Goal: Task Accomplishment & Management: Manage account settings

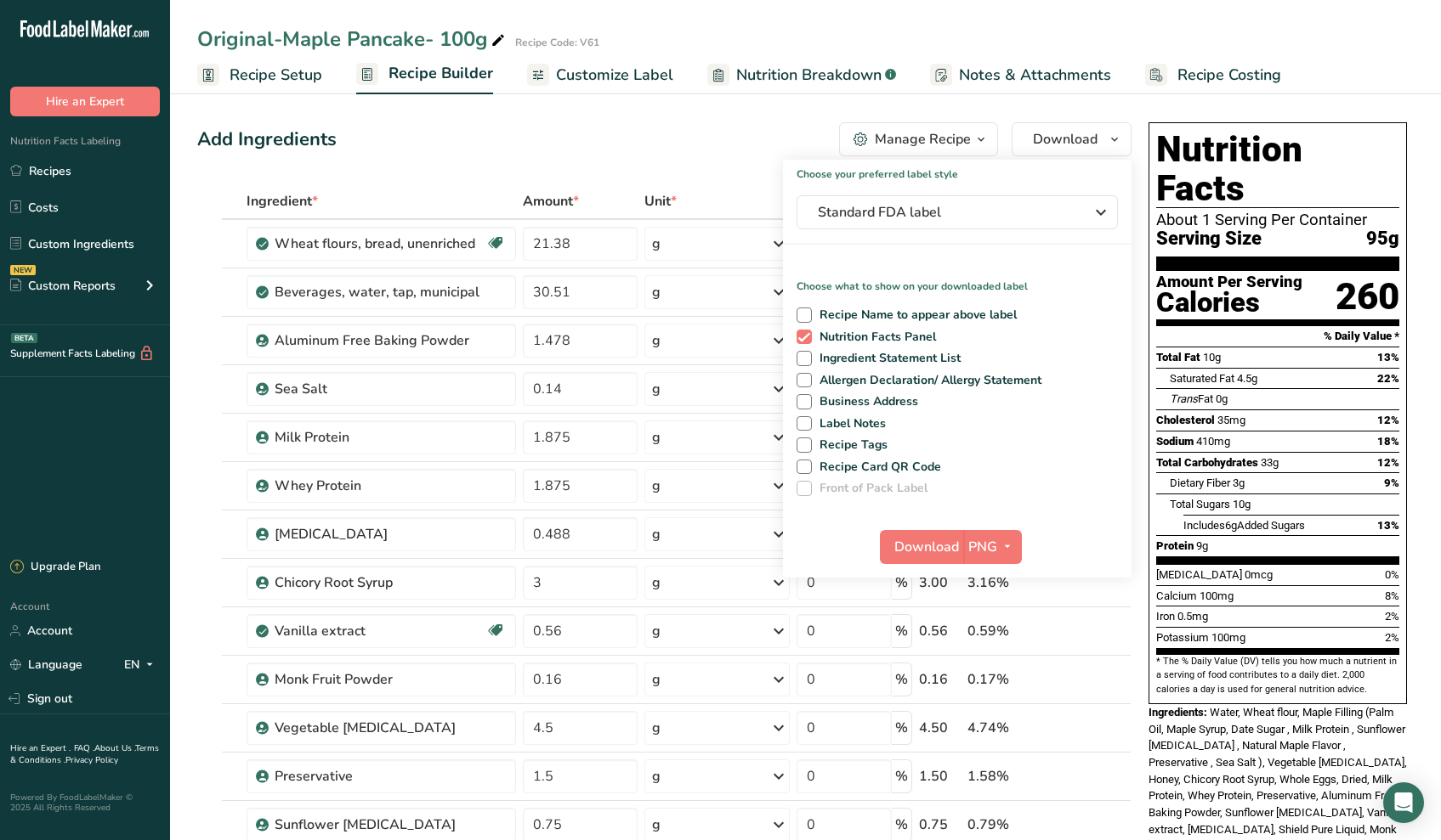
click at [627, 145] on div "Add Ingredients Manage Recipe Delete Recipe Duplicate Recipe Scale Recipe Save …" at bounding box center [664, 139] width 934 height 34
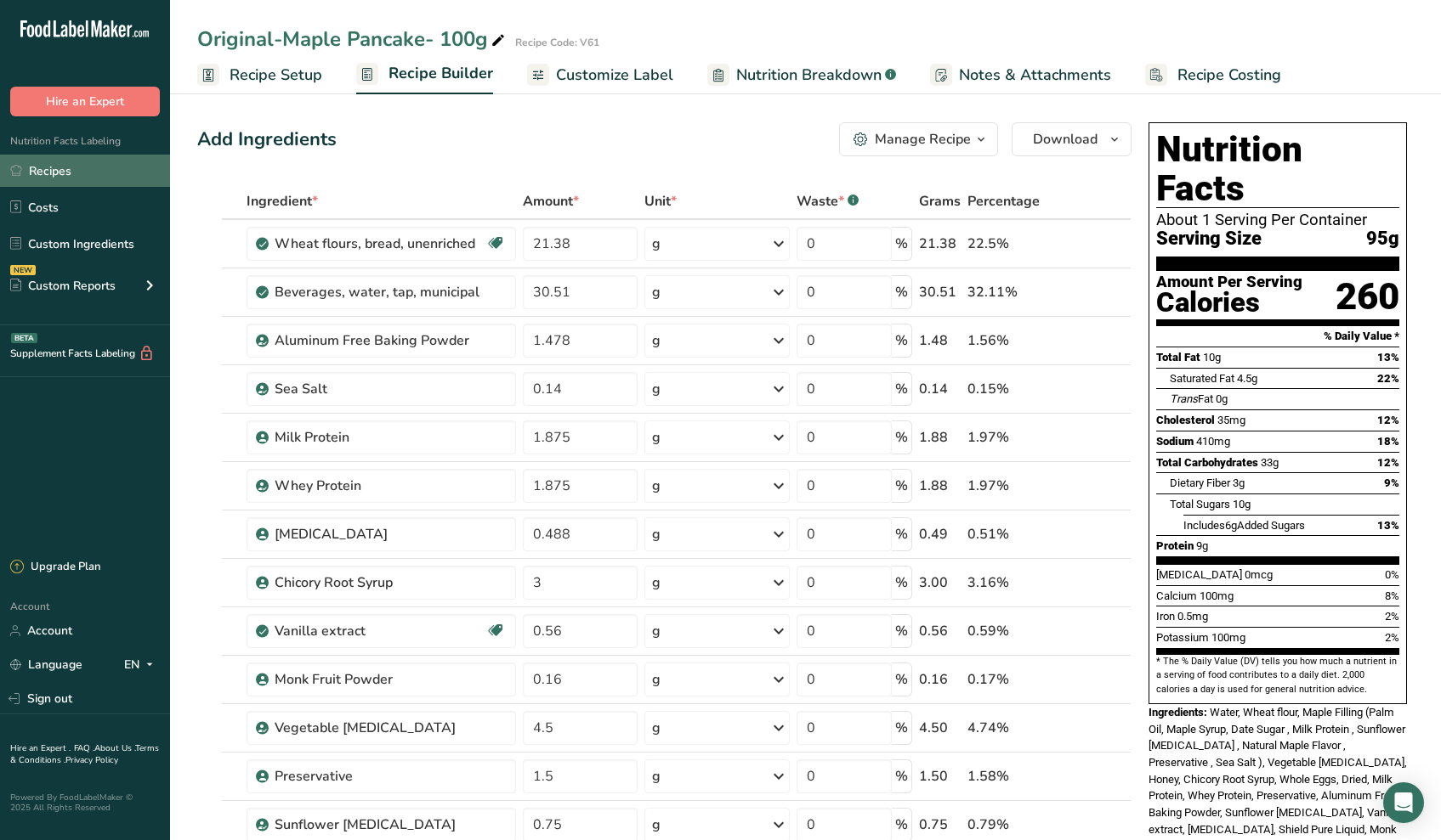
click at [45, 160] on link "Recipes" at bounding box center [85, 170] width 170 height 32
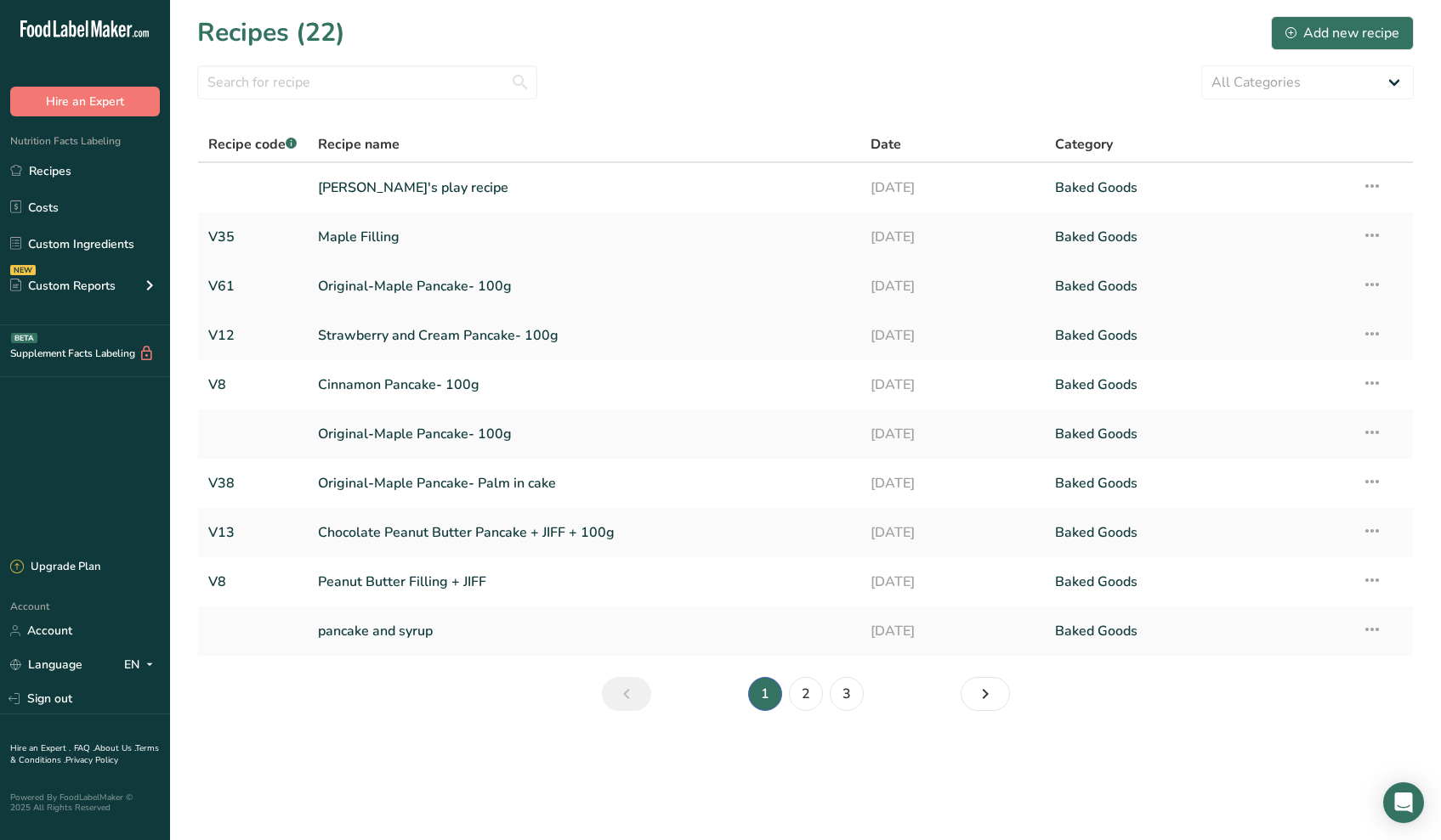
click at [393, 277] on link "Original-Maple Pancake- 100g" at bounding box center [583, 285] width 532 height 35
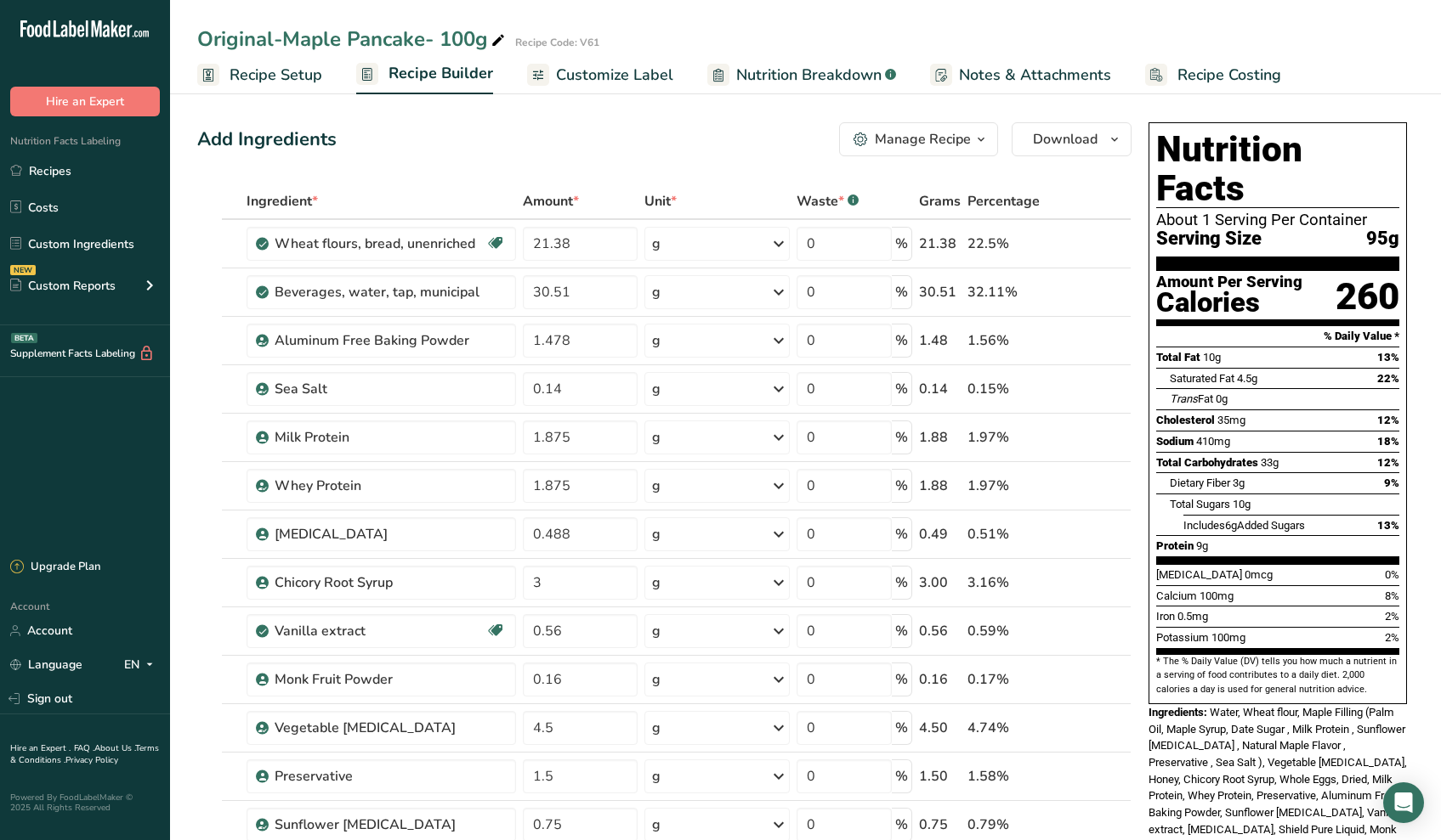
drag, startPoint x: 478, startPoint y: 33, endPoint x: 463, endPoint y: 34, distance: 15.0
click at [463, 34] on div "Original-Maple Pancake- 100g" at bounding box center [353, 39] width 311 height 30
drag, startPoint x: 474, startPoint y: 38, endPoint x: 442, endPoint y: 37, distance: 32.0
click at [442, 37] on input "Original-Maple Pancake- 100g" at bounding box center [760, 39] width 1125 height 30
type input "Original-Maple Pancake- 95g"
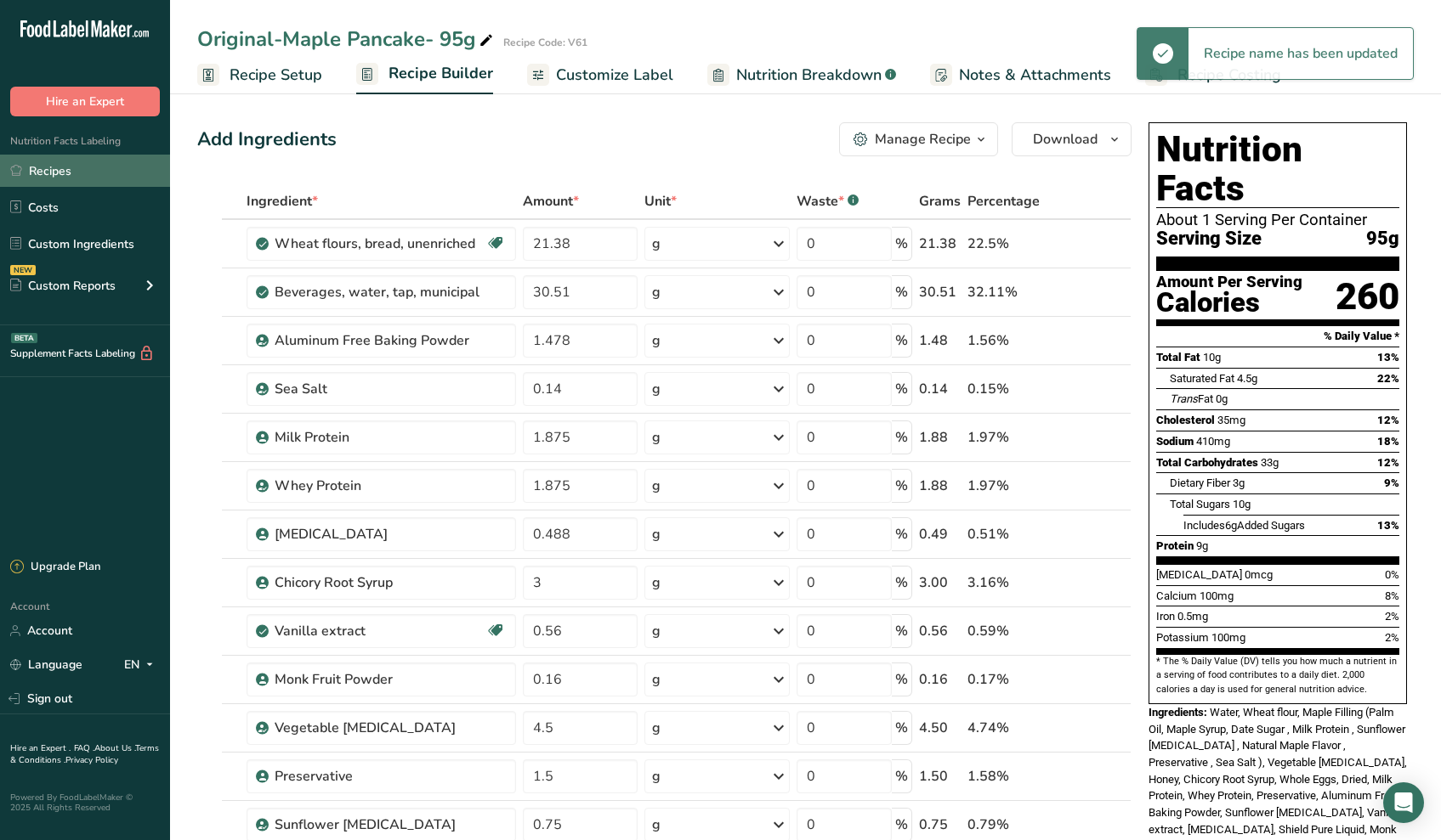
click at [24, 173] on link "Recipes" at bounding box center [85, 170] width 170 height 32
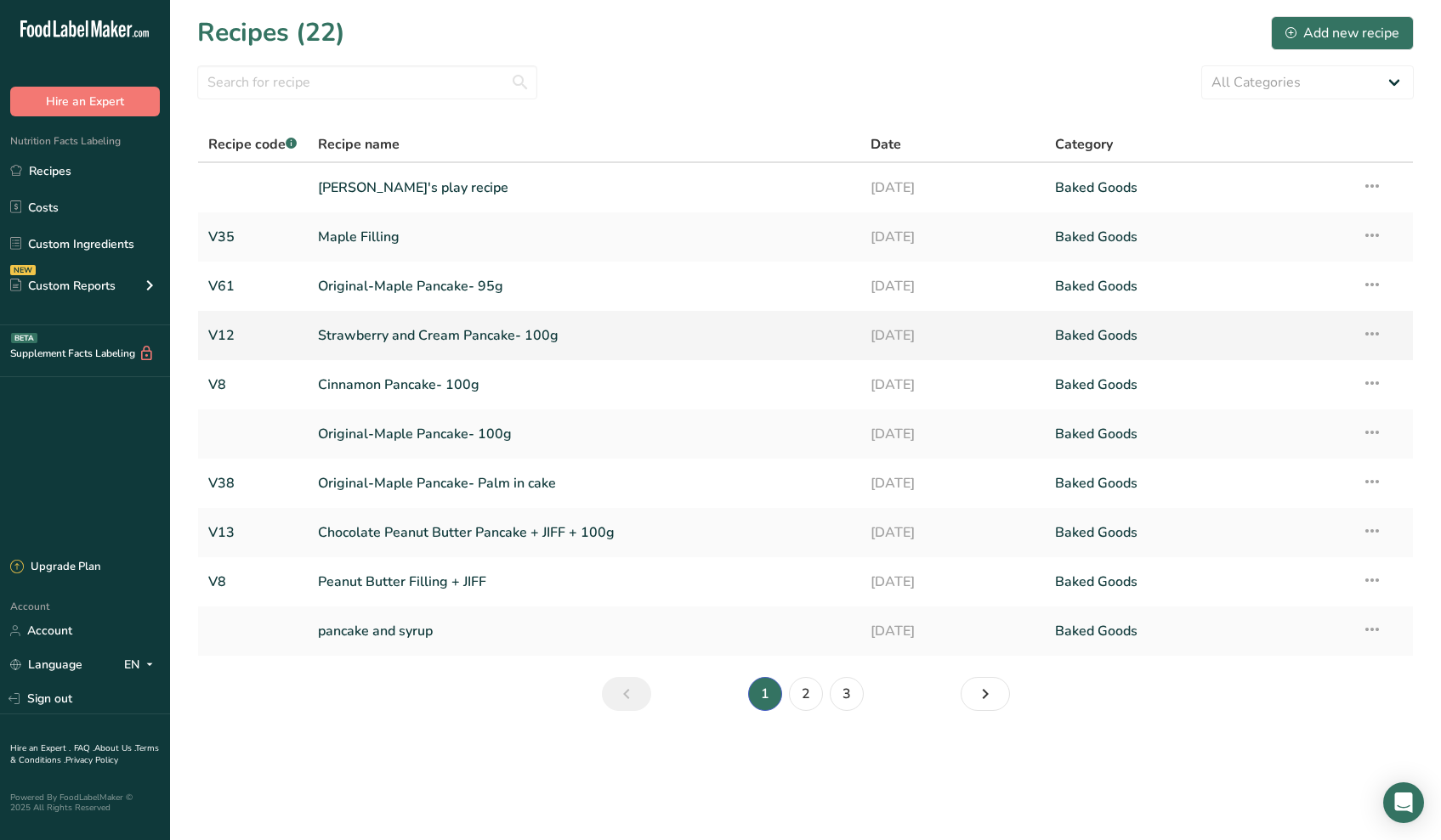
click at [453, 345] on link "Strawberry and Cream Pancake- 100g" at bounding box center [583, 335] width 532 height 35
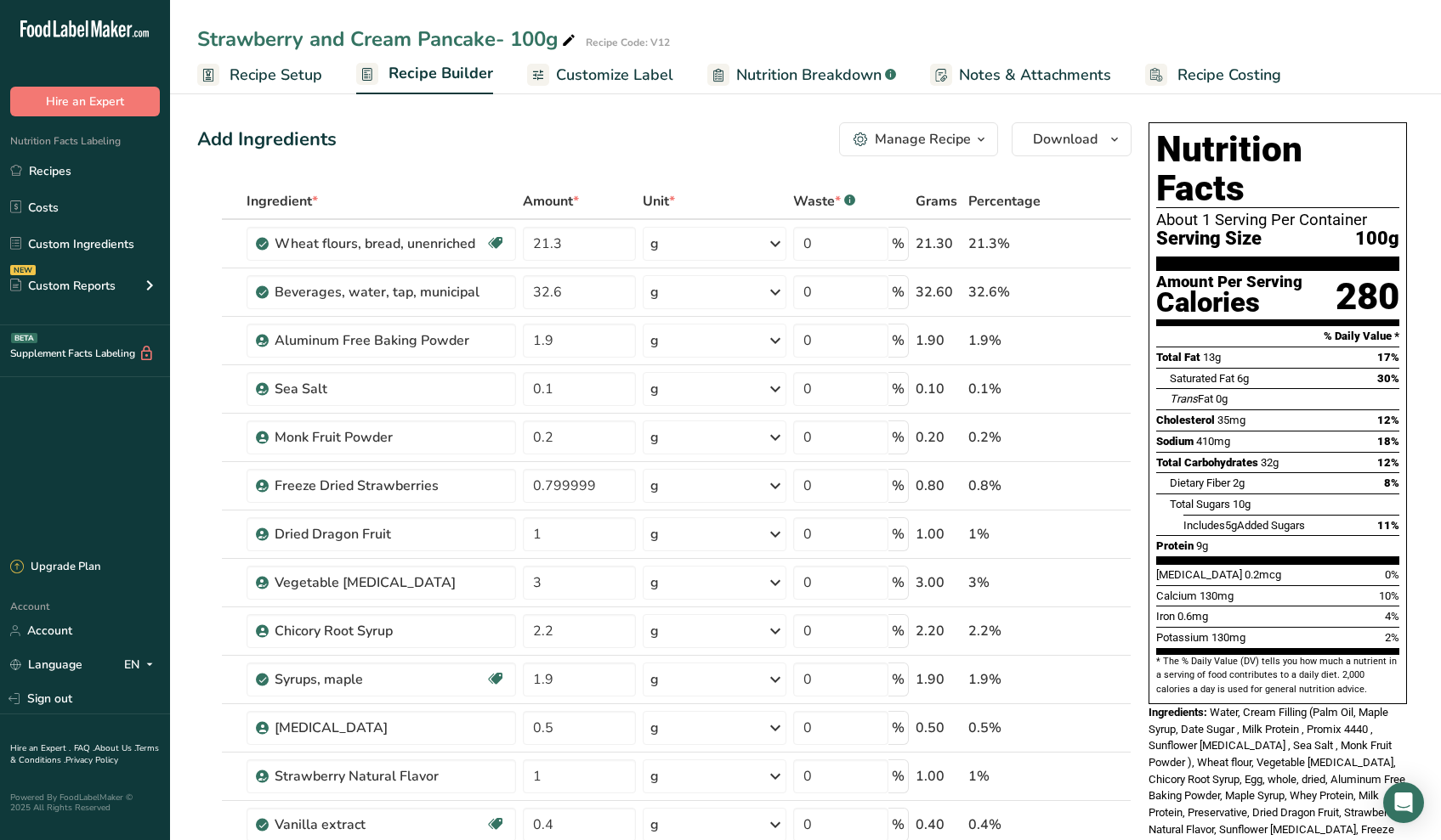
click at [553, 33] on div "Strawberry and Cream Pancake- 100g" at bounding box center [388, 39] width 381 height 30
drag, startPoint x: 551, startPoint y: 35, endPoint x: 514, endPoint y: 35, distance: 37.0
click at [514, 35] on input "Strawberry and Cream Pancake- 100g" at bounding box center [760, 39] width 1125 height 30
type input "Strawberry and Cream Pancake- 95g"
click at [302, 78] on span "Recipe Setup" at bounding box center [275, 75] width 92 height 23
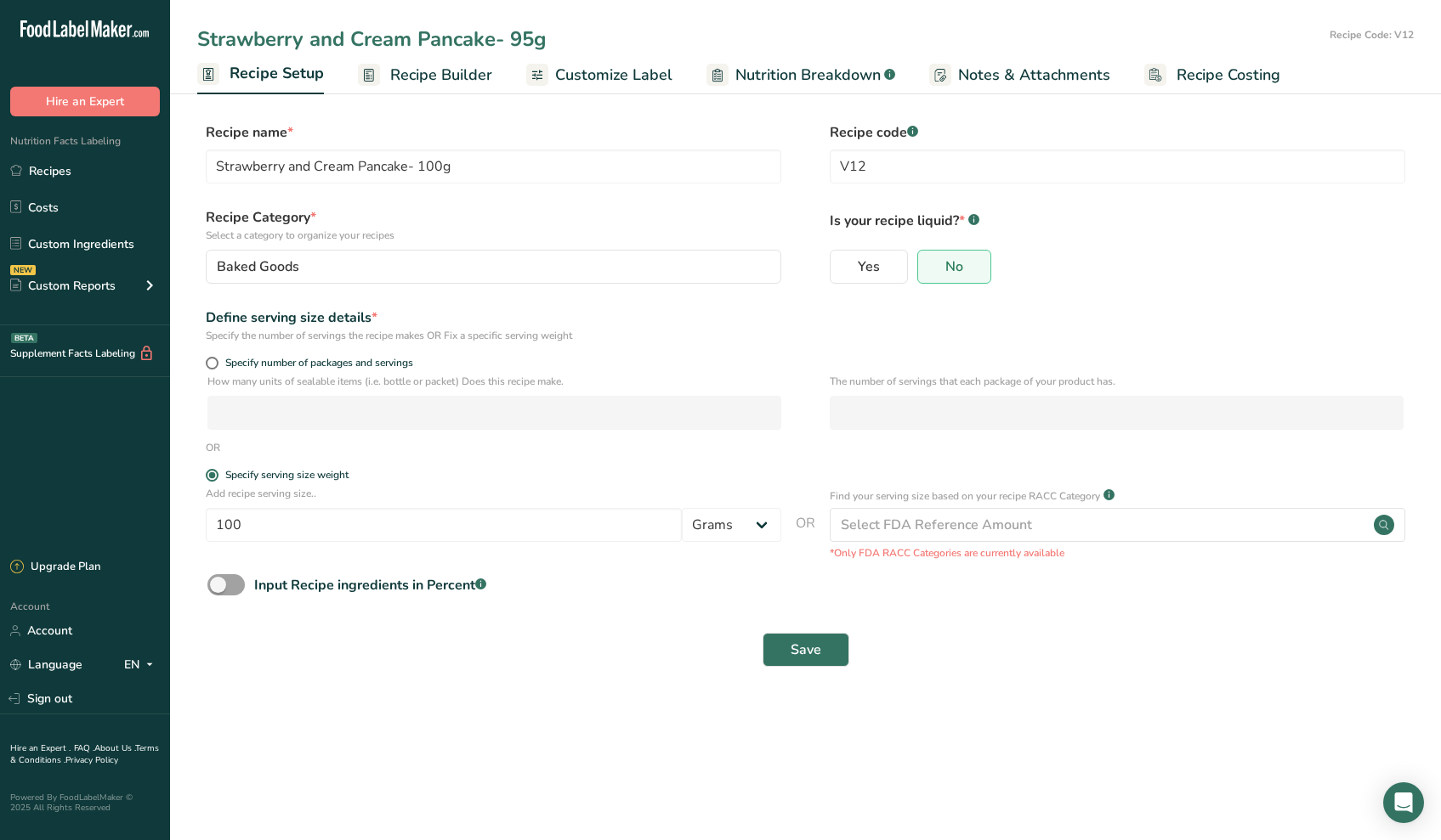
type input "Strawberry and Cream Pancake- 95g"
click at [875, 159] on input "V12" at bounding box center [1117, 166] width 576 height 34
type input "V18"
click at [518, 521] on input "100" at bounding box center [444, 524] width 476 height 34
drag, startPoint x: 507, startPoint y: 519, endPoint x: 0, endPoint y: 460, distance: 510.4
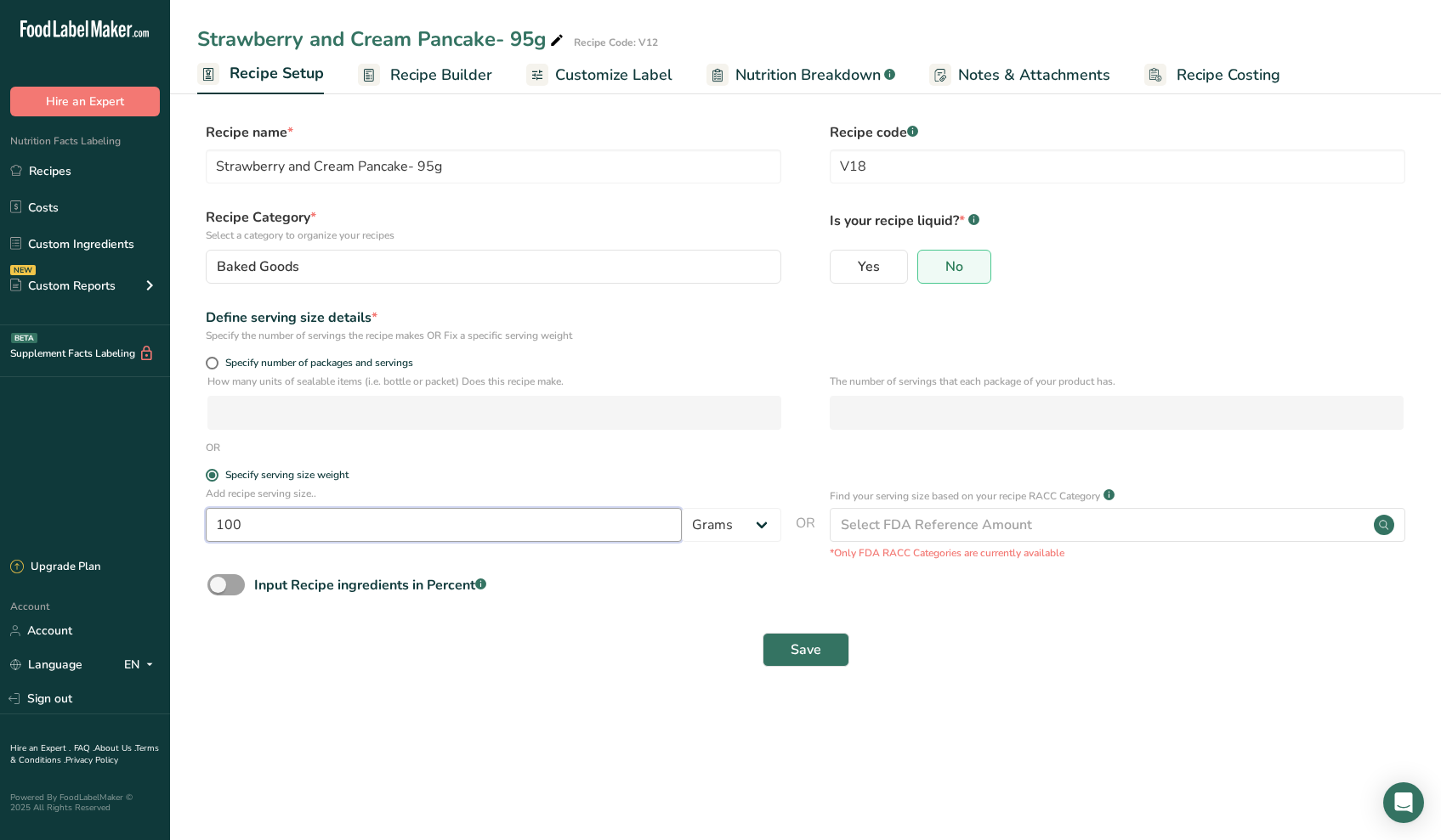
click at [83, 480] on div ".a-20{fill:#fff;} Hire an Expert Nutrition Facts Labeling Recipes Costs Custom …" at bounding box center [720, 420] width 1441 height 840
type input "95"
click at [476, 699] on section "Recipe name * Strawberry and Cream Pancake- 95g Recipe code .a-a{fill:#347362;}…" at bounding box center [805, 396] width 1271 height 616
click at [840, 641] on button "Save" at bounding box center [806, 649] width 86 height 34
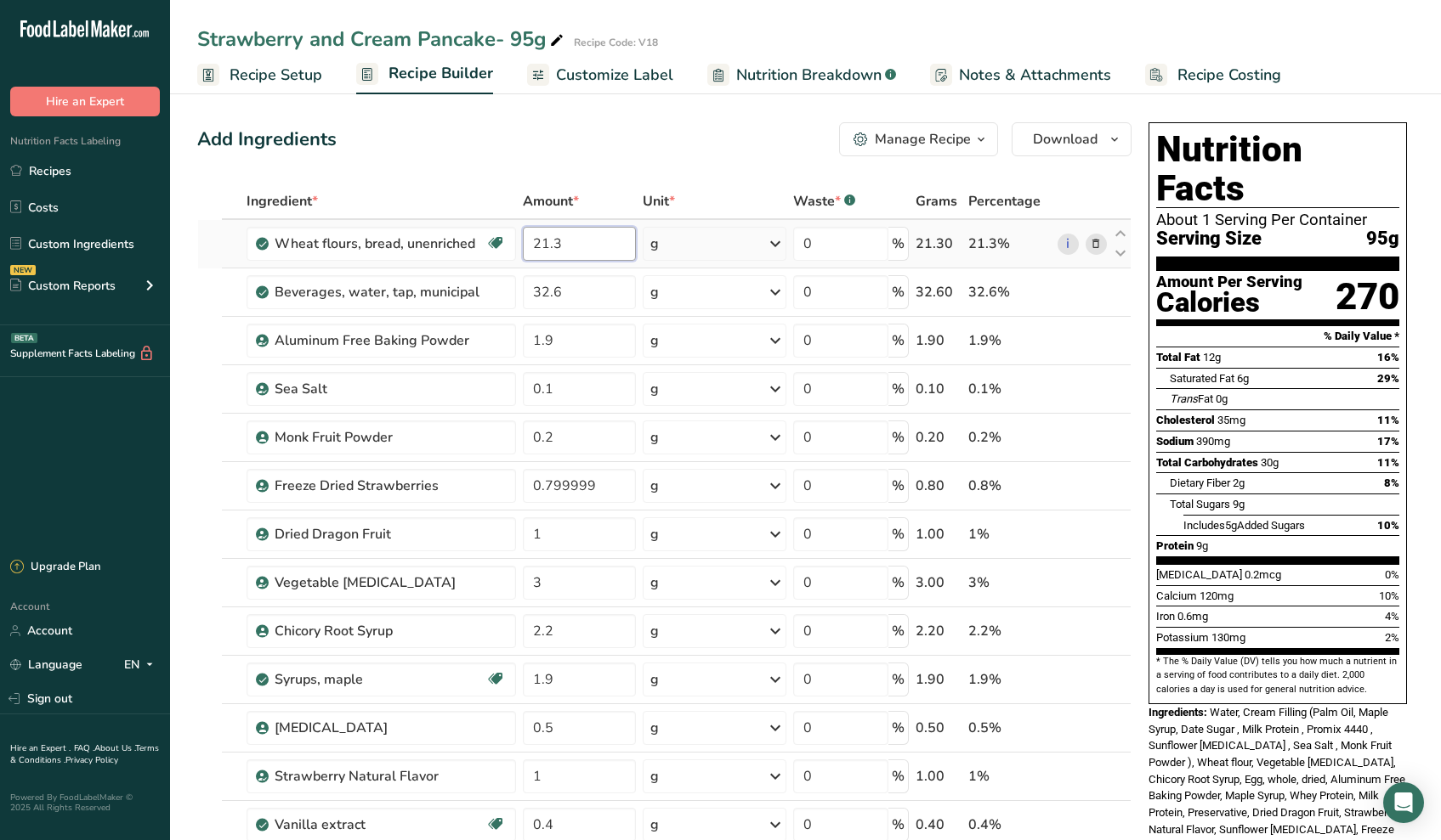
click at [580, 240] on input "21.3" at bounding box center [579, 243] width 113 height 34
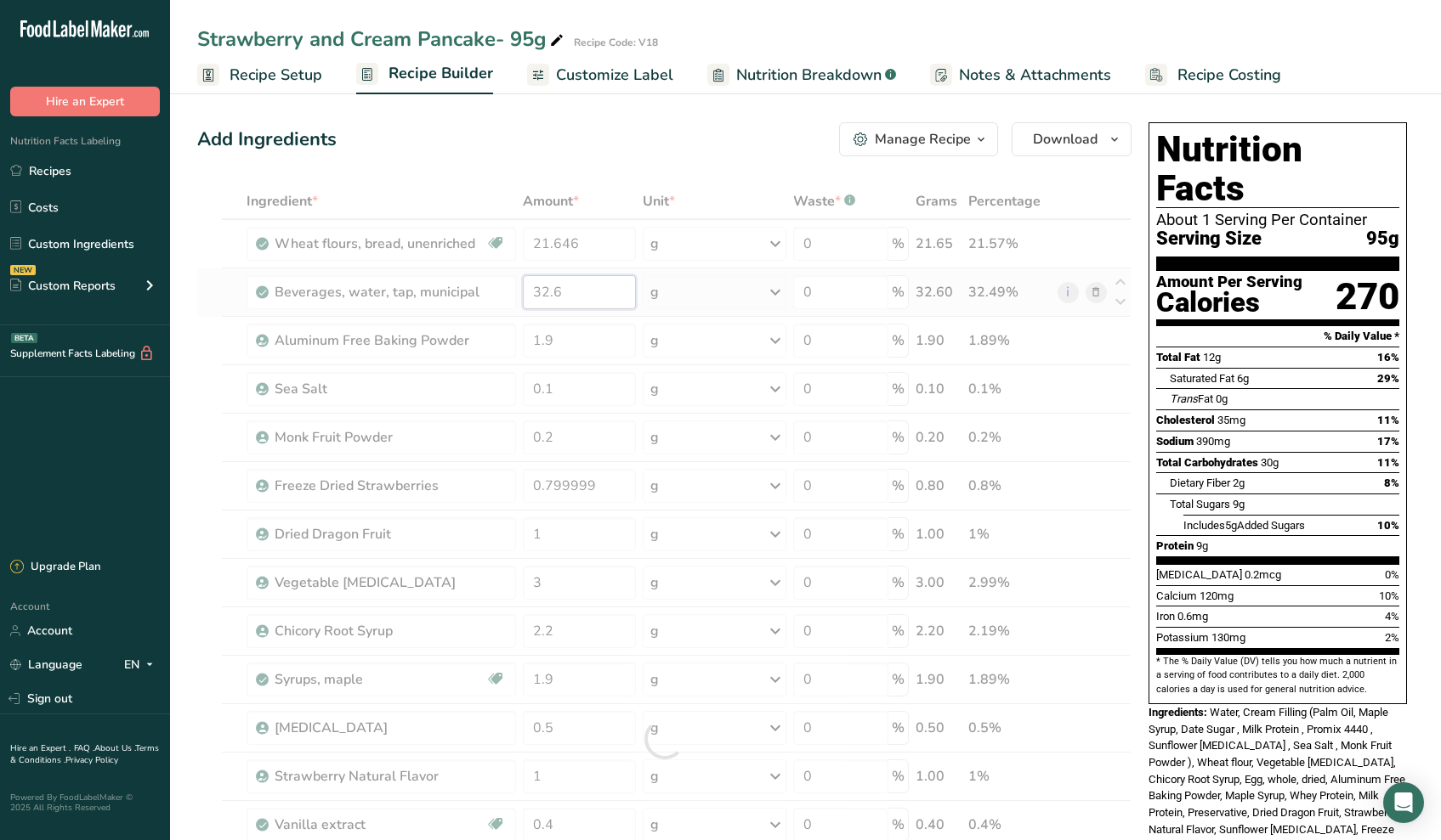
click at [578, 287] on div "Ingredient * Amount * Unit * Waste * .a-a{fill:#347362;}.b-a{fill:#fff;} Grams …" at bounding box center [664, 739] width 934 height 1112
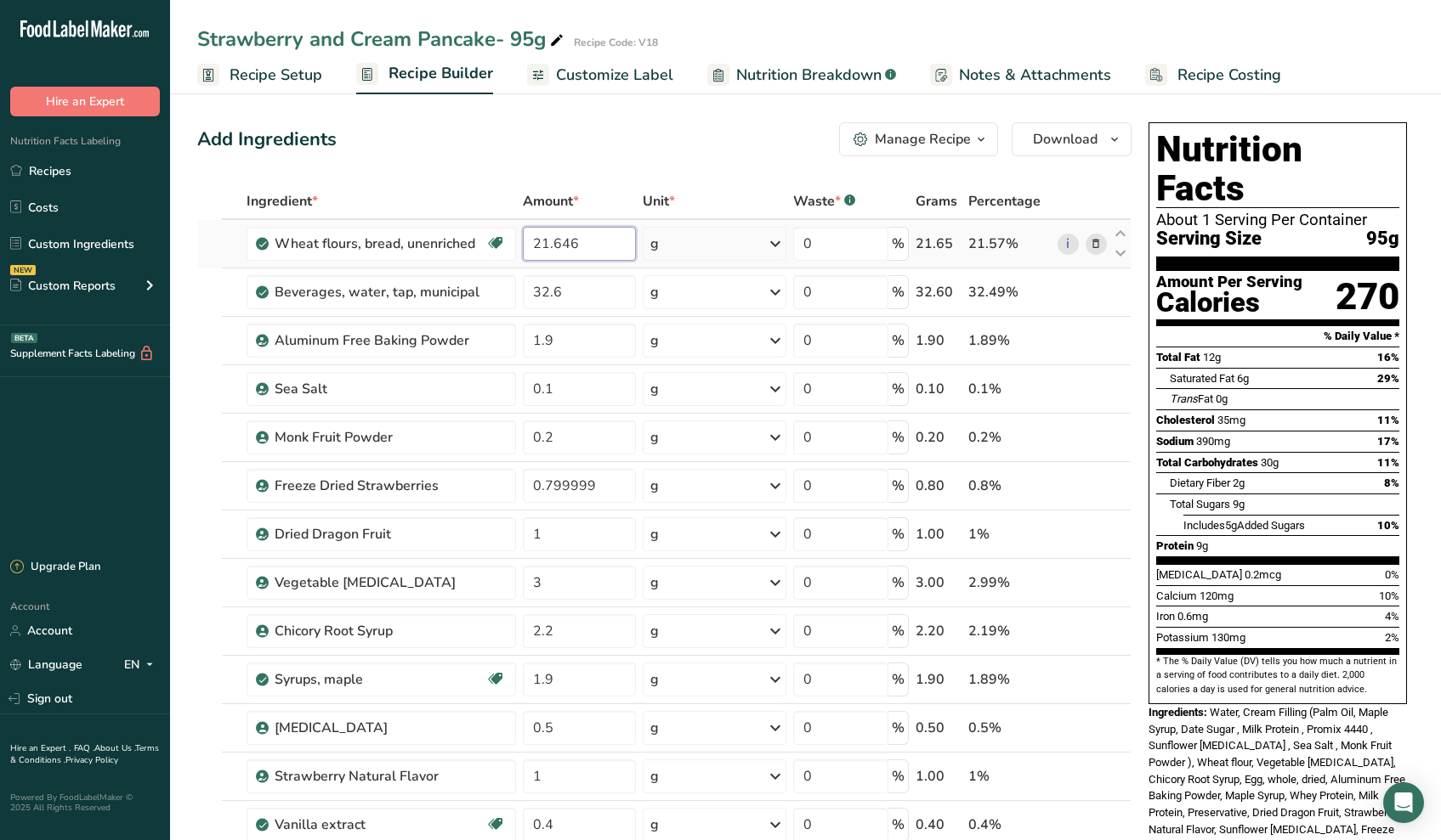
click at [582, 241] on div "Ingredient * Amount * Unit * Waste * .a-a{fill:#347362;}.b-a{fill:#fff;} Grams …" at bounding box center [664, 739] width 934 height 1112
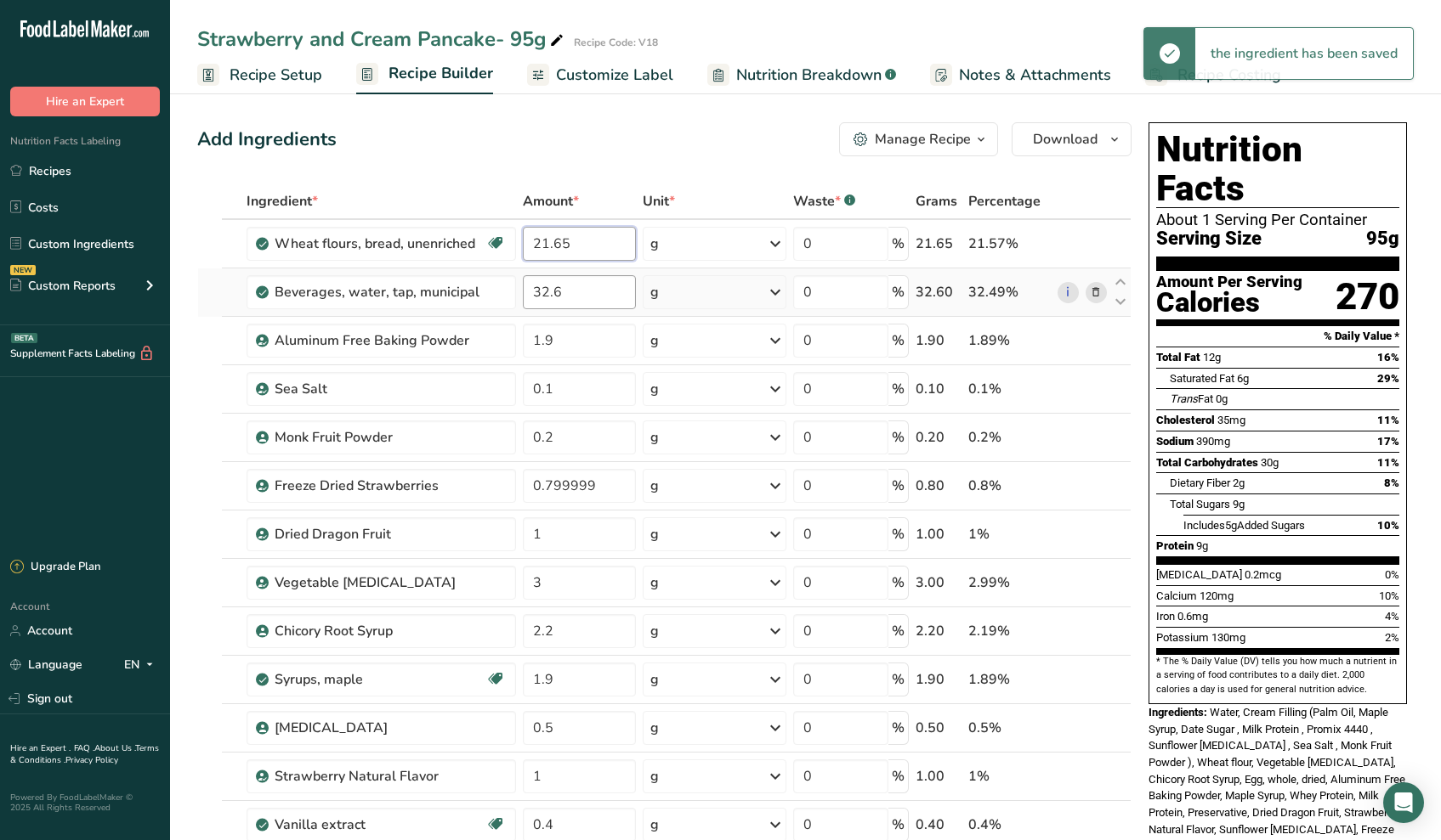
type input "21.65"
click at [596, 277] on div "Ingredient * Amount * Unit * Waste * .a-a{fill:#347362;}.b-a{fill:#fff;} Grams …" at bounding box center [664, 739] width 934 height 1112
click at [581, 295] on input "32.6" at bounding box center [579, 291] width 113 height 34
drag, startPoint x: 581, startPoint y: 295, endPoint x: 399, endPoint y: 266, distance: 184.3
click at [399, 266] on tbody "Wheat flours, bread, unenriched Vegetarian Soy free 21.65 g Portions 1 cup unsi…" at bounding box center [664, 739] width 933 height 1038
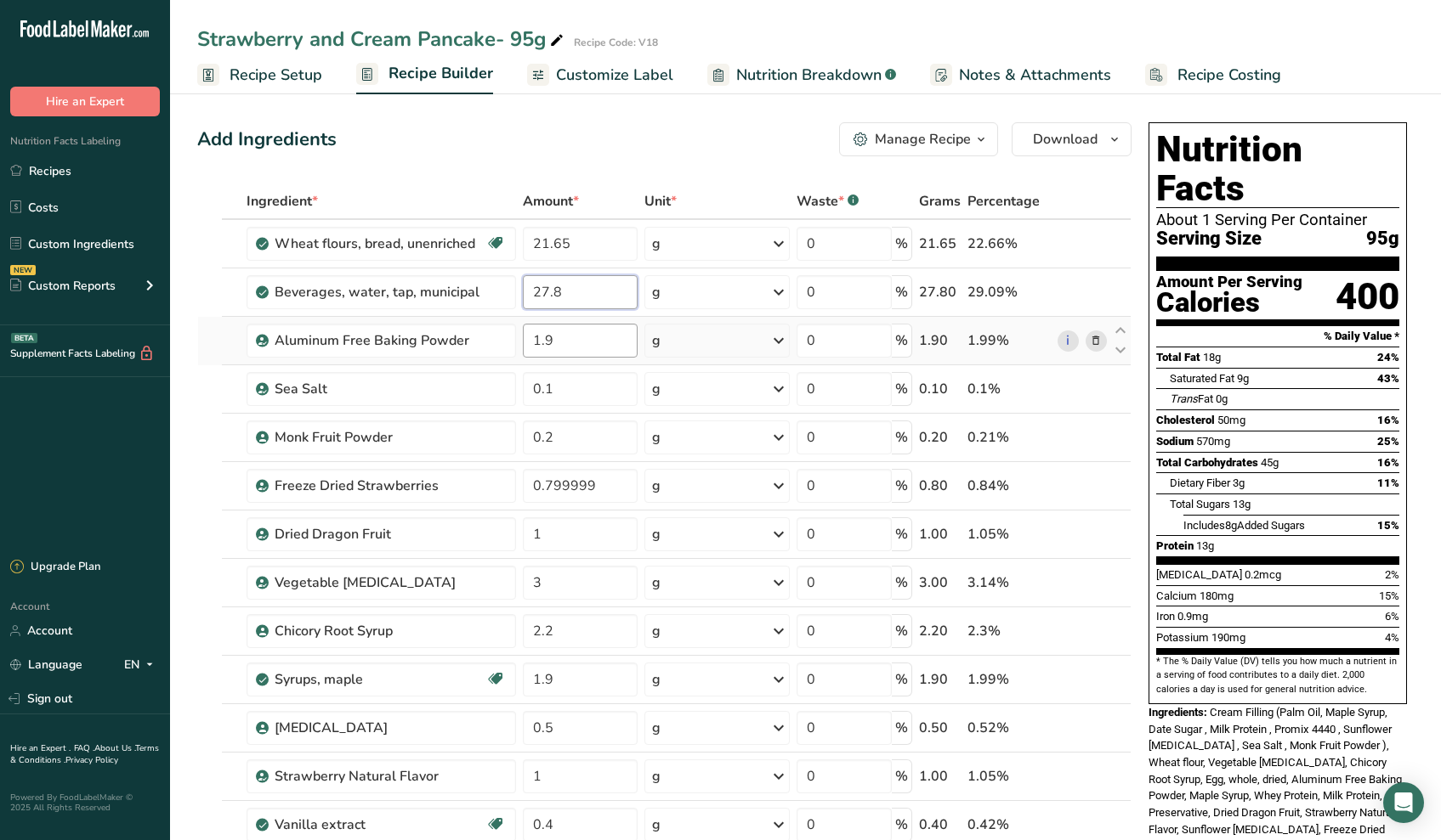
type input "27.8"
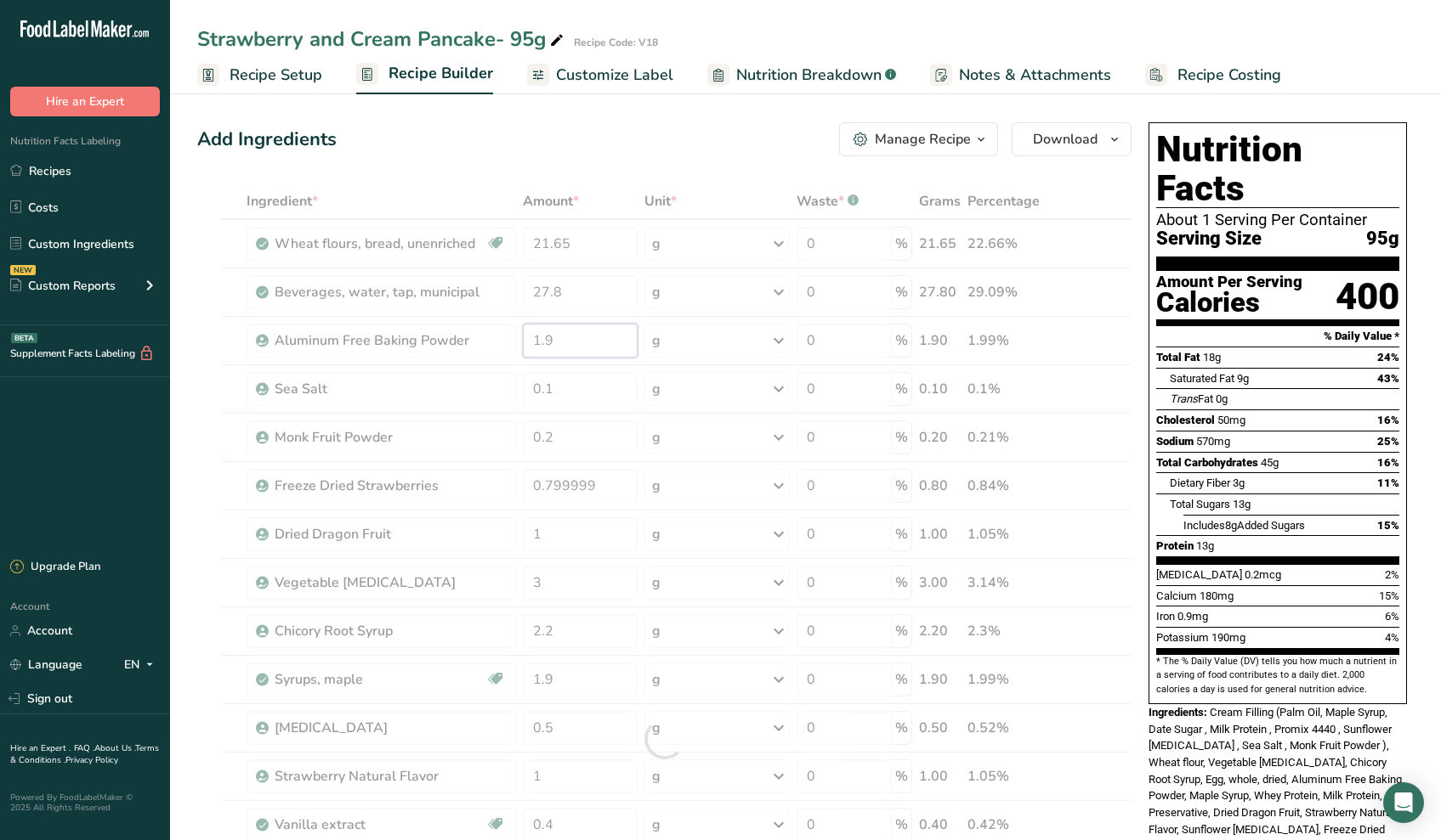
click at [589, 345] on div "Ingredient * Amount * Unit * Waste * .a-a{fill:#347362;}.b-a{fill:#fff;} Grams …" at bounding box center [664, 739] width 934 height 1112
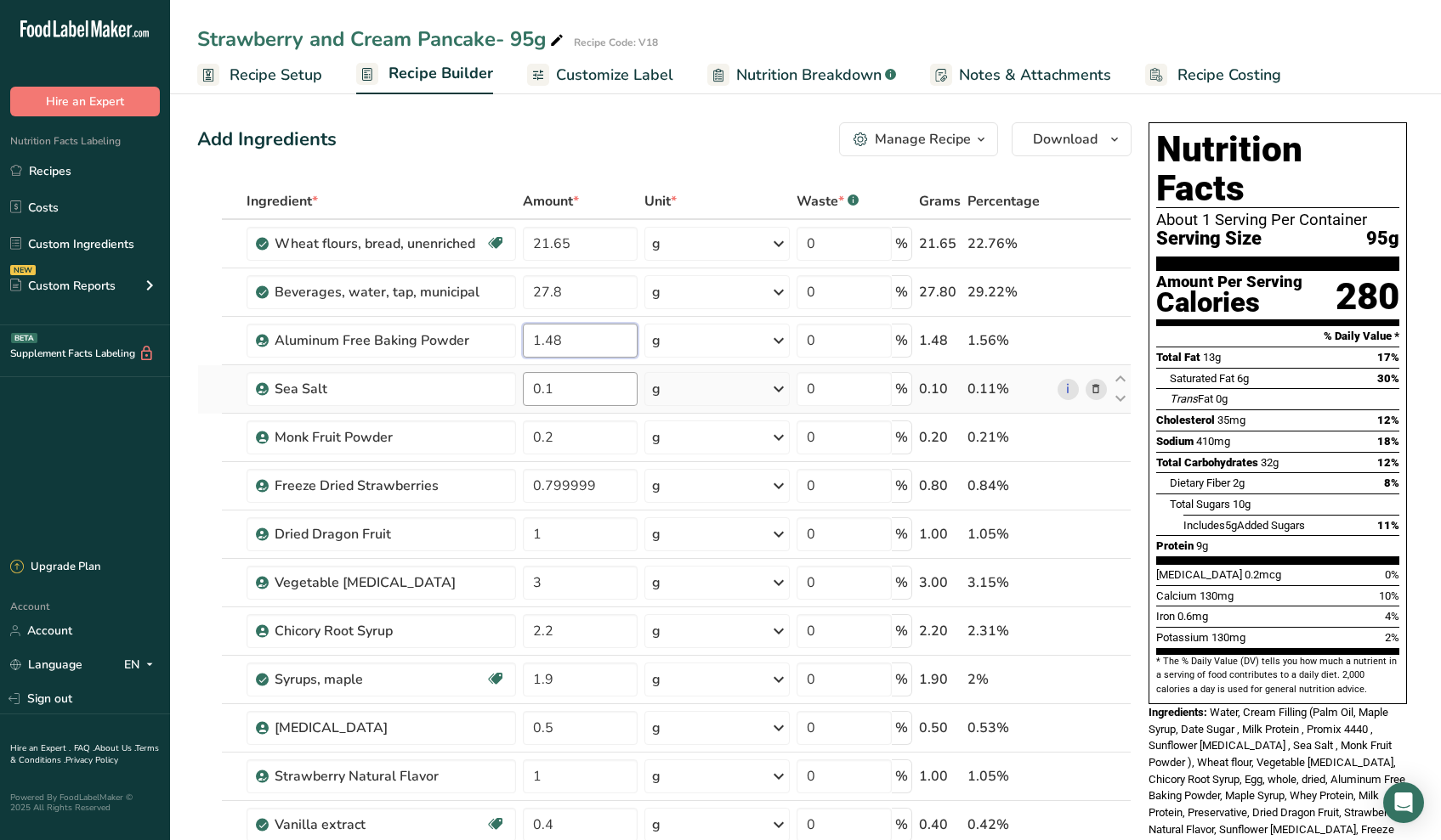
type input "1.48"
click at [616, 392] on div "Ingredient * Amount * Unit * Waste * .a-a{fill:#347362;}.b-a{fill:#fff;} Grams …" at bounding box center [664, 739] width 934 height 1112
type input "0.145"
click at [594, 434] on div "Ingredient * Amount * Unit * Waste * .a-a{fill:#347362;}.b-a{fill:#fff;} Grams …" at bounding box center [664, 739] width 934 height 1112
type input "0.16"
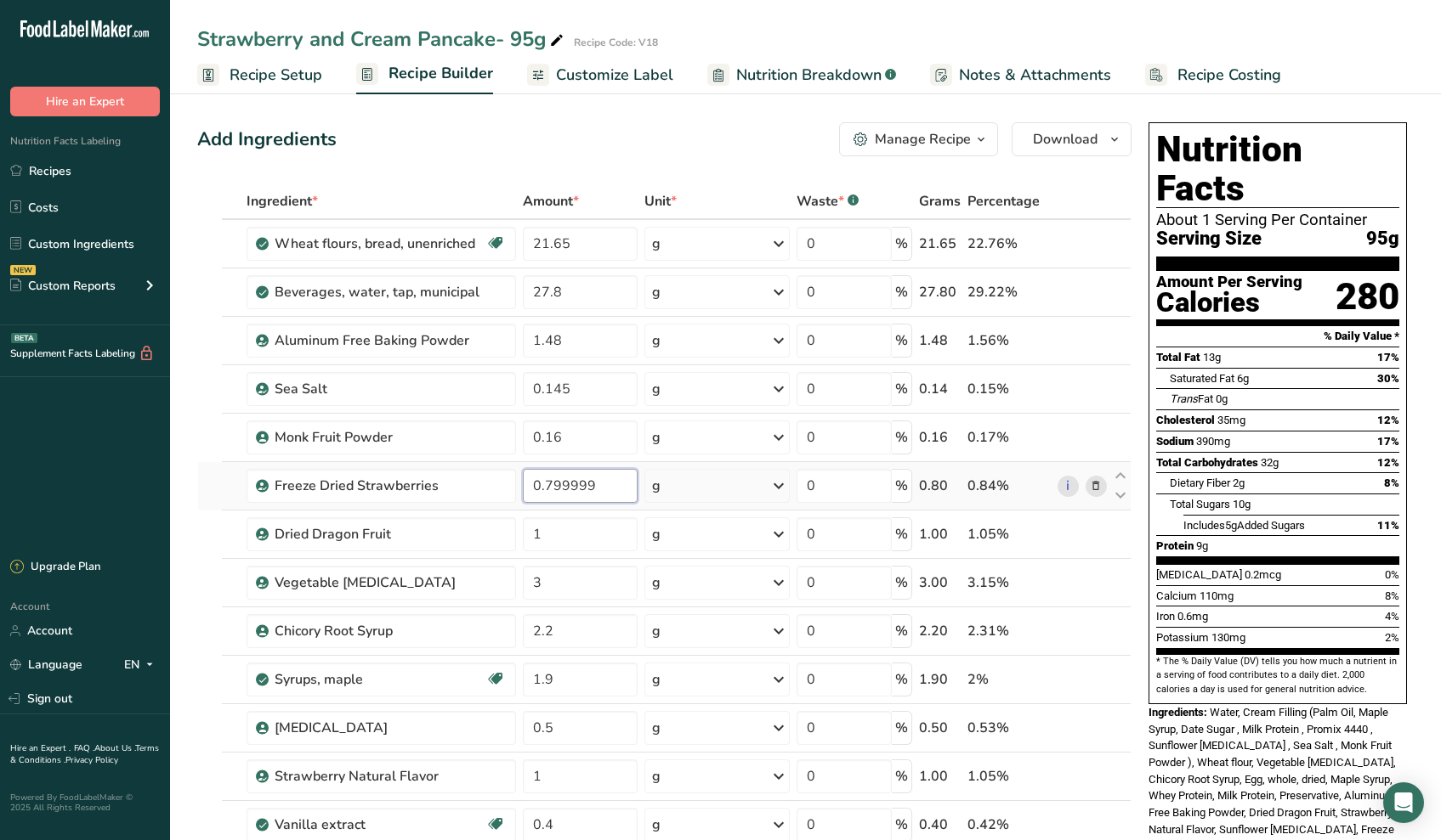
click at [568, 487] on div "Ingredient * Amount * Unit * Waste * .a-a{fill:#347362;}.b-a{fill:#fff;} Grams …" at bounding box center [664, 739] width 934 height 1112
click at [1102, 484] on div "Ingredient * Amount * Unit * Waste * .a-a{fill:#347362;}.b-a{fill:#fff;} Grams …" at bounding box center [664, 739] width 934 height 1112
click at [1102, 484] on icon at bounding box center [1096, 486] width 12 height 18
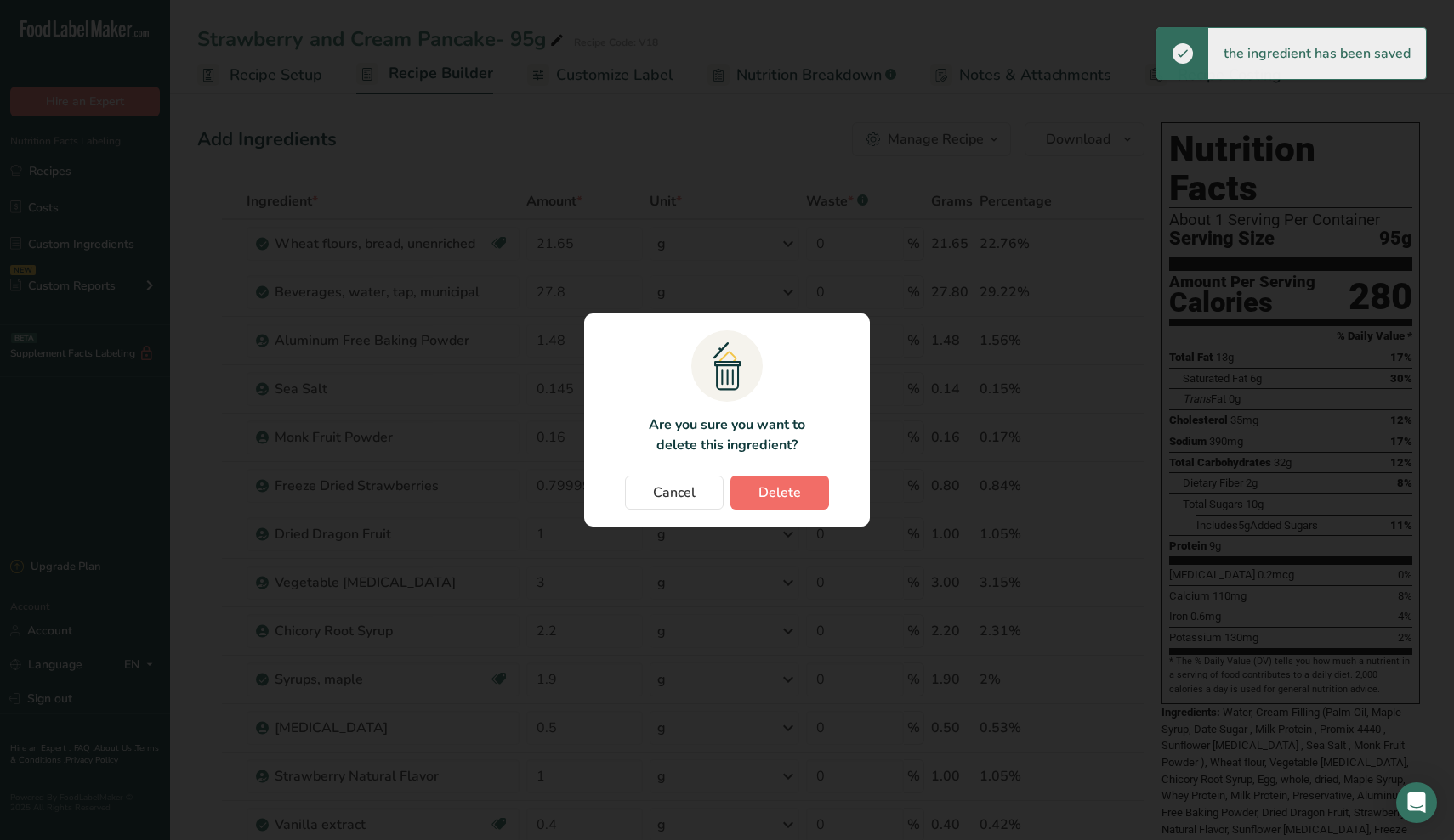
click at [784, 502] on span "Delete" at bounding box center [779, 493] width 42 height 21
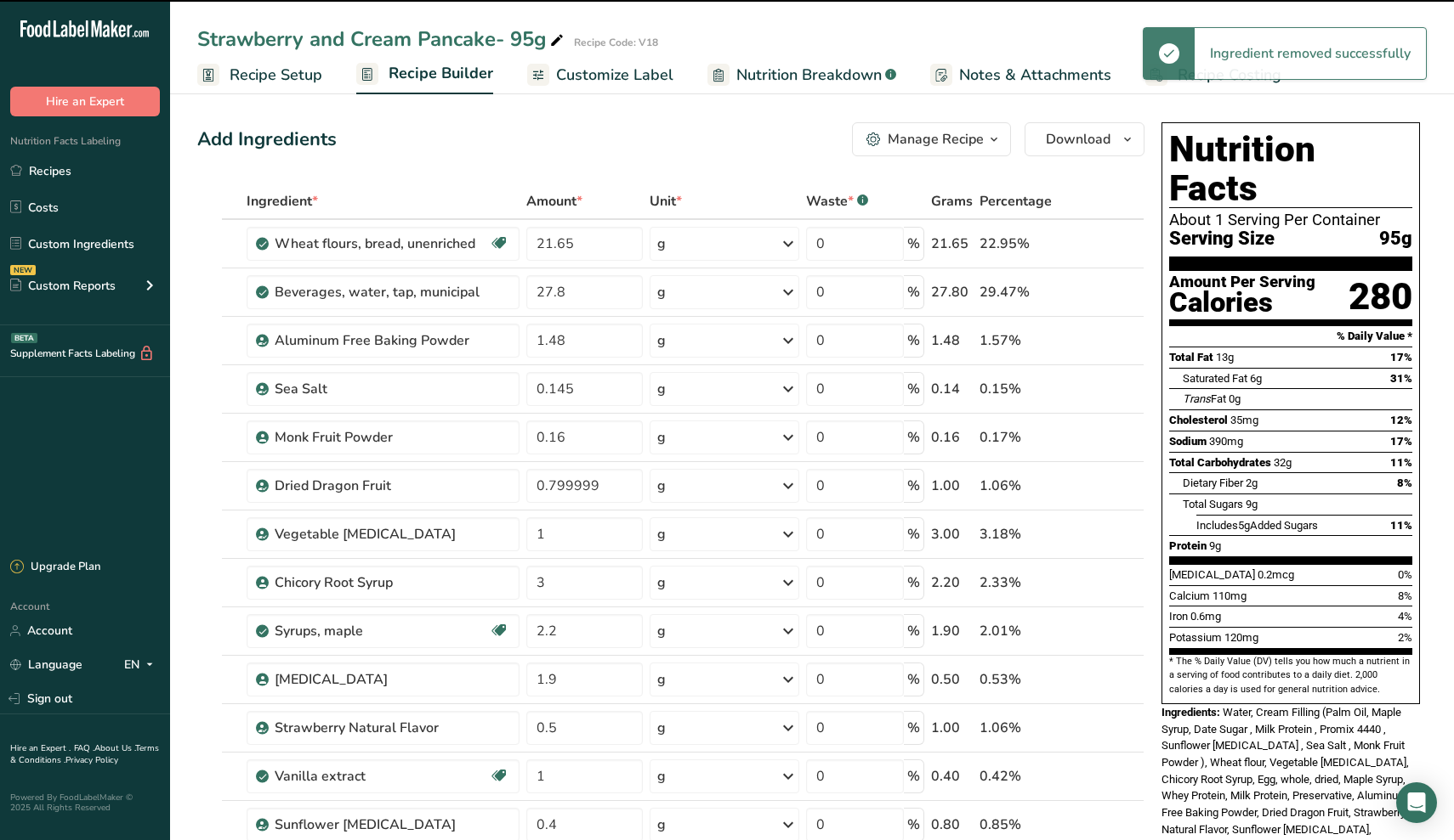
type input "1"
type input "3"
type input "2.2"
type input "1.9"
type input "0.5"
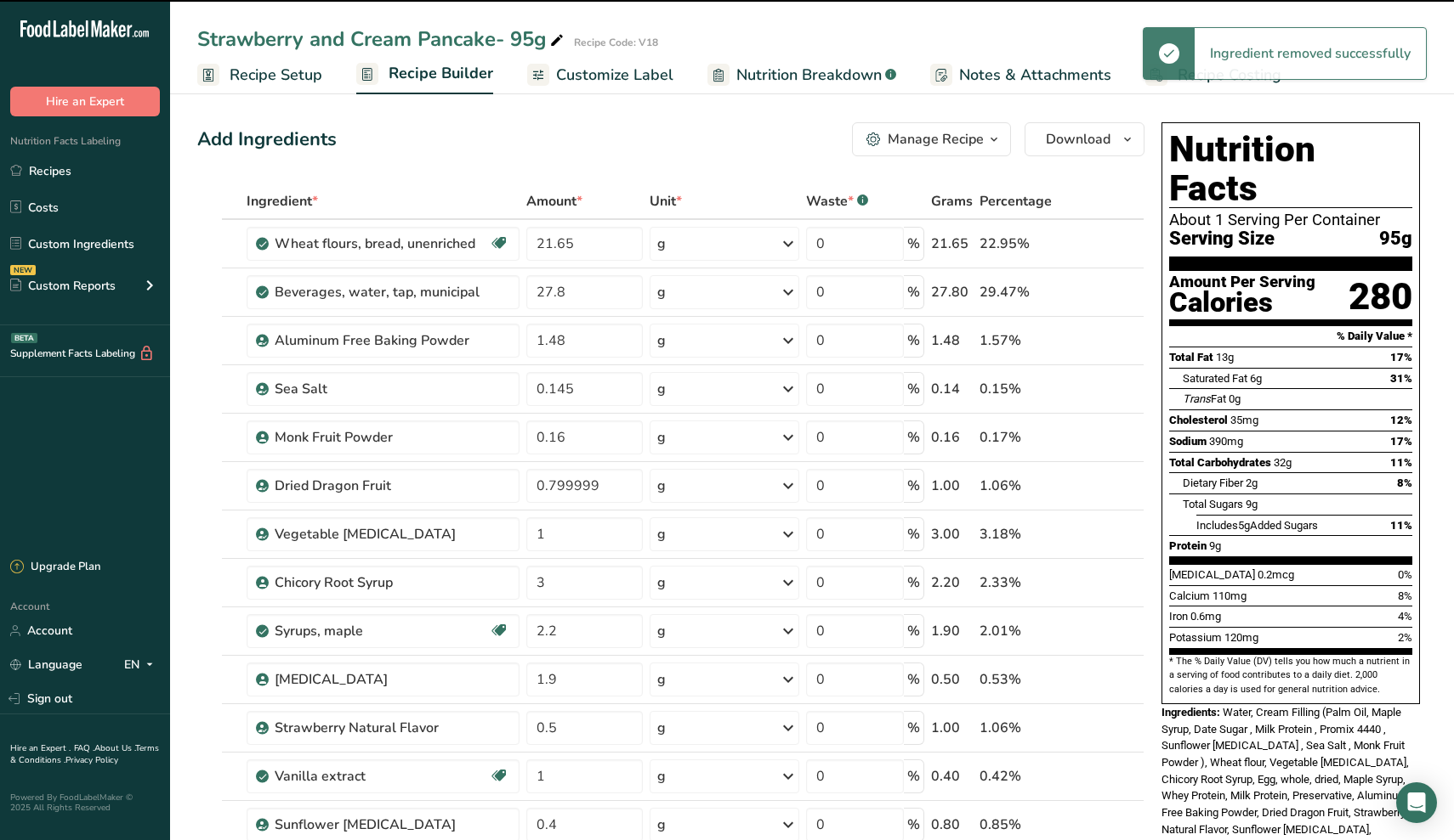
type input "1"
type input "0.4"
type input "0.8"
type input "1.9"
type input "1.5"
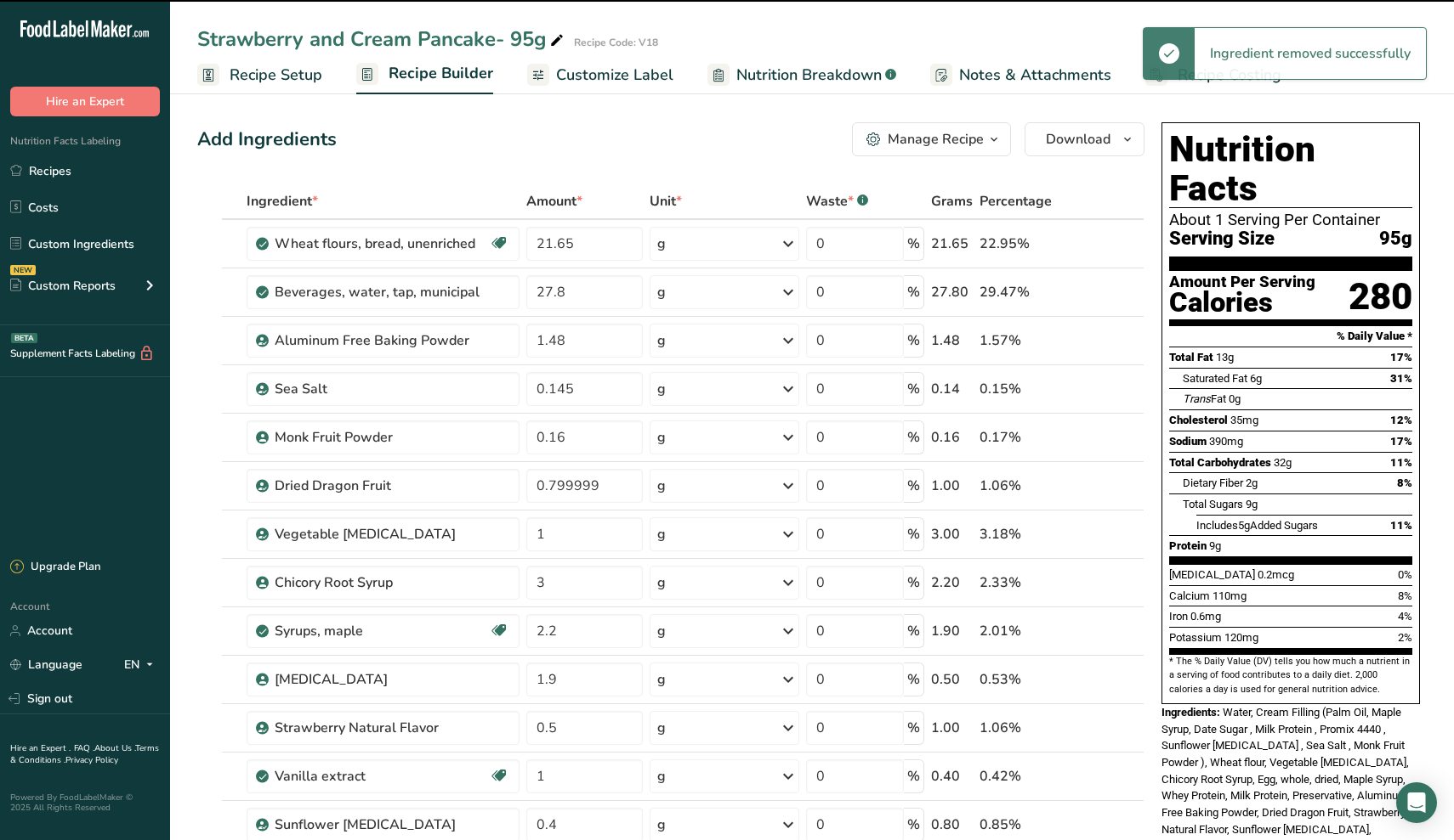
type input "2"
type input "25"
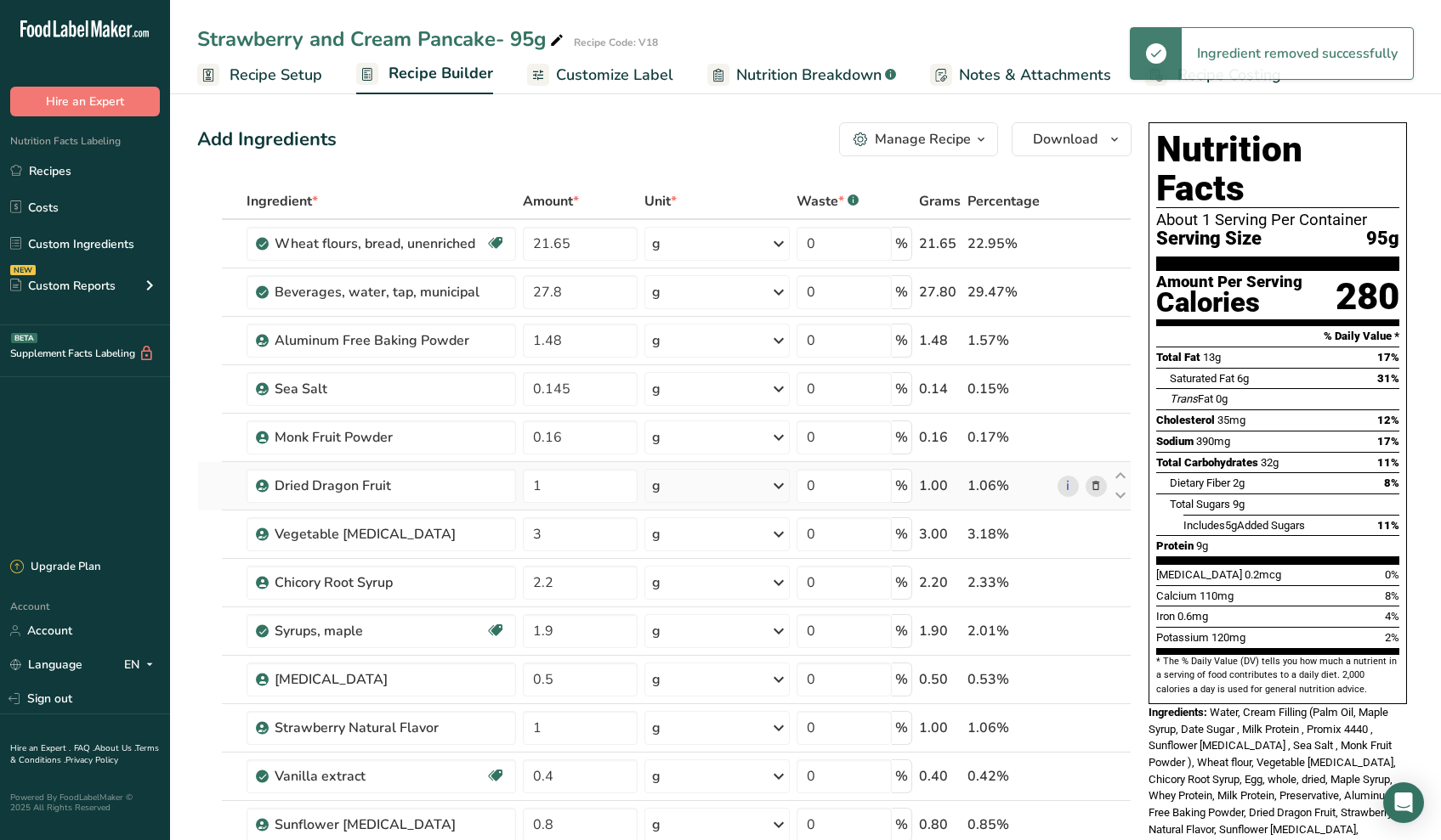
click at [596, 508] on td "1" at bounding box center [580, 486] width 122 height 48
click at [582, 479] on input "1" at bounding box center [580, 486] width 115 height 34
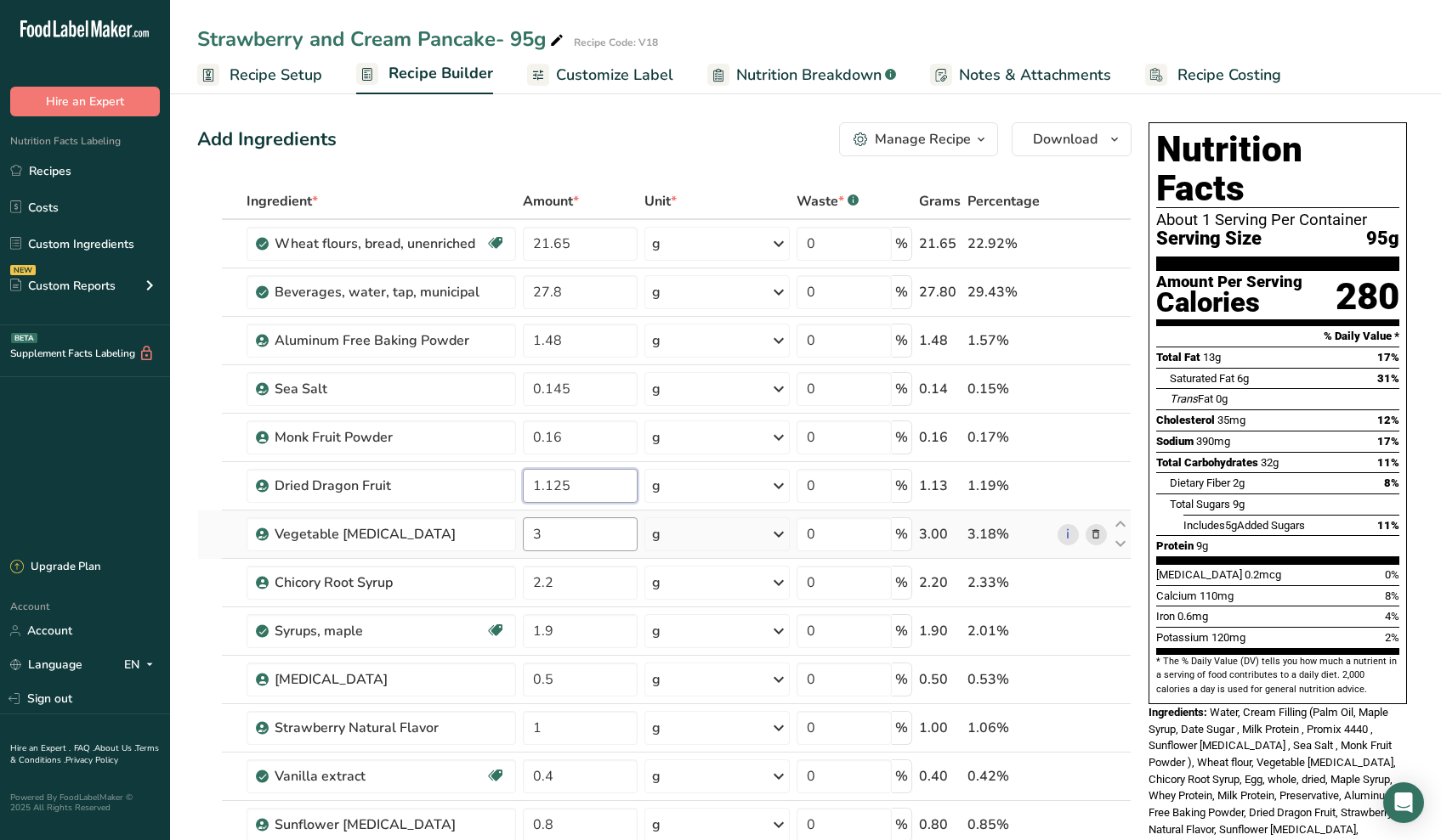
type input "1.125"
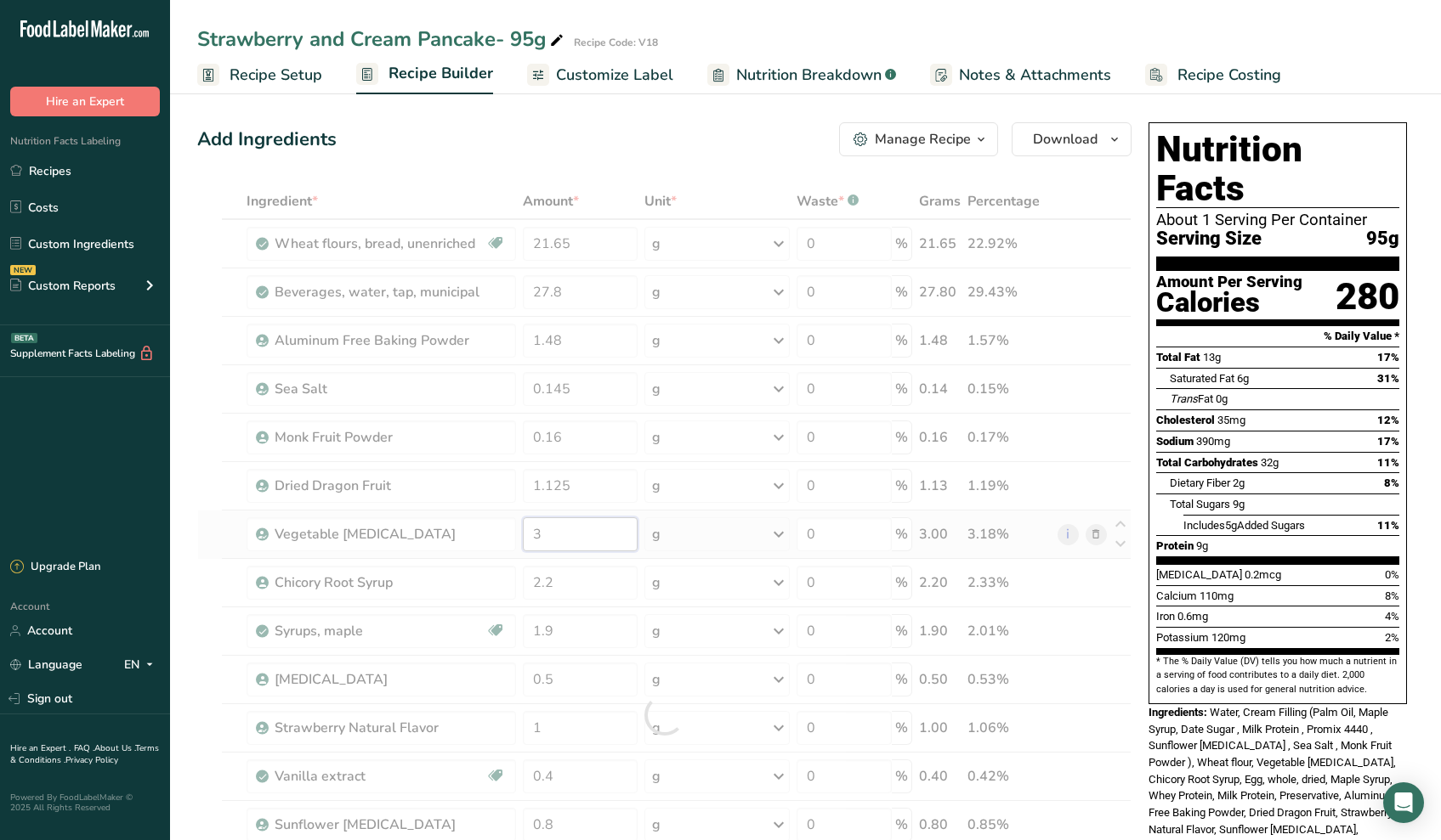
click at [552, 530] on div "Ingredient * Amount * Unit * Waste * .a-a{fill:#347362;}.b-a{fill:#fff;} Grams …" at bounding box center [664, 715] width 934 height 1063
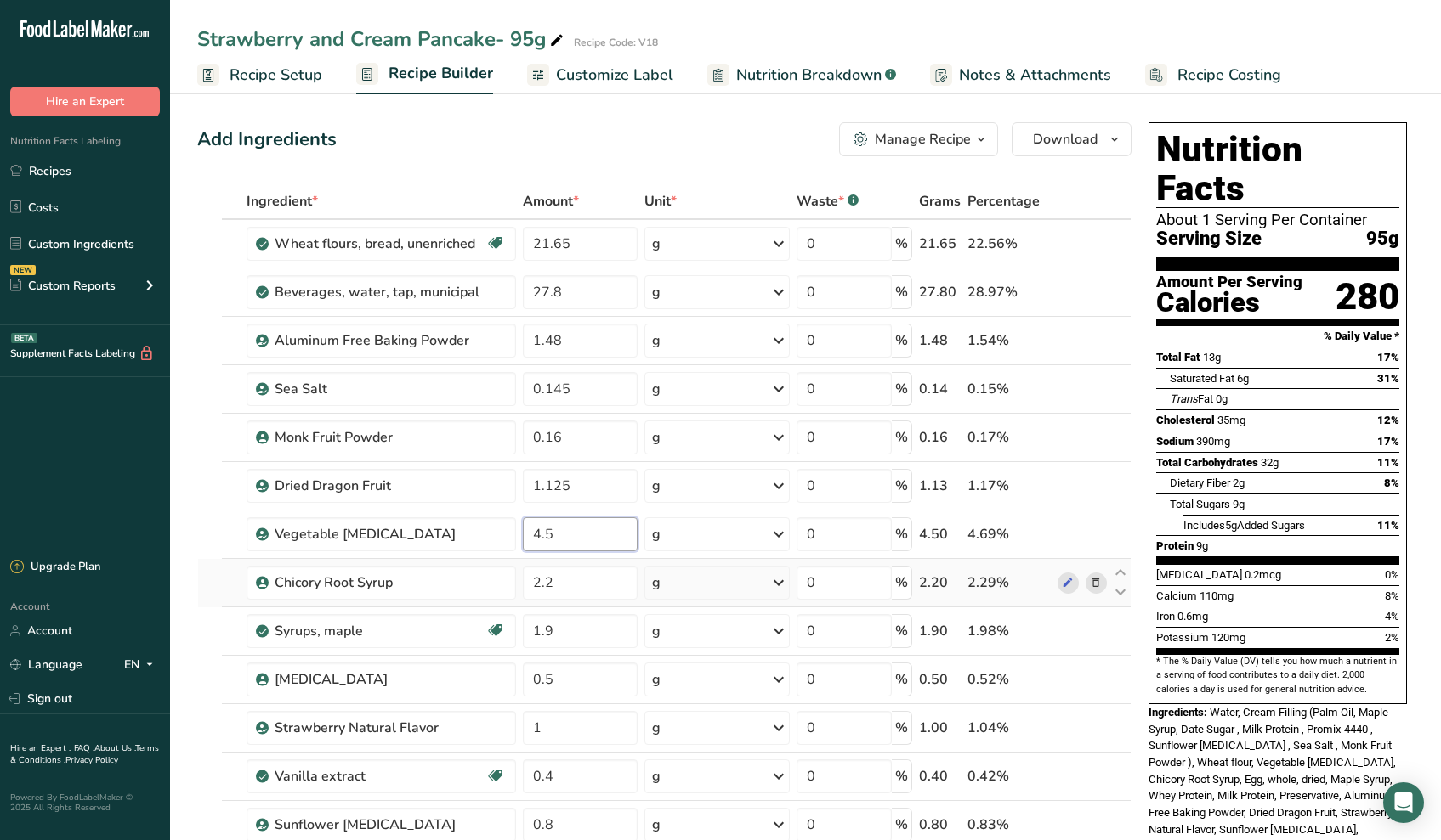
type input "4.5"
click at [580, 600] on div "Ingredient * Amount * Unit * Waste * .a-a{fill:#347362;}.b-a{fill:#fff;} Grams …" at bounding box center [664, 715] width 934 height 1063
drag, startPoint x: 564, startPoint y: 576, endPoint x: 456, endPoint y: 566, distance: 108.5
click at [456, 566] on tr "Chicory Root Syrup 2.2 g Weight Units g kg mg See more Volume Units l Volume un…" at bounding box center [664, 583] width 933 height 48
type input "3"
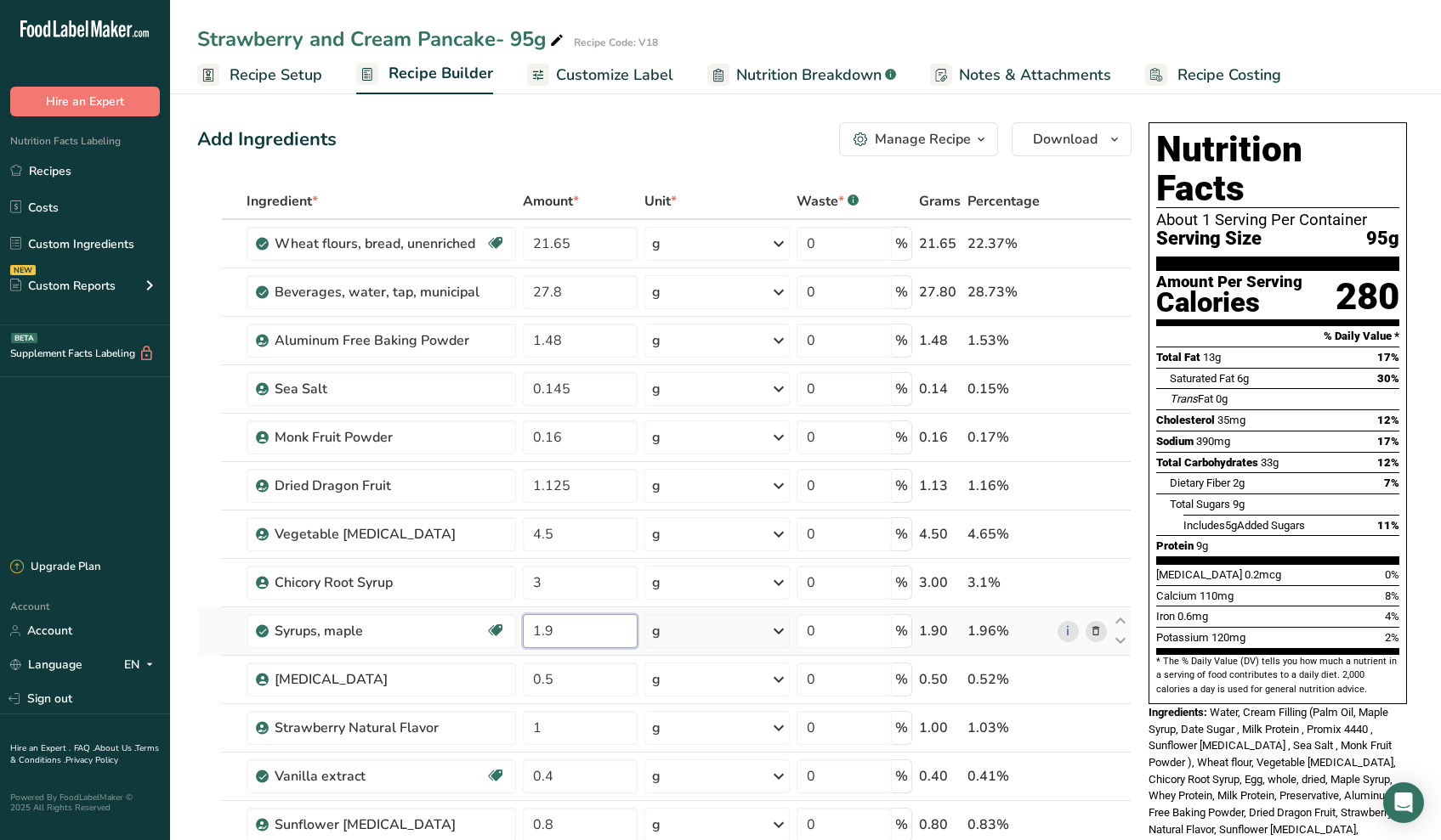
click at [557, 630] on div "Ingredient * Amount * Unit * Waste * .a-a{fill:#347362;}.b-a{fill:#fff;} Grams …" at bounding box center [664, 715] width 934 height 1063
click at [1096, 631] on div "Ingredient * Amount * Unit * Waste * .a-a{fill:#347362;}.b-a{fill:#fff;} Grams …" at bounding box center [664, 715] width 934 height 1063
click at [1096, 631] on icon at bounding box center [1096, 631] width 12 height 18
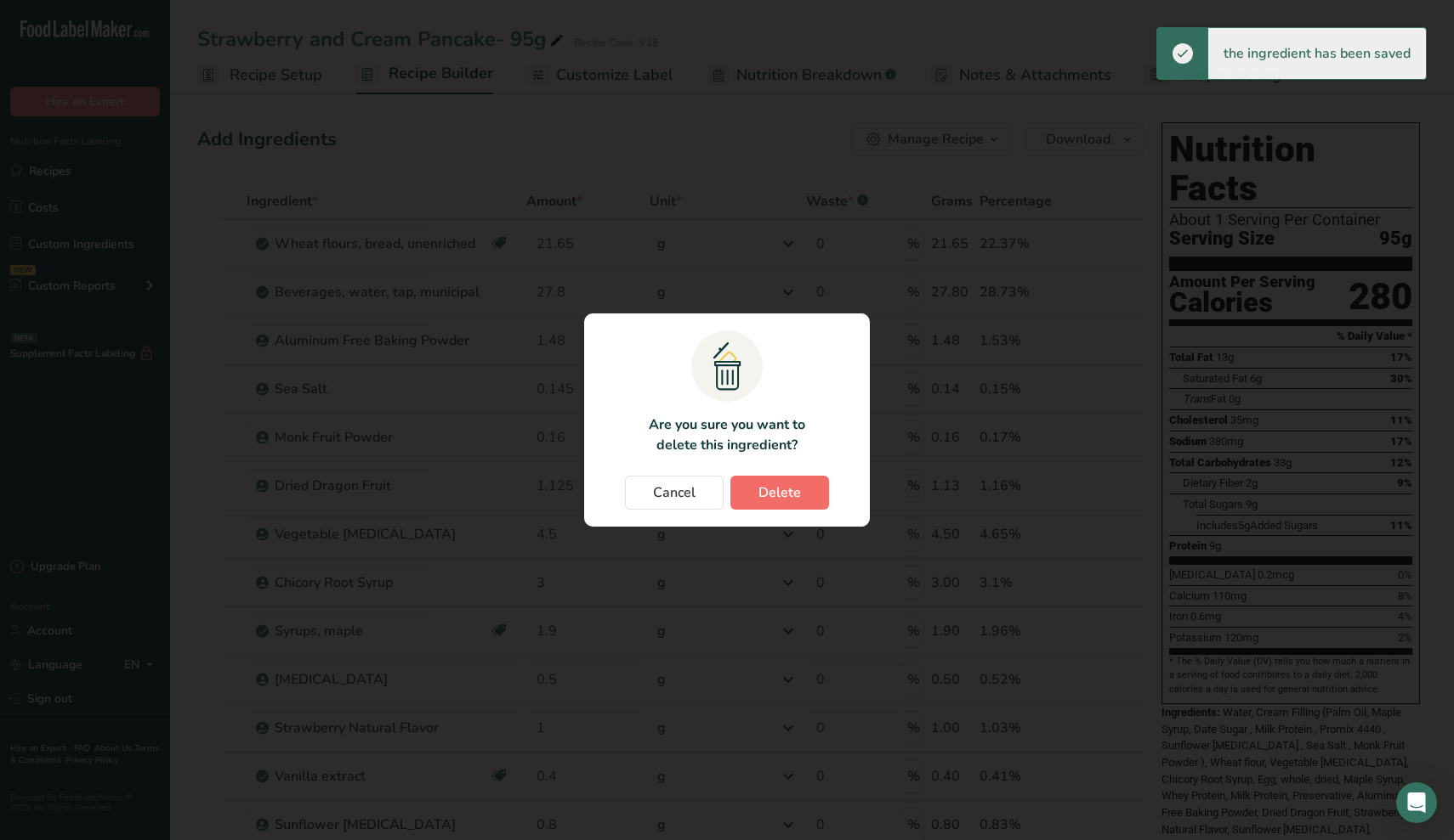
click at [786, 492] on span "Delete" at bounding box center [779, 493] width 42 height 21
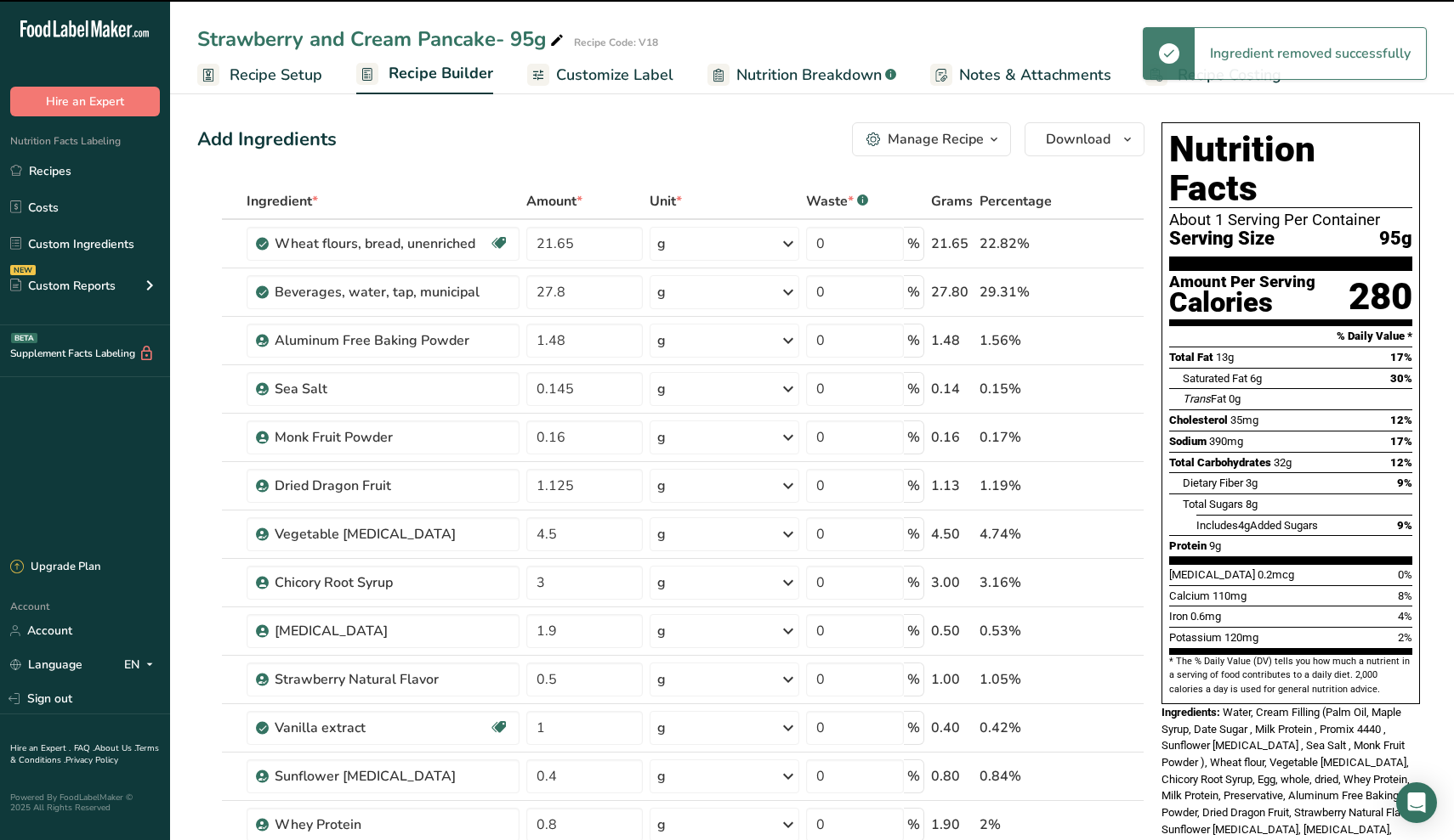
type input "0.5"
type input "1"
type input "0.4"
type input "0.8"
type input "1.9"
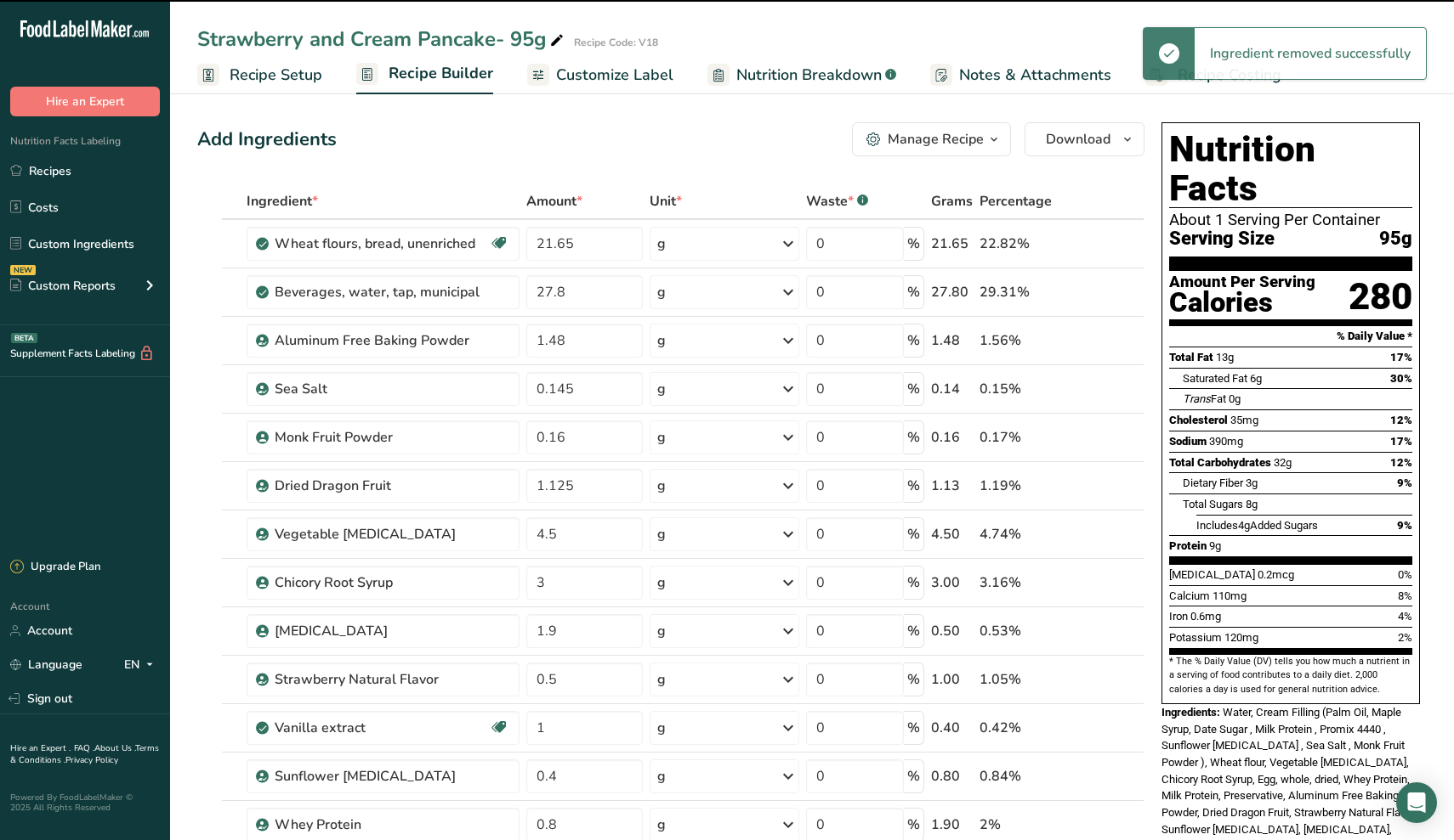
type input "1.5"
type input "2"
type input "25"
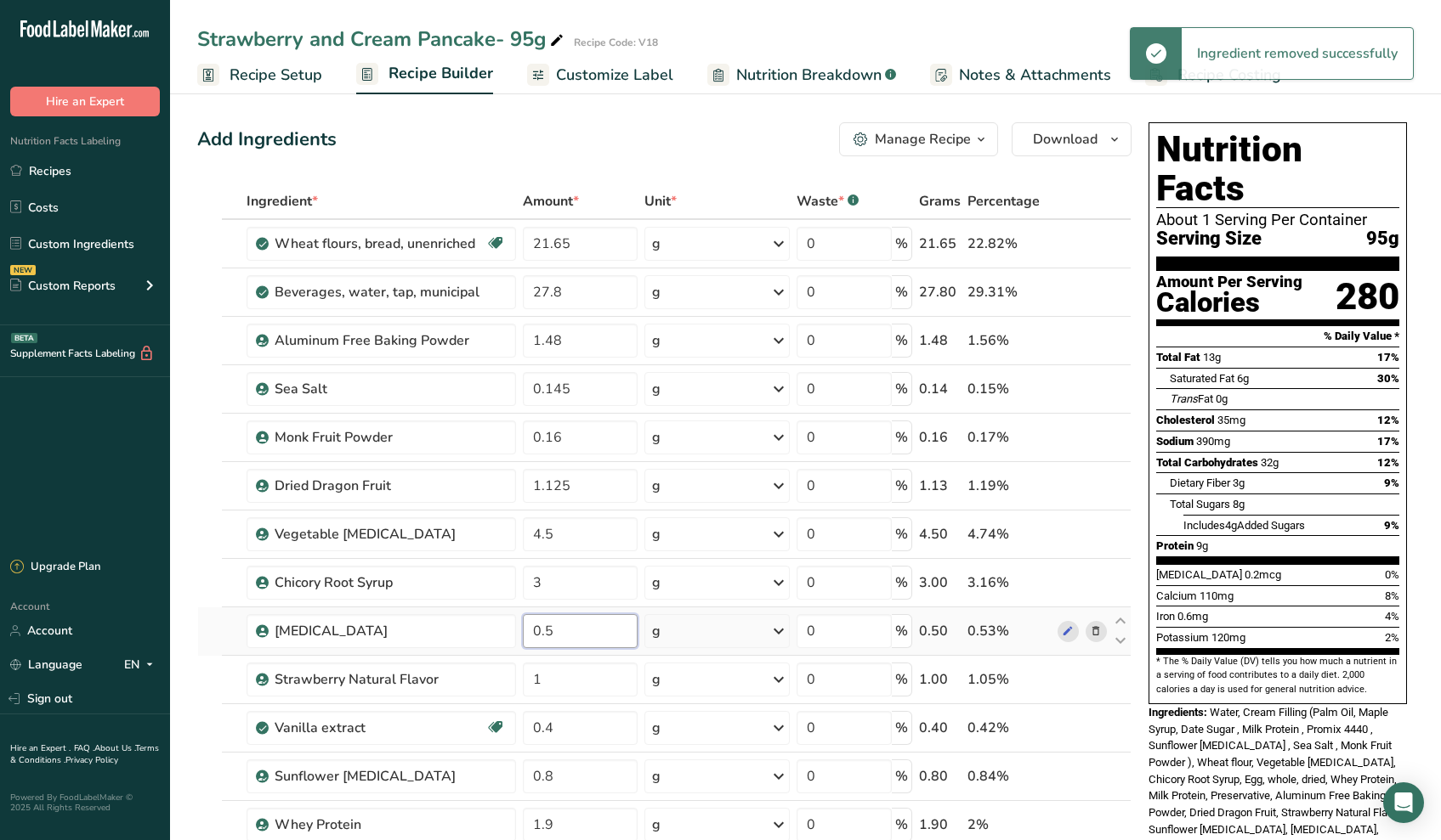
click at [579, 638] on input "0.5" at bounding box center [580, 630] width 115 height 34
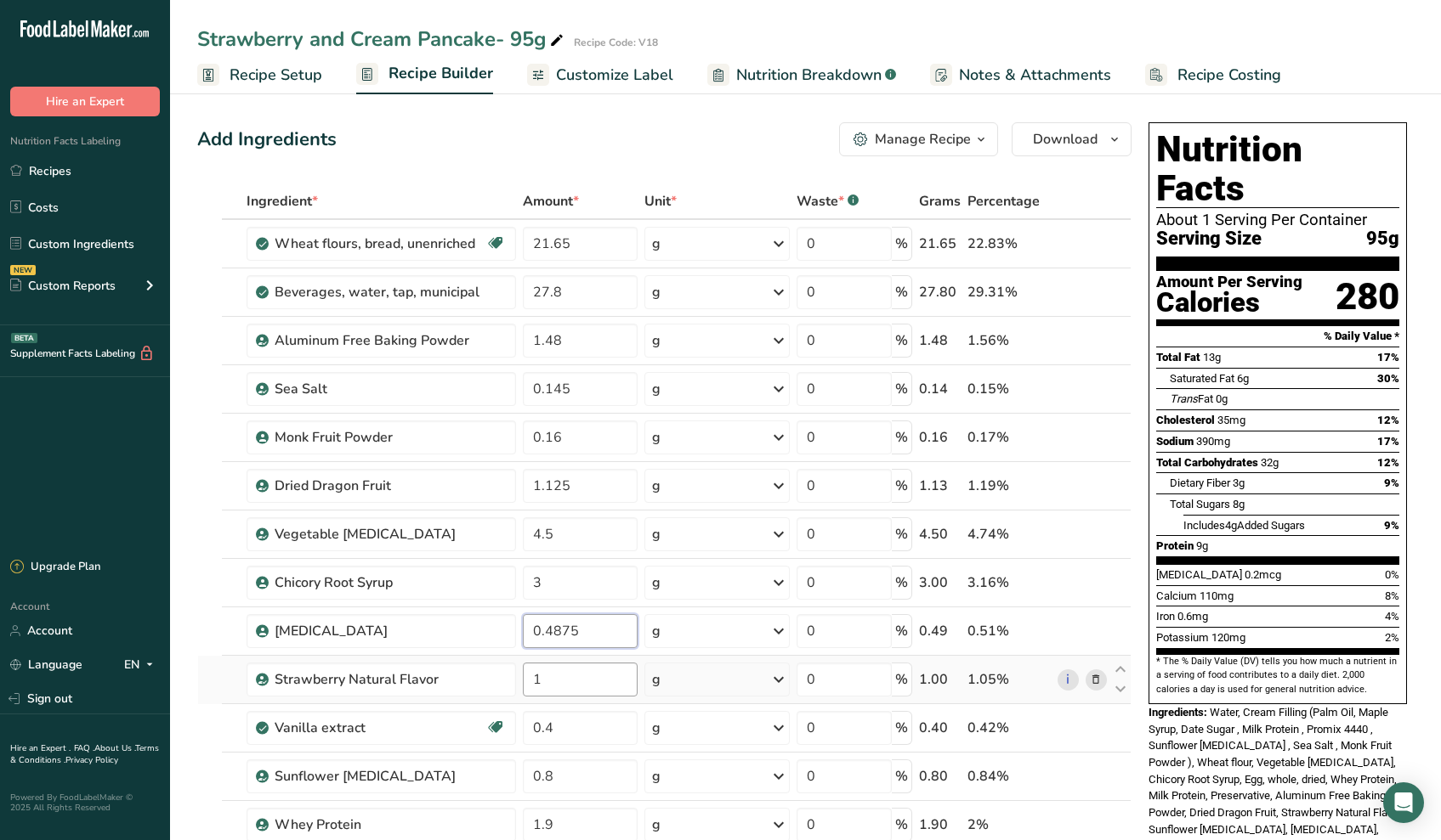
type input "0.4875"
click at [570, 690] on div "Ingredient * Amount * Unit * Waste * .a-a{fill:#347362;}.b-a{fill:#fff;} Grams …" at bounding box center [664, 691] width 934 height 1014
type input "1.275"
click at [605, 718] on div "Ingredient * Amount * Unit * Waste * .a-a{fill:#347362;}.b-a{fill:#fff;} Grams …" at bounding box center [664, 691] width 934 height 1014
type input "0.408"
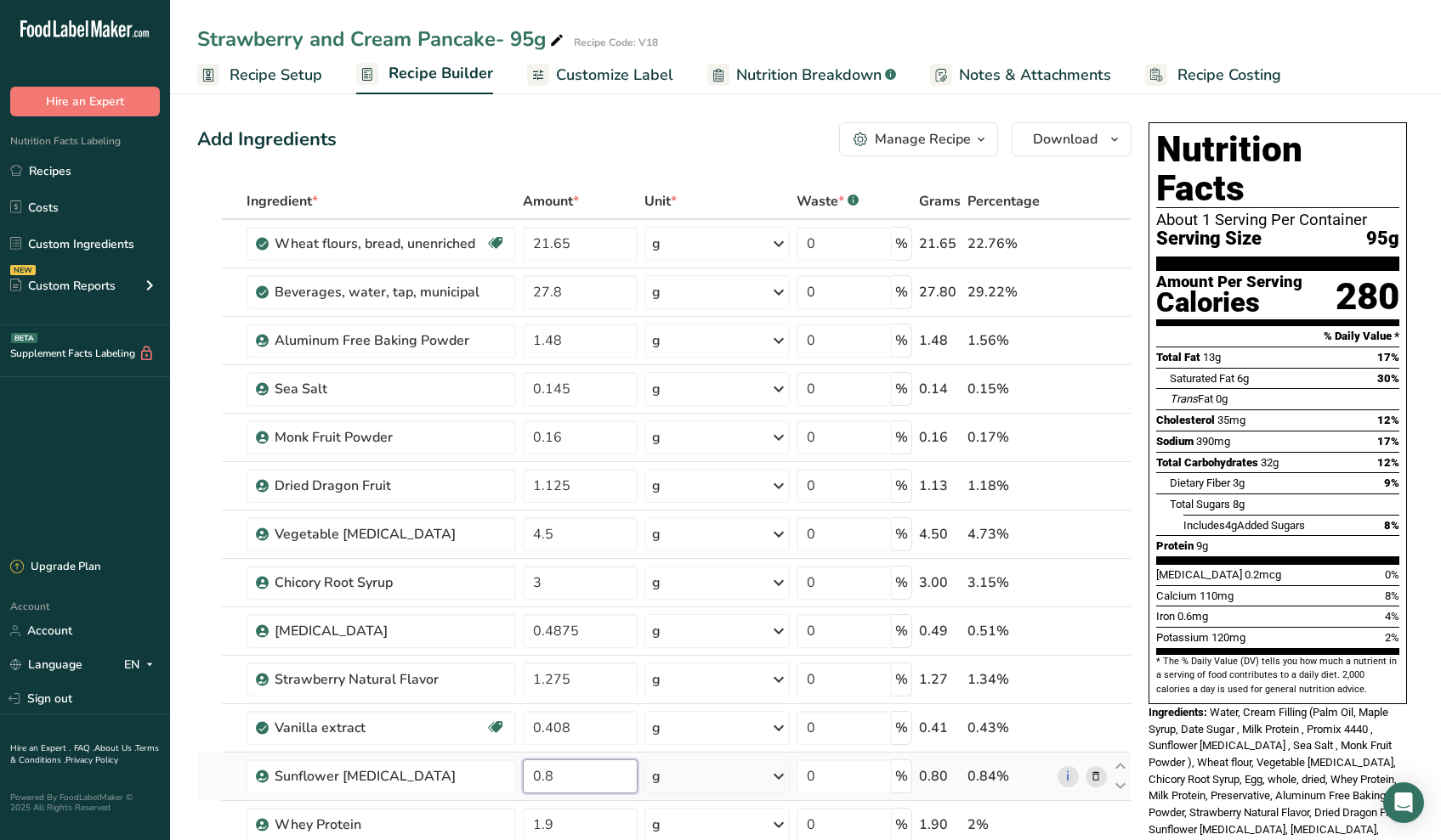
click at [579, 764] on div "Ingredient * Amount * Unit * Waste * .a-a{fill:#347362;}.b-a{fill:#fff;} Grams …" at bounding box center [664, 691] width 934 height 1014
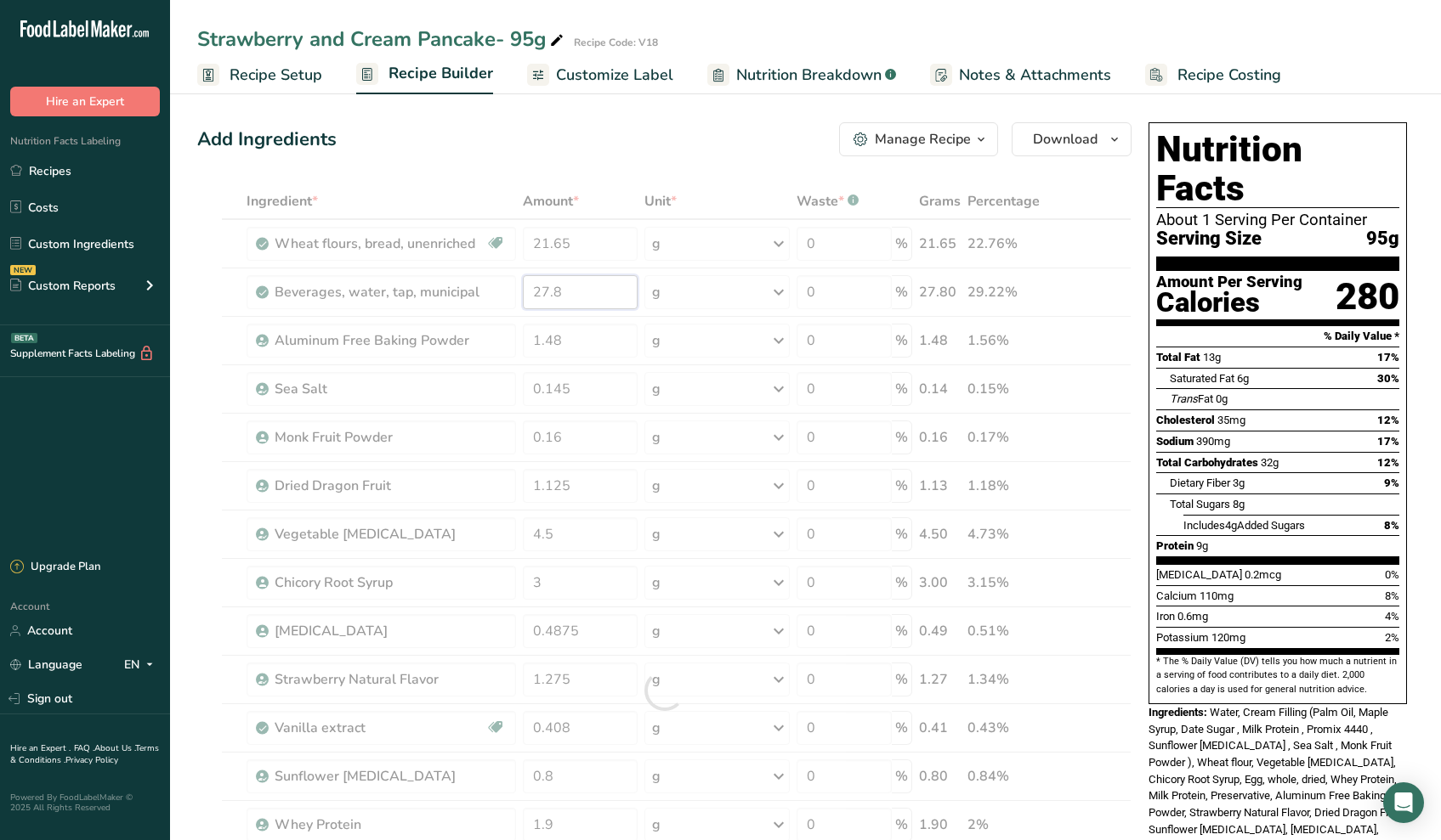
drag, startPoint x: 562, startPoint y: 292, endPoint x: 465, endPoint y: 283, distance: 97.4
click at [465, 283] on div "Ingredient * Amount * Unit * Waste * .a-a{fill:#347362;}.b-a{fill:#fff;} Grams …" at bounding box center [664, 691] width 934 height 1014
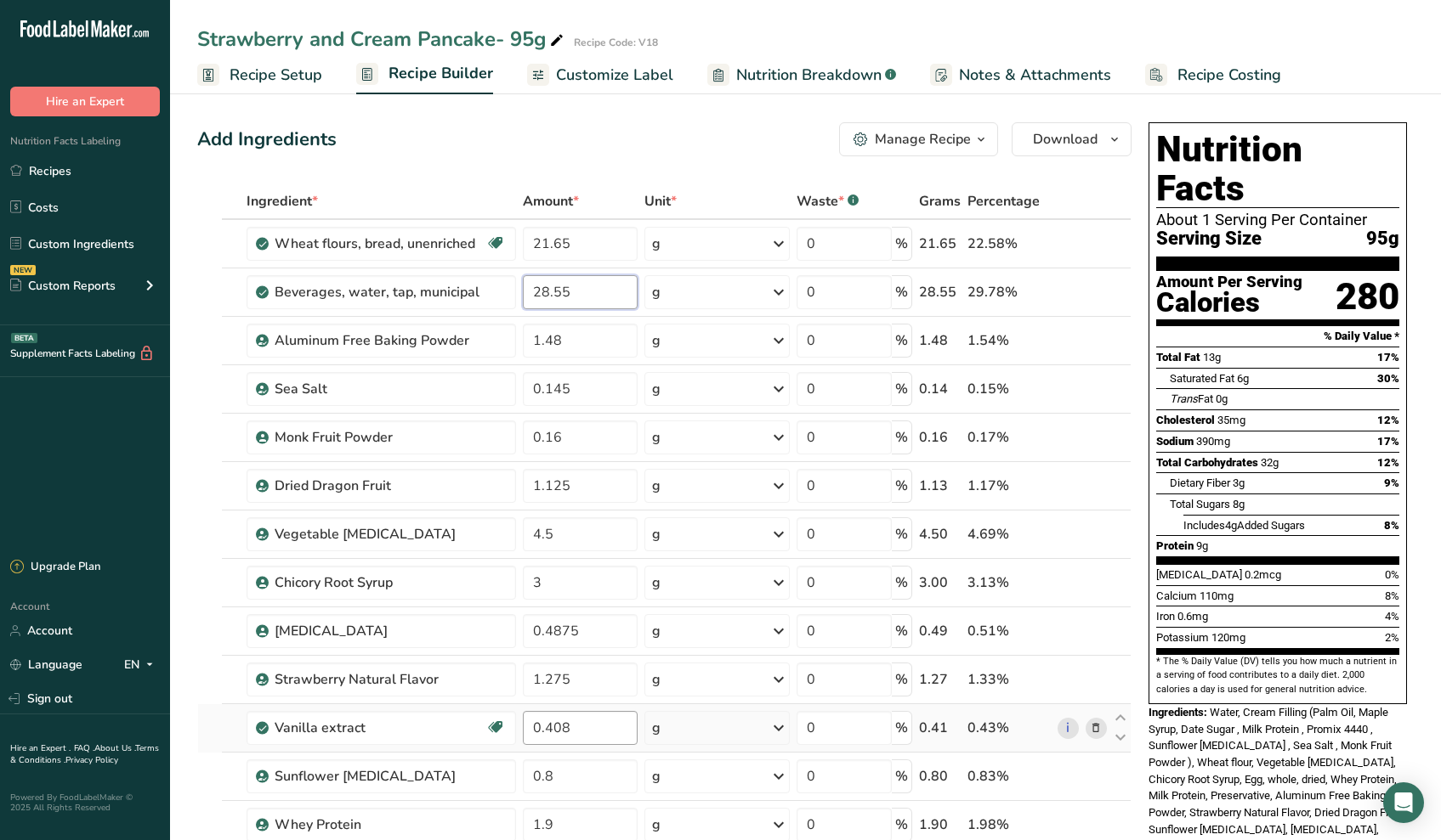
type input "28.55"
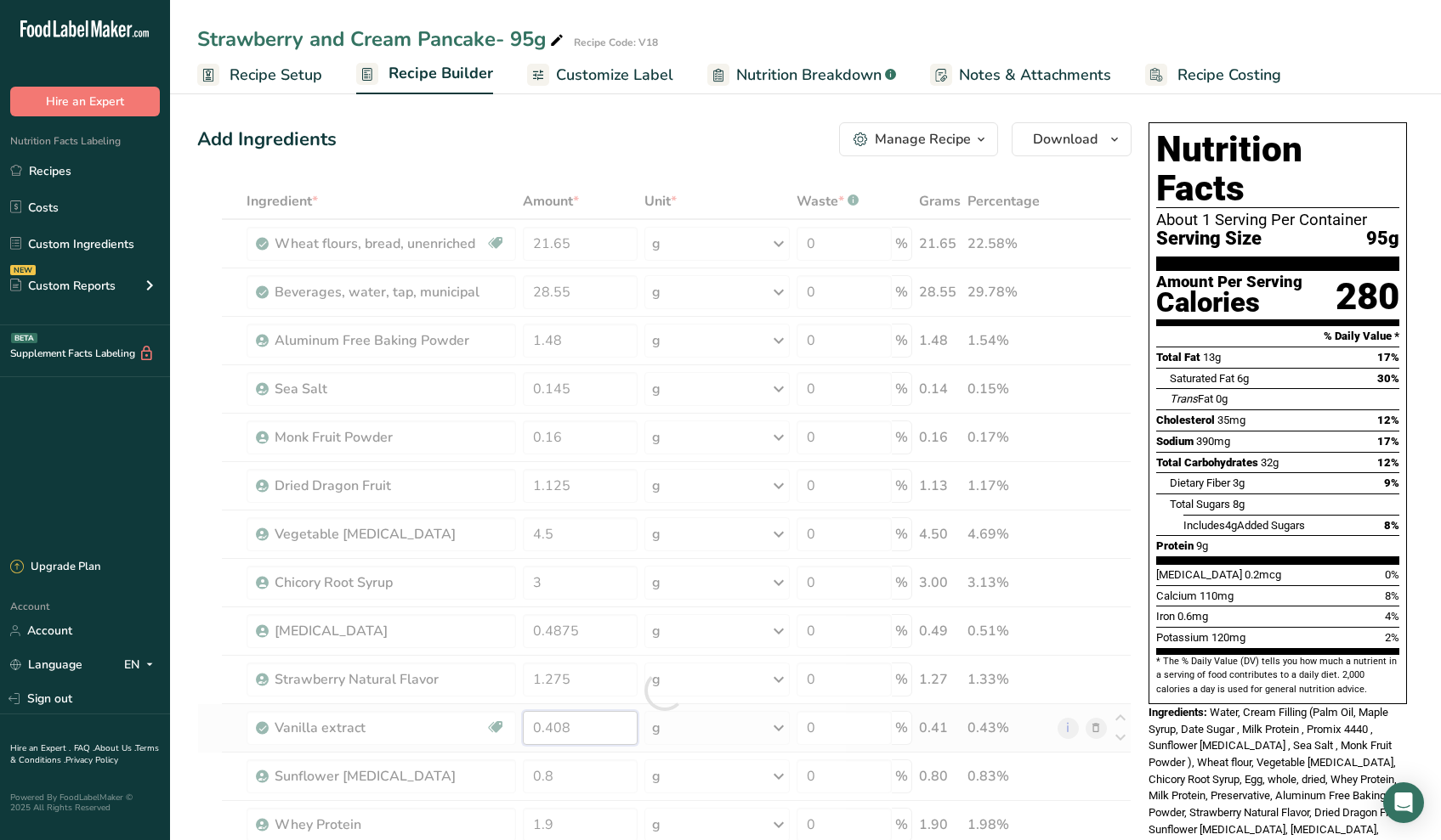
click at [570, 712] on div "Ingredient * Amount * Unit * Waste * .a-a{fill:#347362;}.b-a{fill:#fff;} Grams …" at bounding box center [664, 691] width 934 height 1014
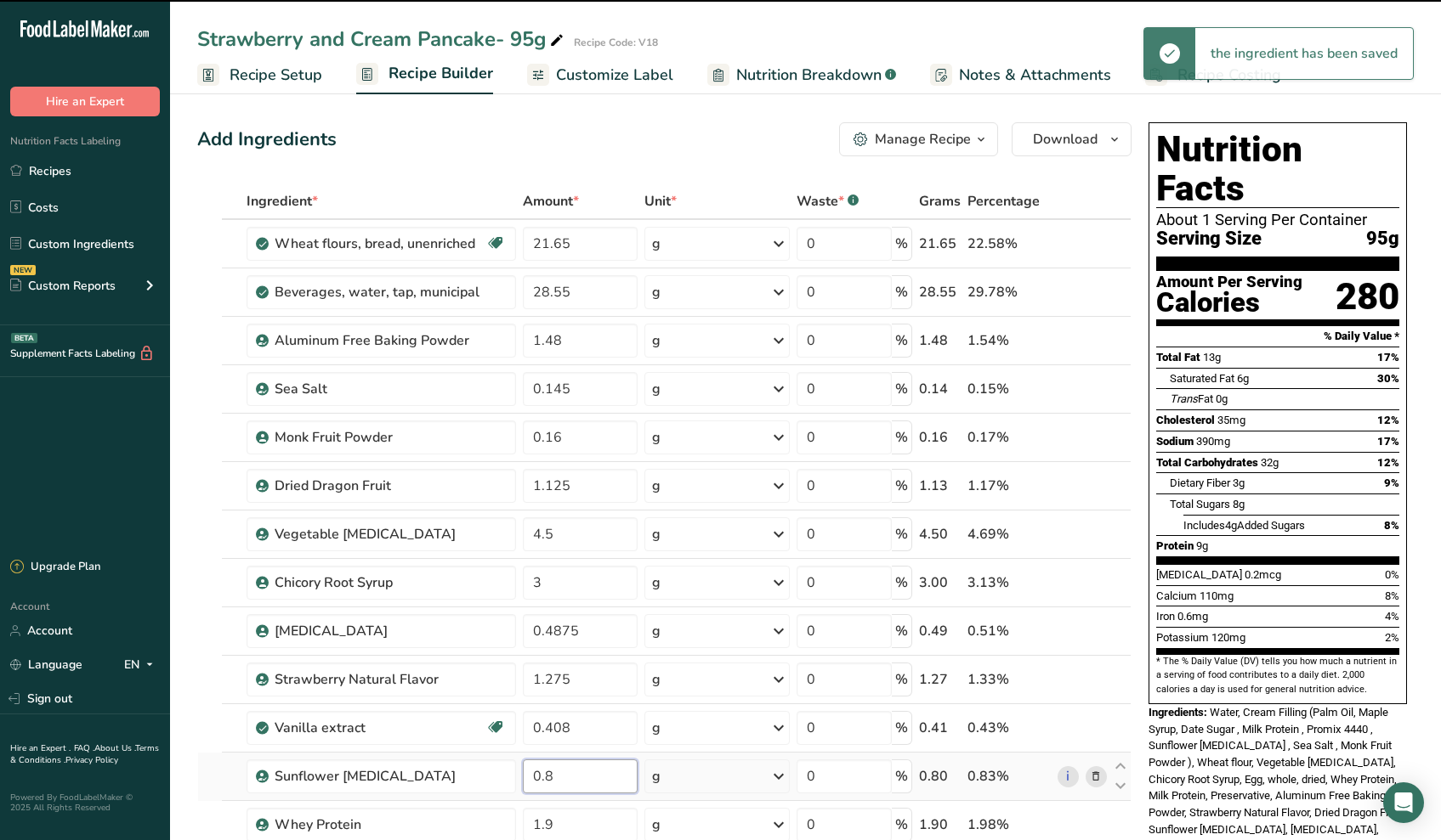
click at [595, 777] on div "Ingredient * Amount * Unit * Waste * .a-a{fill:#347362;}.b-a{fill:#fff;} Grams …" at bounding box center [664, 691] width 934 height 1014
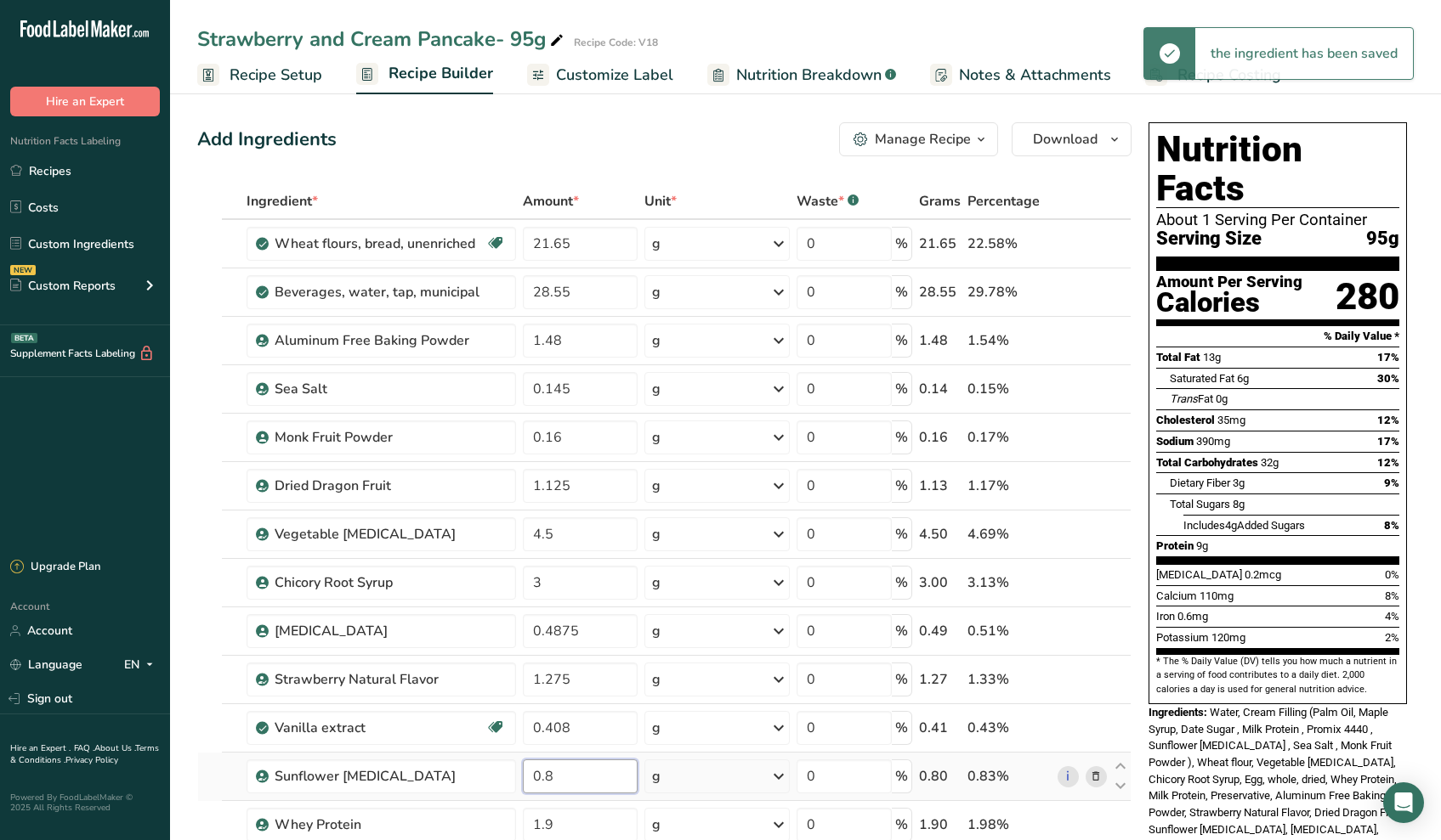
click at [573, 774] on input "0.8" at bounding box center [580, 776] width 115 height 34
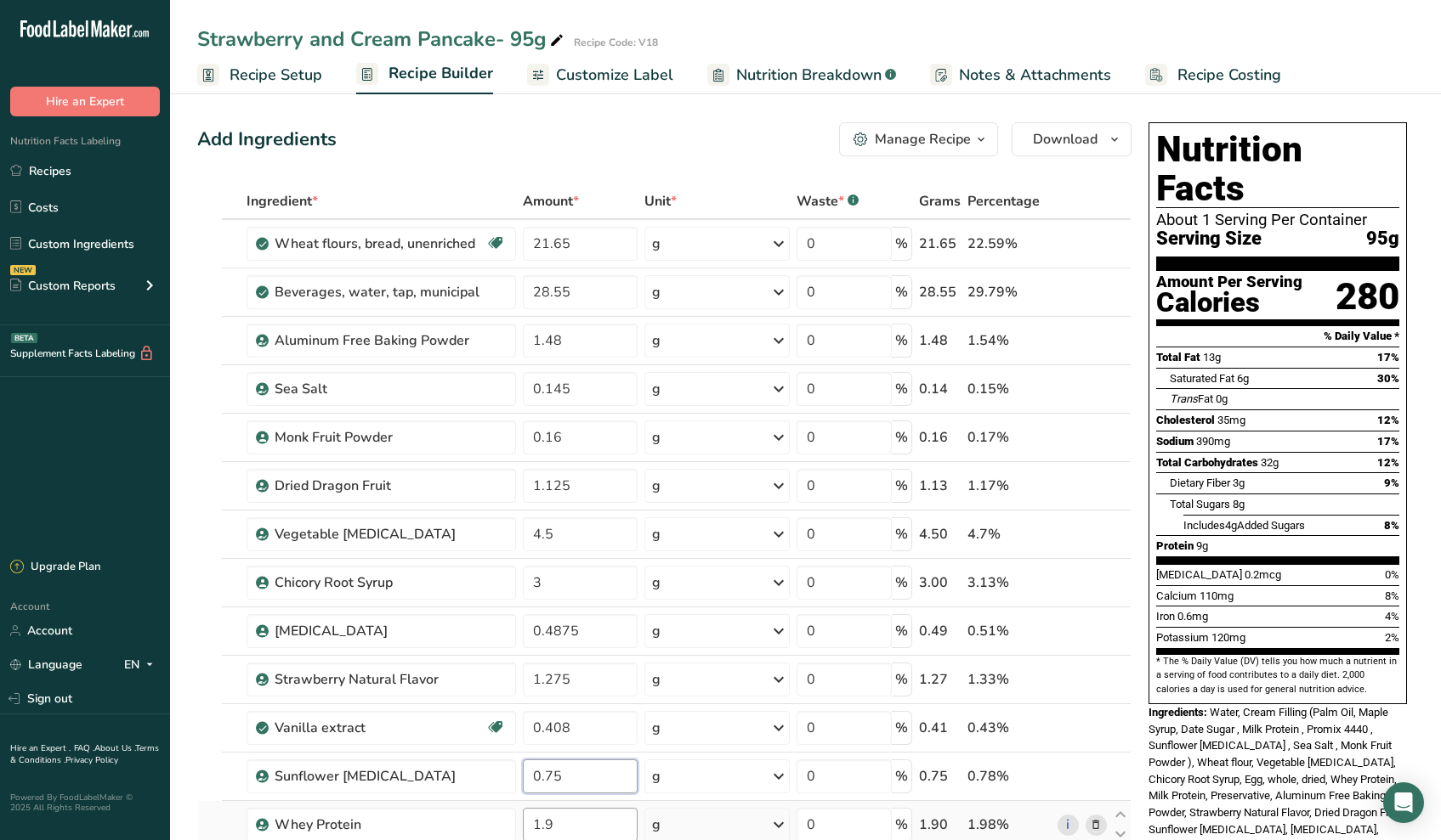
type input "0.75"
click at [614, 827] on div "Ingredient * Amount * Unit * Waste * .a-a{fill:#347362;}.b-a{fill:#fff;} Grams …" at bounding box center [664, 691] width 934 height 1014
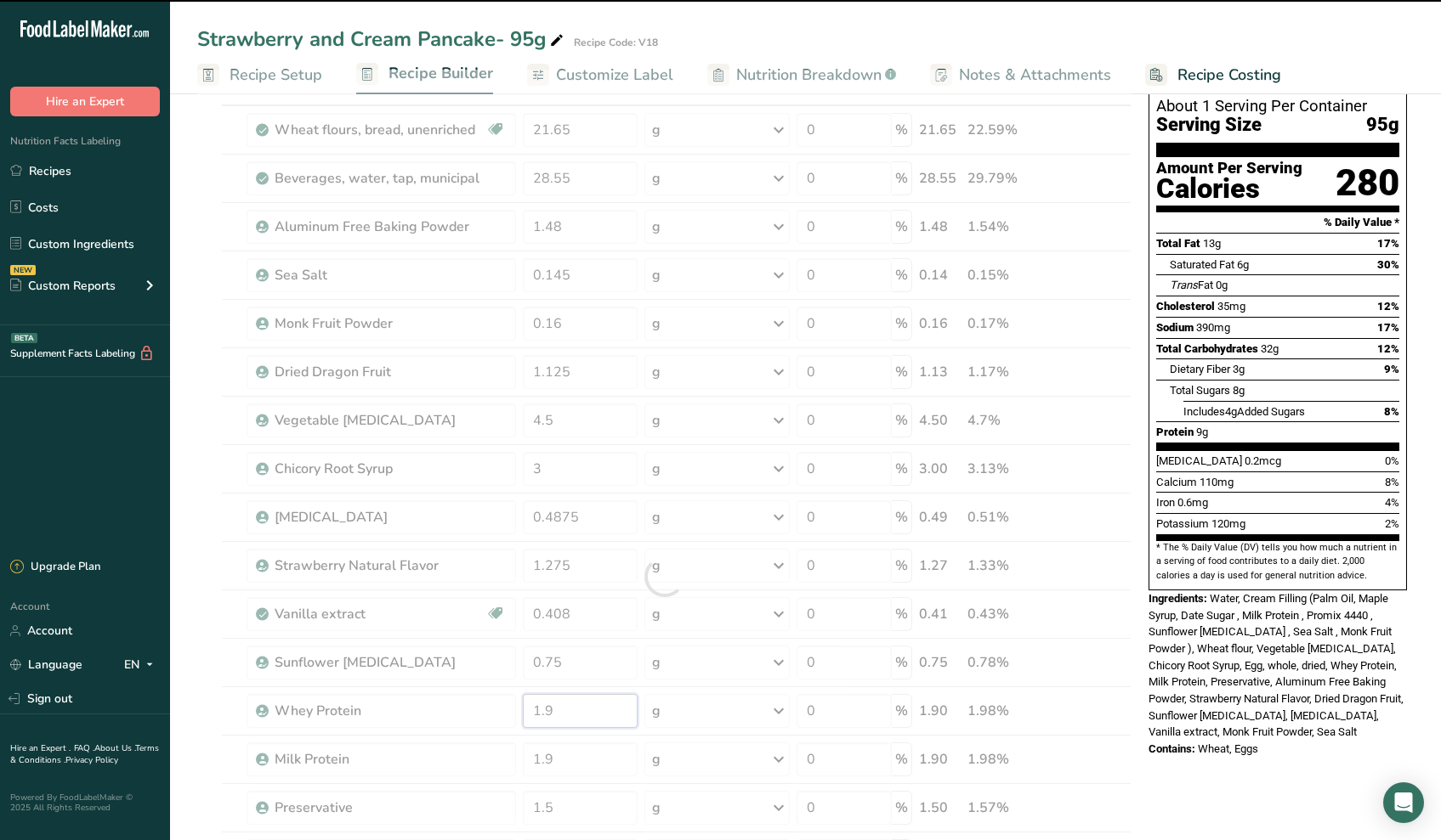
scroll to position [169, 0]
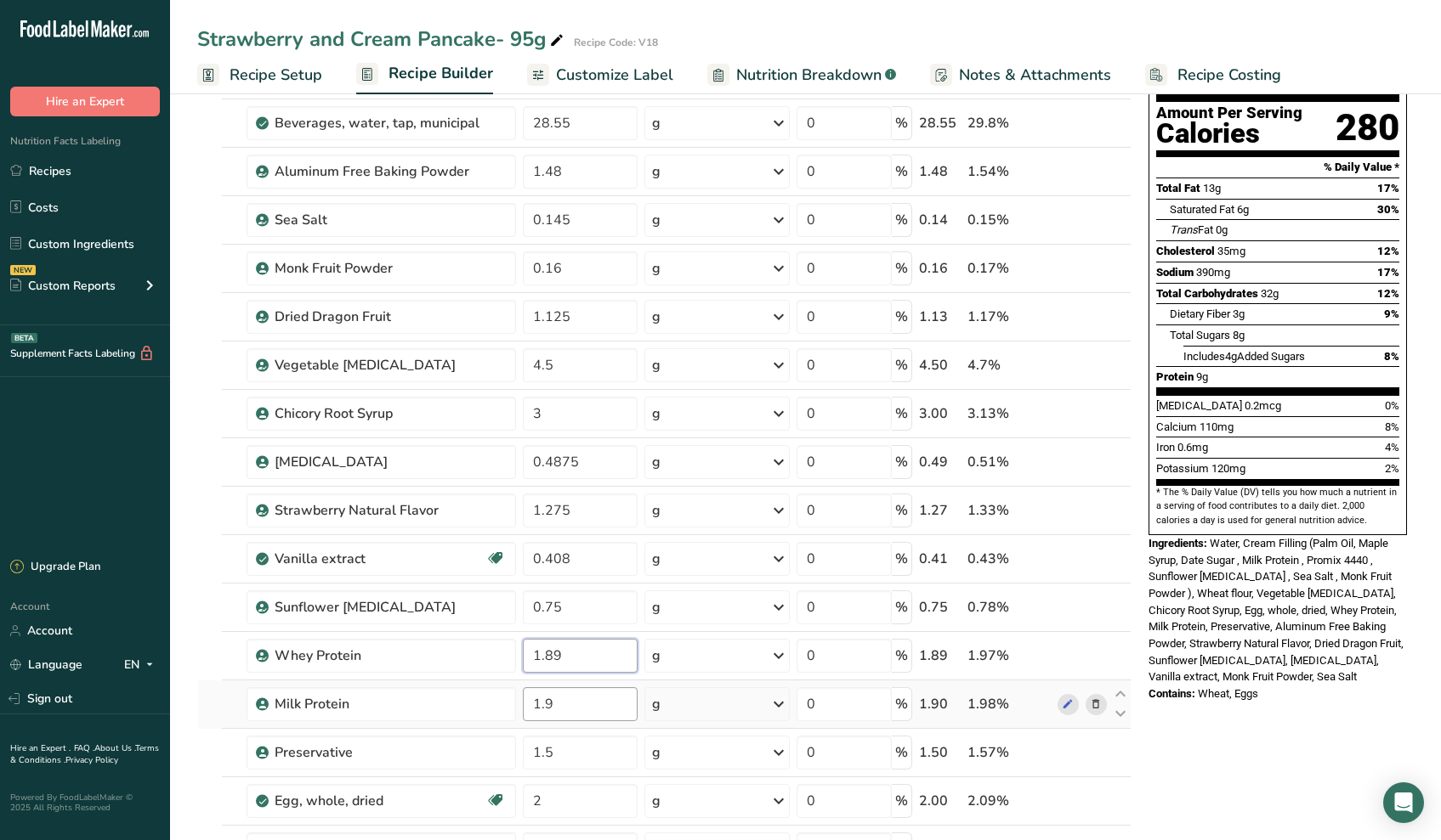
type input "1.89"
click at [614, 705] on div "Ingredient * Amount * Unit * Waste * .a-a{fill:#347362;}.b-a{fill:#fff;} Grams …" at bounding box center [664, 522] width 934 height 1014
type input "1.89"
click at [620, 759] on div "Ingredient * Amount * Unit * Waste * .a-a{fill:#347362;}.b-a{fill:#fff;} Grams …" at bounding box center [664, 522] width 934 height 1014
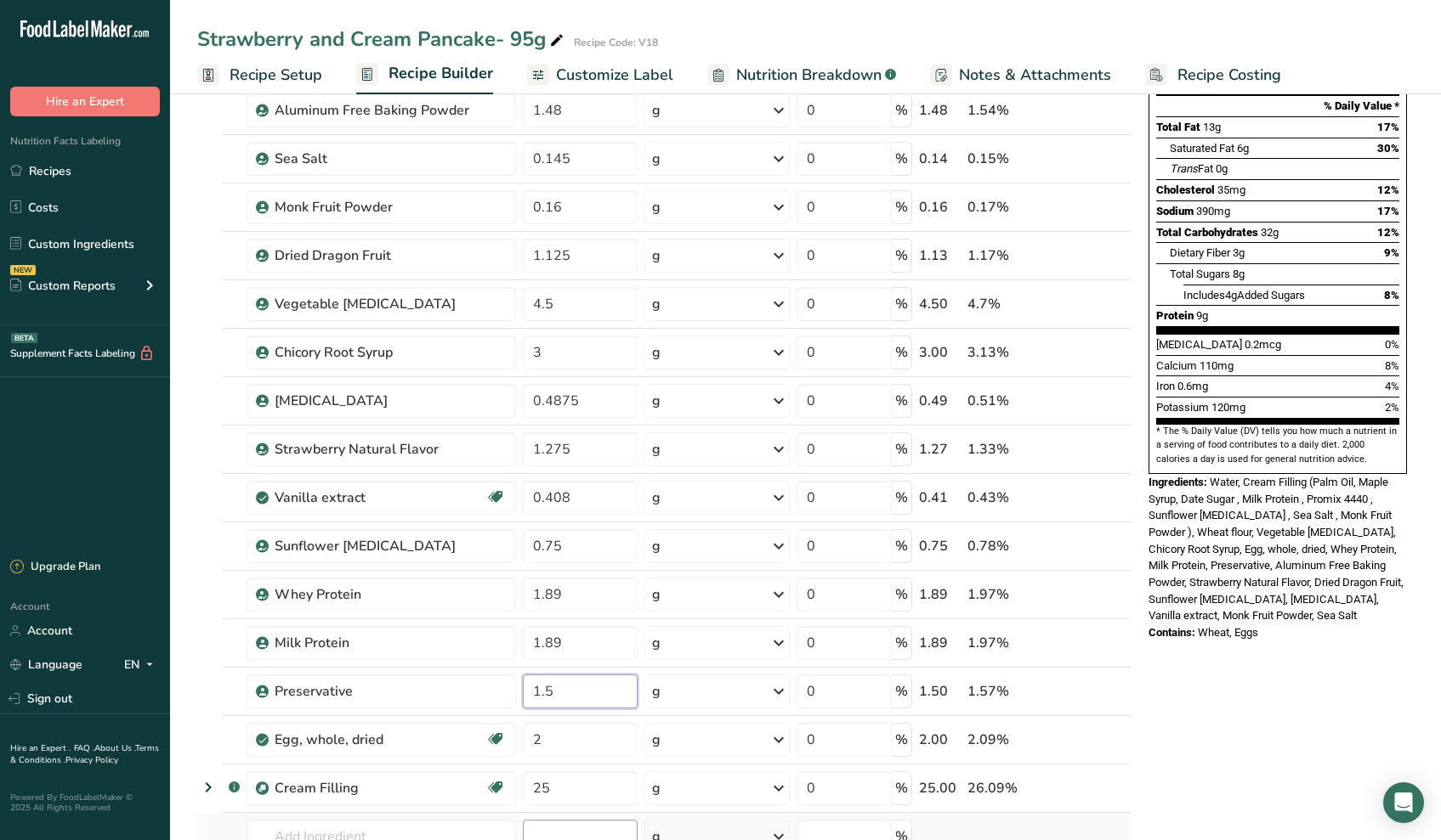
scroll to position [328, 0]
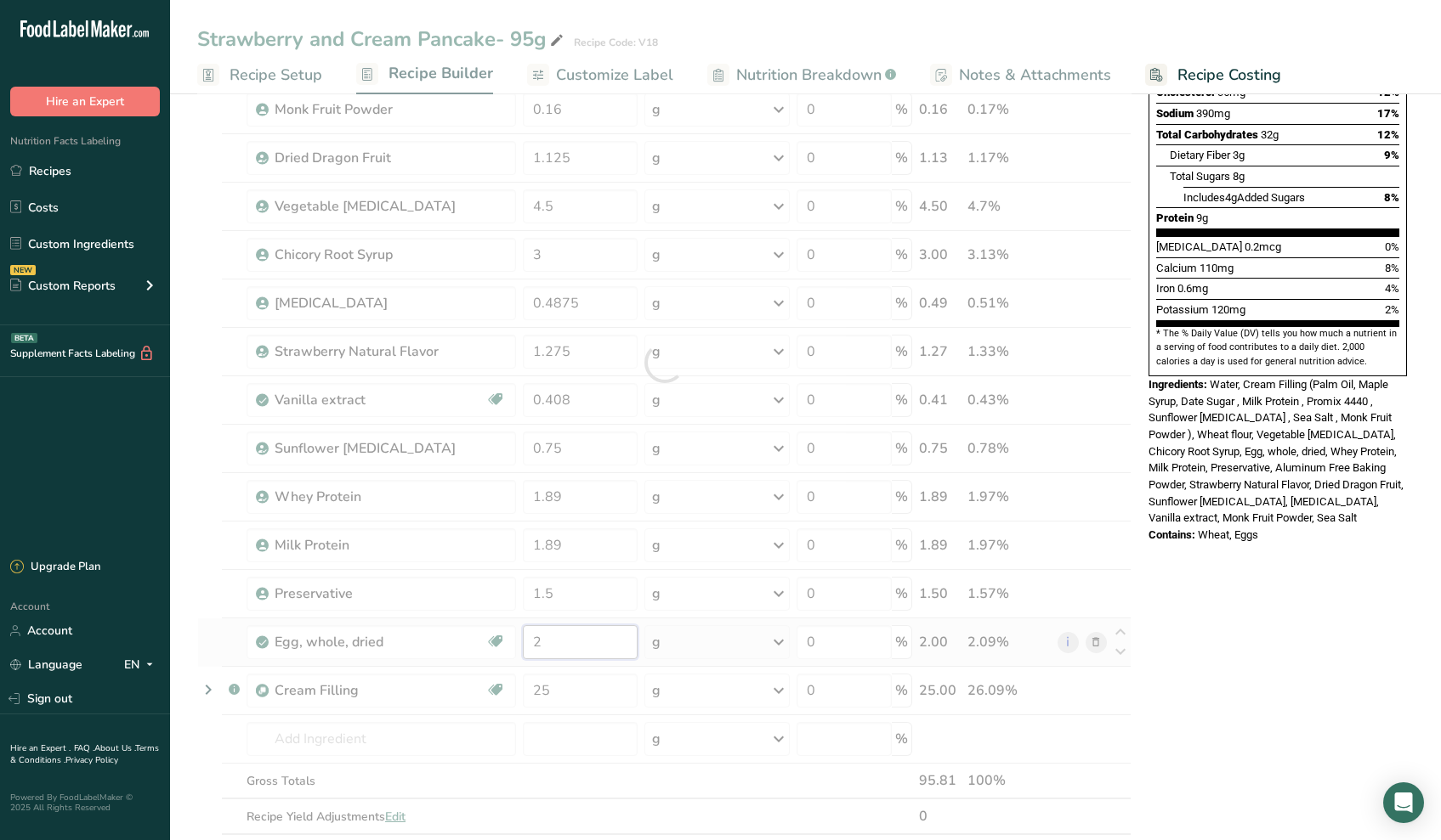
click at [568, 636] on div "Ingredient * Amount * Unit * Waste * .a-a{fill:#347362;}.b-a{fill:#fff;} Grams …" at bounding box center [664, 363] width 934 height 1014
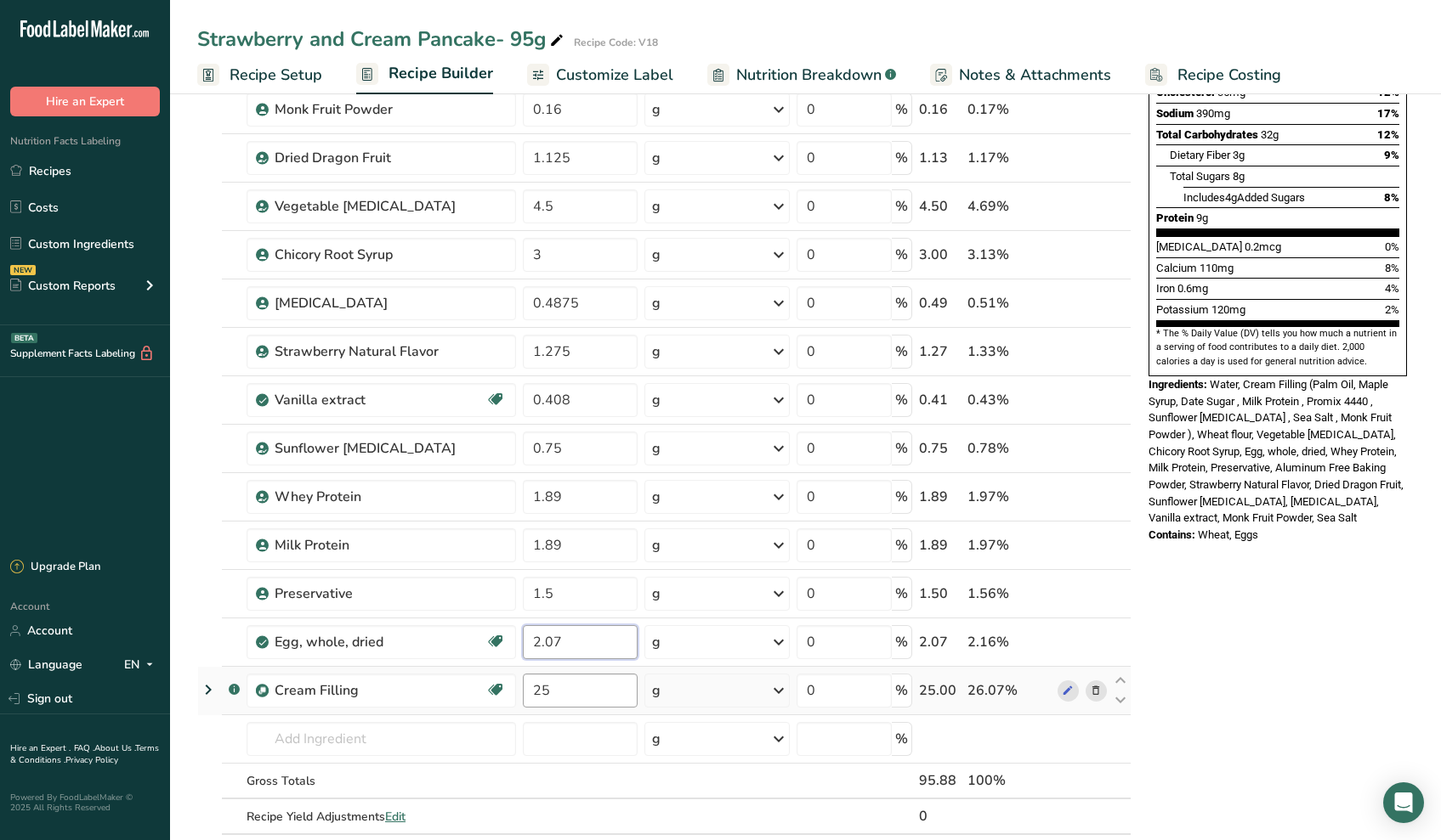
type input "2.07"
click at [603, 678] on div "Ingredient * Amount * Unit * Waste * .a-a{fill:#347362;}.b-a{fill:#fff;} Grams …" at bounding box center [664, 363] width 934 height 1014
click at [601, 686] on input "25" at bounding box center [580, 690] width 115 height 34
type input "20"
click at [536, 737] on div "Ingredient * Amount * Unit * Waste * .a-a{fill:#347362;}.b-a{fill:#fff;} Grams …" at bounding box center [664, 363] width 934 height 1014
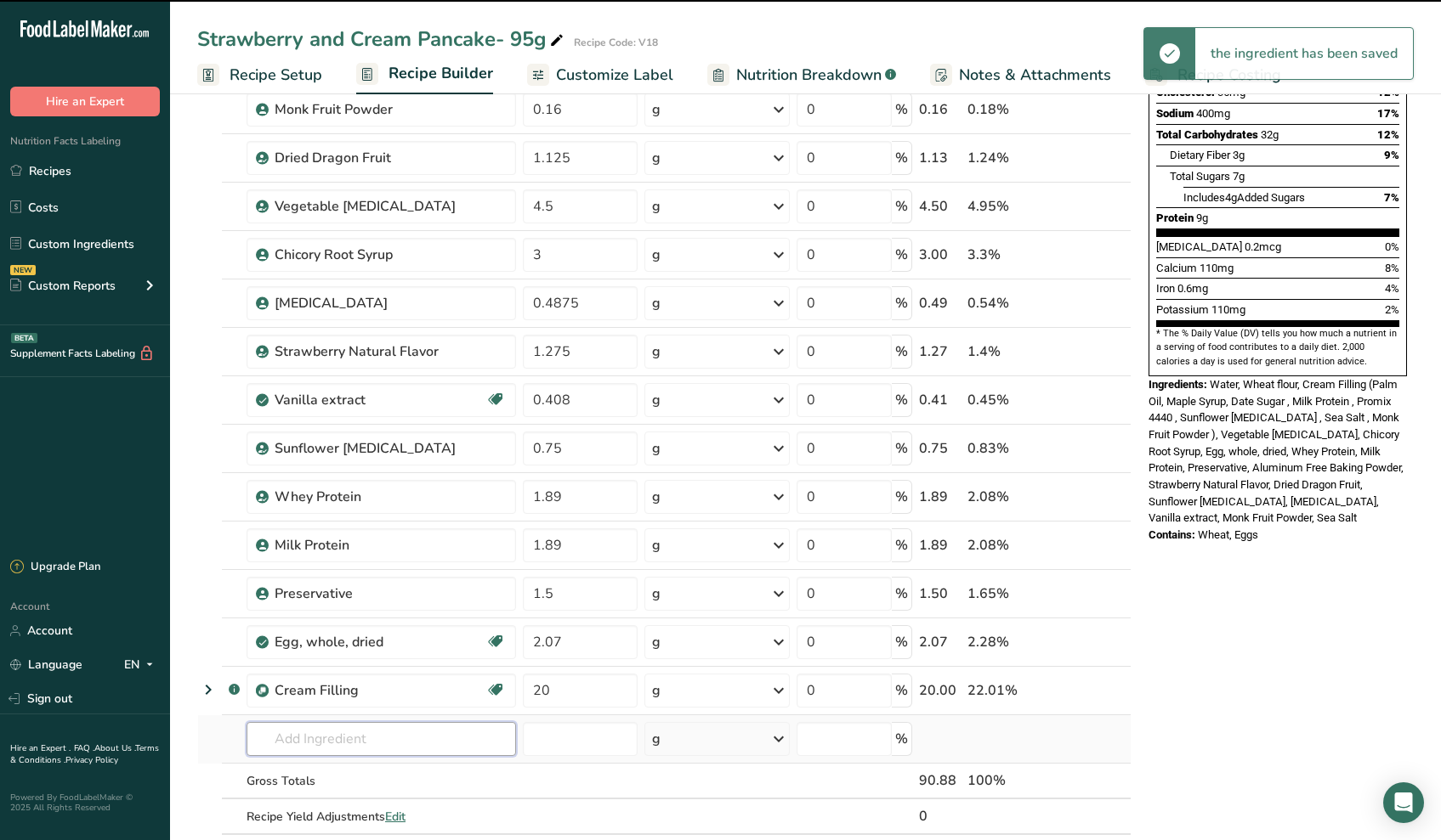
click at [346, 733] on input "text" at bounding box center [381, 738] width 269 height 34
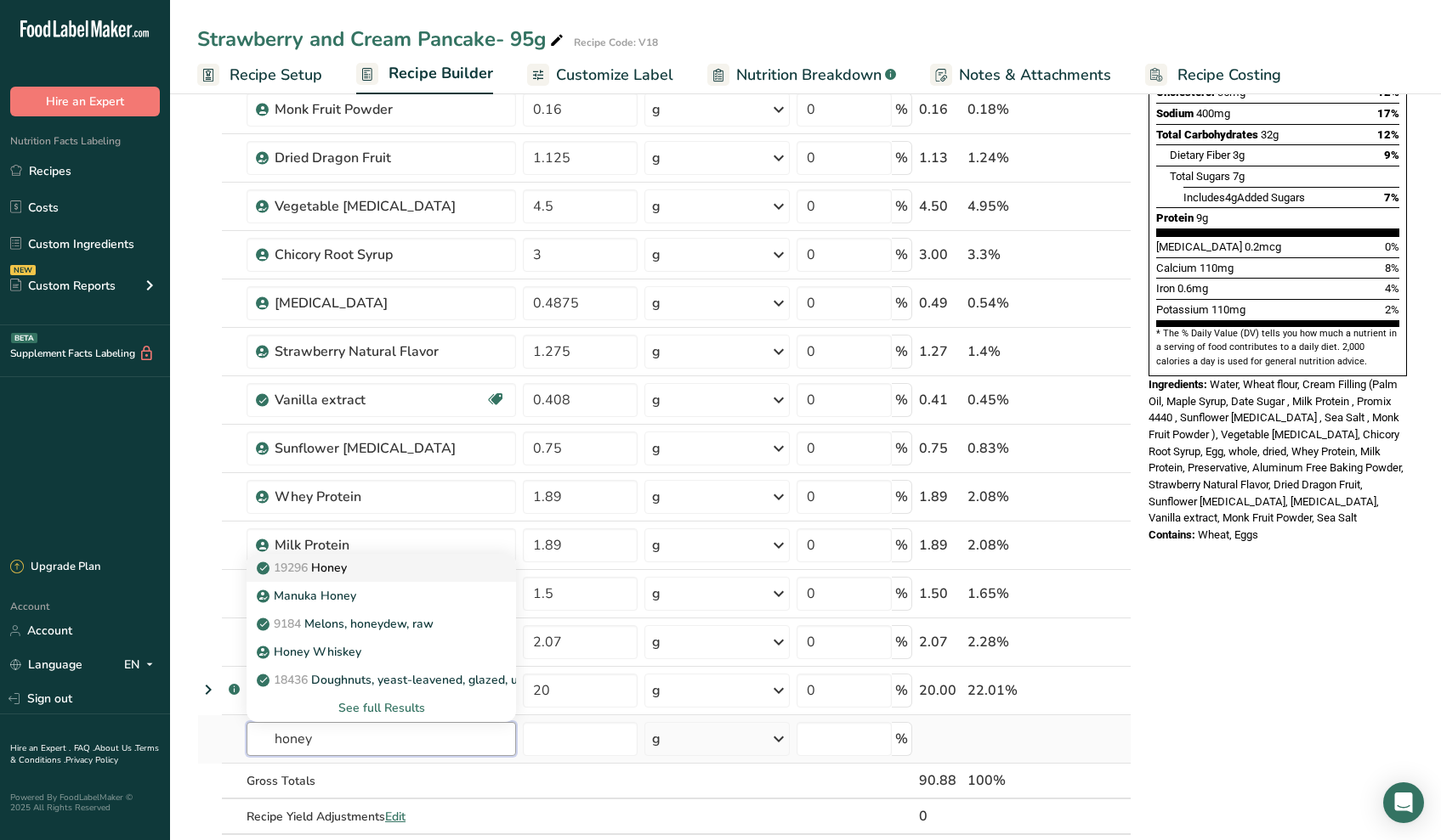
type input "honey"
click at [345, 561] on p "19296 Honey" at bounding box center [303, 567] width 86 height 18
type input "Honey"
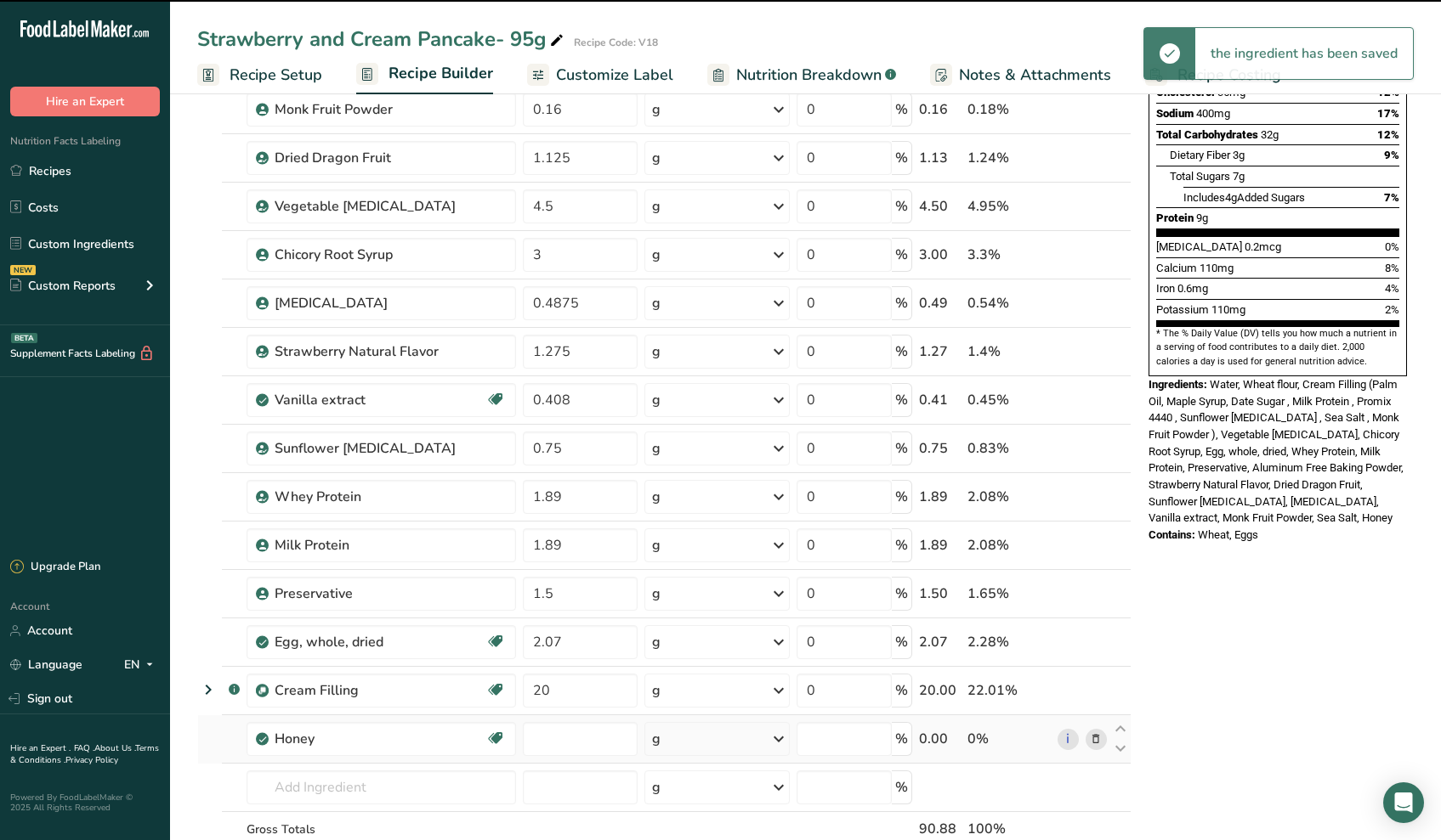
type input "0"
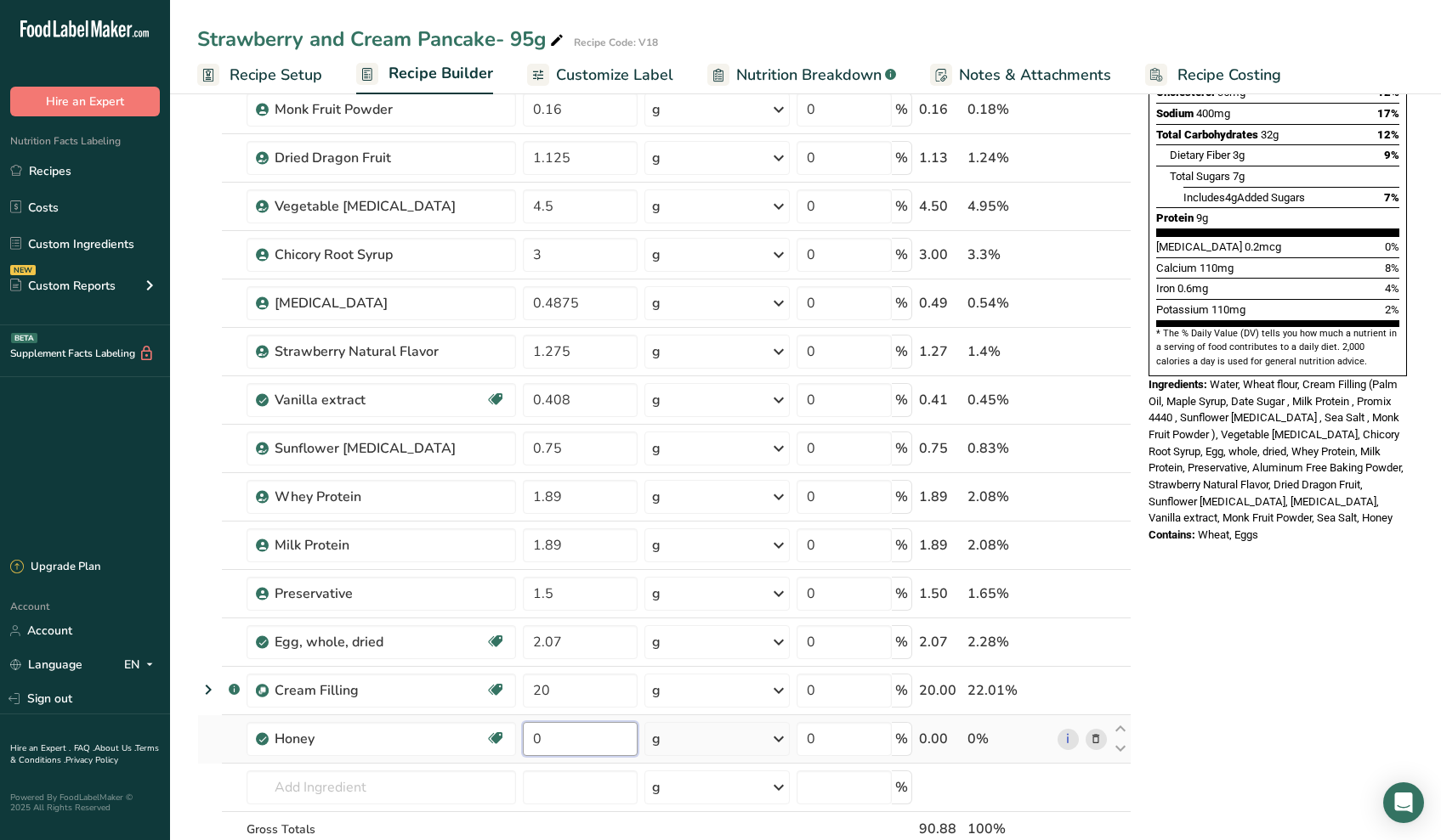
drag, startPoint x: 563, startPoint y: 747, endPoint x: 545, endPoint y: 742, distance: 18.7
click at [558, 745] on input "0" at bounding box center [580, 738] width 115 height 34
type input "3.75"
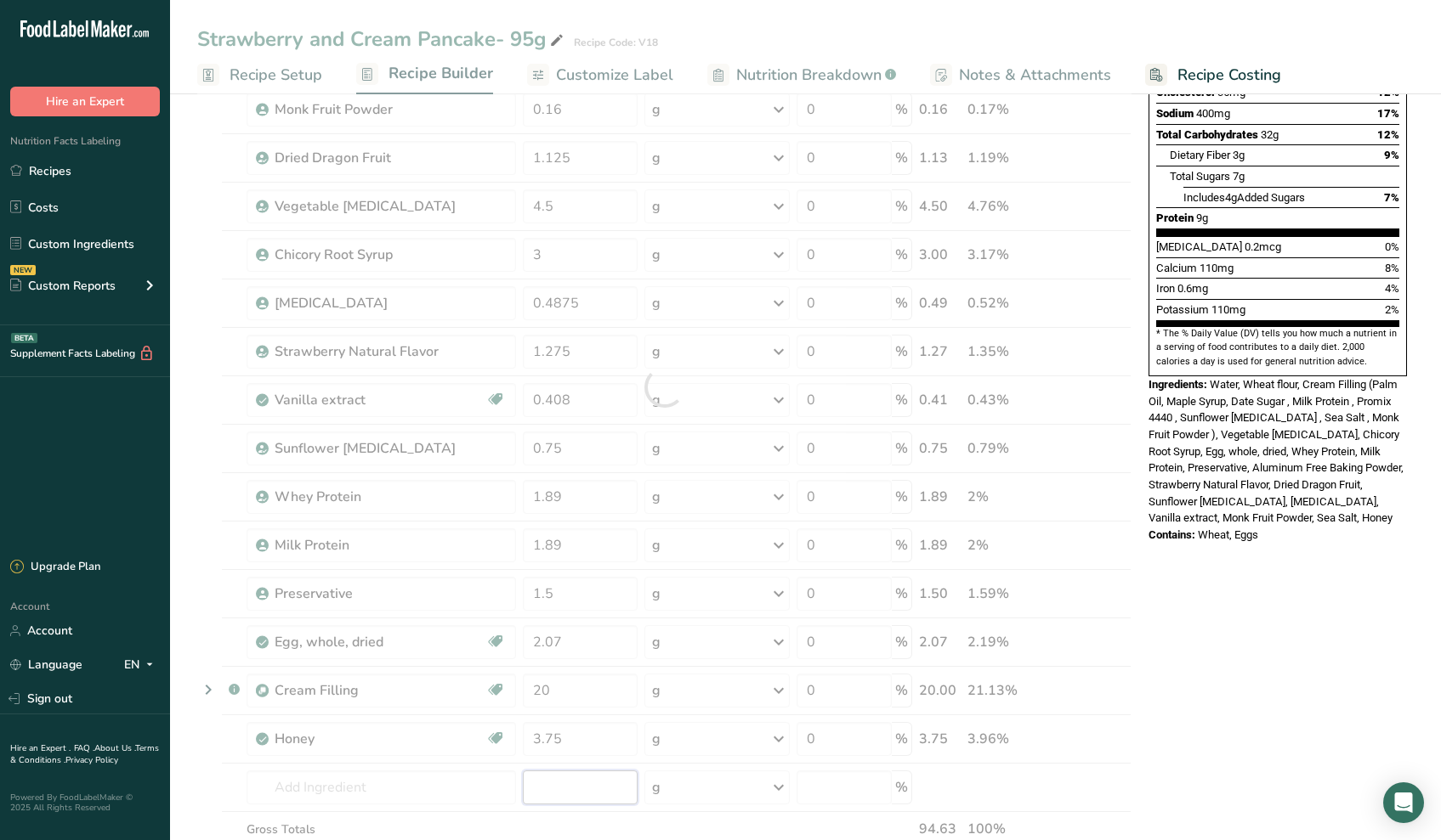
click at [548, 774] on div "Ingredient * Amount * Unit * Waste * .a-a{fill:#347362;}.b-a{fill:#fff;} Grams …" at bounding box center [664, 387] width 934 height 1063
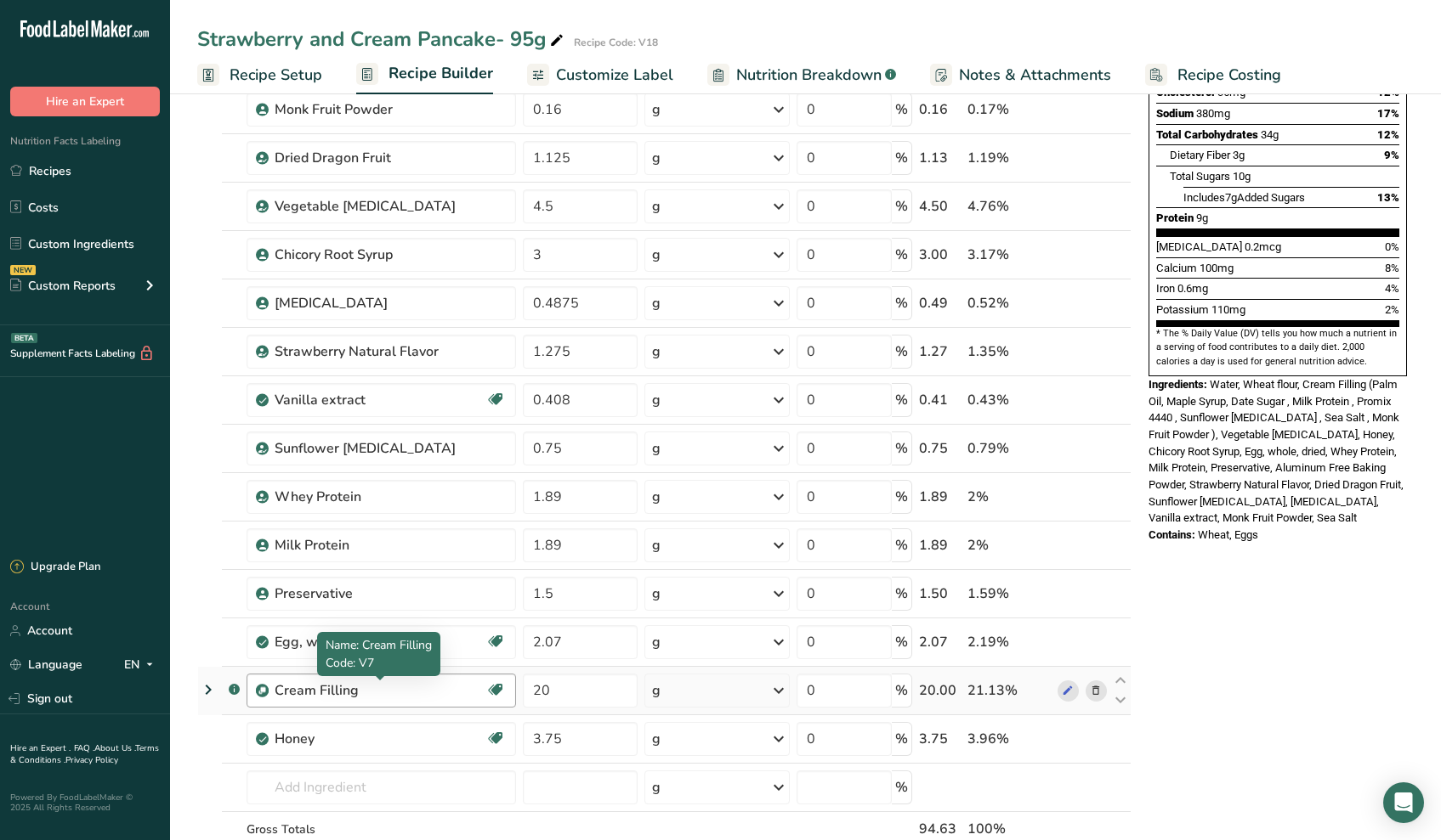
click at [318, 692] on div "Cream Filling" at bounding box center [380, 691] width 211 height 21
click at [288, 693] on div "Cream Filling" at bounding box center [380, 691] width 211 height 21
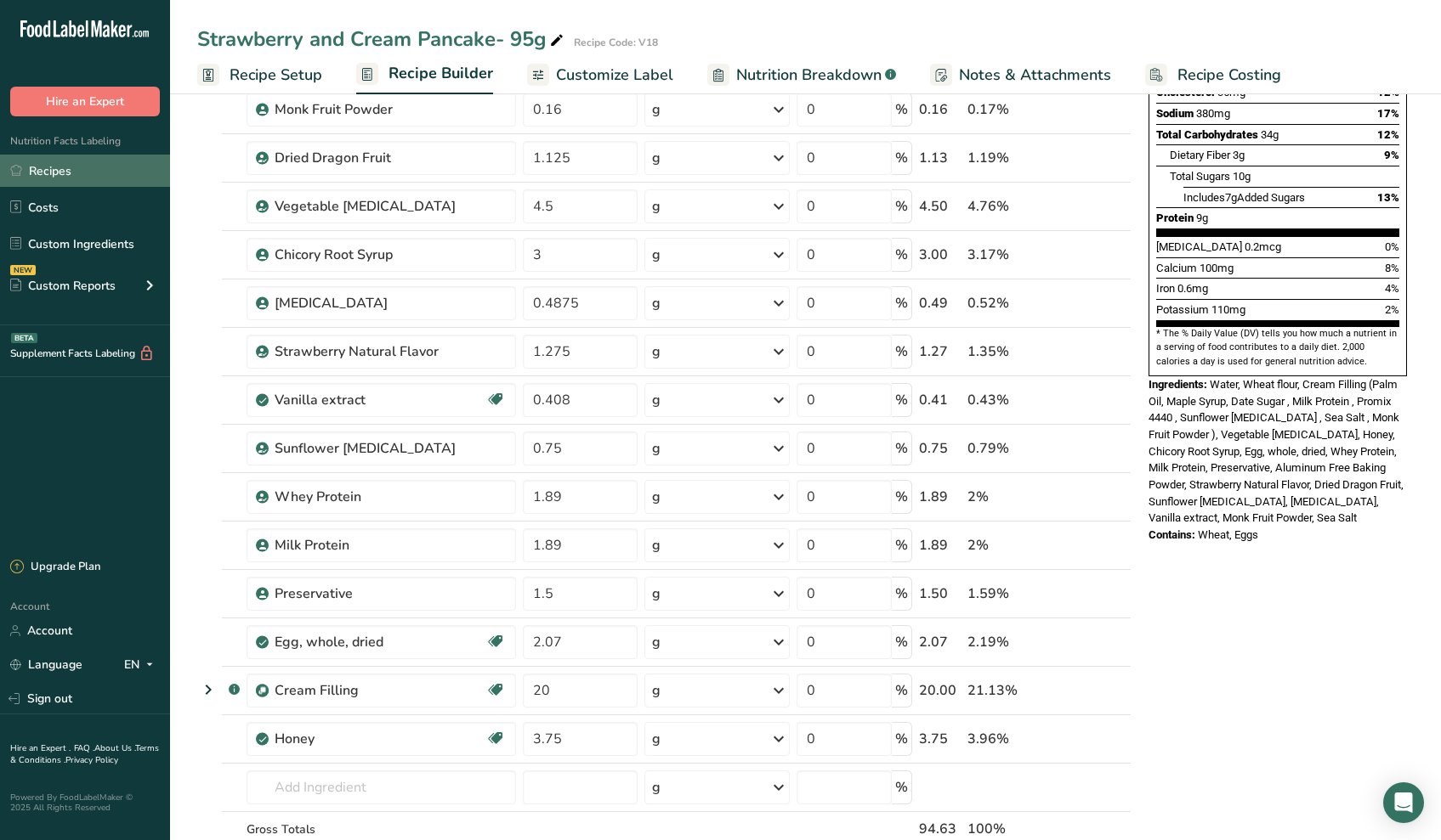
click at [55, 171] on link "Recipes" at bounding box center [85, 170] width 170 height 32
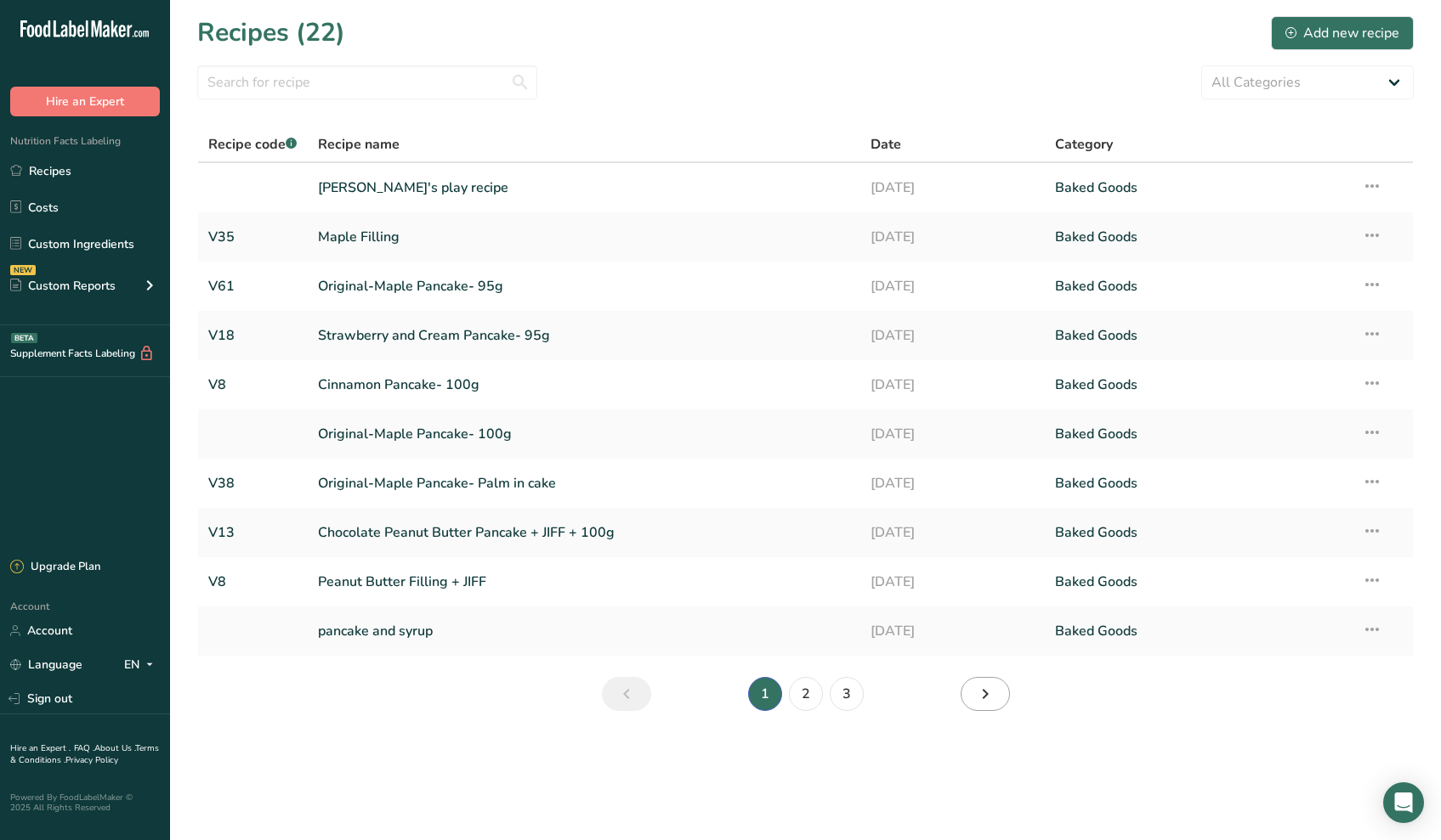
click at [997, 699] on link "Next page" at bounding box center [985, 693] width 49 height 34
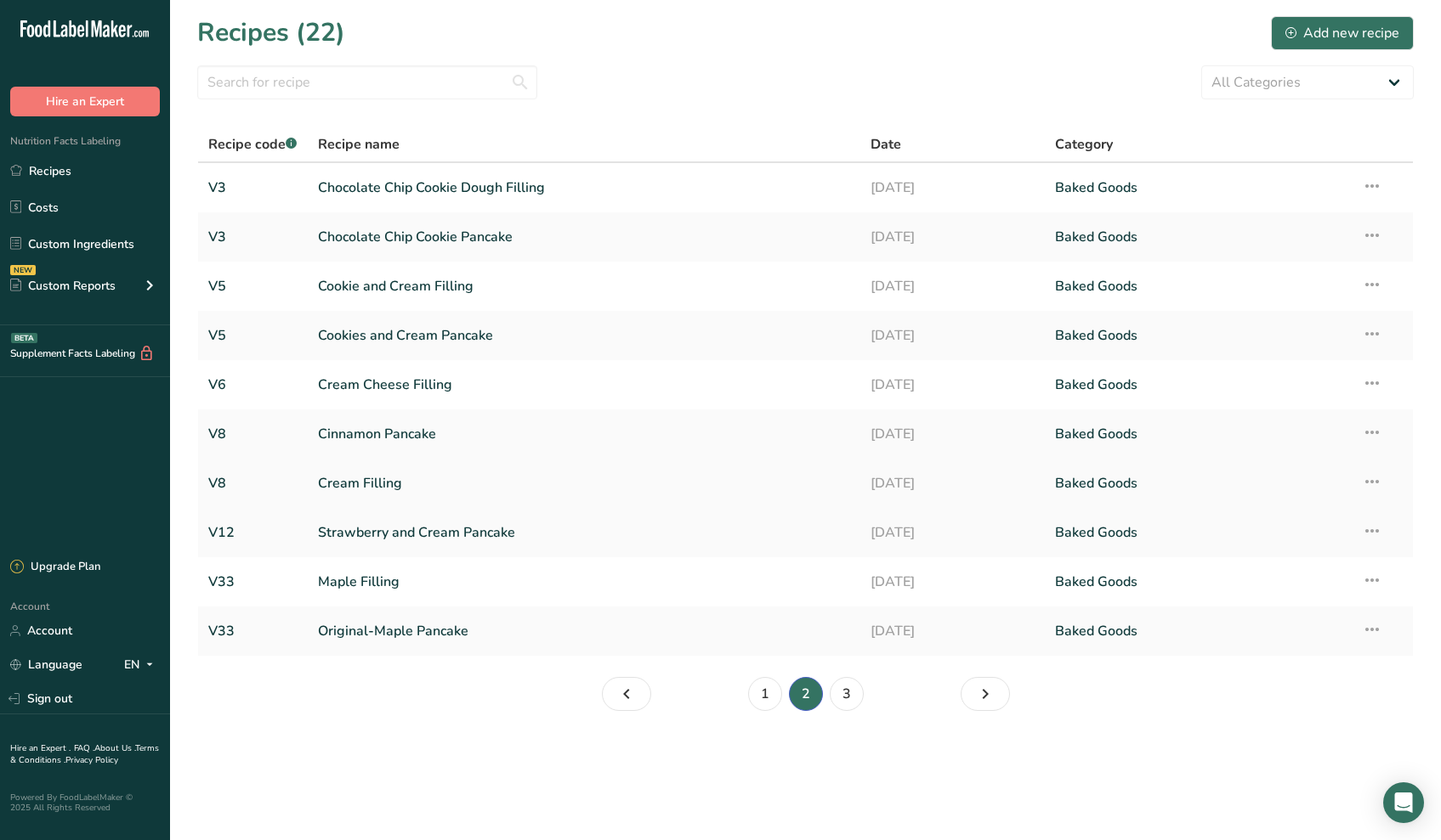
click at [393, 475] on link "Cream Filling" at bounding box center [583, 483] width 532 height 35
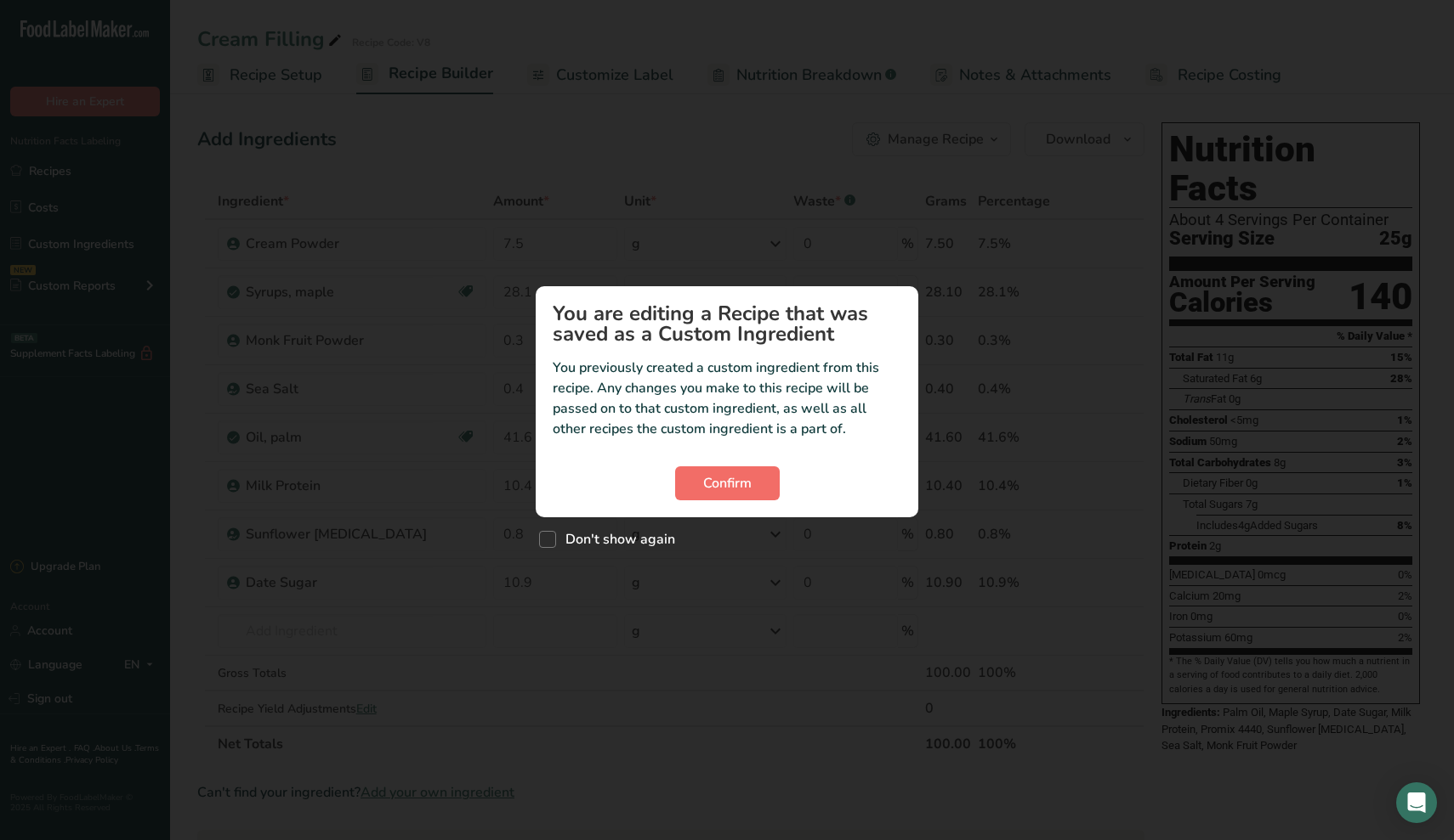
click at [748, 492] on span "Confirm" at bounding box center [727, 484] width 48 height 21
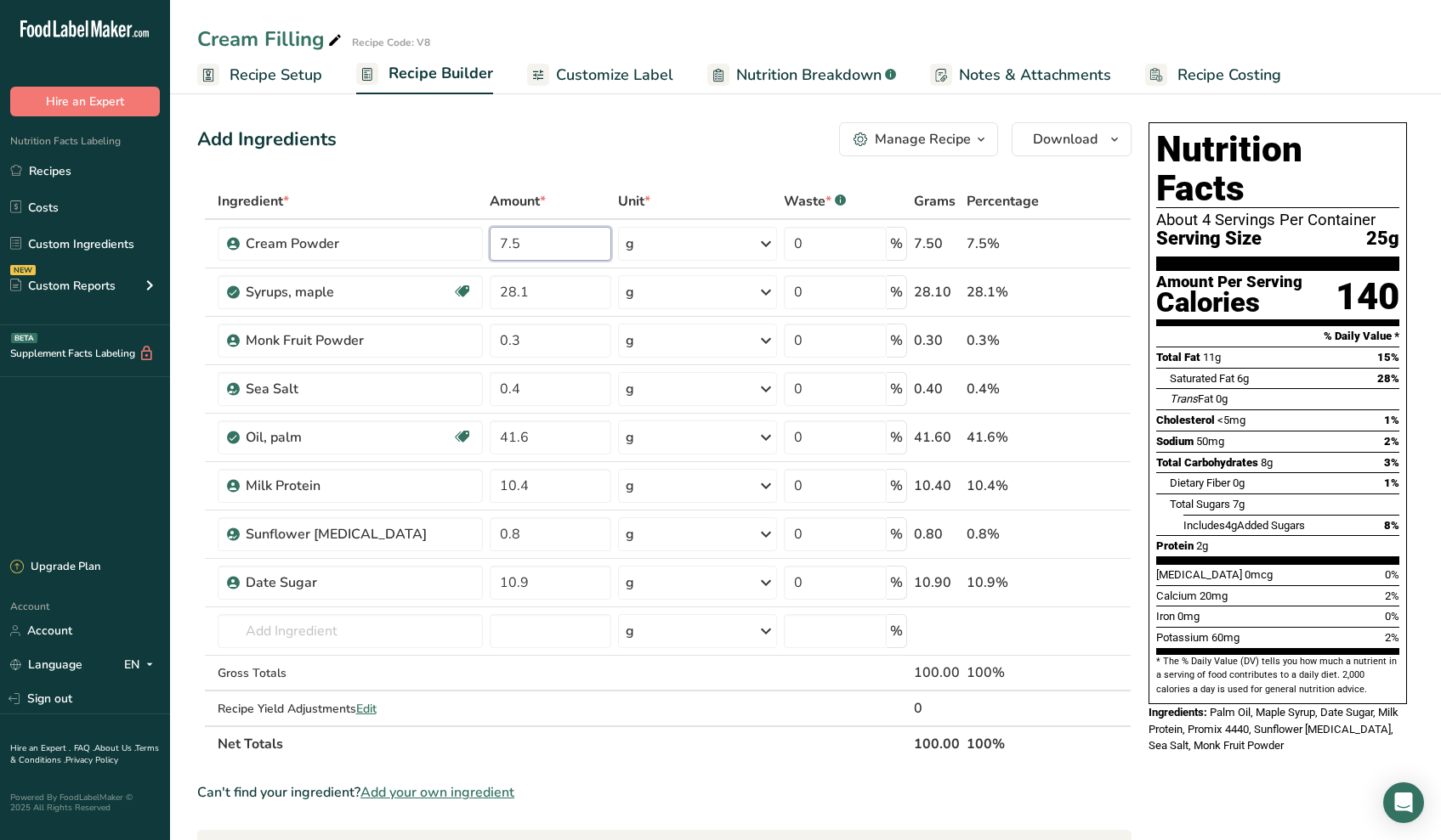
drag, startPoint x: 516, startPoint y: 248, endPoint x: 406, endPoint y: 219, distance: 113.8
click at [406, 219] on table "Ingredient * Amount * Unit * Waste * .a-a{fill:#347362;}.b-a{fill:#fff;} Grams …" at bounding box center [664, 473] width 934 height 579
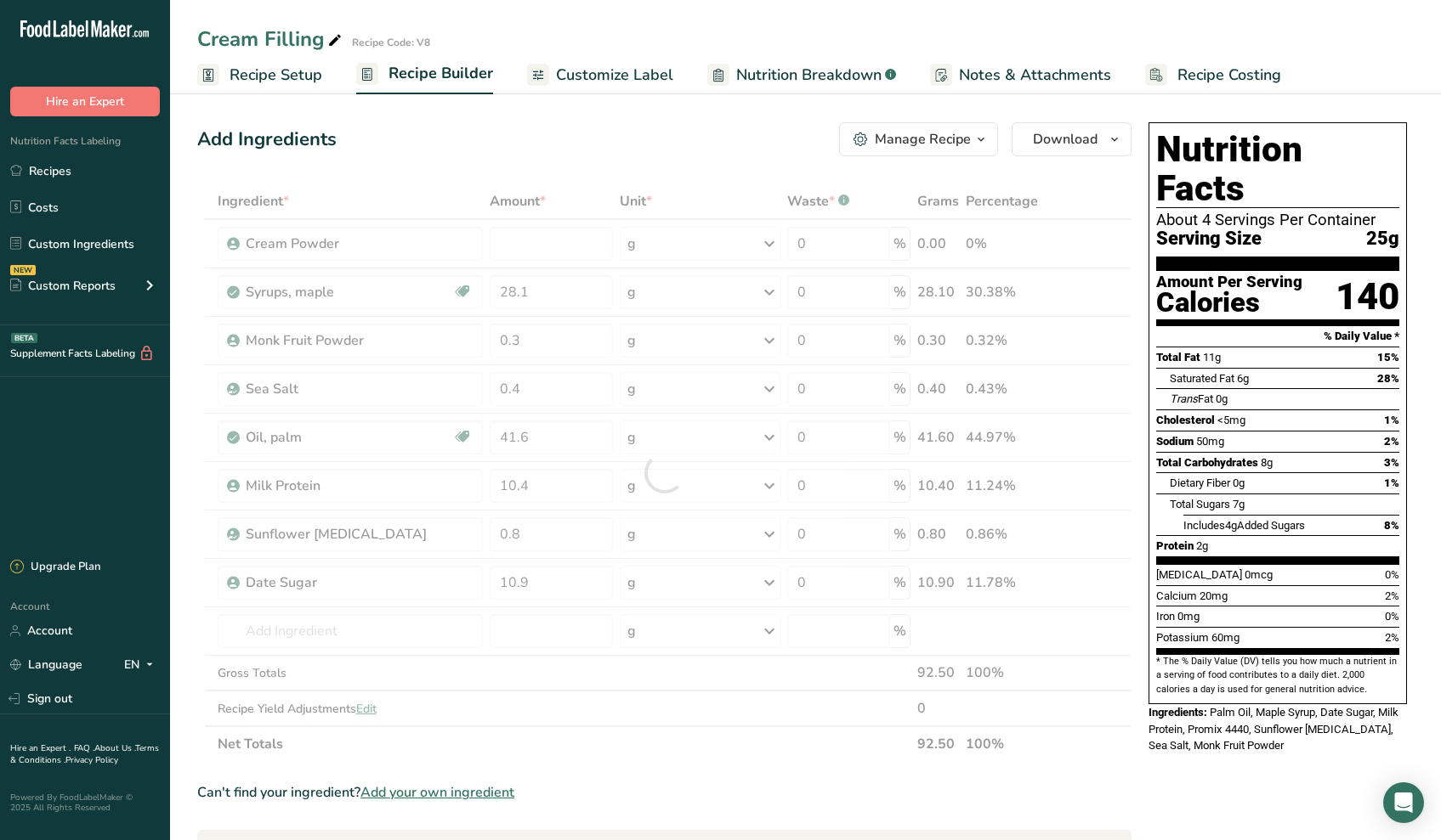
type input "0"
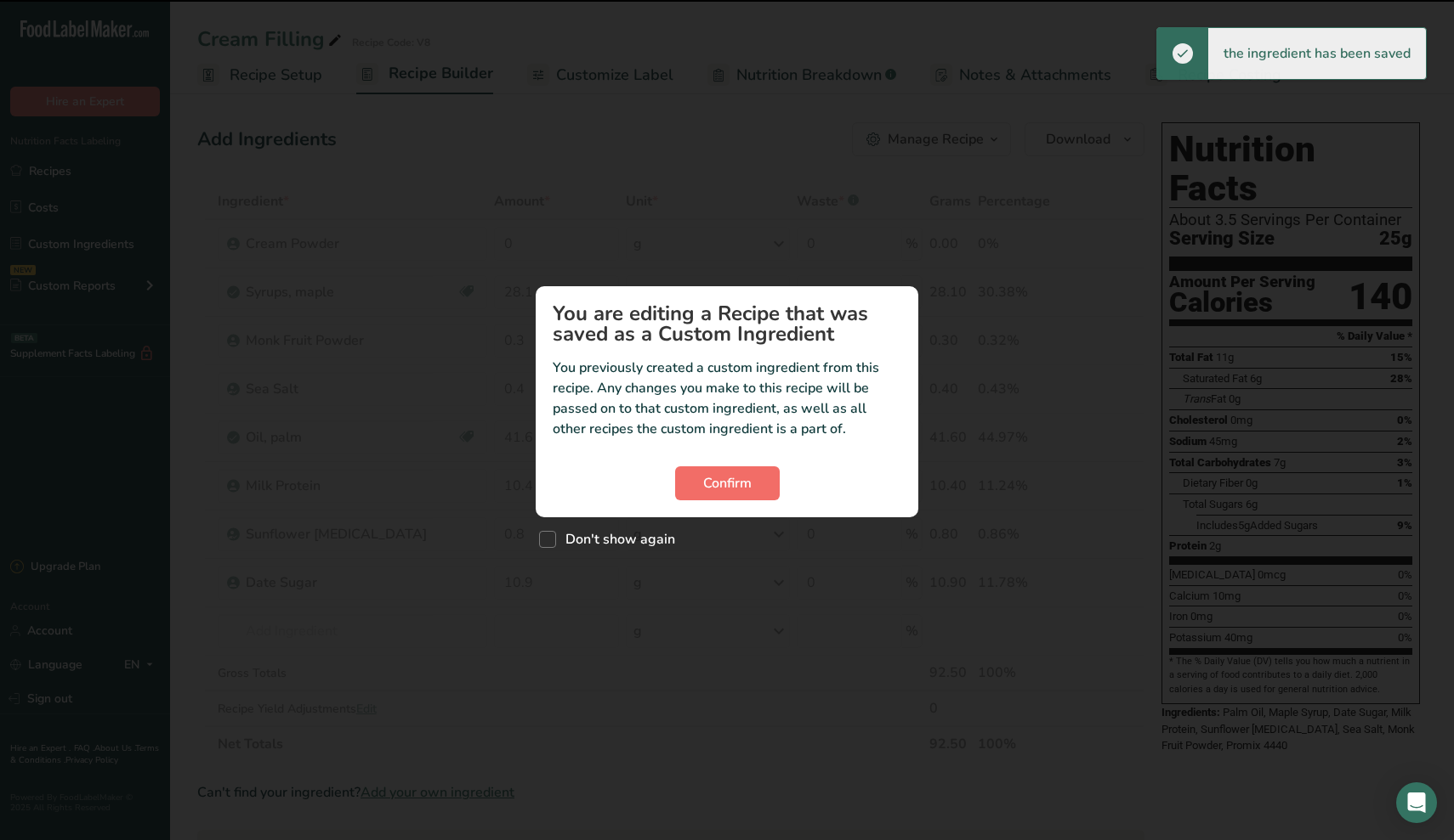
click at [730, 492] on span "Confirm" at bounding box center [727, 484] width 48 height 21
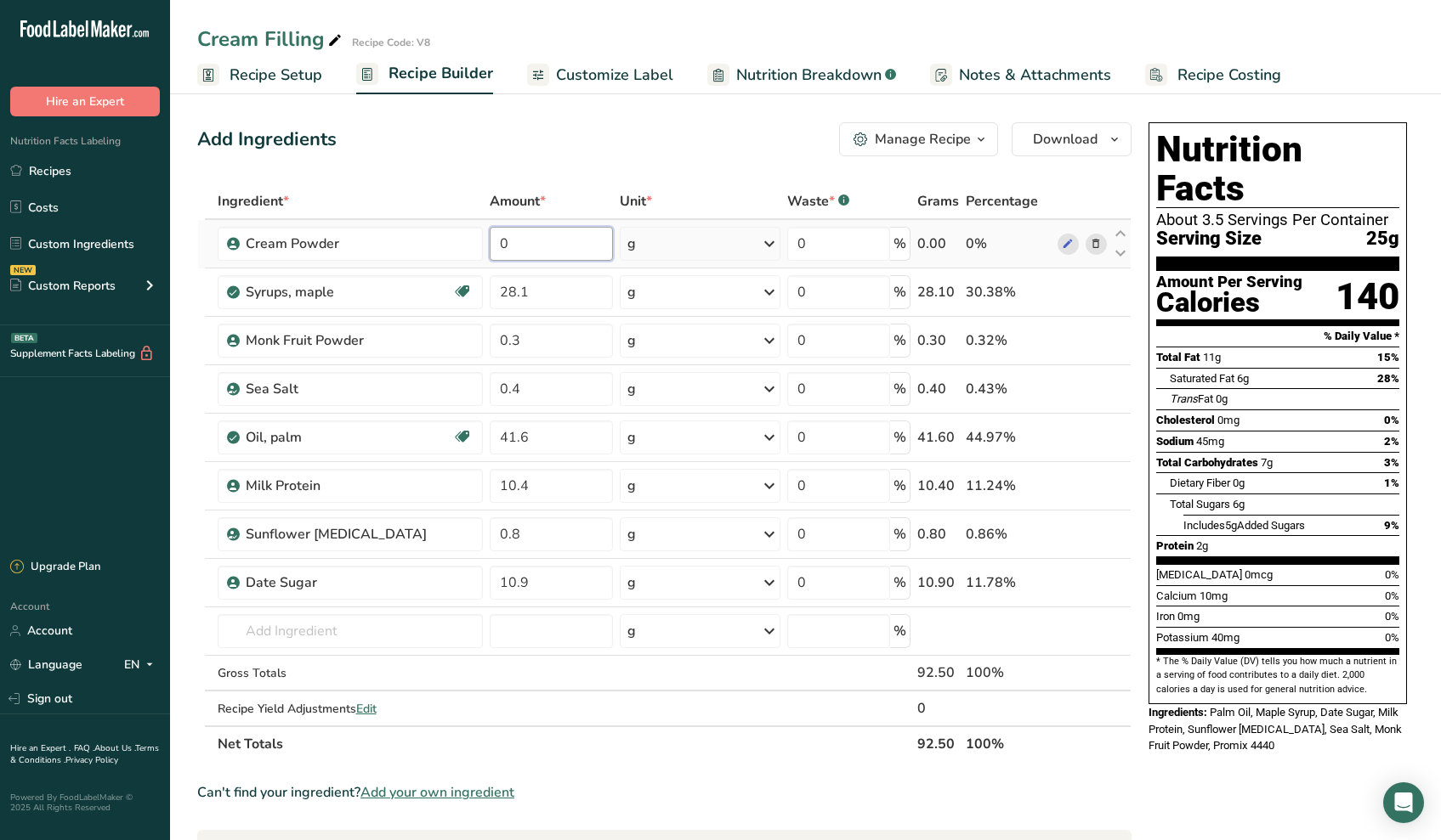
click at [599, 240] on input "0" at bounding box center [551, 243] width 123 height 34
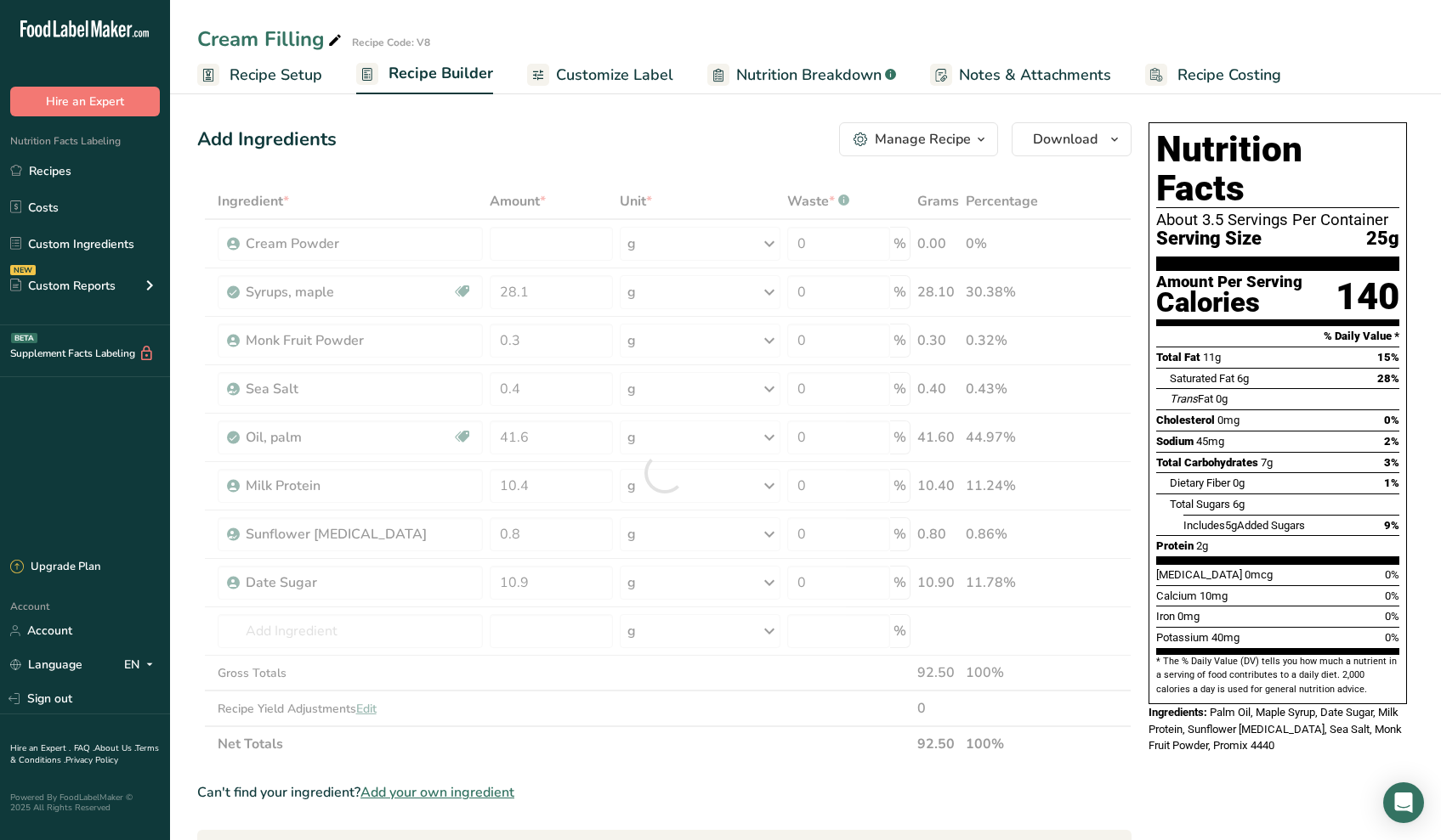
type input "0"
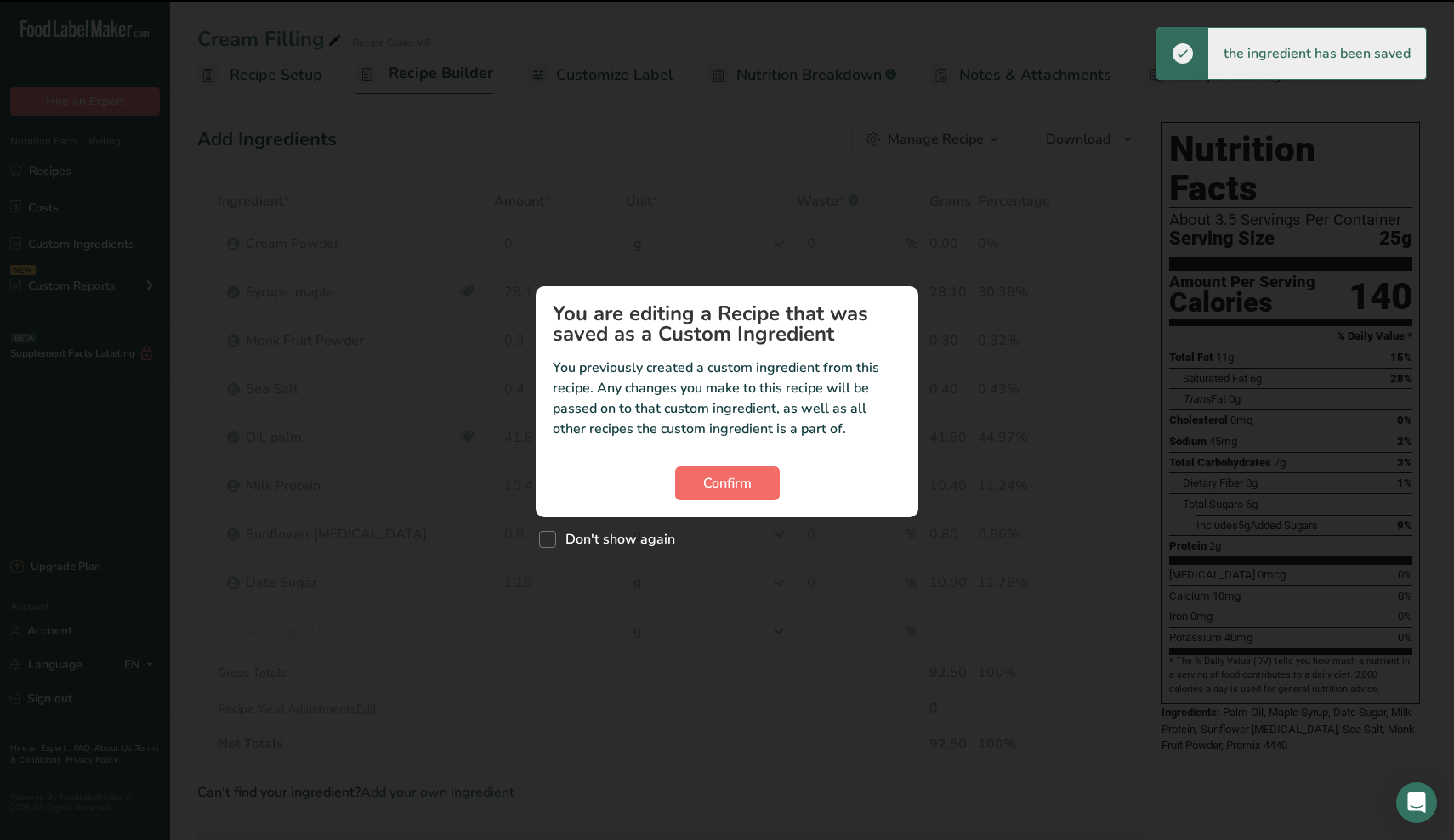
click at [721, 474] on span "Confirm" at bounding box center [727, 484] width 48 height 21
click at [713, 486] on span "Confirm" at bounding box center [727, 484] width 48 height 21
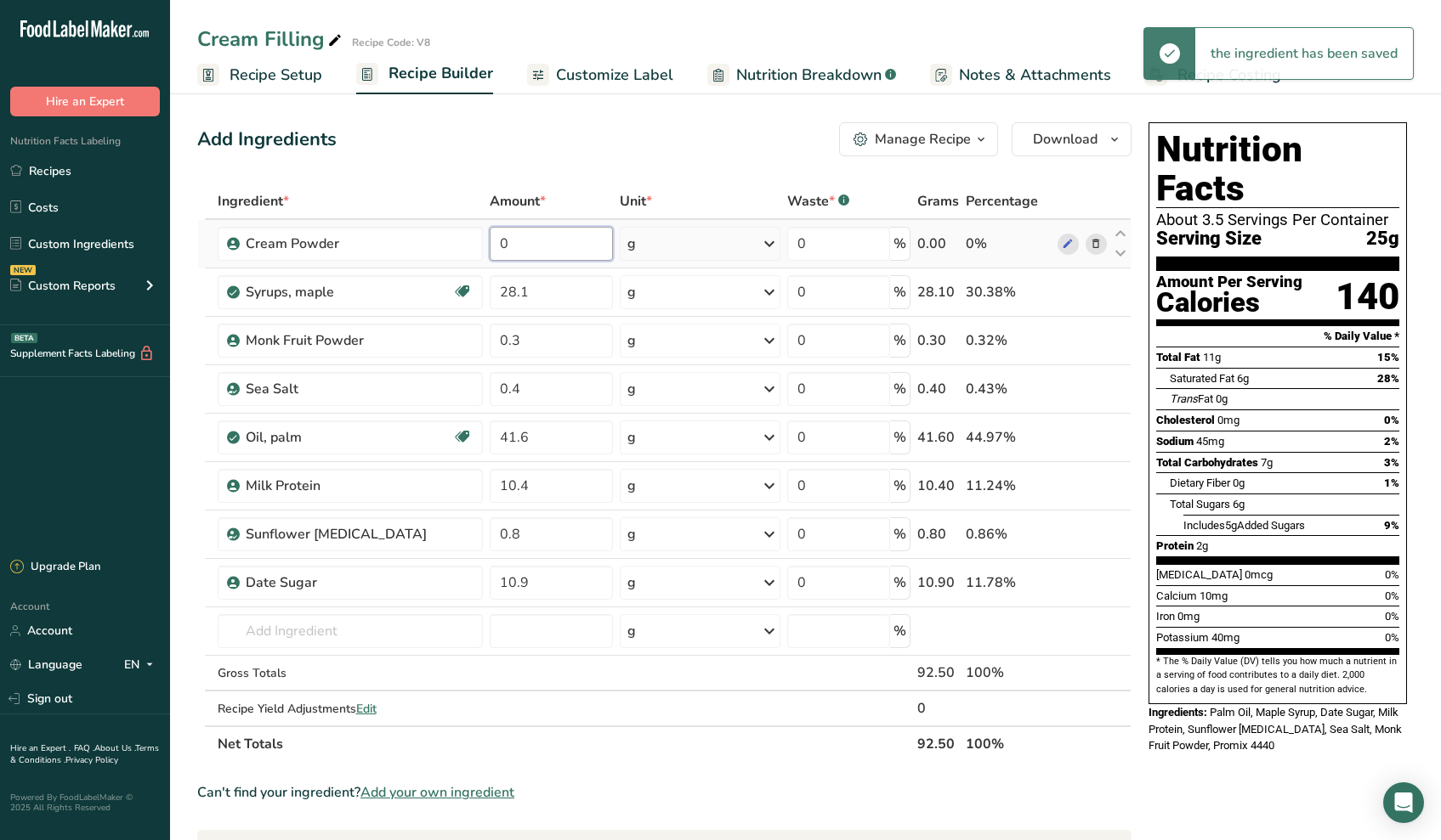
click at [518, 246] on input "0" at bounding box center [551, 243] width 123 height 34
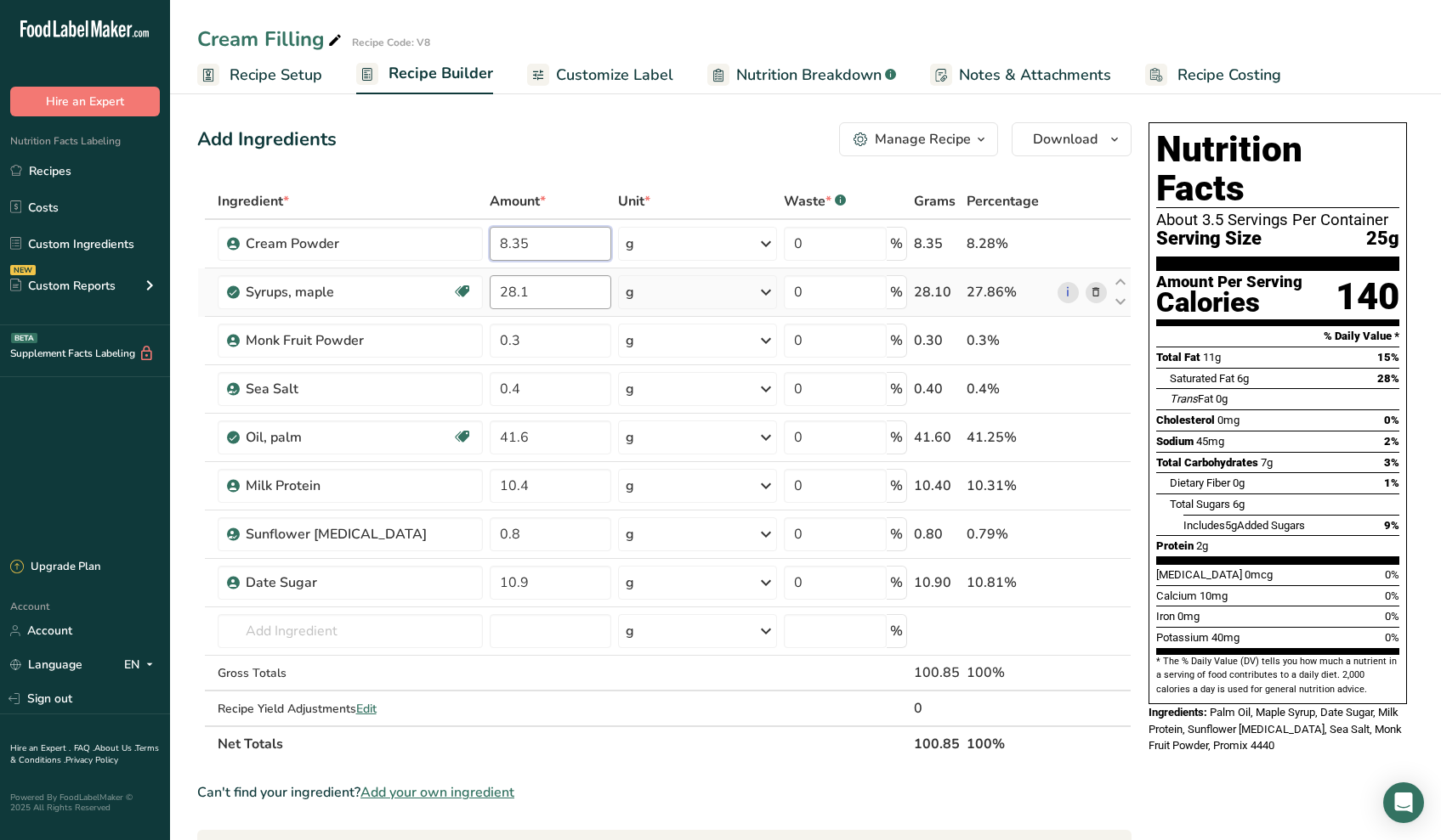
type input "8.35"
click at [538, 304] on div "Ingredient * Amount * Unit * Waste * .a-a{fill:#347362;}.b-a{fill:#fff;} Grams …" at bounding box center [664, 473] width 934 height 579
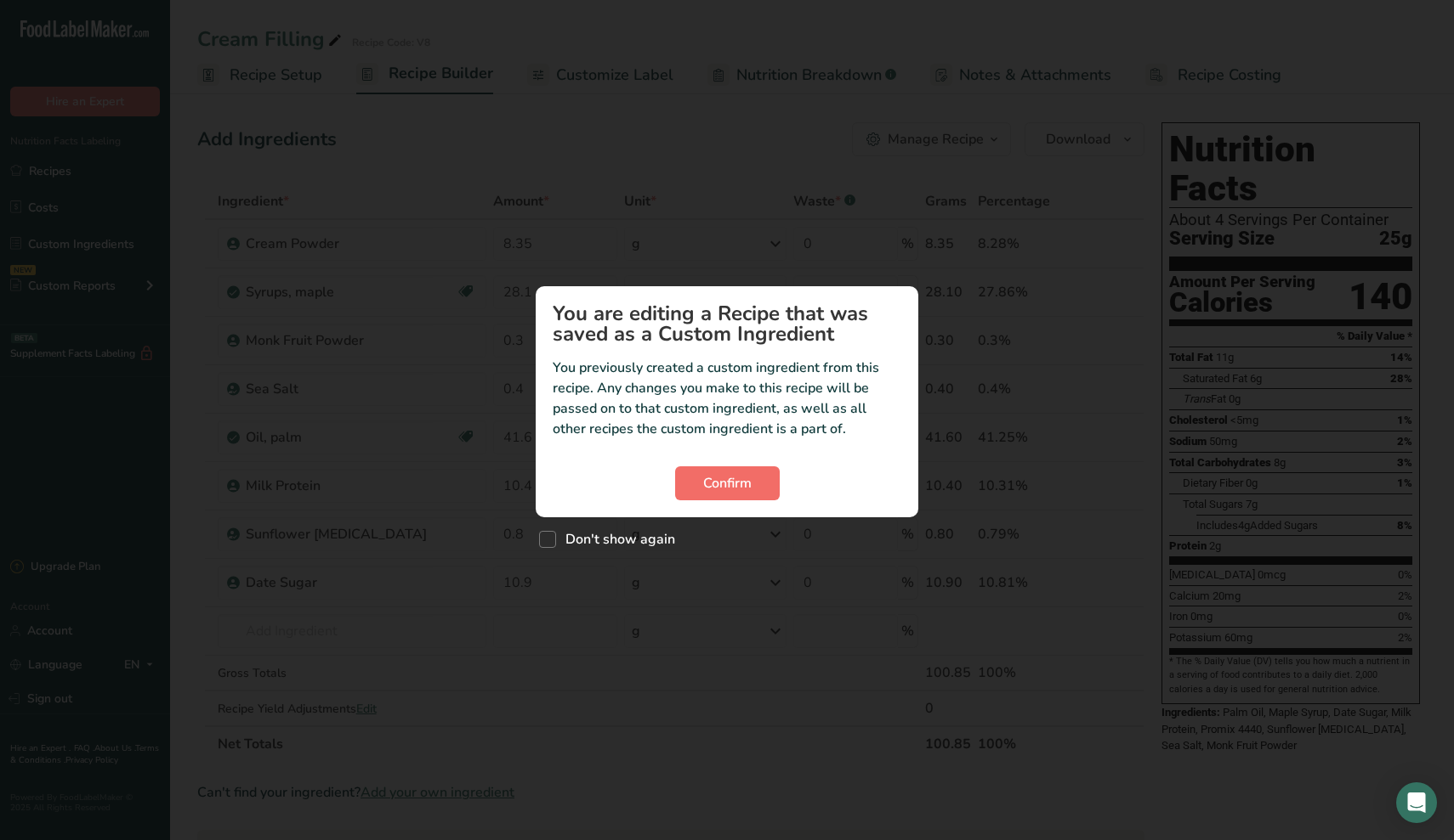
click at [732, 496] on button "Confirm" at bounding box center [727, 483] width 104 height 34
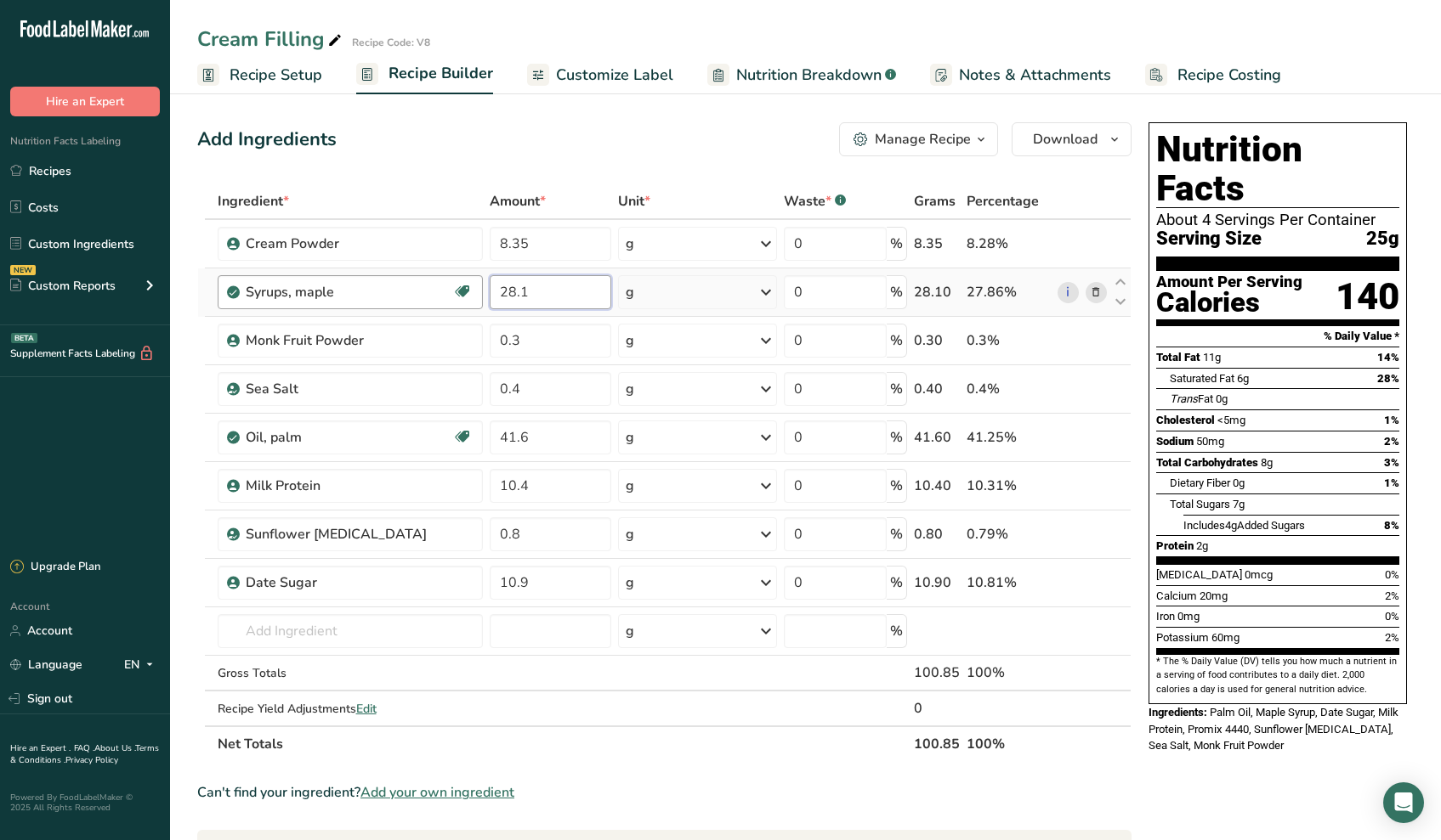
drag, startPoint x: 563, startPoint y: 295, endPoint x: 339, endPoint y: 287, distance: 224.1
click at [343, 290] on tr "Syrups, maple Dairy free Gluten free Vegan Vegetarian Soy free 28.1 g Portions …" at bounding box center [664, 292] width 933 height 48
type input "26.4"
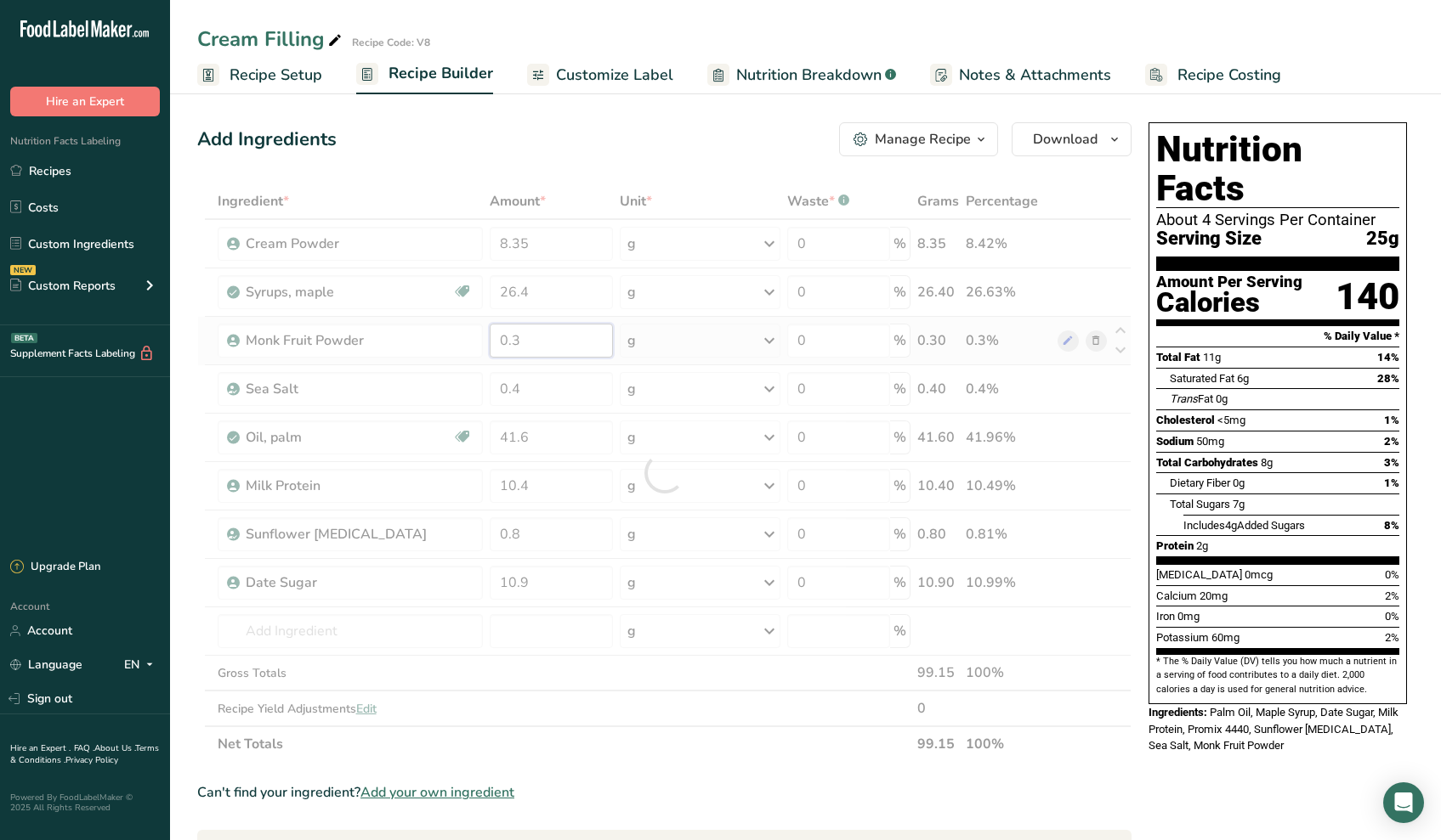
click at [562, 349] on div "Ingredient * Amount * Unit * Waste * .a-a{fill:#347362;}.b-a{fill:#fff;} Grams …" at bounding box center [664, 473] width 934 height 579
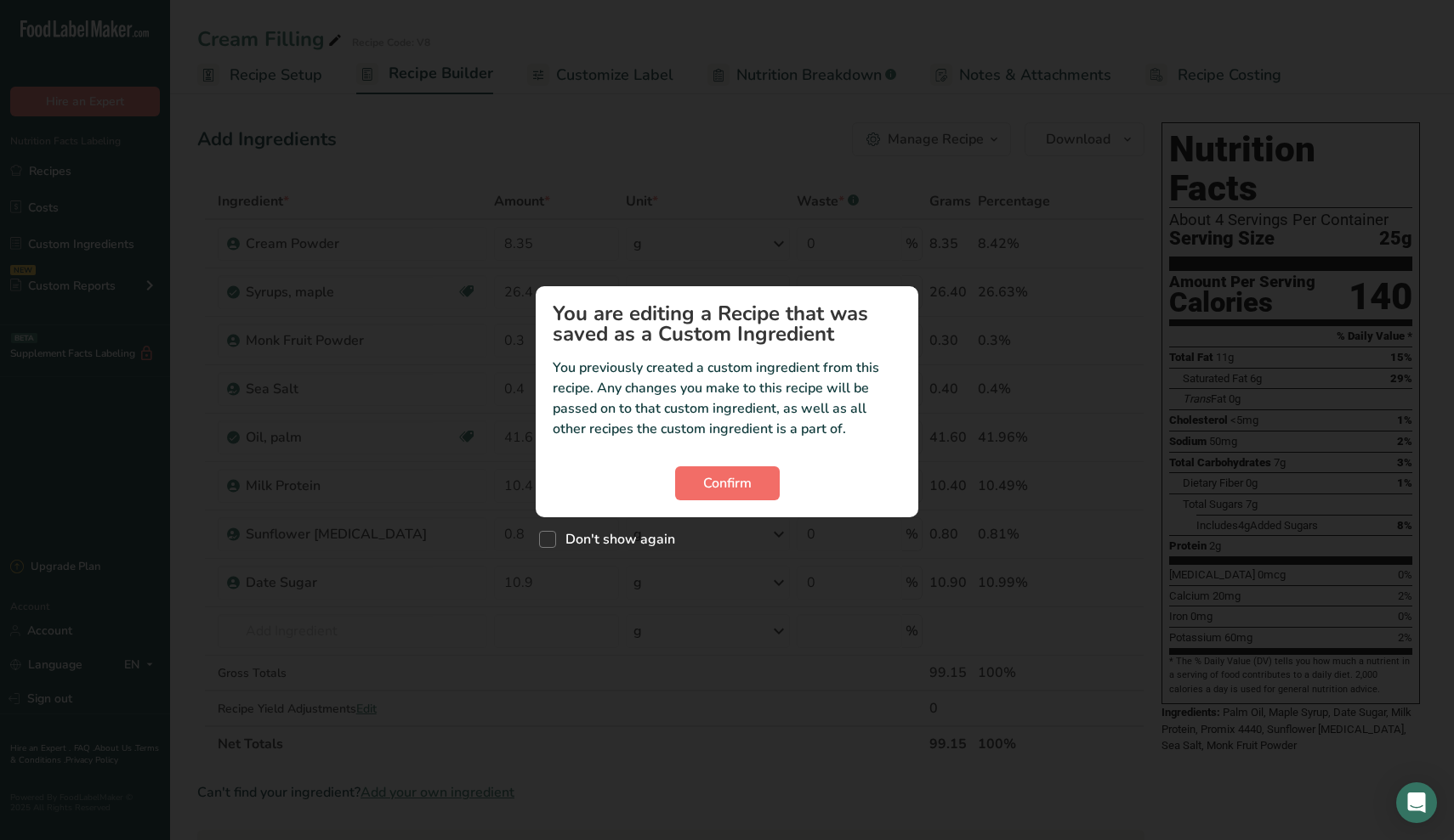
click at [733, 480] on span "Confirm" at bounding box center [727, 484] width 48 height 21
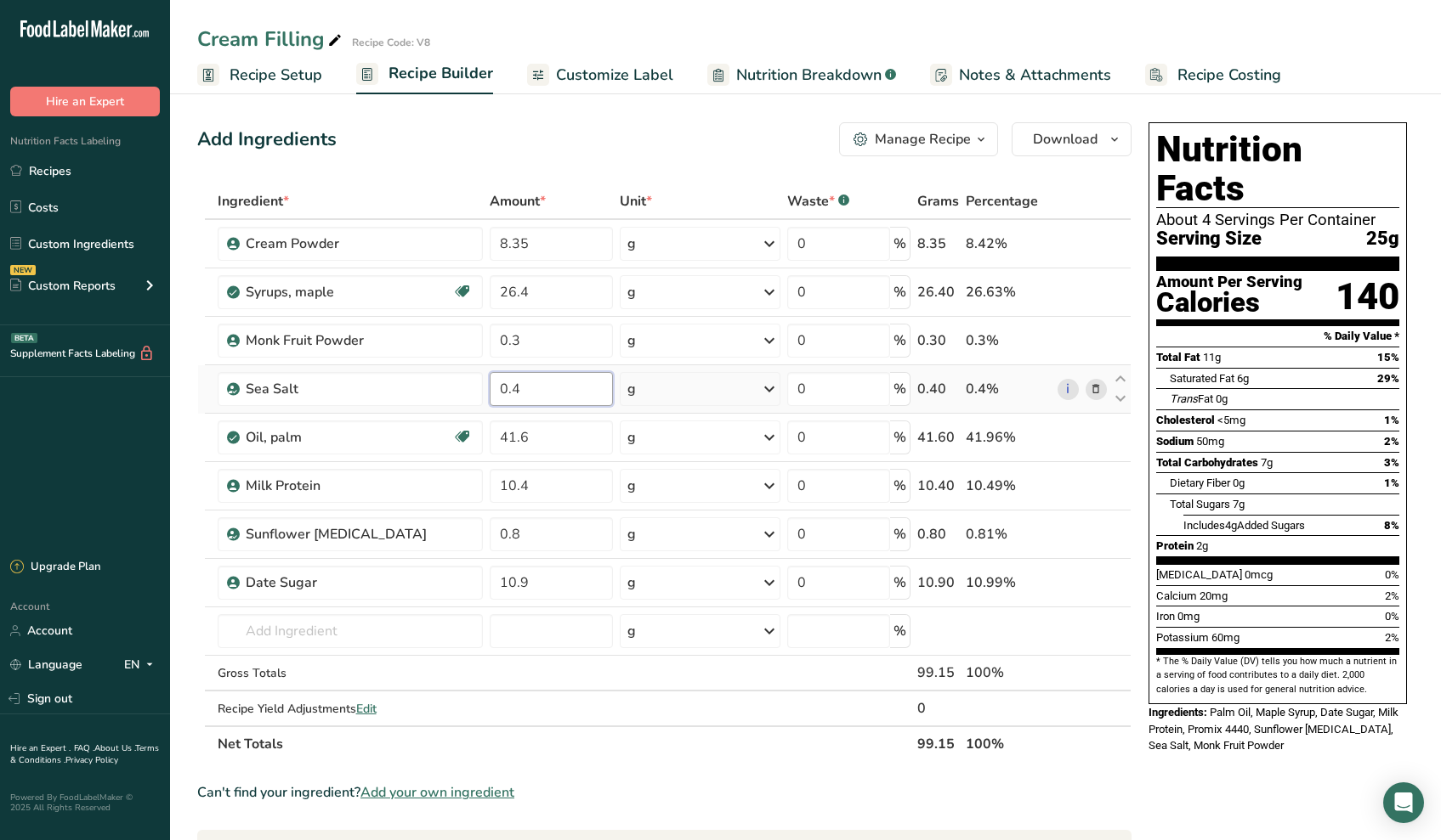
click at [542, 405] on input "0.4" at bounding box center [551, 388] width 123 height 34
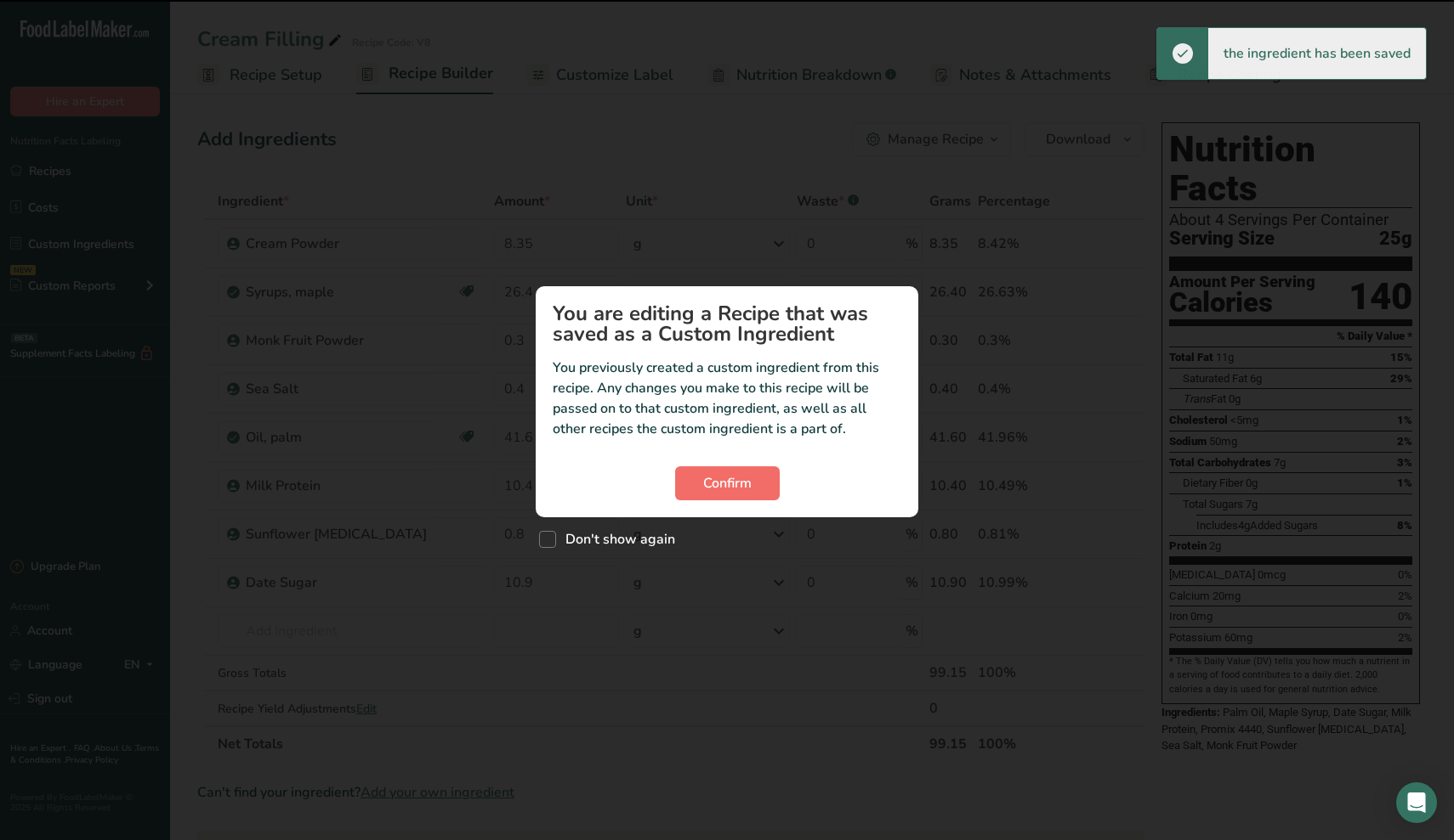
click at [743, 481] on span "Confirm" at bounding box center [727, 484] width 48 height 21
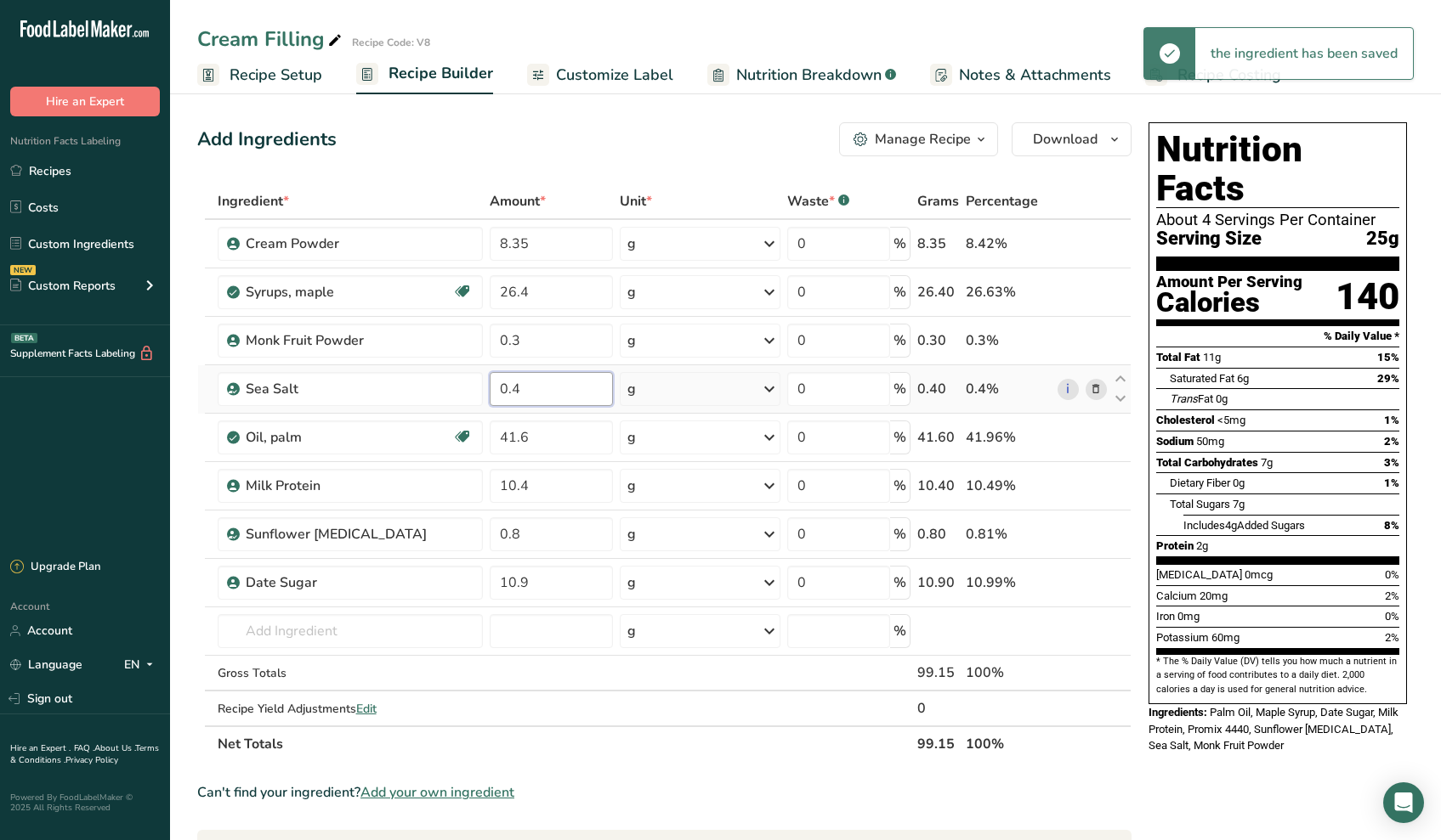
click at [541, 391] on input "0.4" at bounding box center [551, 388] width 123 height 34
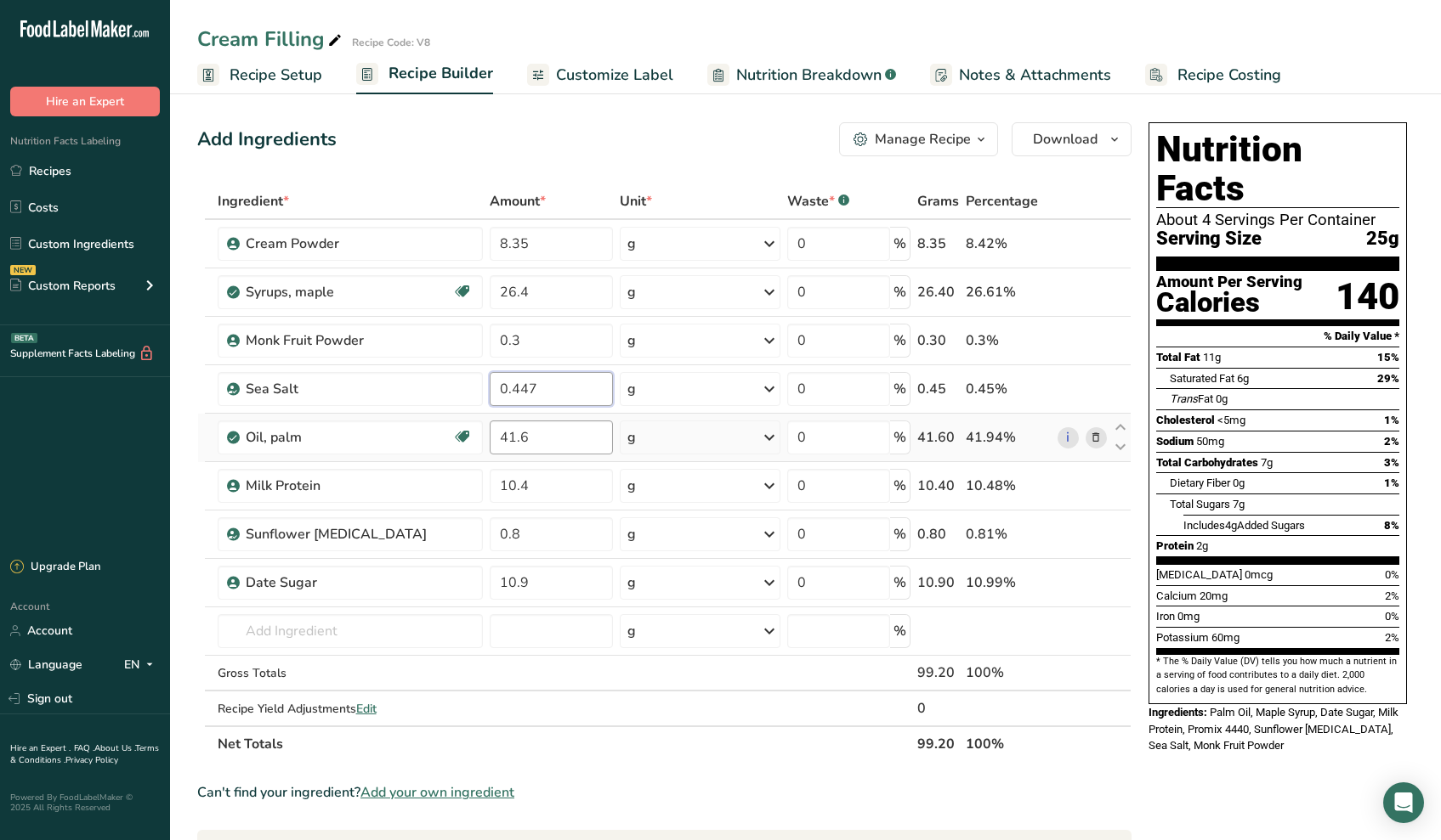
type input "0.447"
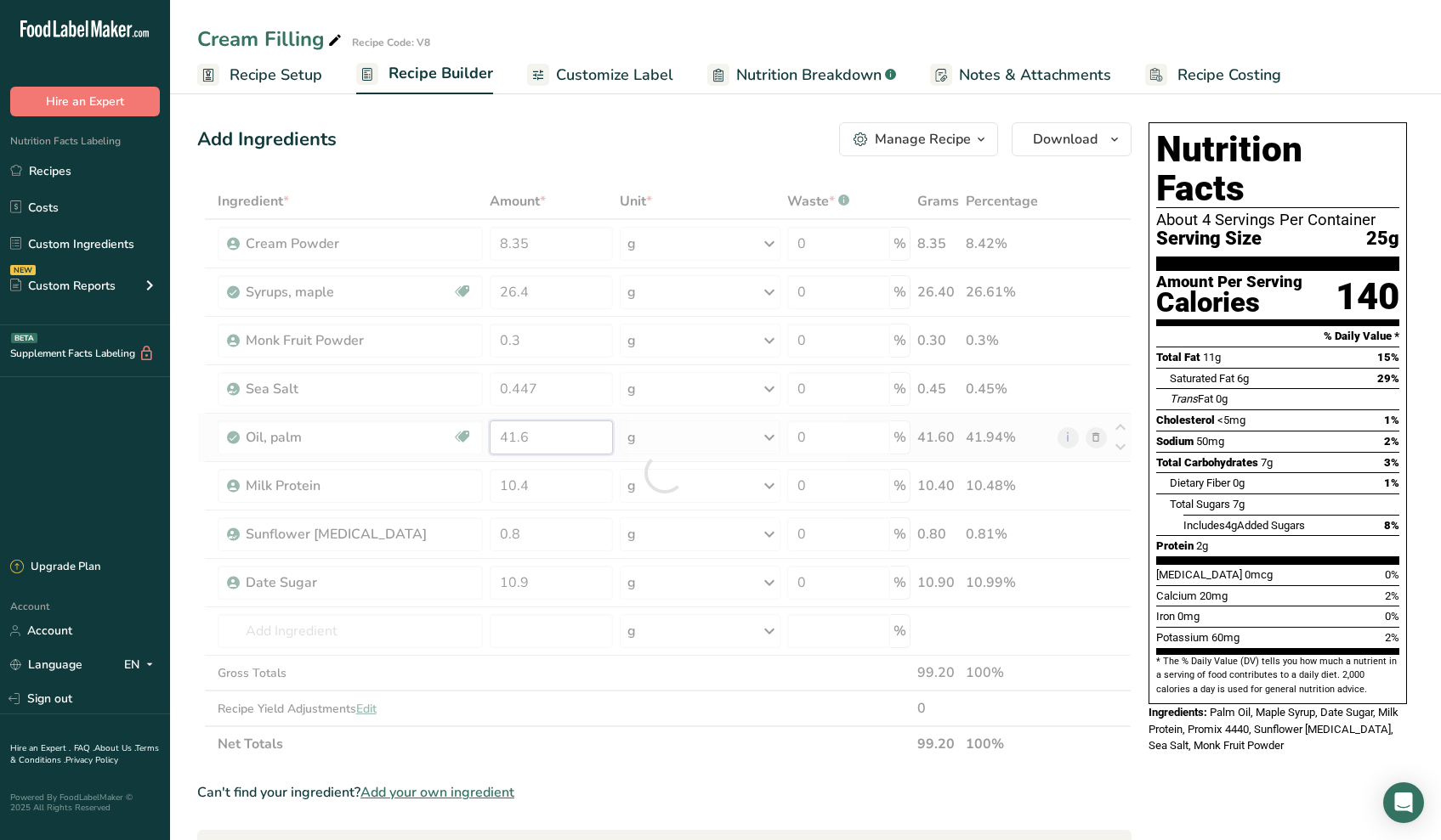
click at [567, 447] on div "Ingredient * Amount * Unit * Waste * .a-a{fill:#347362;}.b-a{fill:#fff;} Grams …" at bounding box center [664, 473] width 934 height 579
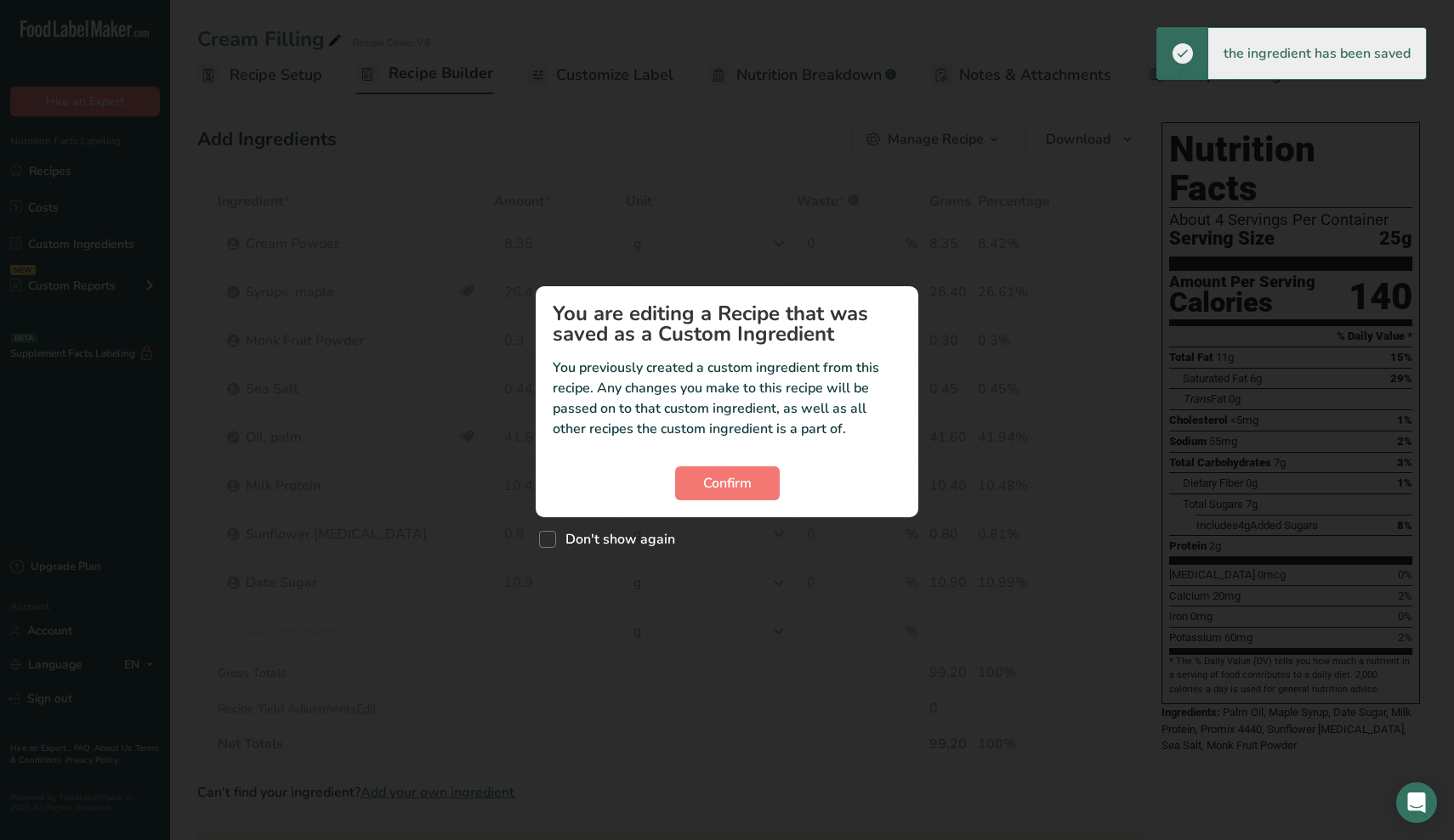
click at [732, 500] on section "You are editing a Recipe that was saved as a Custom Ingredient You previously c…" at bounding box center [727, 402] width 382 height 231
click at [723, 487] on span "Confirm" at bounding box center [727, 484] width 48 height 21
click at [698, 473] on button "Confirm" at bounding box center [727, 483] width 104 height 34
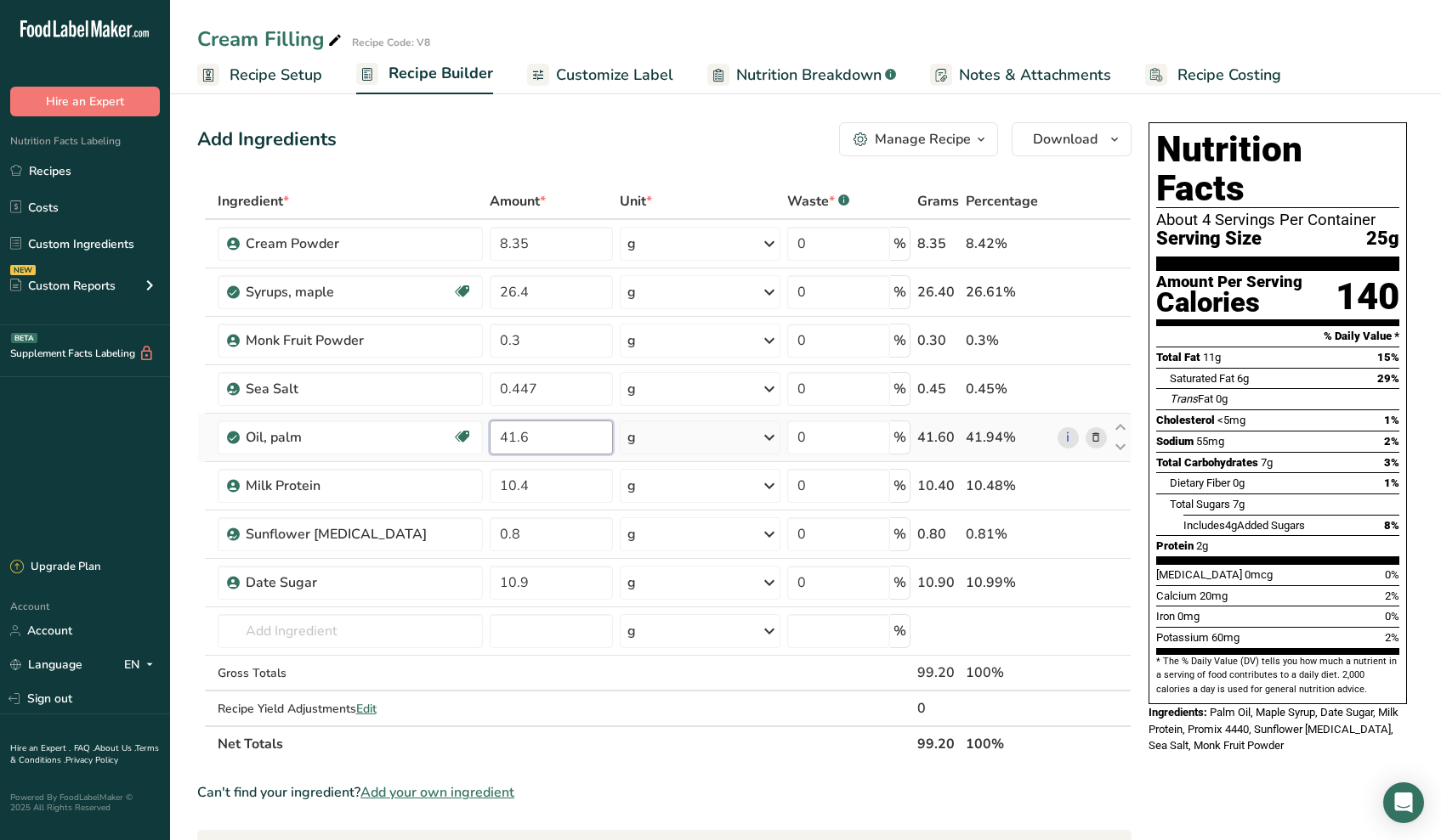
click at [529, 436] on input "41.6" at bounding box center [551, 437] width 123 height 34
type input "41.38"
click at [569, 496] on div "Ingredient * Amount * Unit * Waste * .a-a{fill:#347362;}.b-a{fill:#fff;} Grams …" at bounding box center [664, 473] width 934 height 579
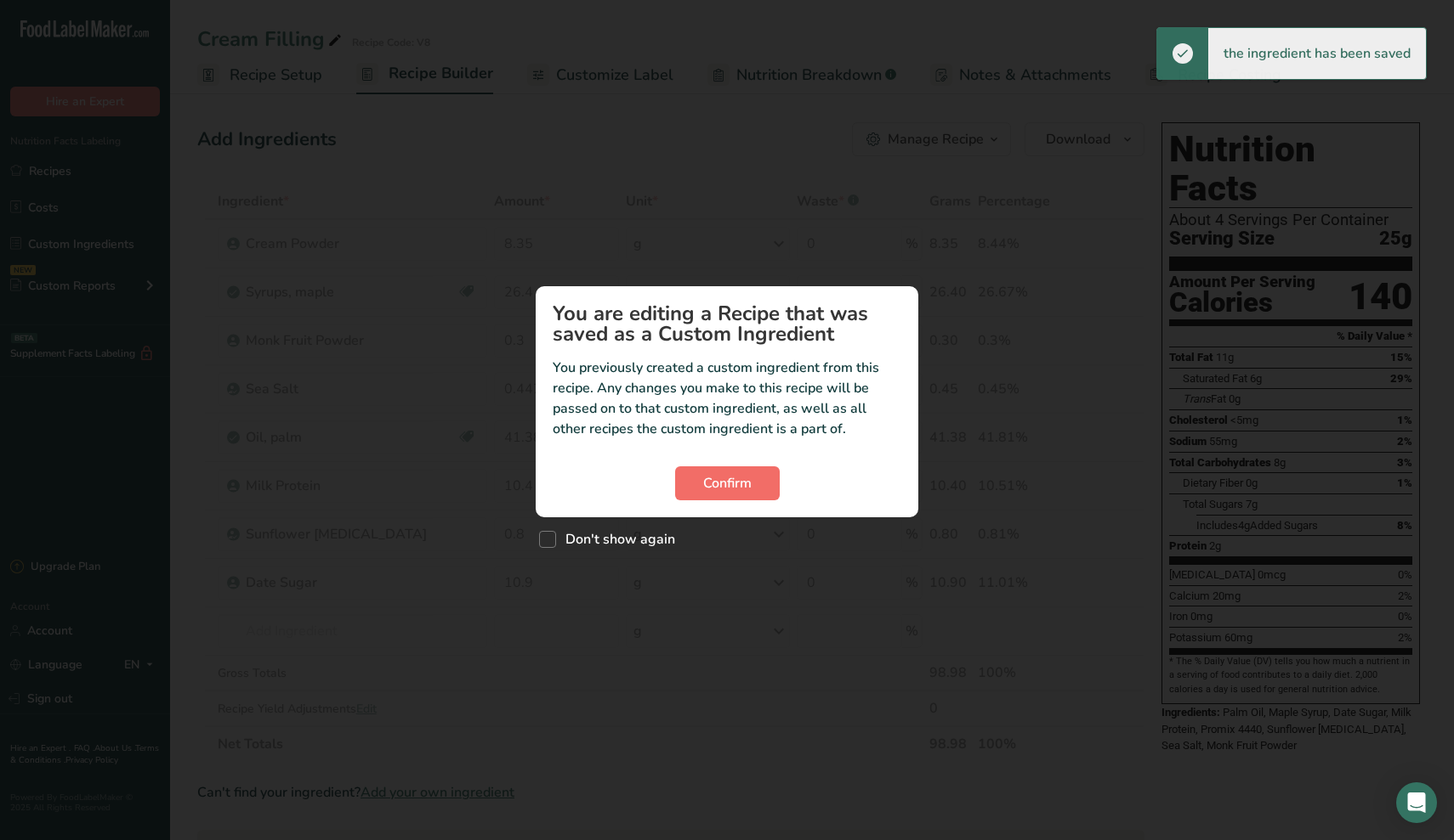
click at [714, 478] on span "Confirm" at bounding box center [727, 484] width 48 height 21
click at [729, 486] on span "Confirm" at bounding box center [727, 484] width 48 height 21
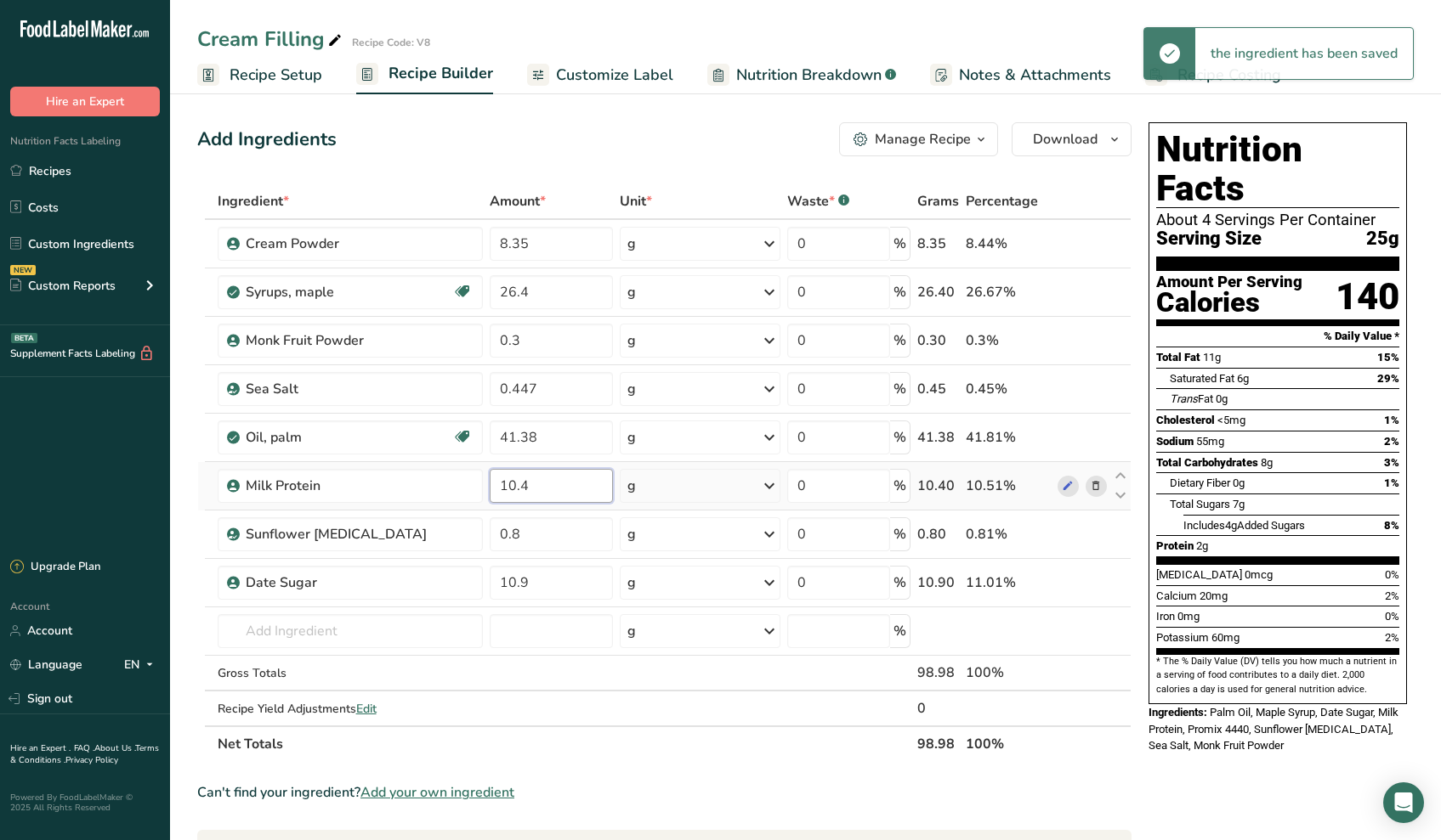
click at [532, 487] on input "10.4" at bounding box center [551, 486] width 123 height 34
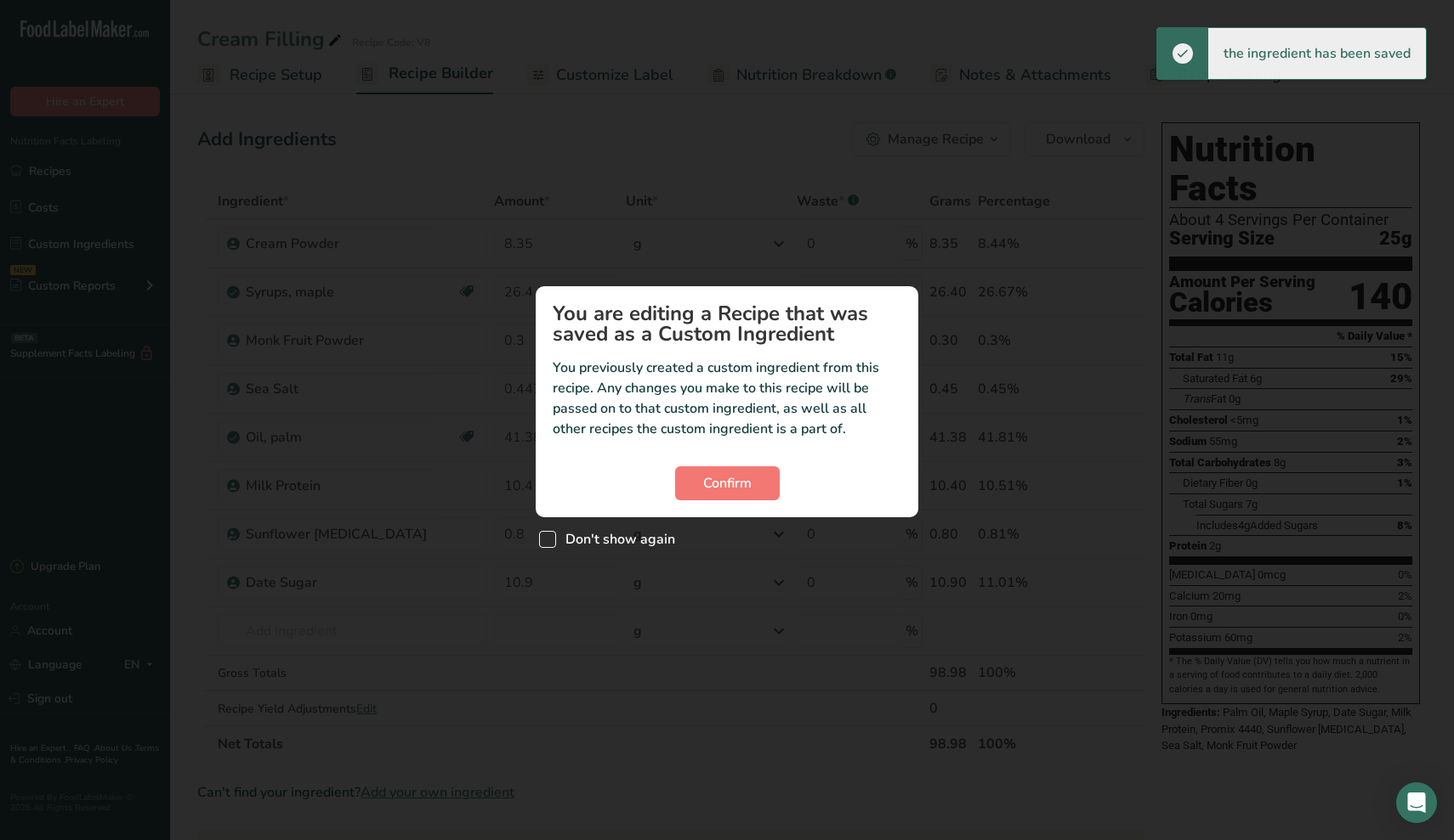
click at [645, 538] on span "Don't show again" at bounding box center [615, 540] width 119 height 17
click at [550, 538] on input "Don't show again" at bounding box center [544, 540] width 11 height 11
checkbox input "true"
click at [755, 484] on button "Confirm" at bounding box center [727, 483] width 104 height 34
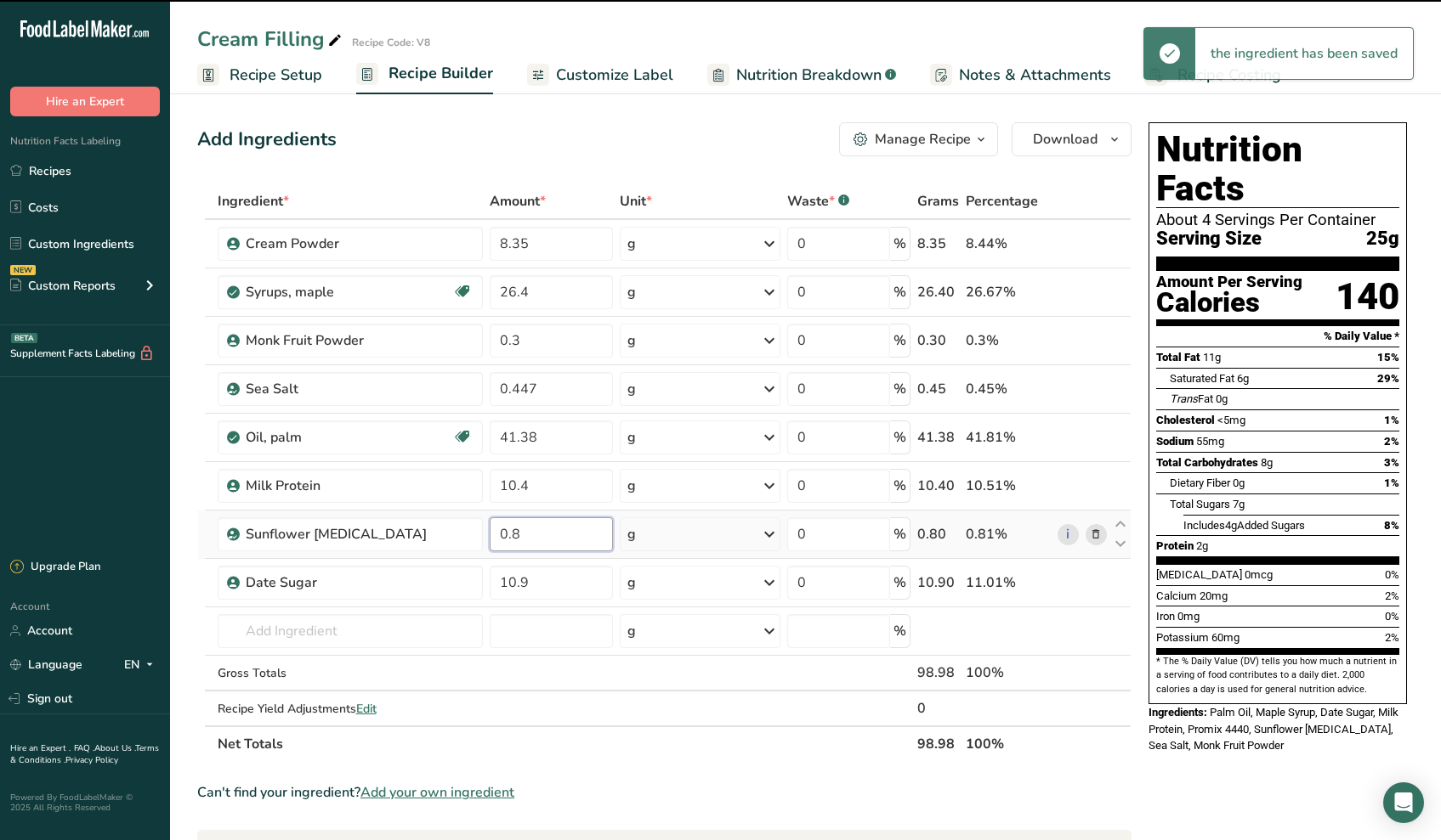
click at [534, 546] on input "0.8" at bounding box center [551, 534] width 123 height 34
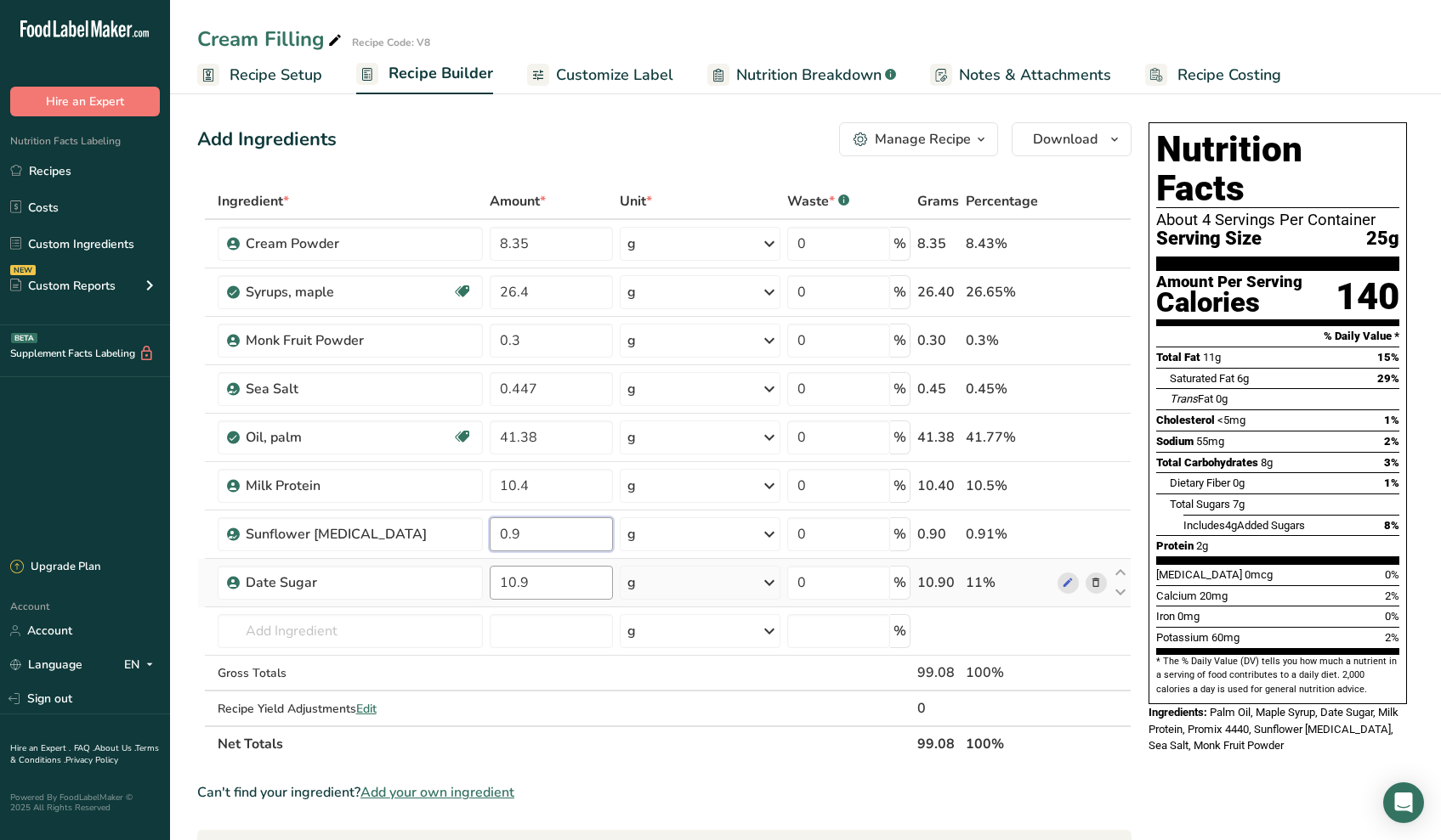
type input "0.9"
click at [564, 571] on div "Ingredient * Amount * Unit * Waste * .a-a{fill:#347362;}.b-a{fill:#fff;} Grams …" at bounding box center [664, 473] width 934 height 579
click at [549, 579] on input "10.9" at bounding box center [551, 582] width 123 height 34
type input "10.79"
click at [430, 627] on div "Ingredient * Amount * Unit * Waste * .a-a{fill:#347362;}.b-a{fill:#fff;} Grams …" at bounding box center [664, 473] width 934 height 579
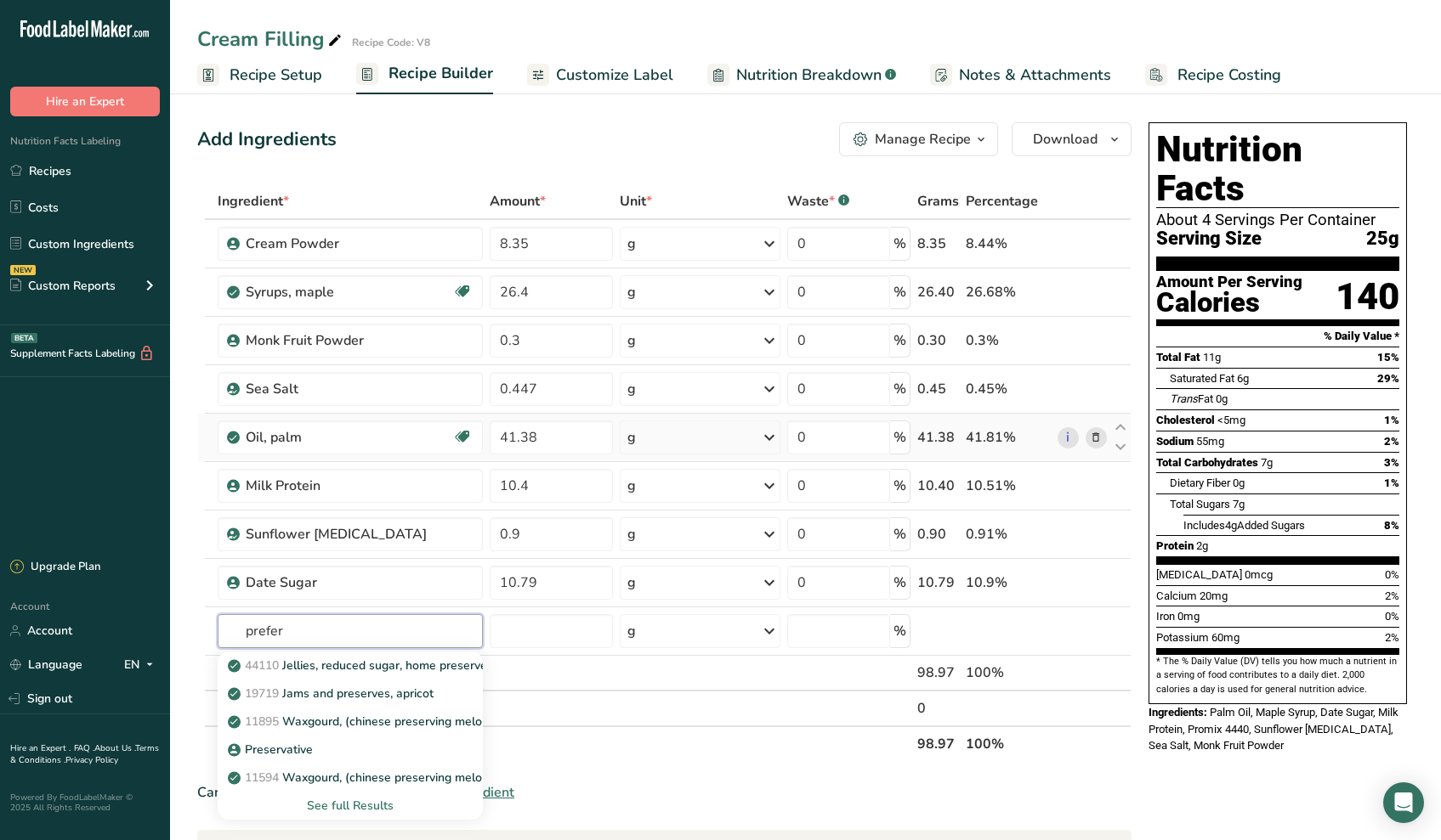
type input "prefer"
drag, startPoint x: 199, startPoint y: 433, endPoint x: 283, endPoint y: 753, distance: 330.8
click at [283, 753] on p "Preservative" at bounding box center [272, 749] width 82 height 18
type input "Preservative"
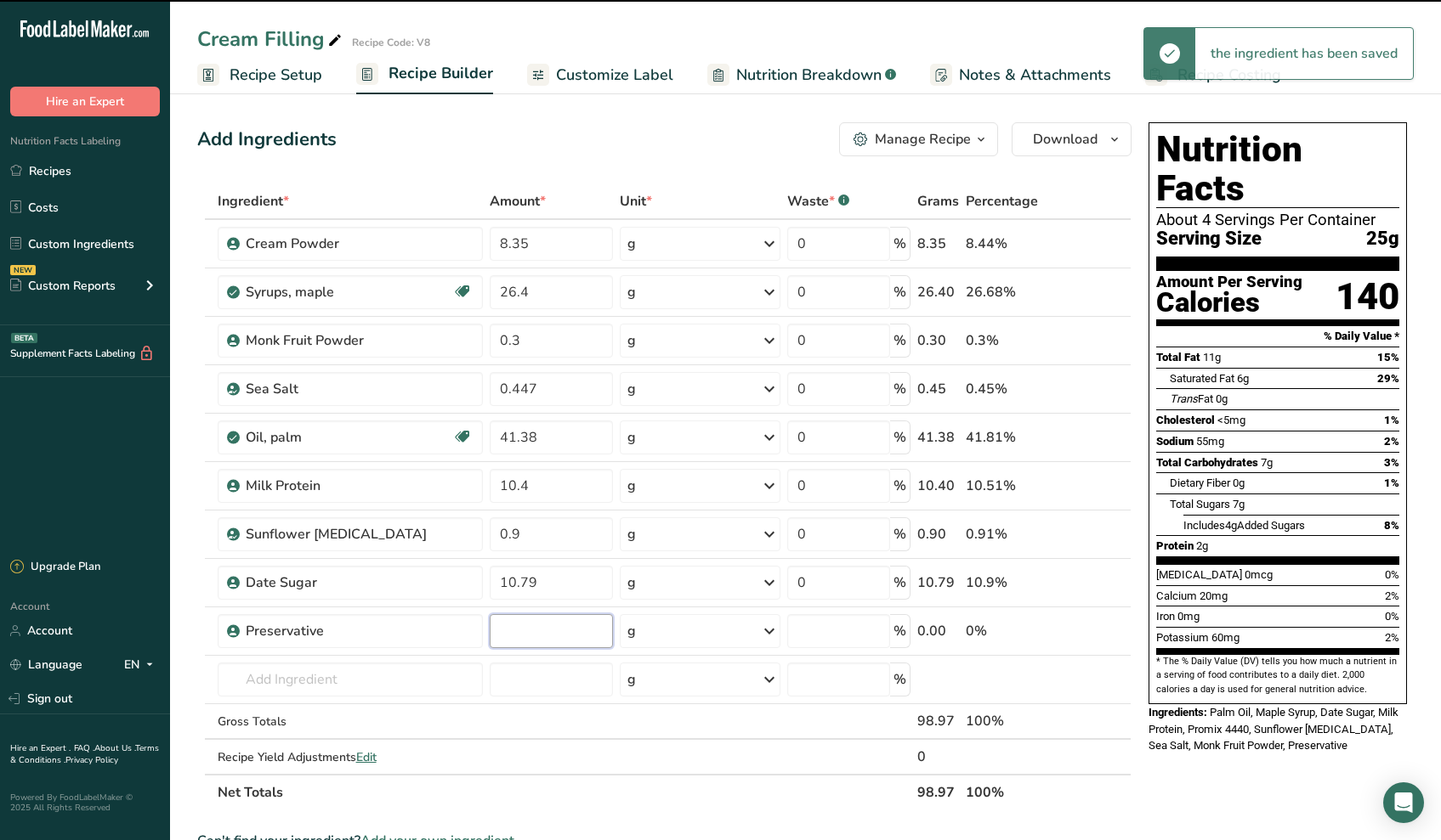
type input "0"
click at [518, 630] on input "0" at bounding box center [551, 630] width 123 height 34
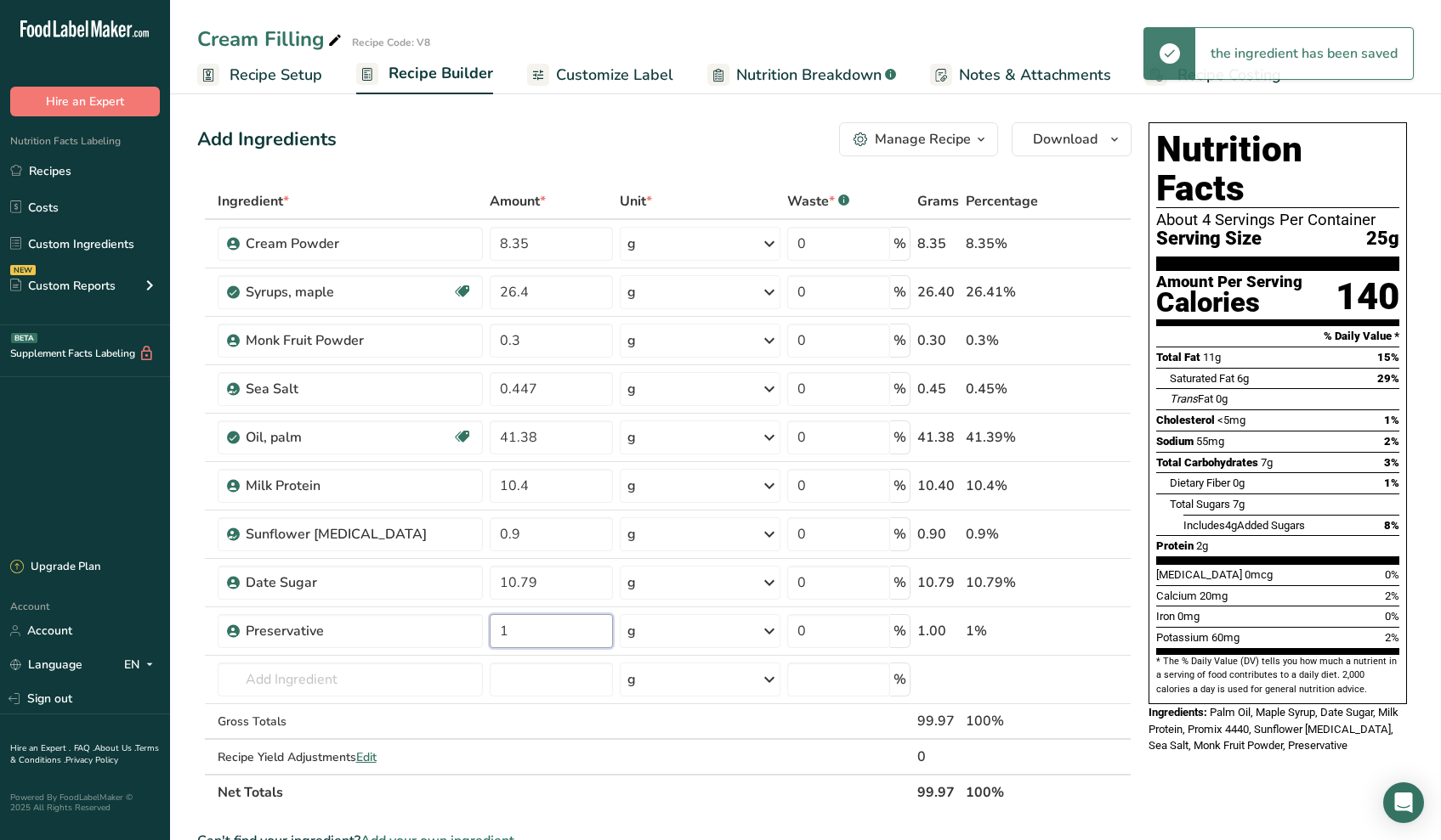
type input "1"
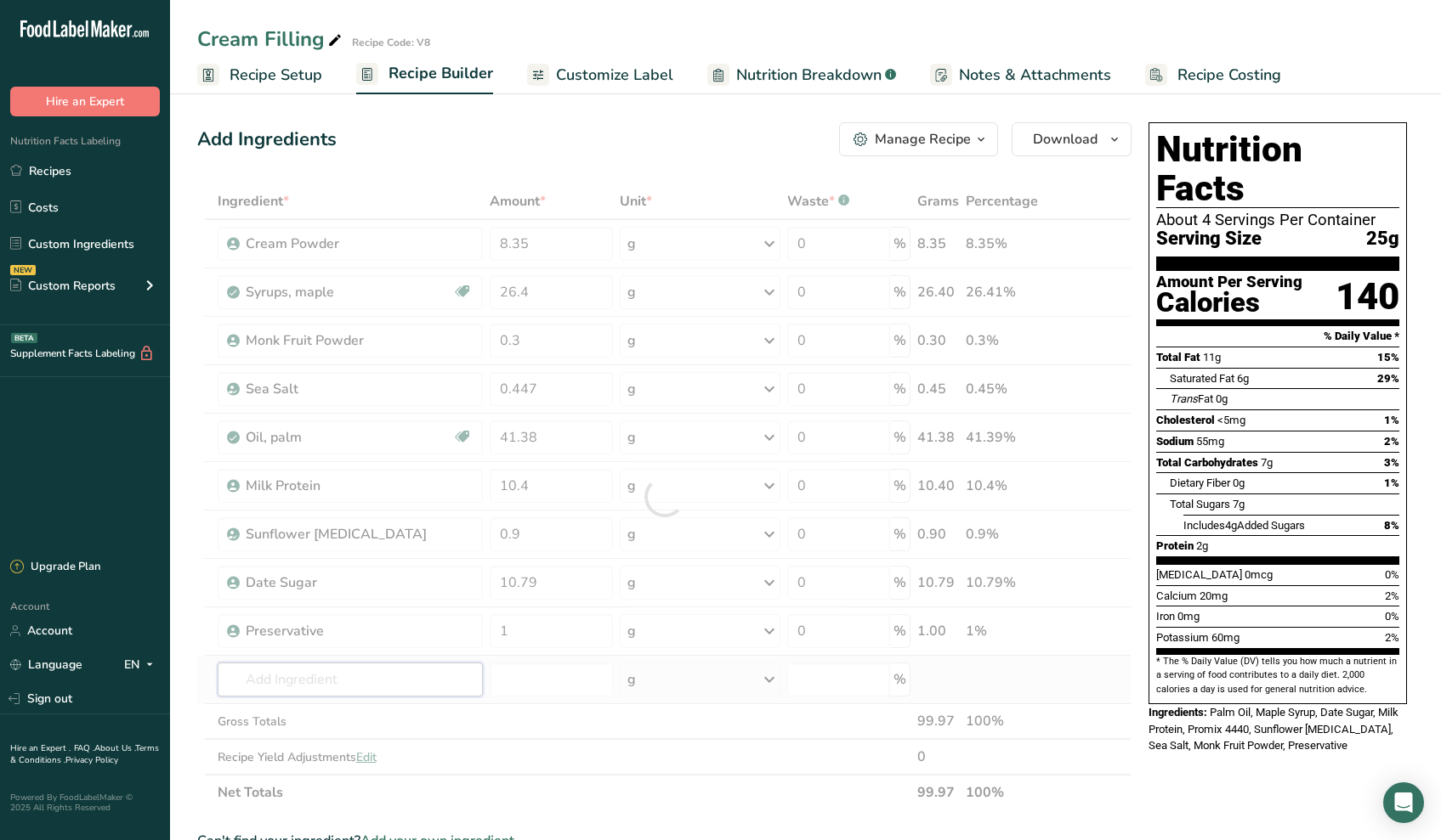
click at [395, 682] on div "Ingredient * Amount * Unit * Waste * .a-a{fill:#347362;}.b-a{fill:#fff;} Grams …" at bounding box center [664, 497] width 934 height 627
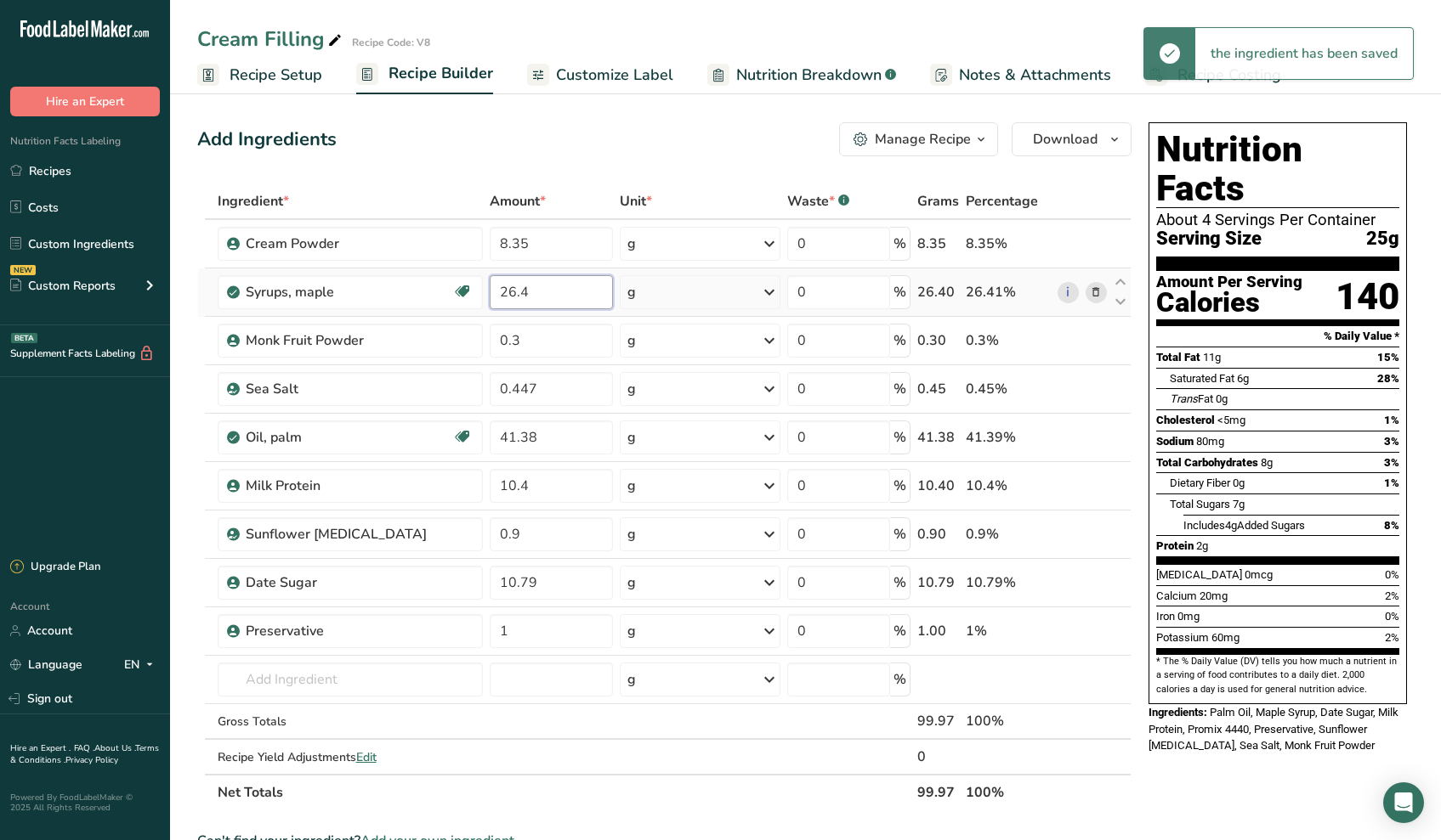
click at [541, 295] on input "26.4" at bounding box center [551, 291] width 123 height 34
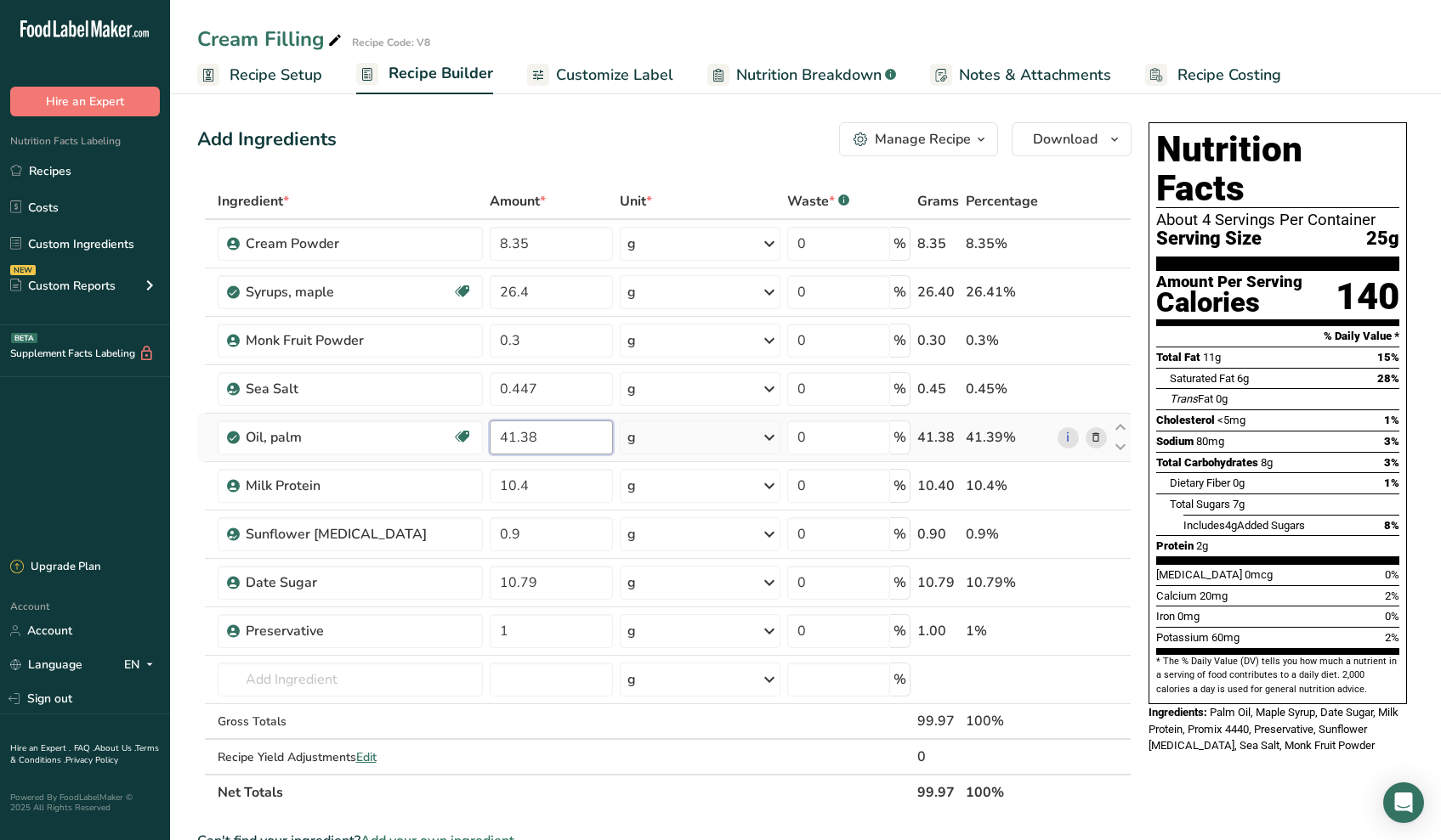
click at [551, 427] on div "Ingredient * Amount * Unit * Waste * .a-a{fill:#347362;}.b-a{fill:#fff;} Grams …" at bounding box center [664, 497] width 934 height 627
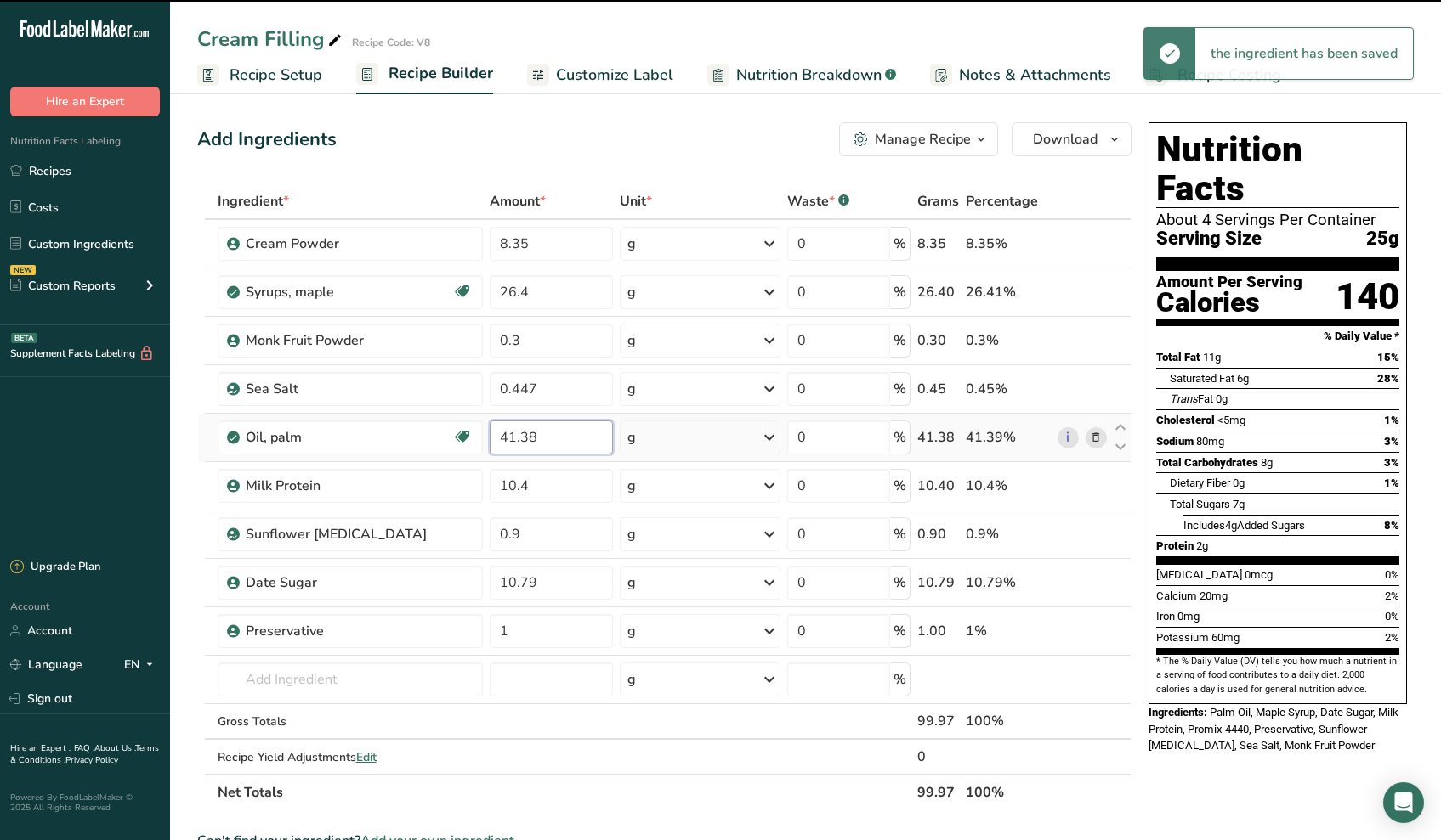
click at [557, 440] on input "41.38" at bounding box center [551, 437] width 123 height 34
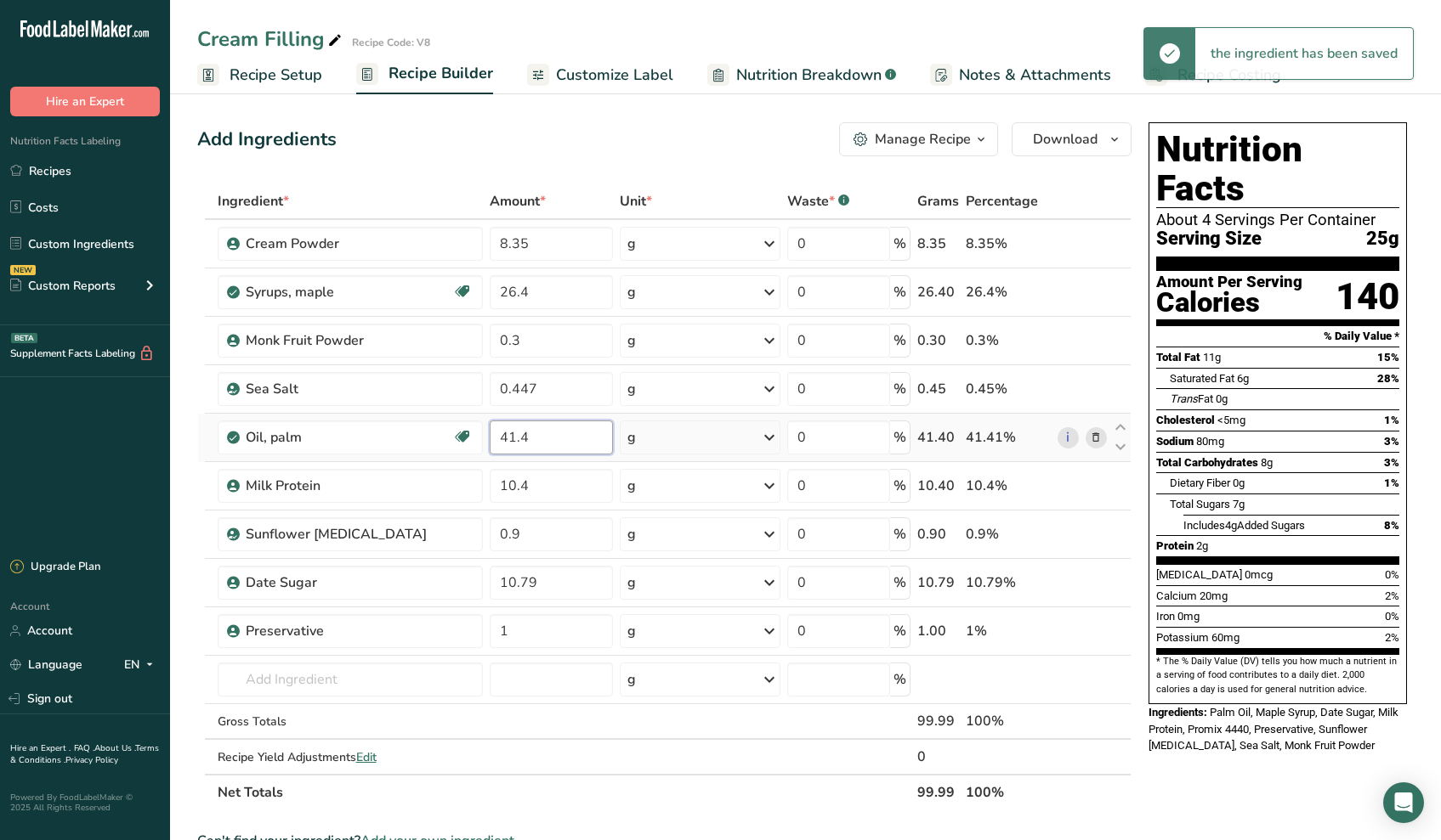
type input "41.4"
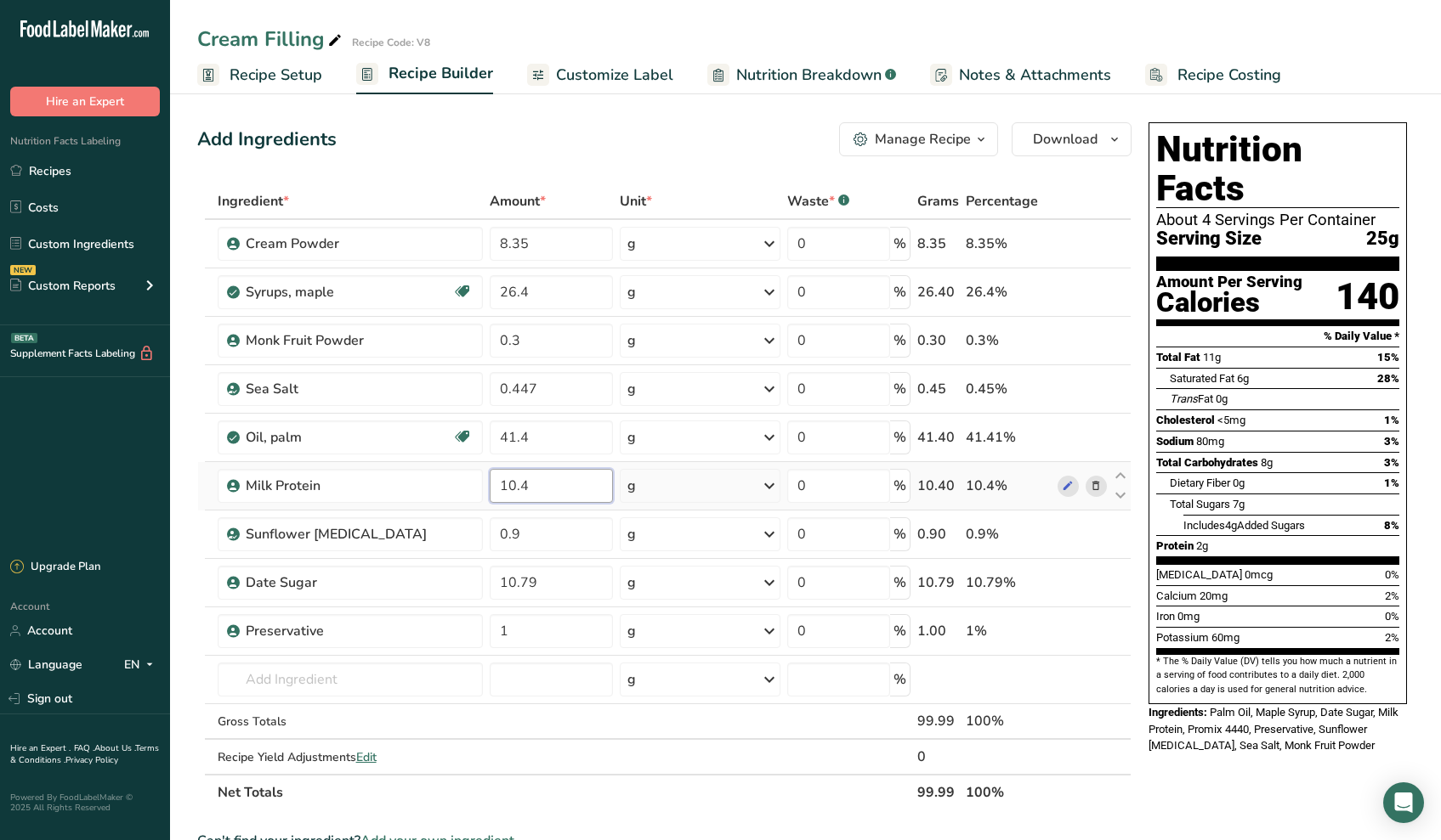
click at [587, 483] on div "Ingredient * Amount * Unit * Waste * .a-a{fill:#347362;}.b-a{fill:#fff;} Grams …" at bounding box center [664, 497] width 934 height 627
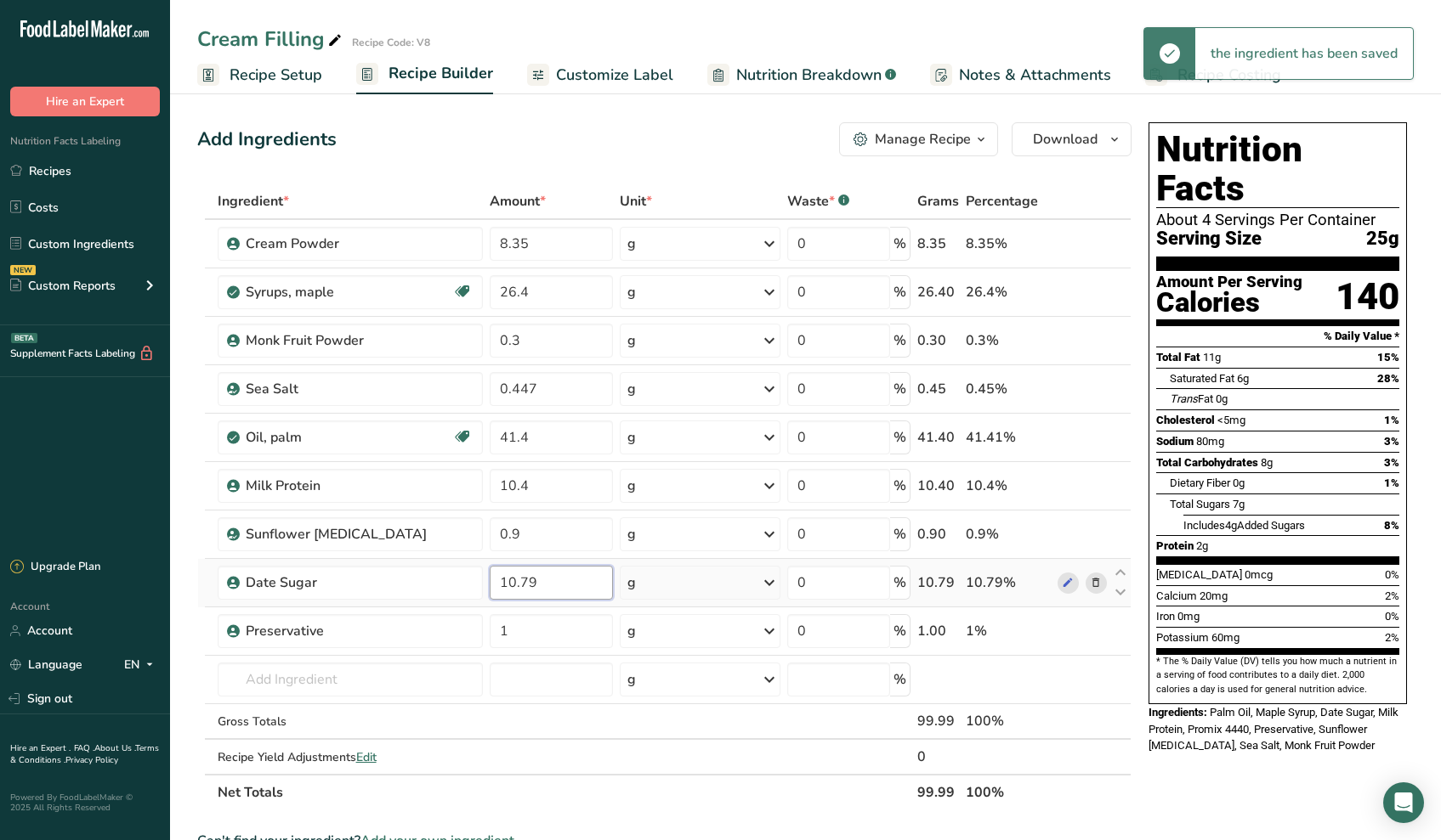
click at [592, 595] on div "Ingredient * Amount * Unit * Waste * .a-a{fill:#347362;}.b-a{fill:#fff;} Grams …" at bounding box center [664, 497] width 934 height 627
type input "10.8"
click at [603, 640] on div "Ingredient * Amount * Unit * Waste * .a-a{fill:#347362;}.b-a{fill:#fff;} Grams …" at bounding box center [664, 497] width 934 height 627
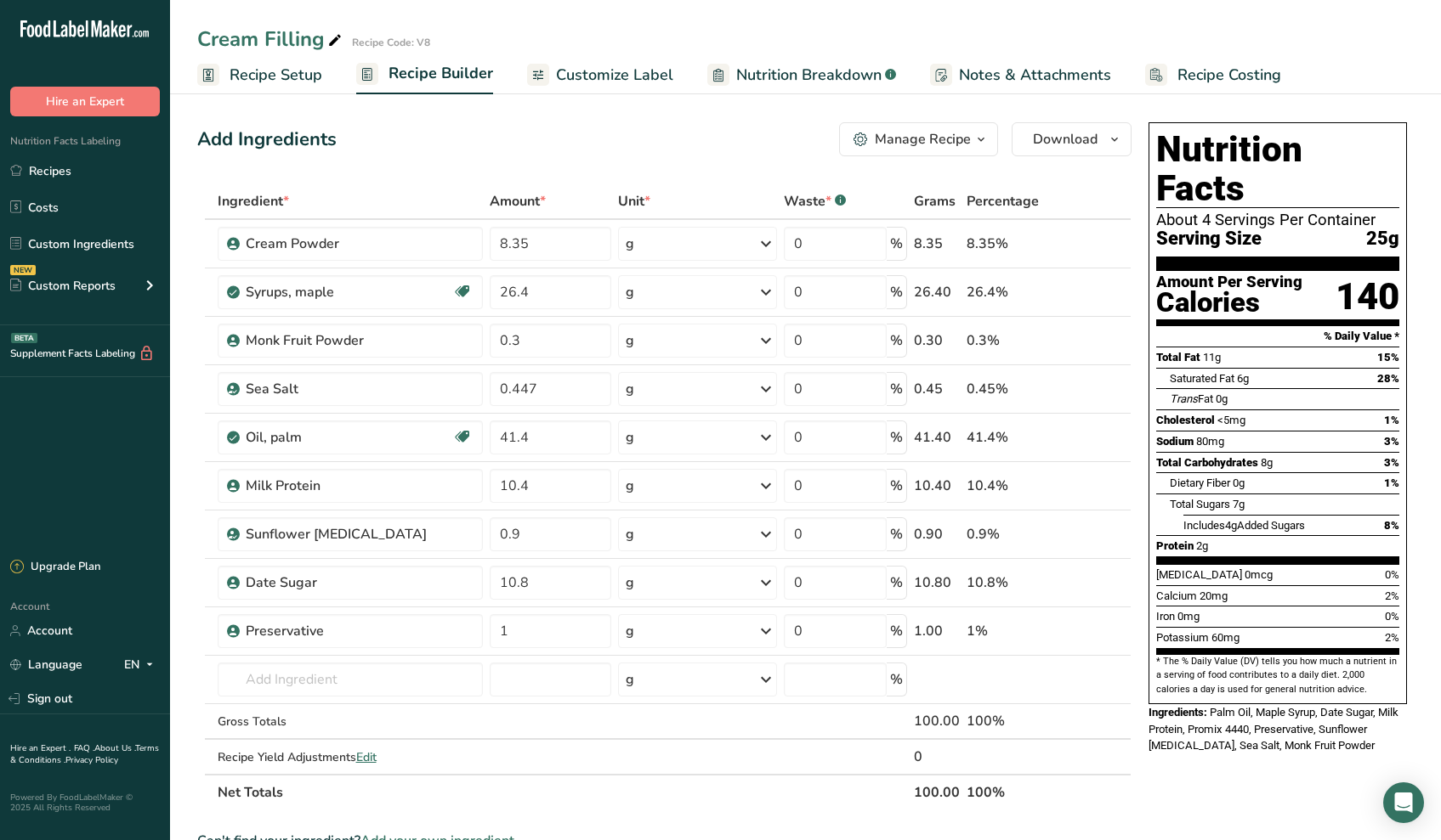
click at [298, 72] on span "Recipe Setup" at bounding box center [275, 75] width 92 height 23
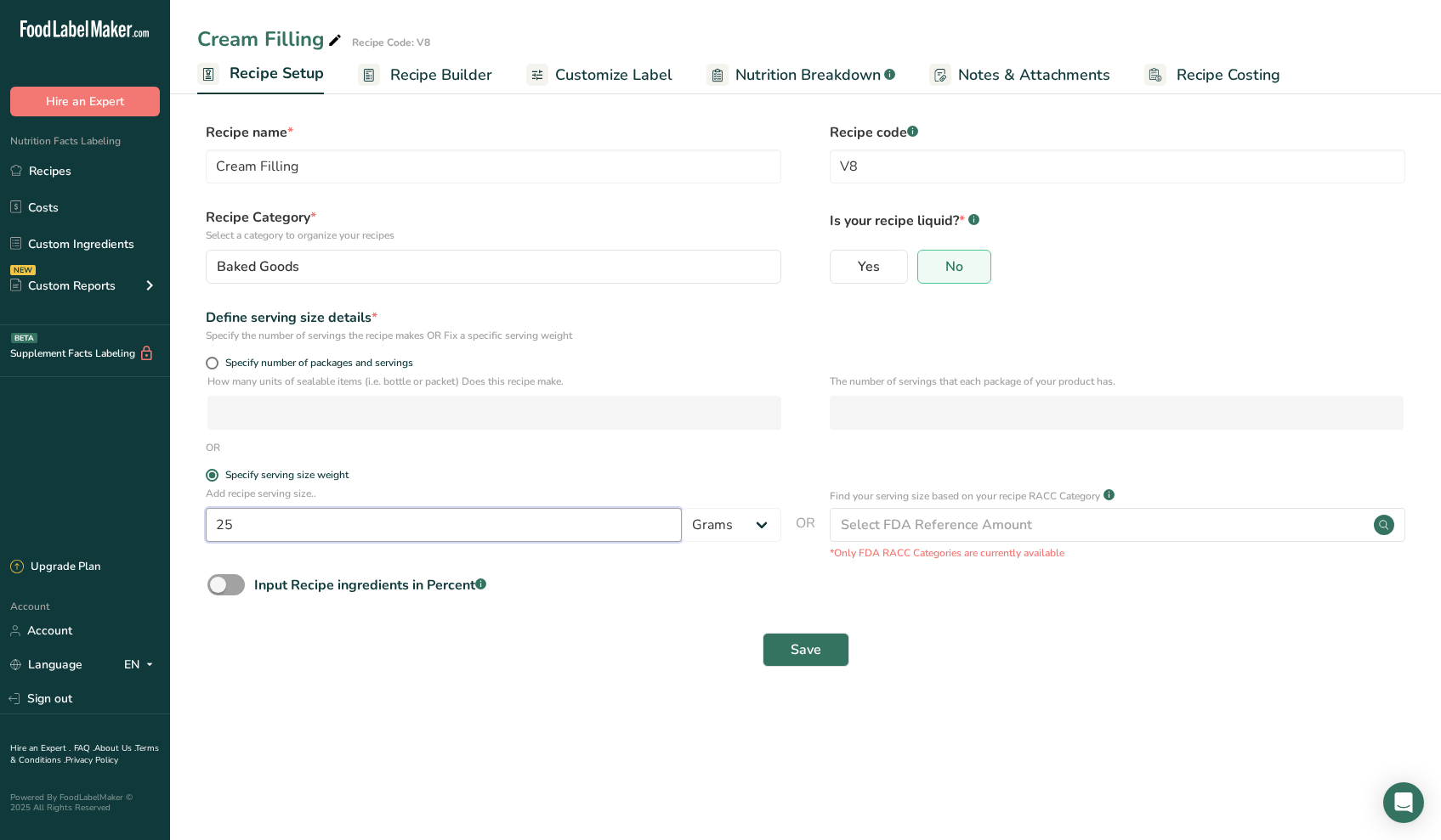
click at [376, 525] on input "25" at bounding box center [444, 524] width 476 height 34
drag, startPoint x: 265, startPoint y: 517, endPoint x: 61, endPoint y: 492, distance: 205.5
click at [121, 505] on div ".a-20{fill:#fff;} Hire an Expert Nutrition Facts Labeling Recipes Costs Custom …" at bounding box center [720, 420] width 1441 height 840
type input "20"
click at [884, 166] on input "V8" at bounding box center [1117, 166] width 576 height 34
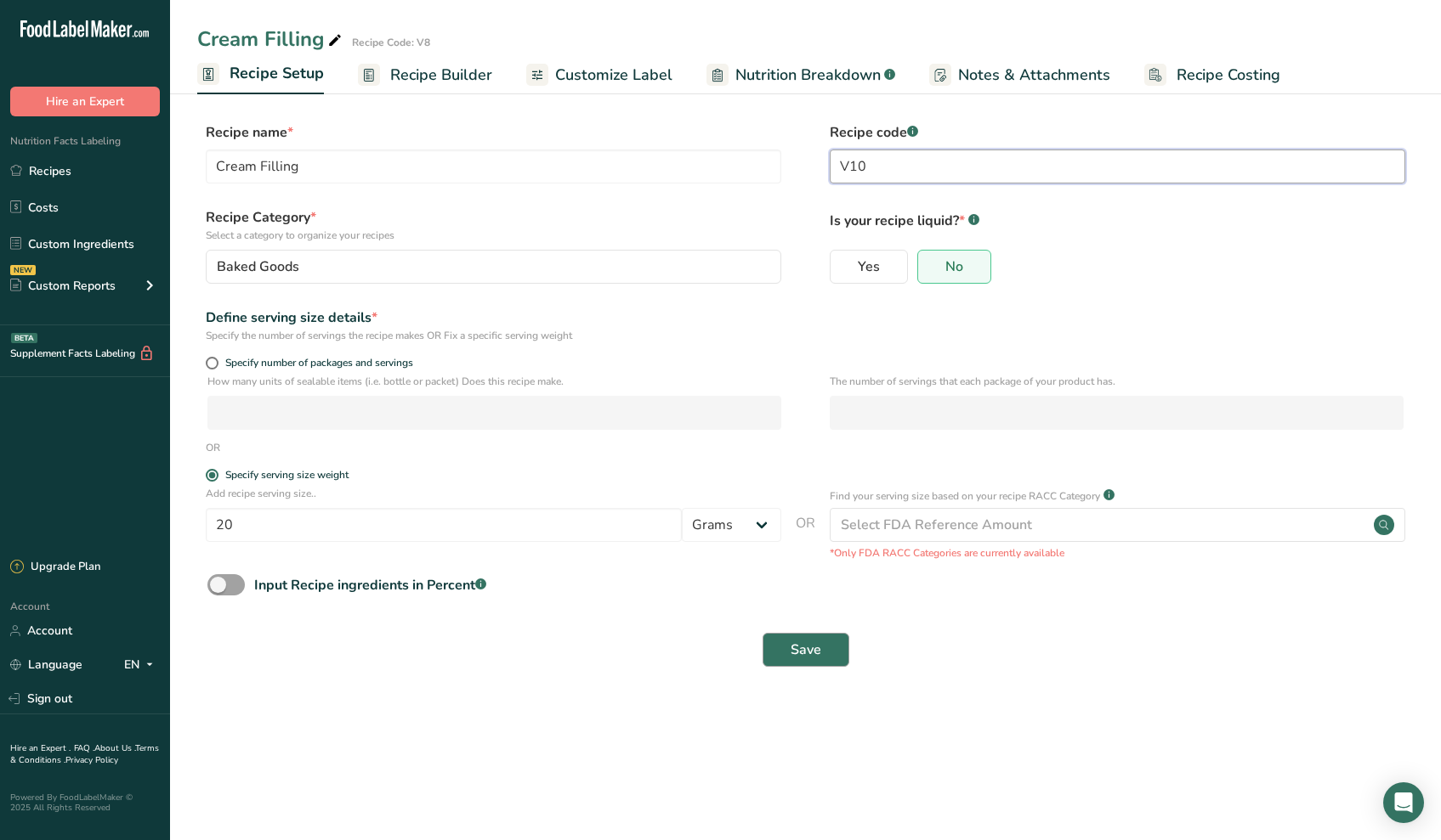
type input "V10"
click at [812, 655] on span "Save" at bounding box center [805, 650] width 30 height 21
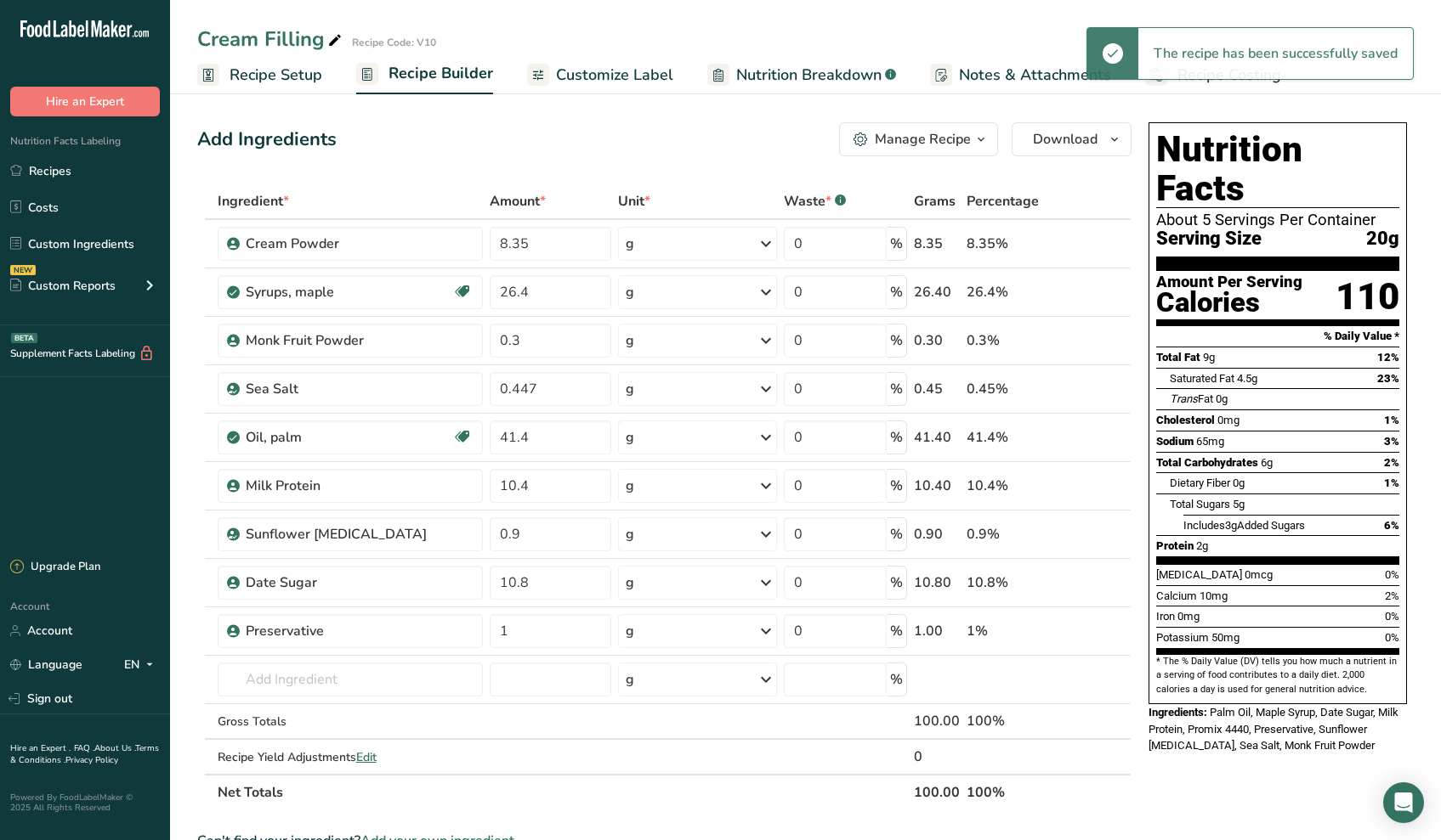
click at [251, 67] on span "Recipe Setup" at bounding box center [275, 75] width 92 height 23
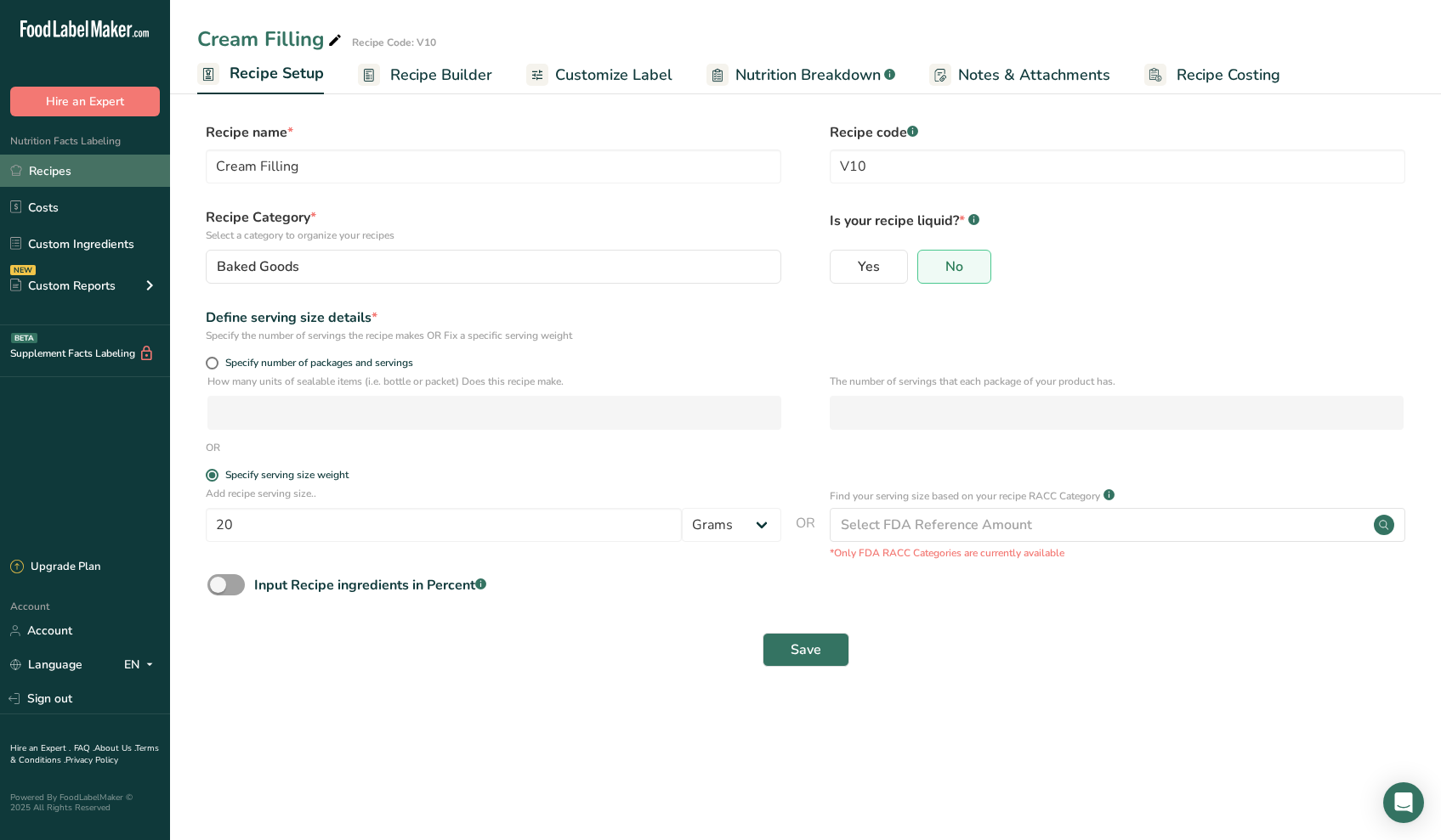
click at [91, 179] on link "Recipes" at bounding box center [85, 170] width 170 height 32
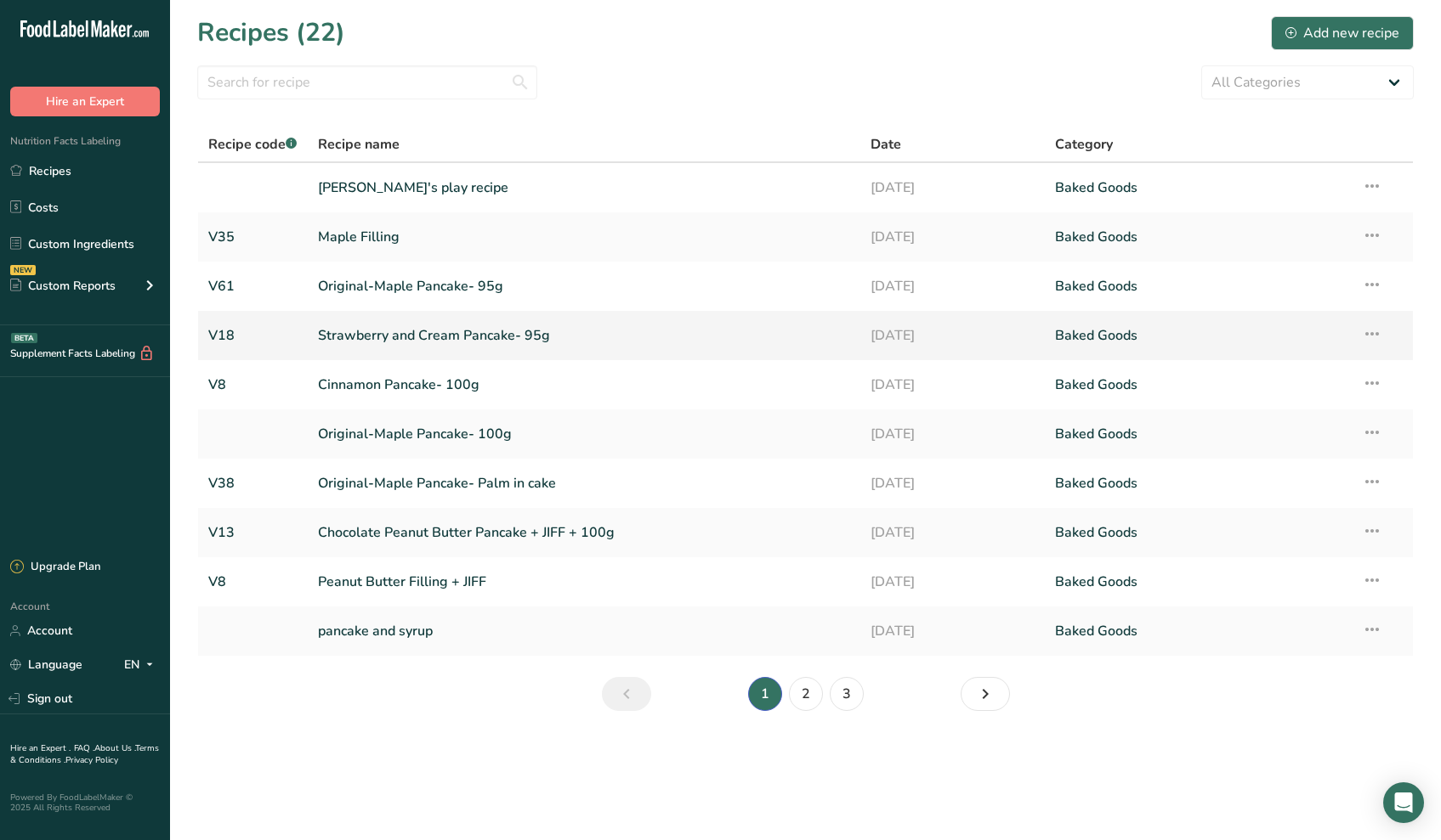
click at [483, 341] on link "Strawberry and Cream Pancake- 95g" at bounding box center [583, 335] width 532 height 35
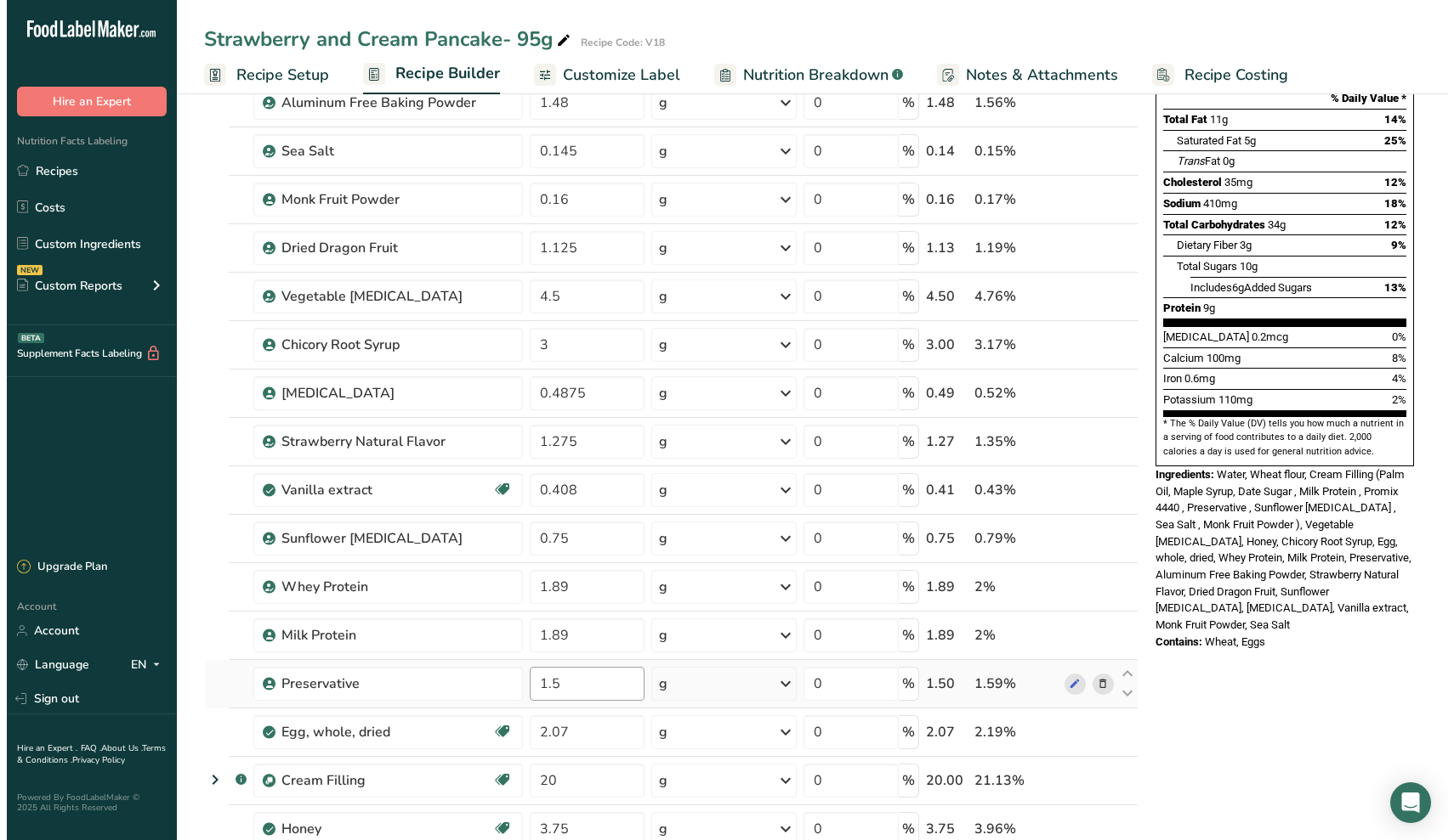
scroll to position [337, 0]
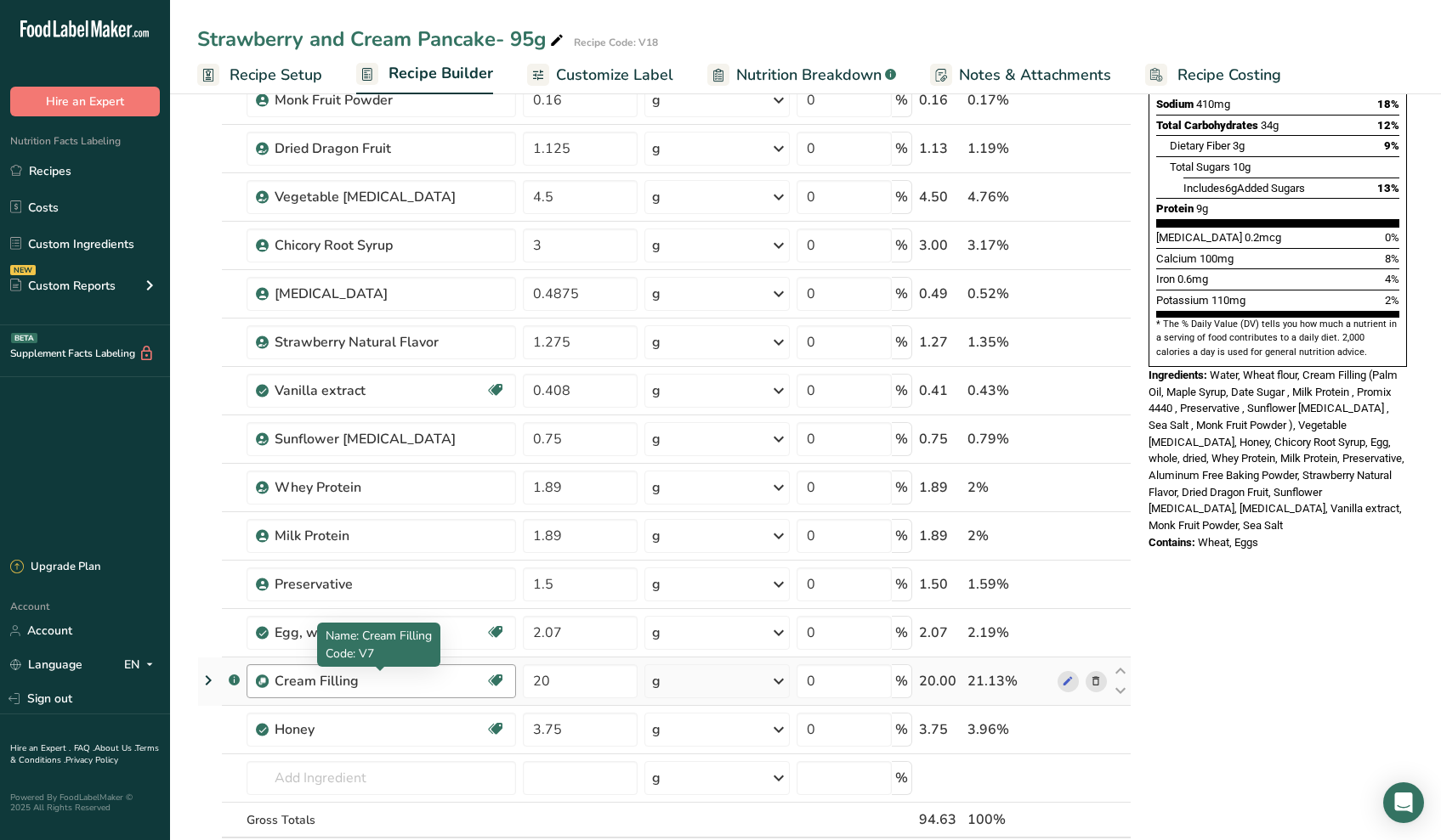
click at [443, 676] on div "Cream Filling" at bounding box center [380, 681] width 211 height 21
click at [435, 682] on div "Cream Filling" at bounding box center [380, 681] width 211 height 21
click at [1094, 684] on icon at bounding box center [1096, 681] width 12 height 18
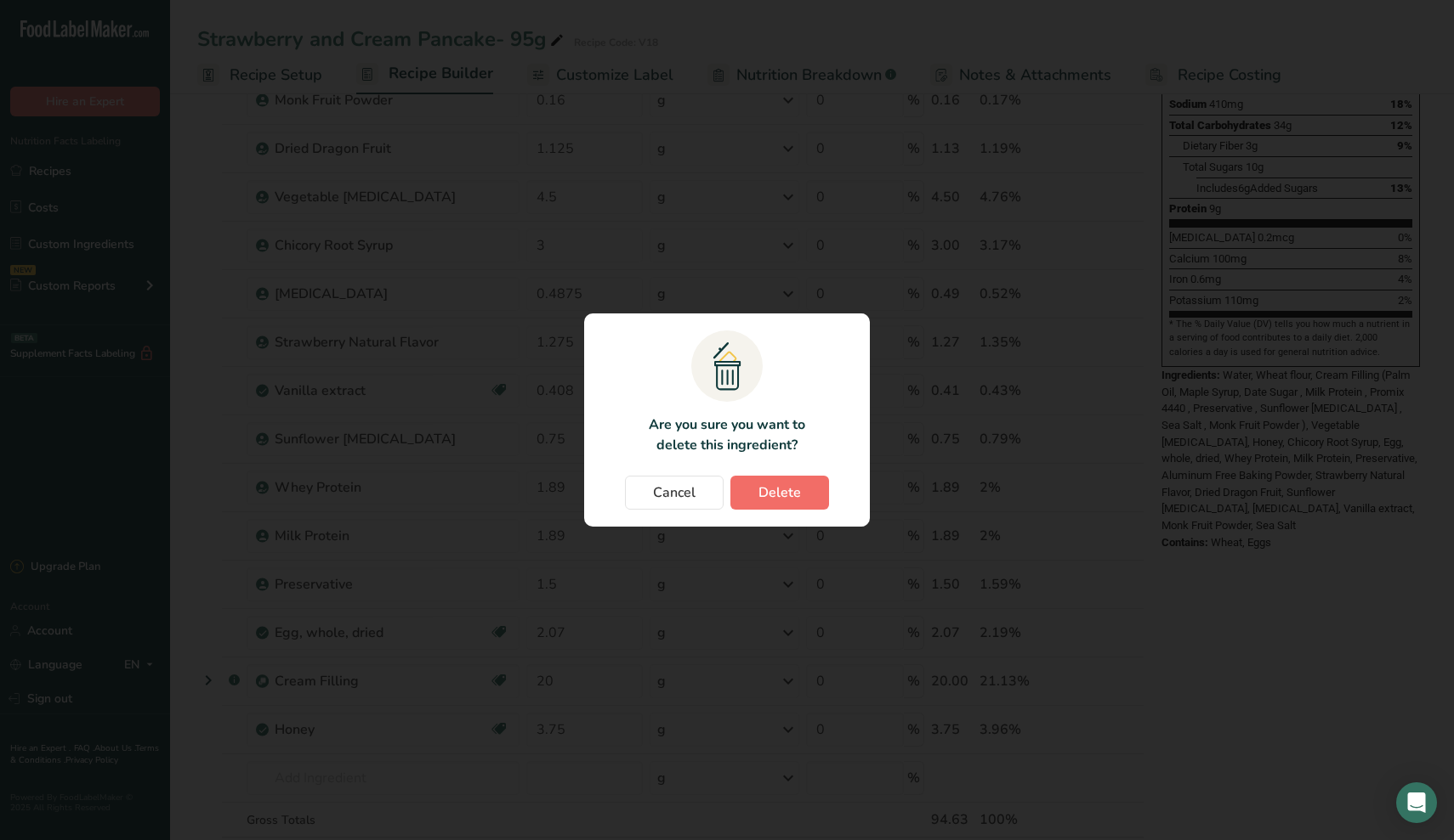
click at [808, 497] on button "Delete" at bounding box center [779, 492] width 98 height 34
type input "3.75"
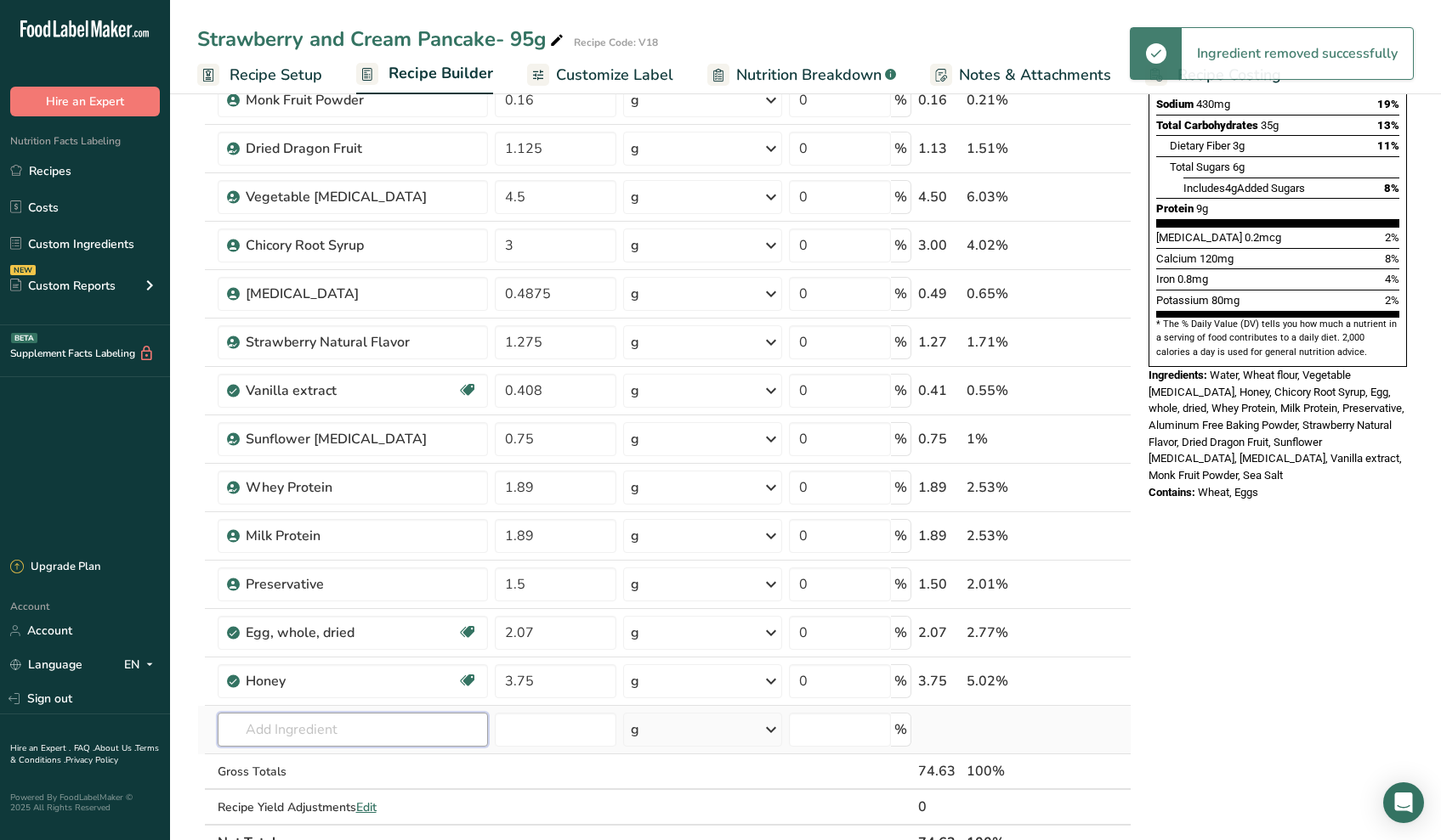
click at [349, 734] on input "text" at bounding box center [353, 729] width 271 height 34
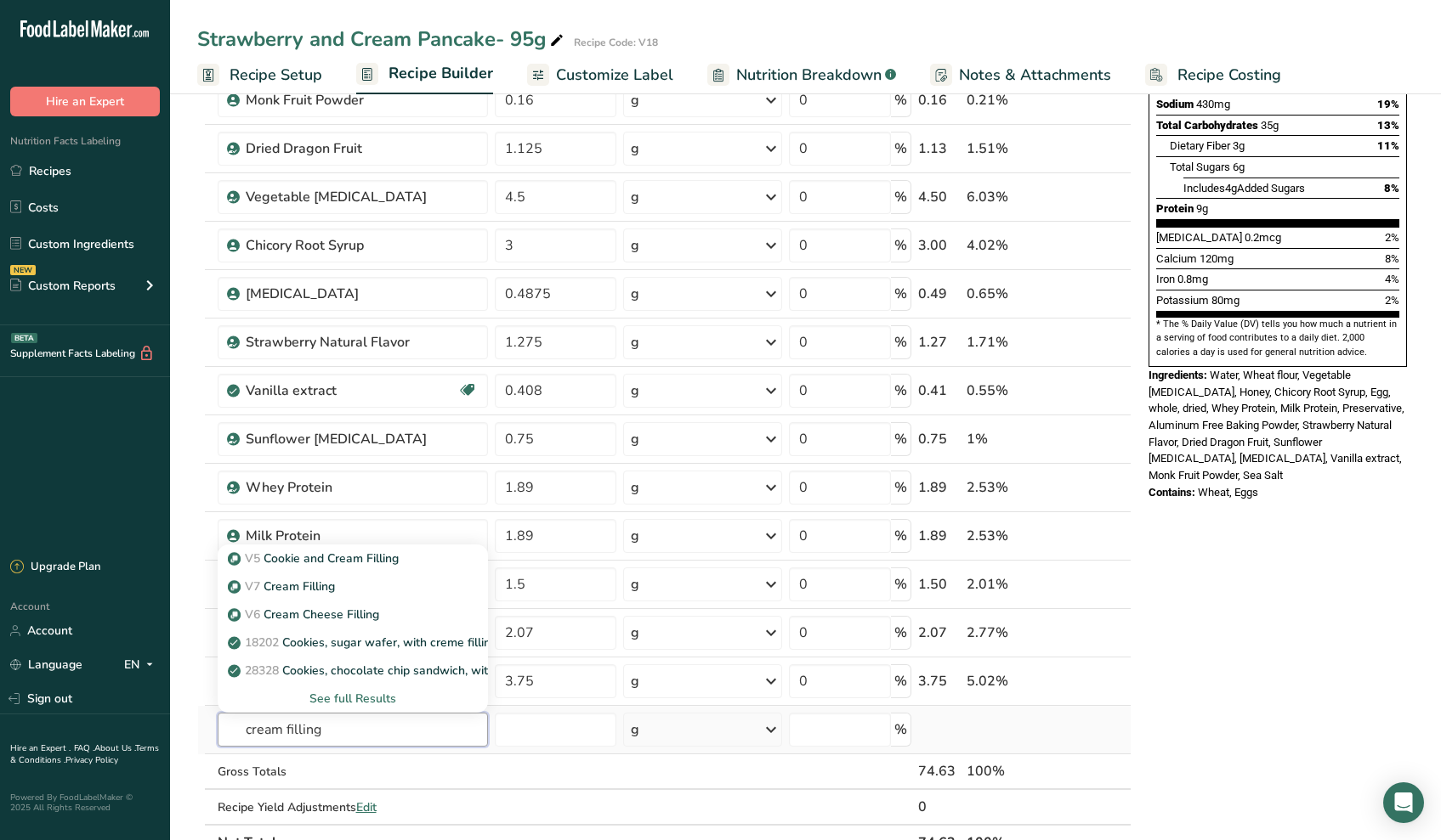
type input "cream filling"
click at [325, 692] on div "See full Results" at bounding box center [353, 699] width 244 height 18
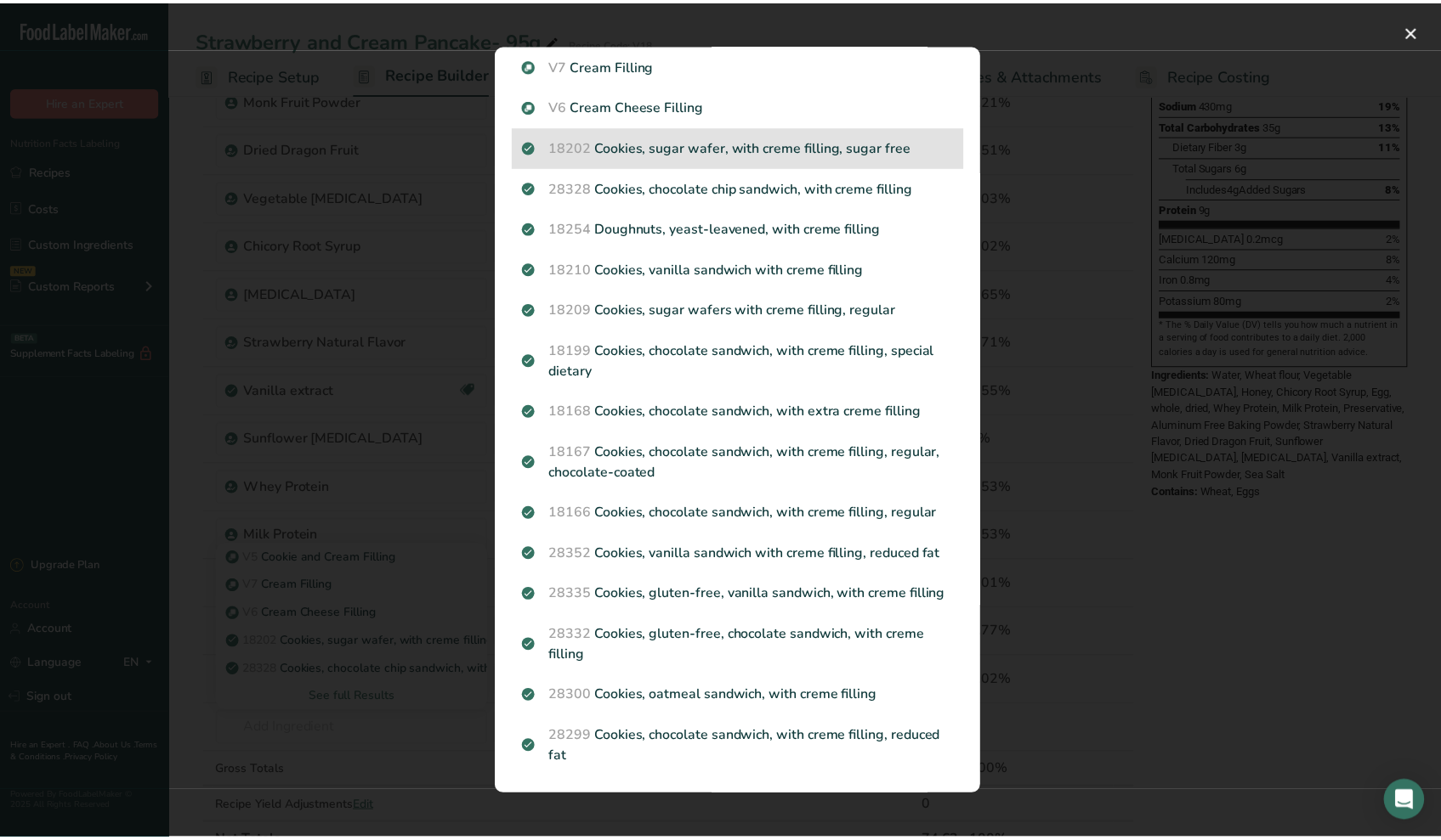
scroll to position [0, 0]
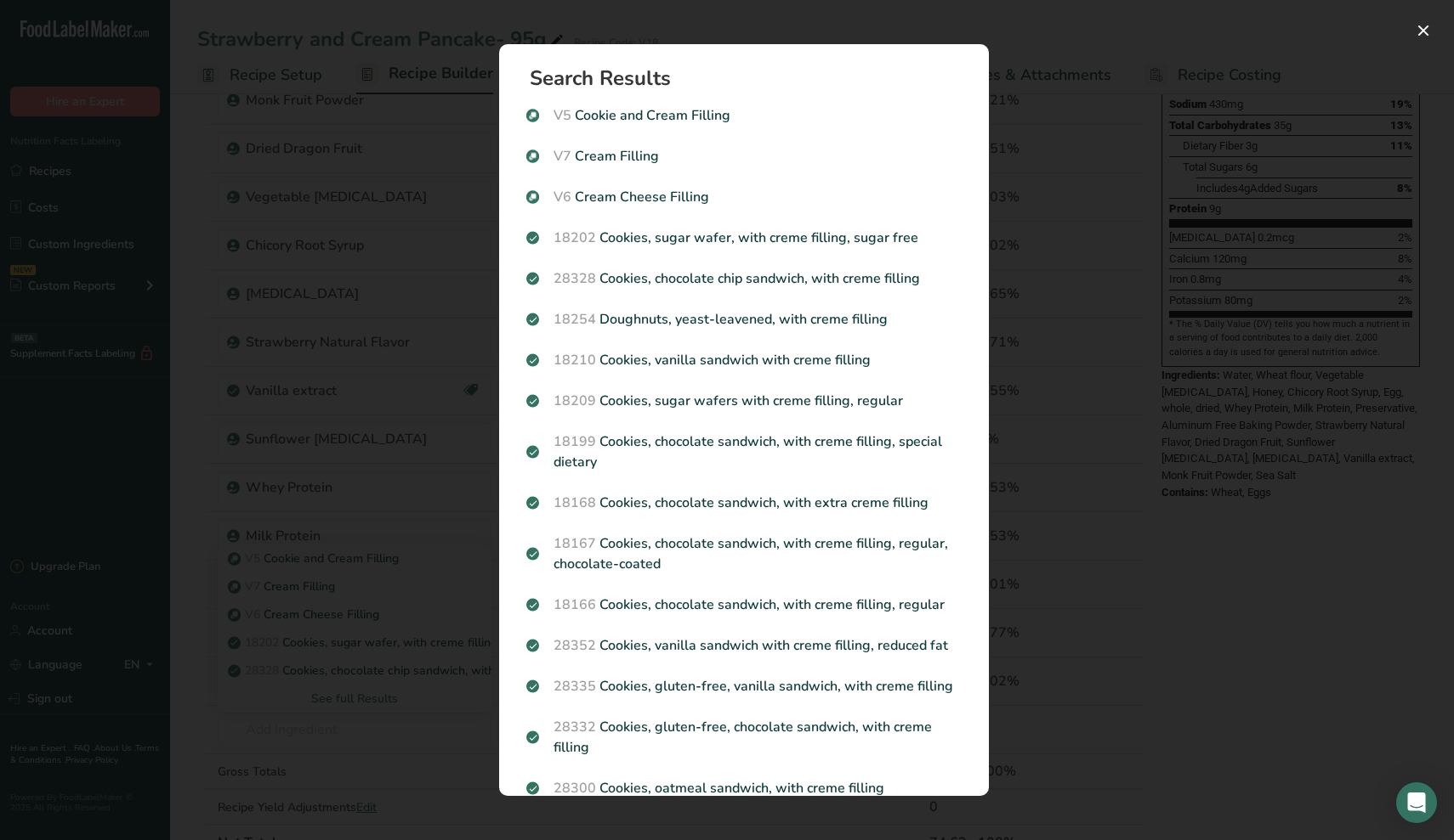
click at [1130, 566] on div "Search results modal" at bounding box center [727, 420] width 1454 height 840
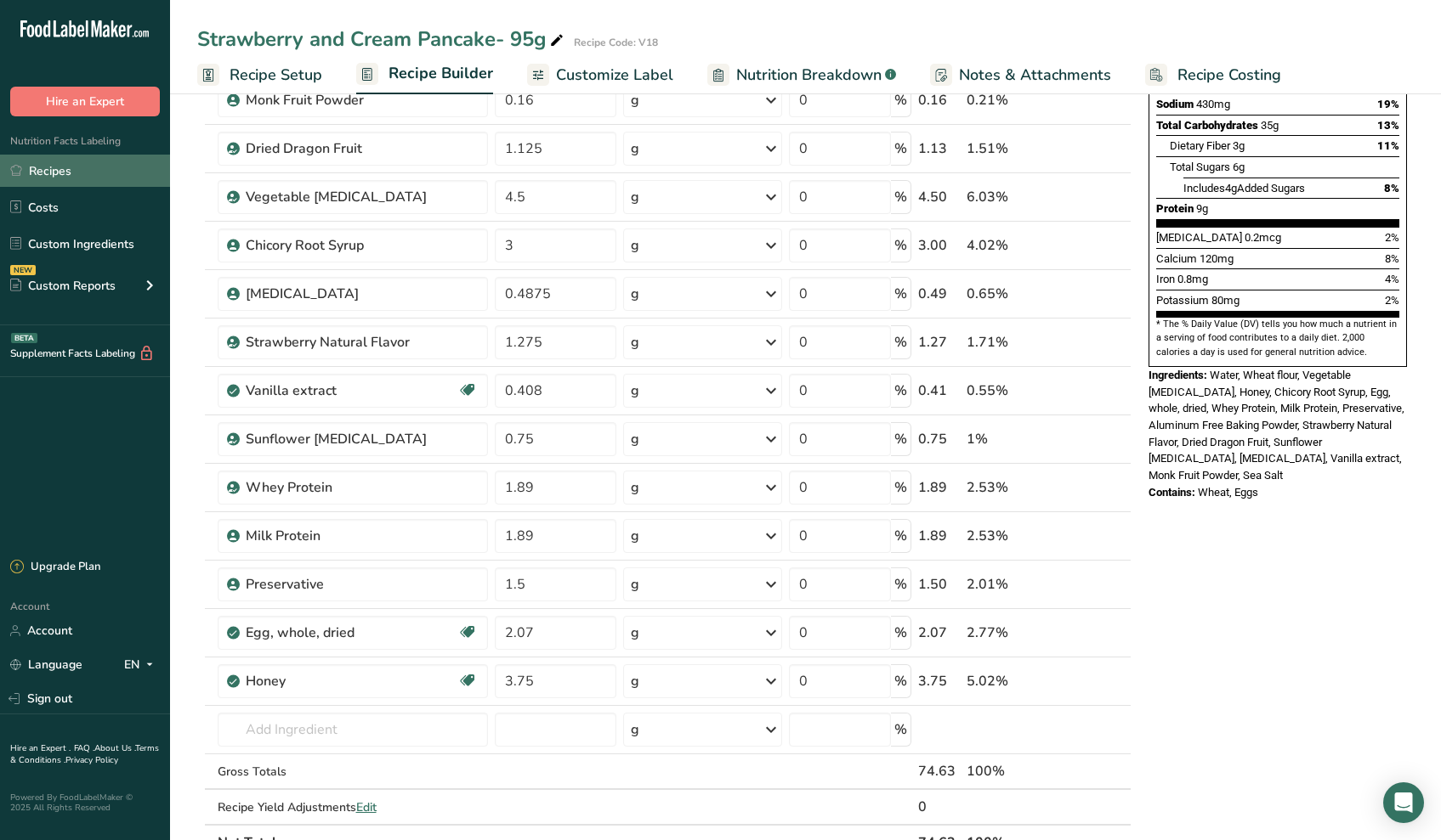
click at [53, 172] on link "Recipes" at bounding box center [85, 170] width 170 height 32
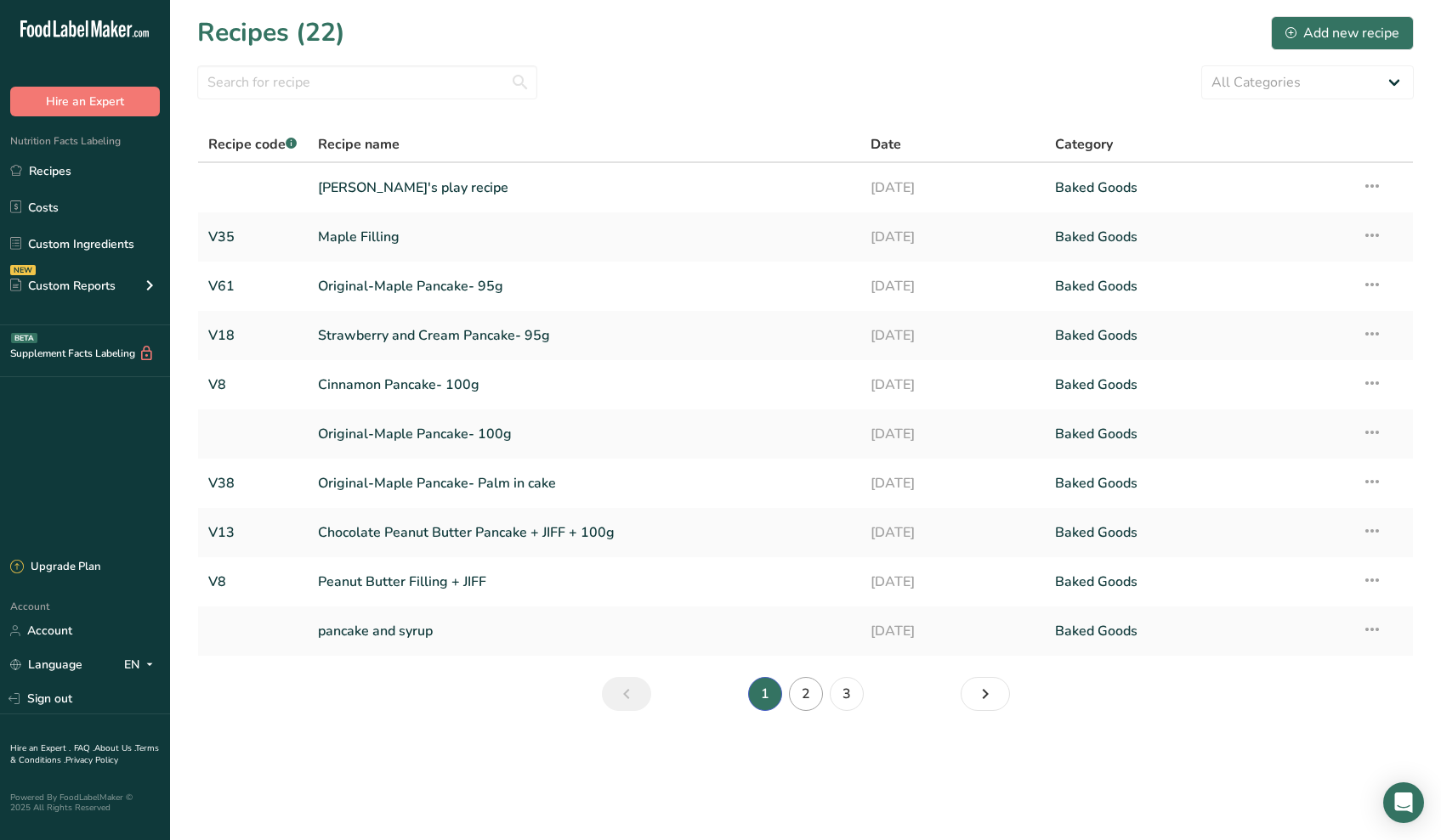
click at [811, 698] on link "2" at bounding box center [805, 693] width 34 height 34
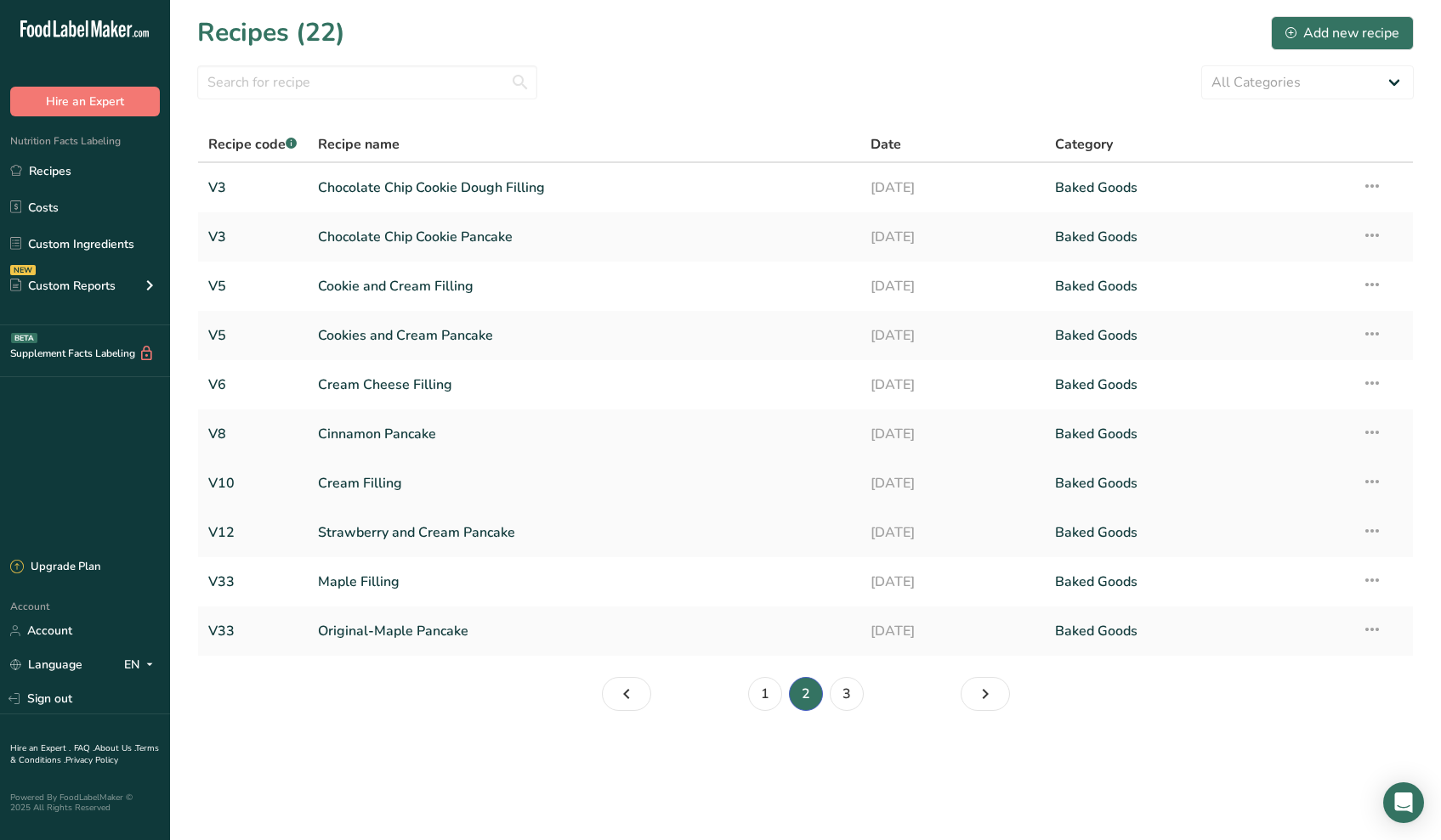
click at [344, 486] on link "Cream Filling" at bounding box center [583, 483] width 532 height 35
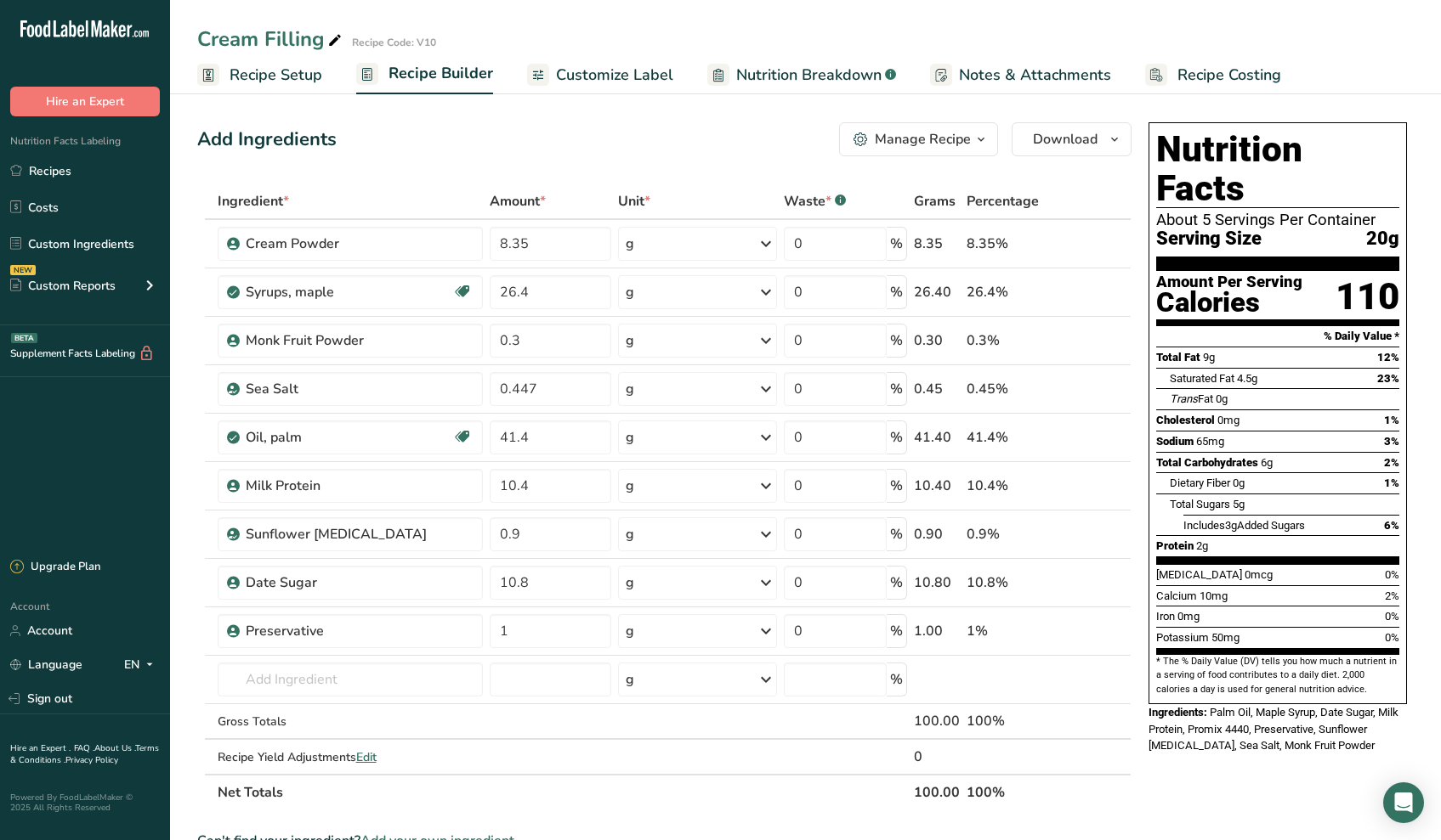
click at [261, 62] on link "Recipe Setup" at bounding box center [260, 75] width 125 height 38
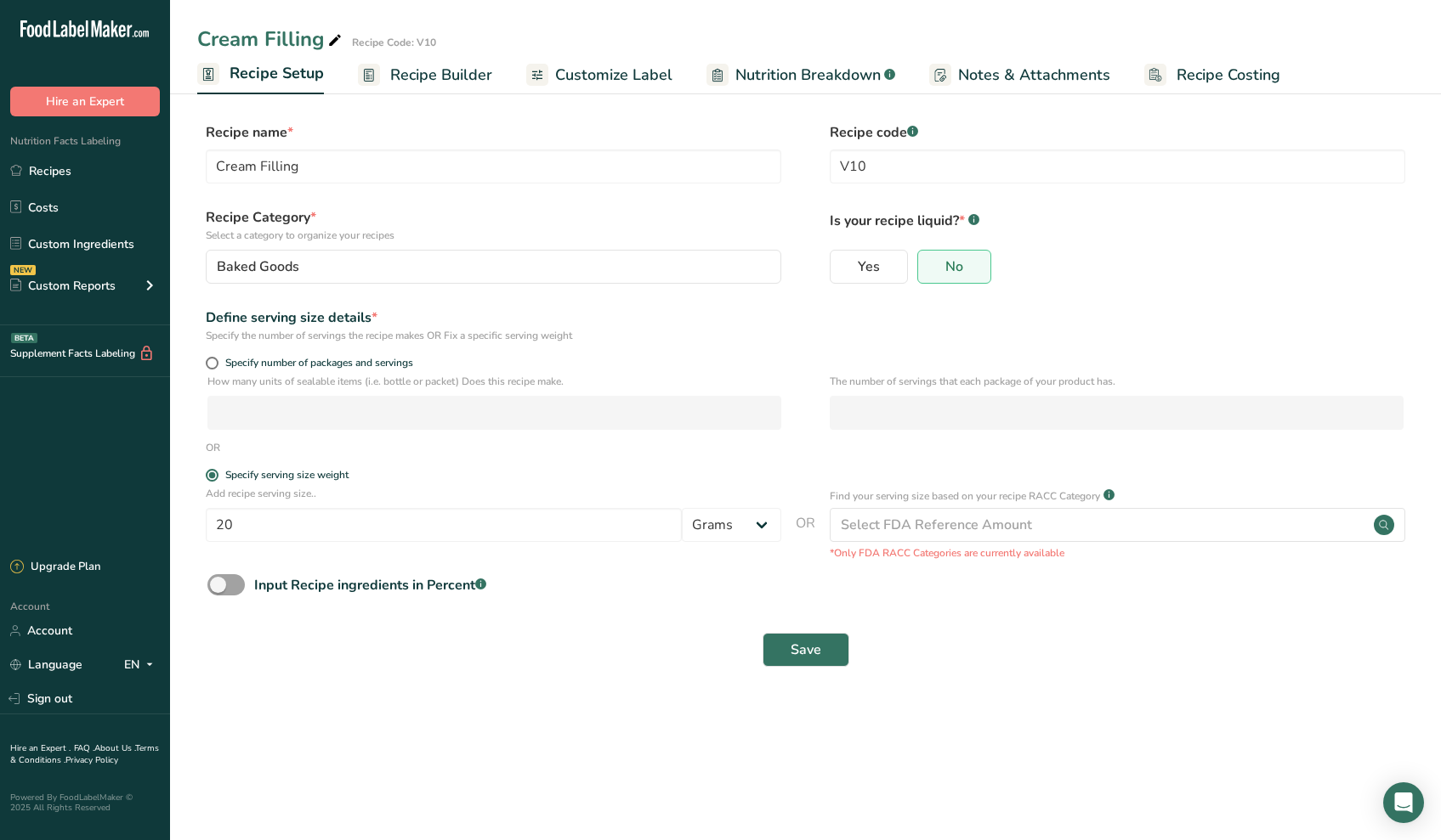
click at [408, 78] on span "Recipe Builder" at bounding box center [441, 75] width 102 height 23
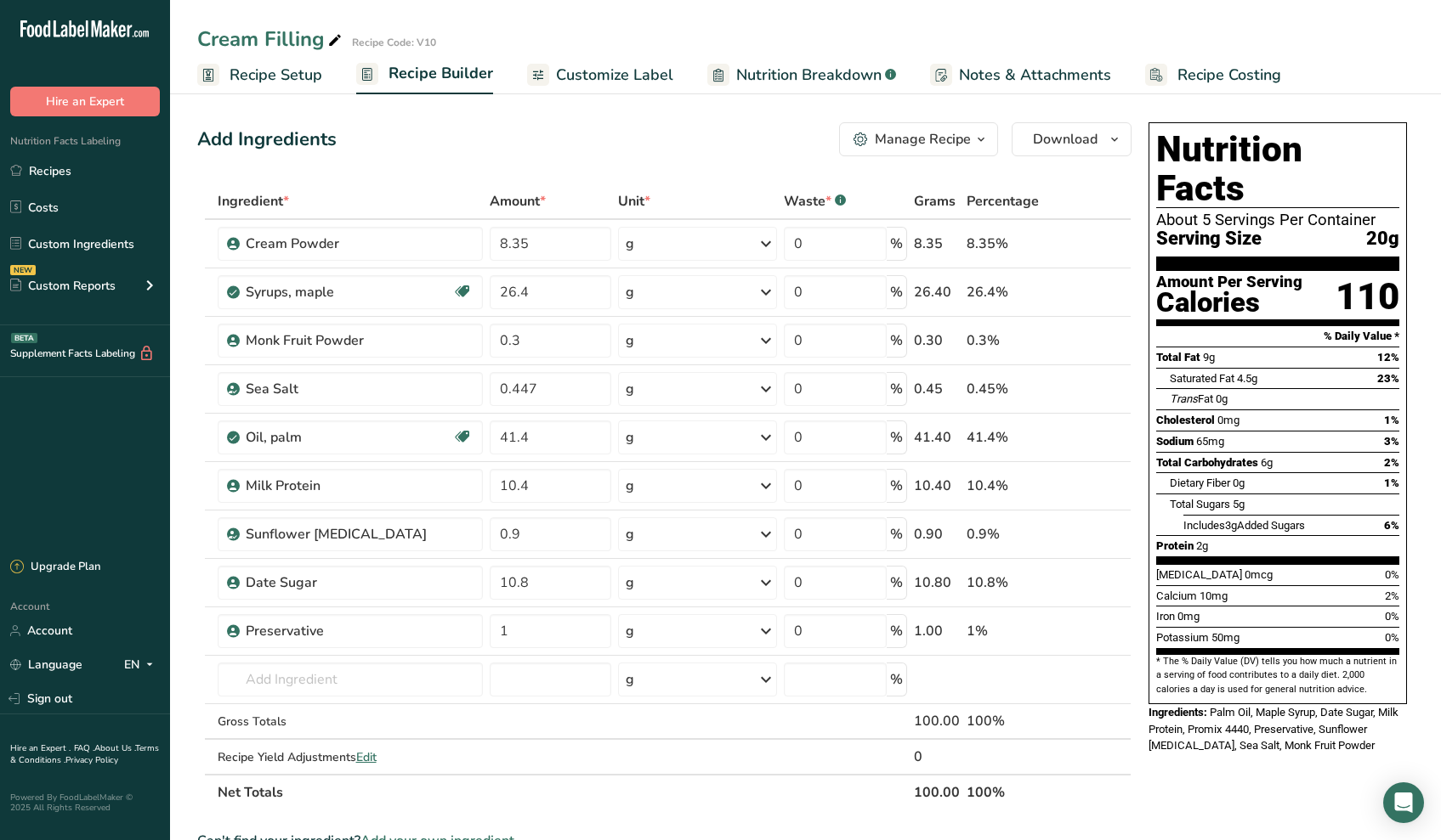
click at [933, 137] on div "Manage Recipe" at bounding box center [922, 140] width 96 height 21
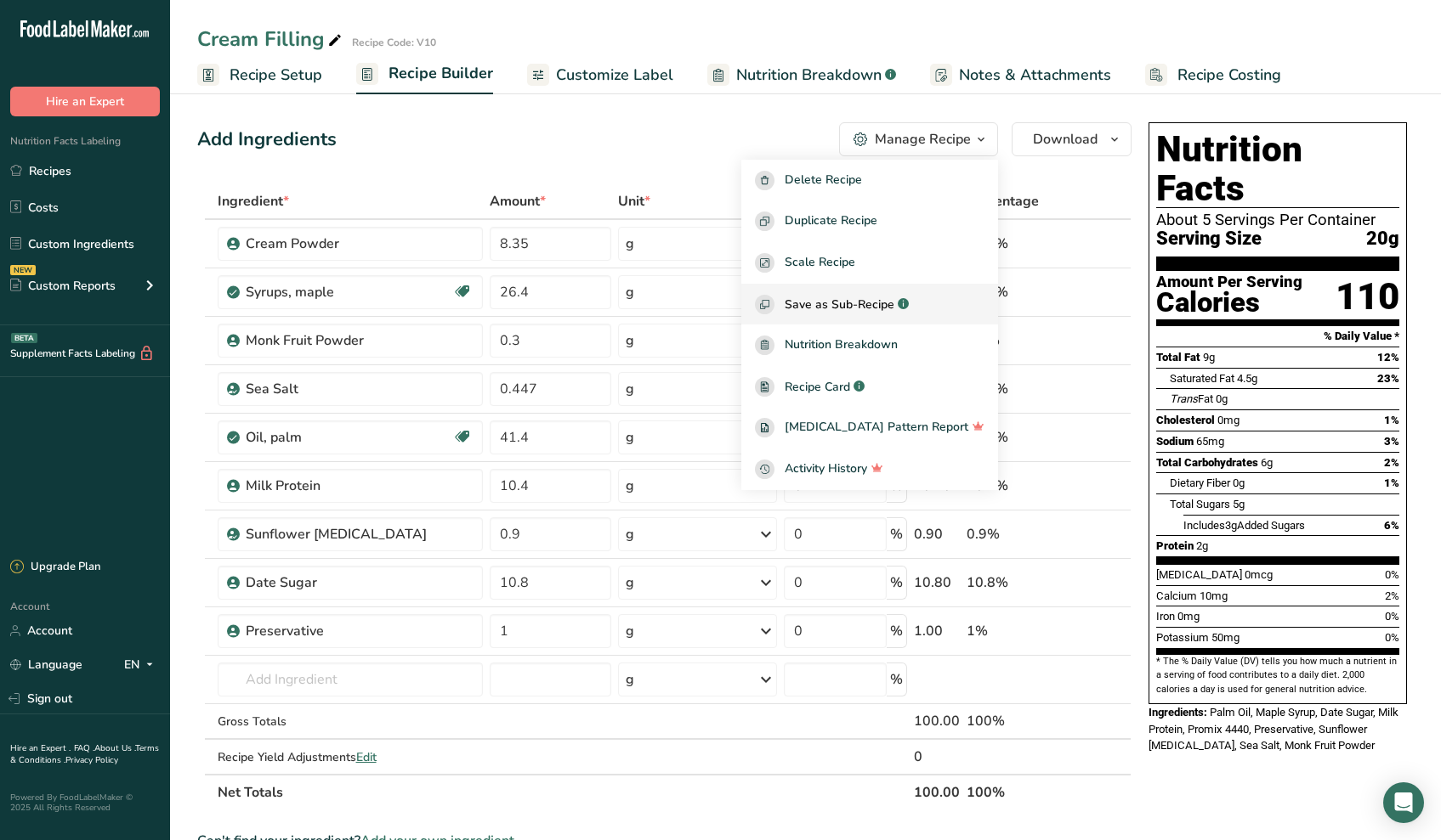
click at [887, 292] on button "Save as Sub-Recipe .a-a{fill:#347362;}.b-a{fill:#fff;}" at bounding box center [870, 304] width 257 height 41
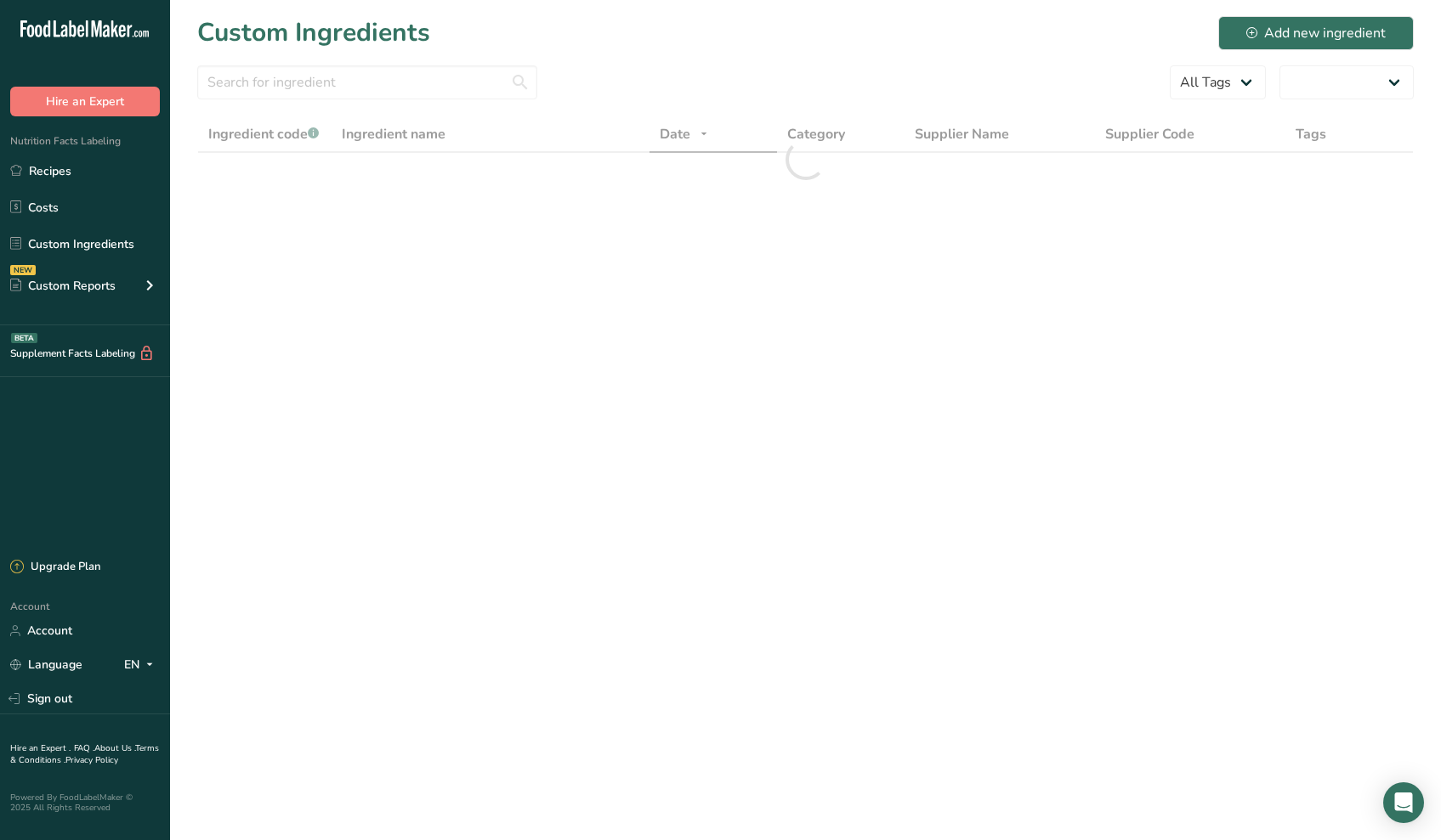
select select "30"
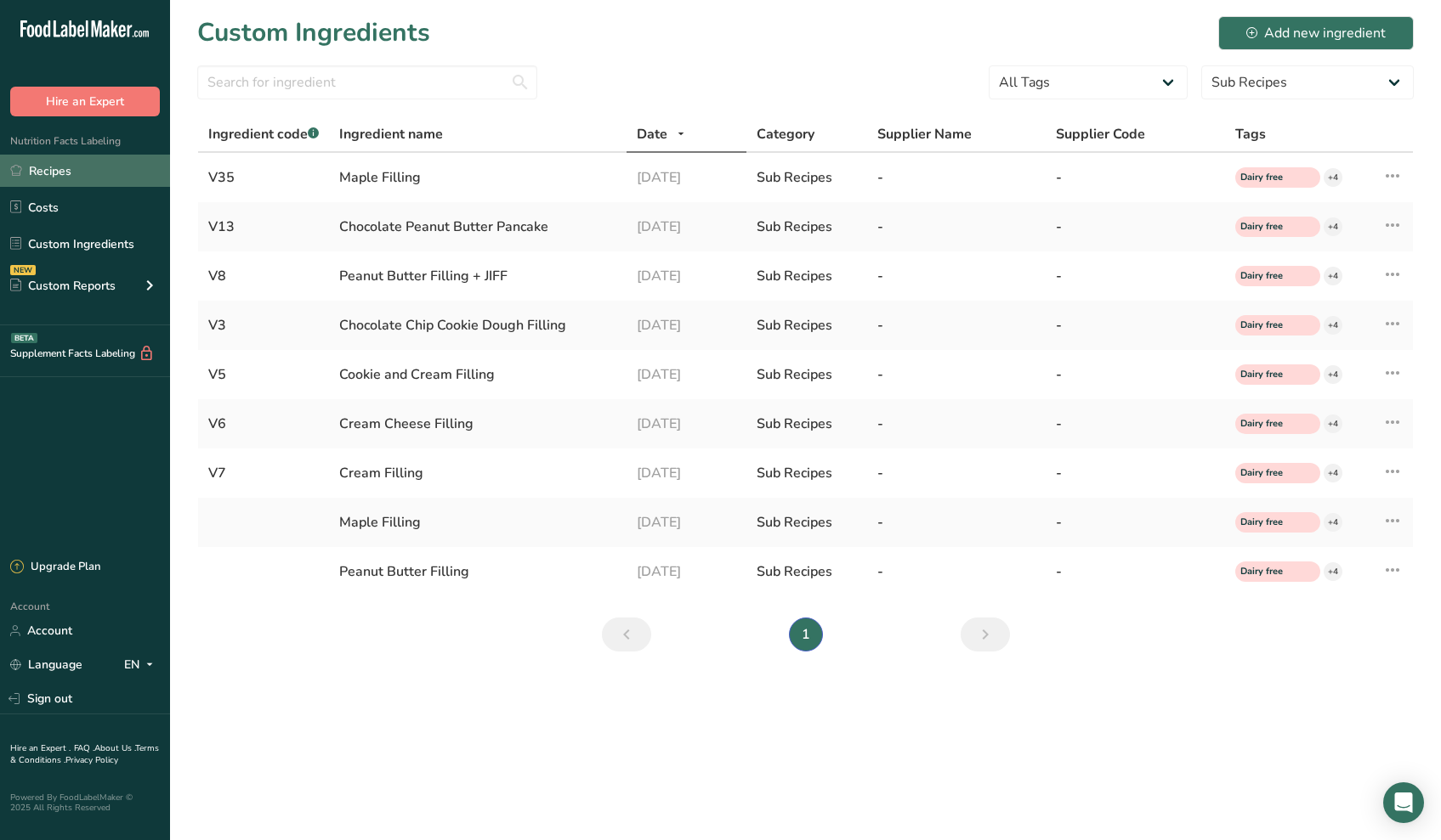
click at [69, 164] on link "Recipes" at bounding box center [85, 170] width 170 height 32
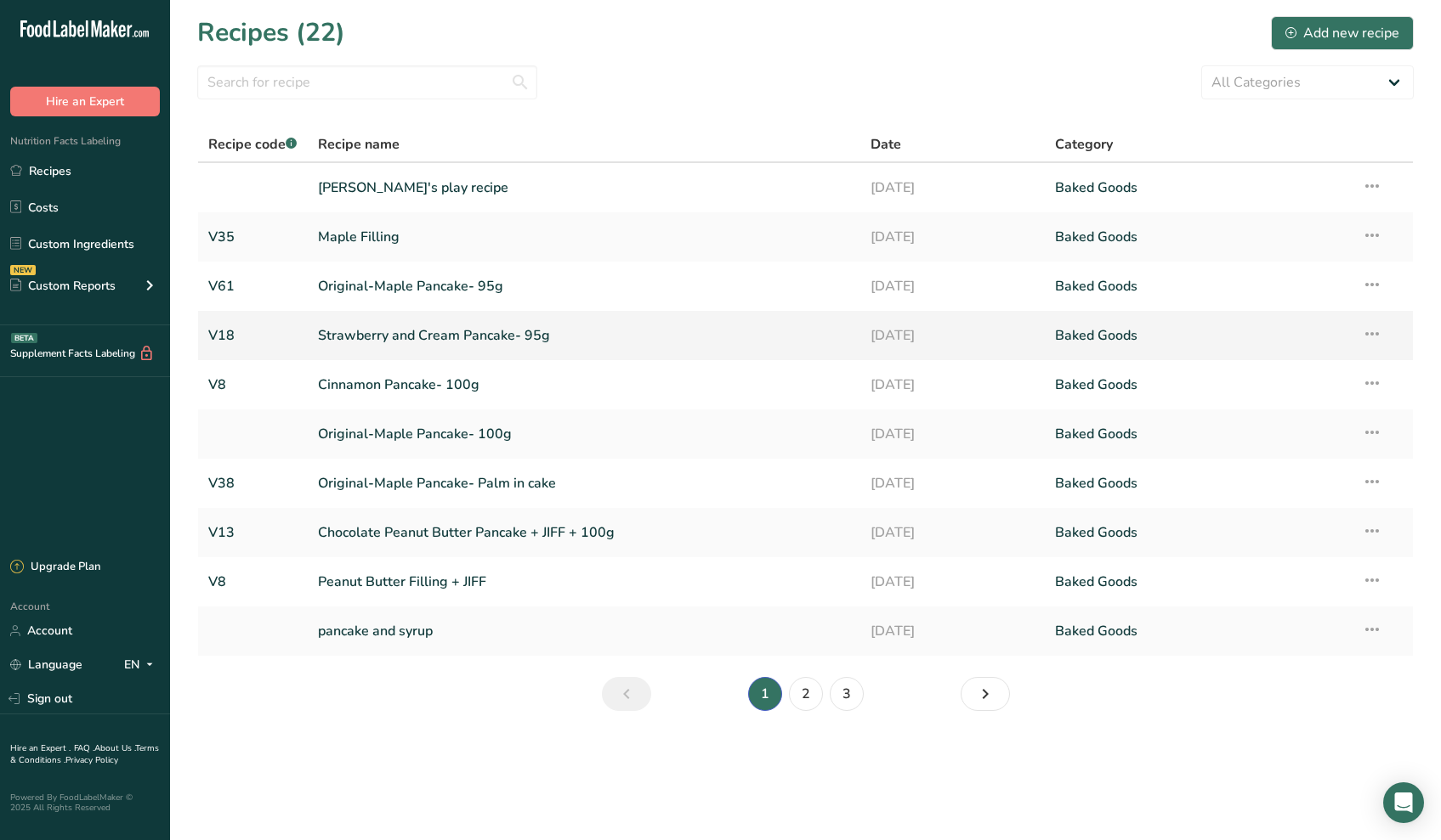
click at [384, 341] on link "Strawberry and Cream Pancake- 95g" at bounding box center [583, 335] width 532 height 35
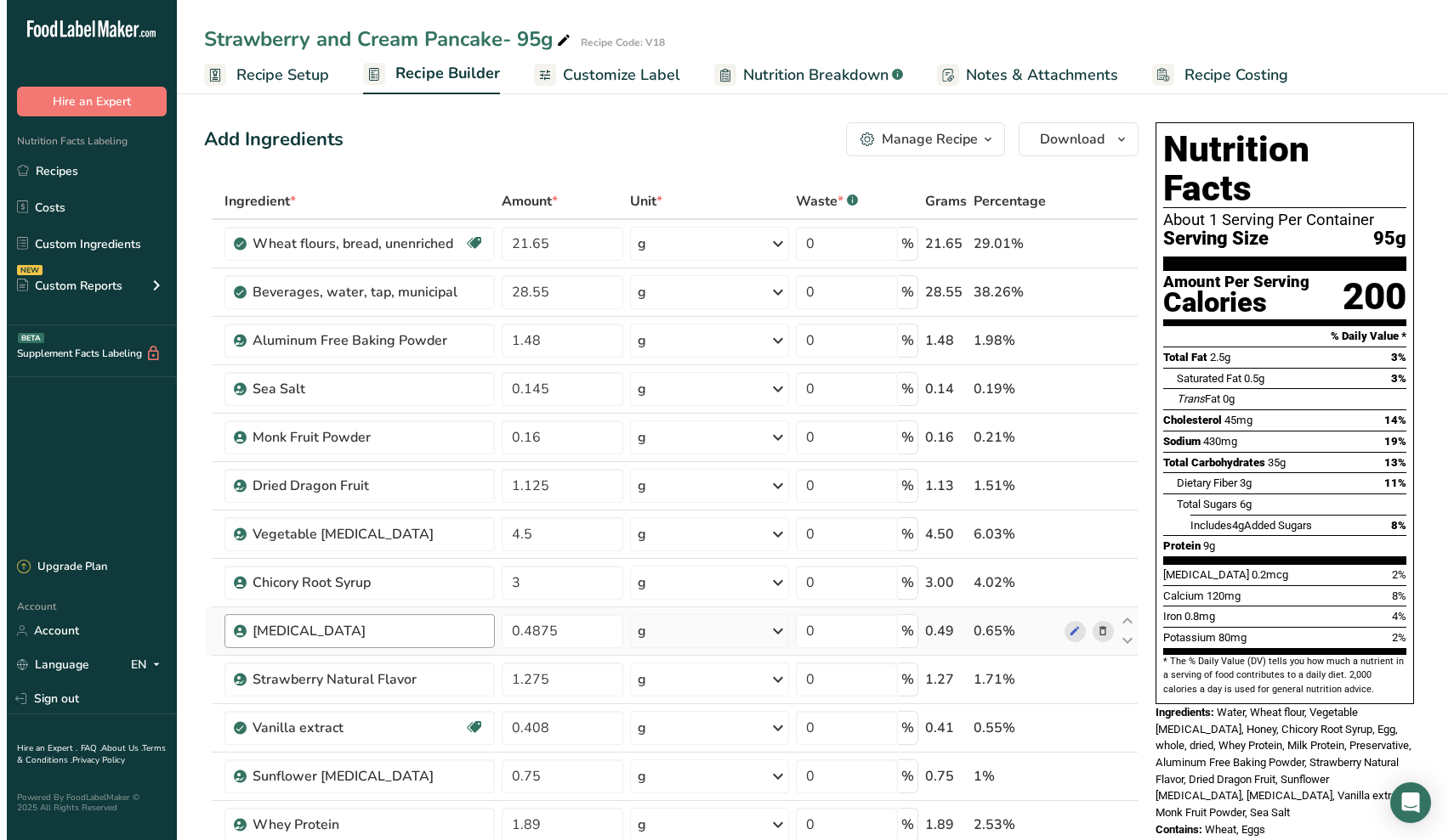
scroll to position [784, 0]
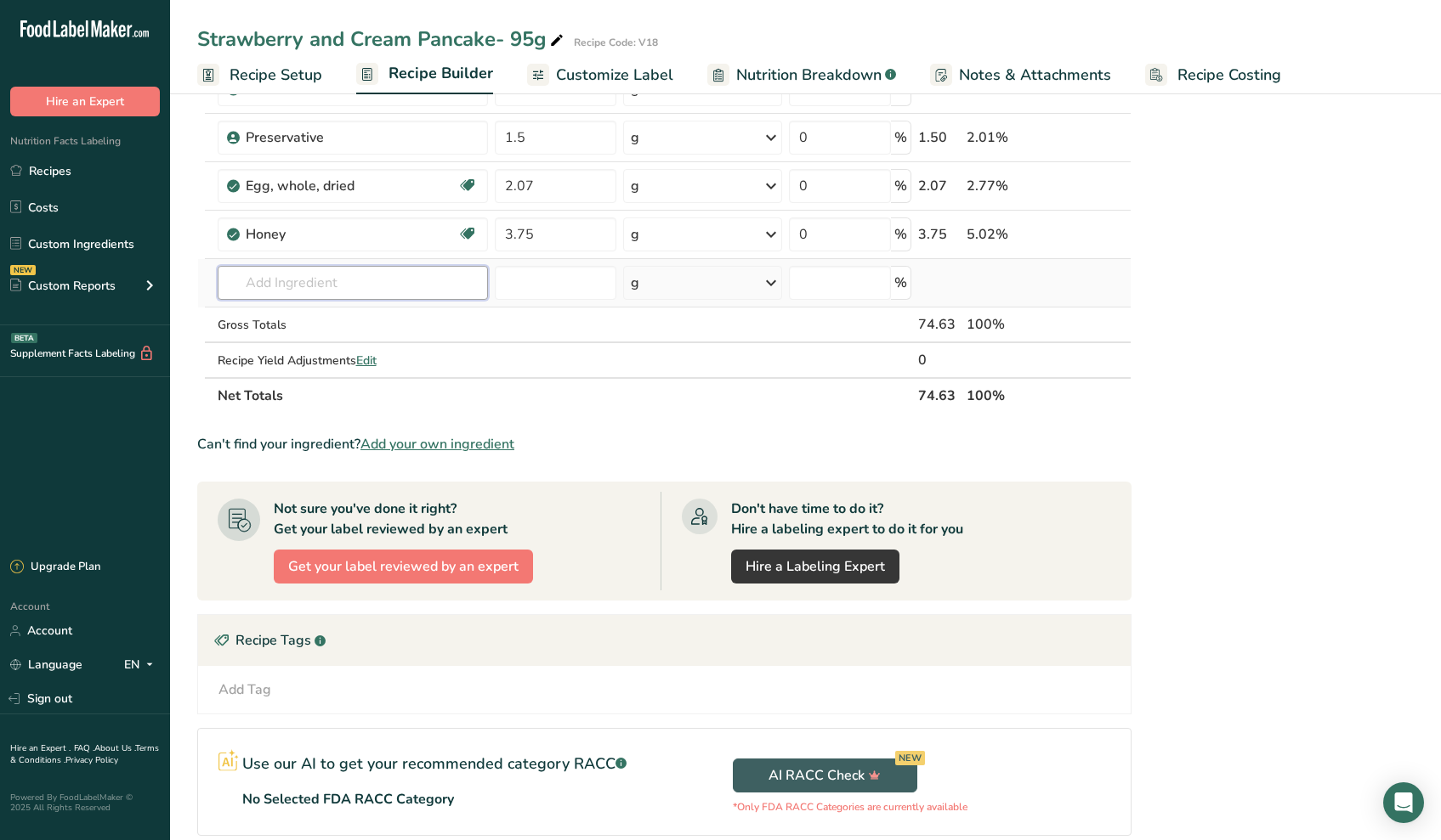
click at [309, 270] on input "text" at bounding box center [353, 282] width 271 height 34
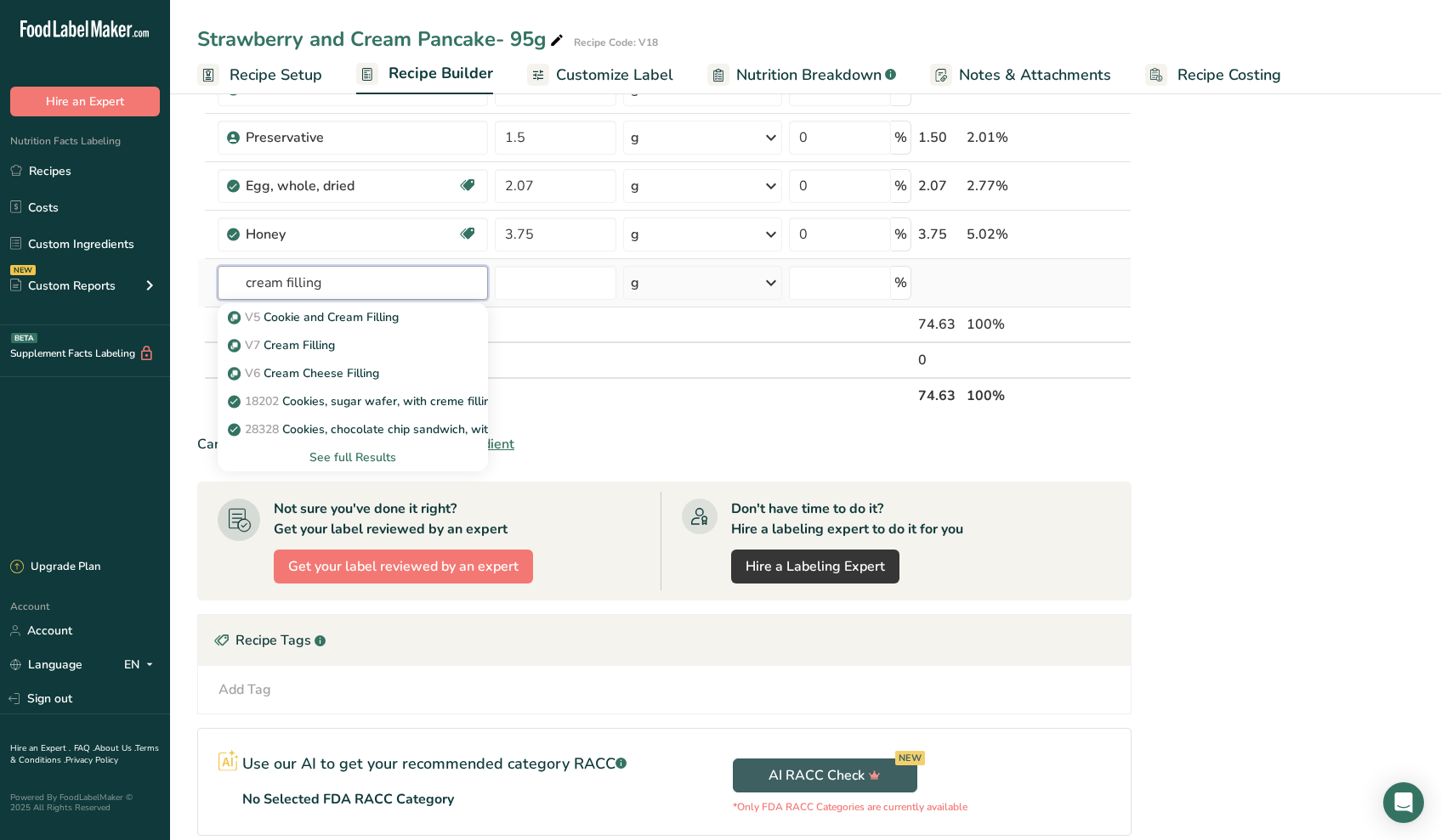
type input "cream filling"
click at [313, 451] on div "See full Results" at bounding box center [353, 457] width 244 height 18
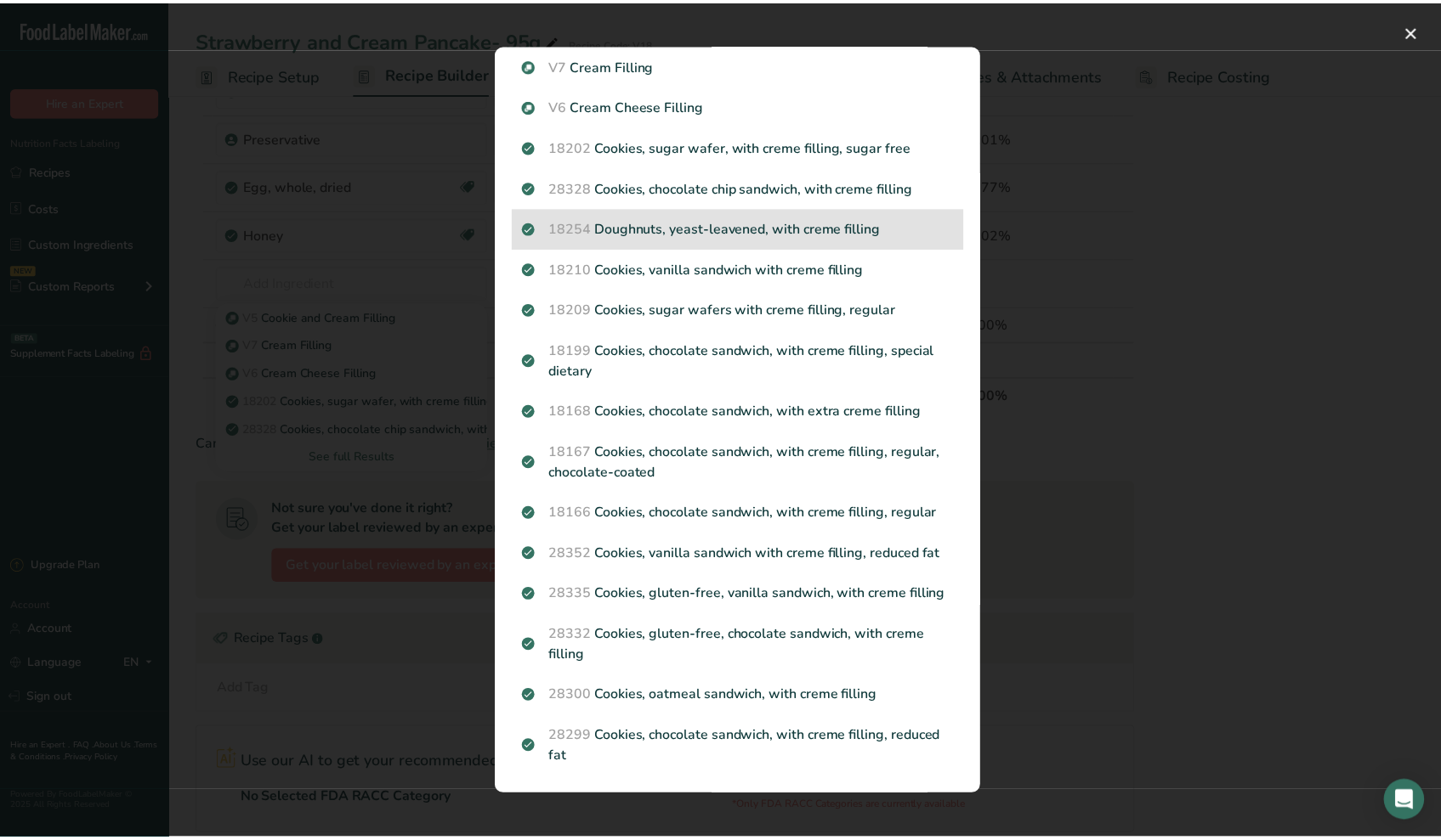
scroll to position [0, 0]
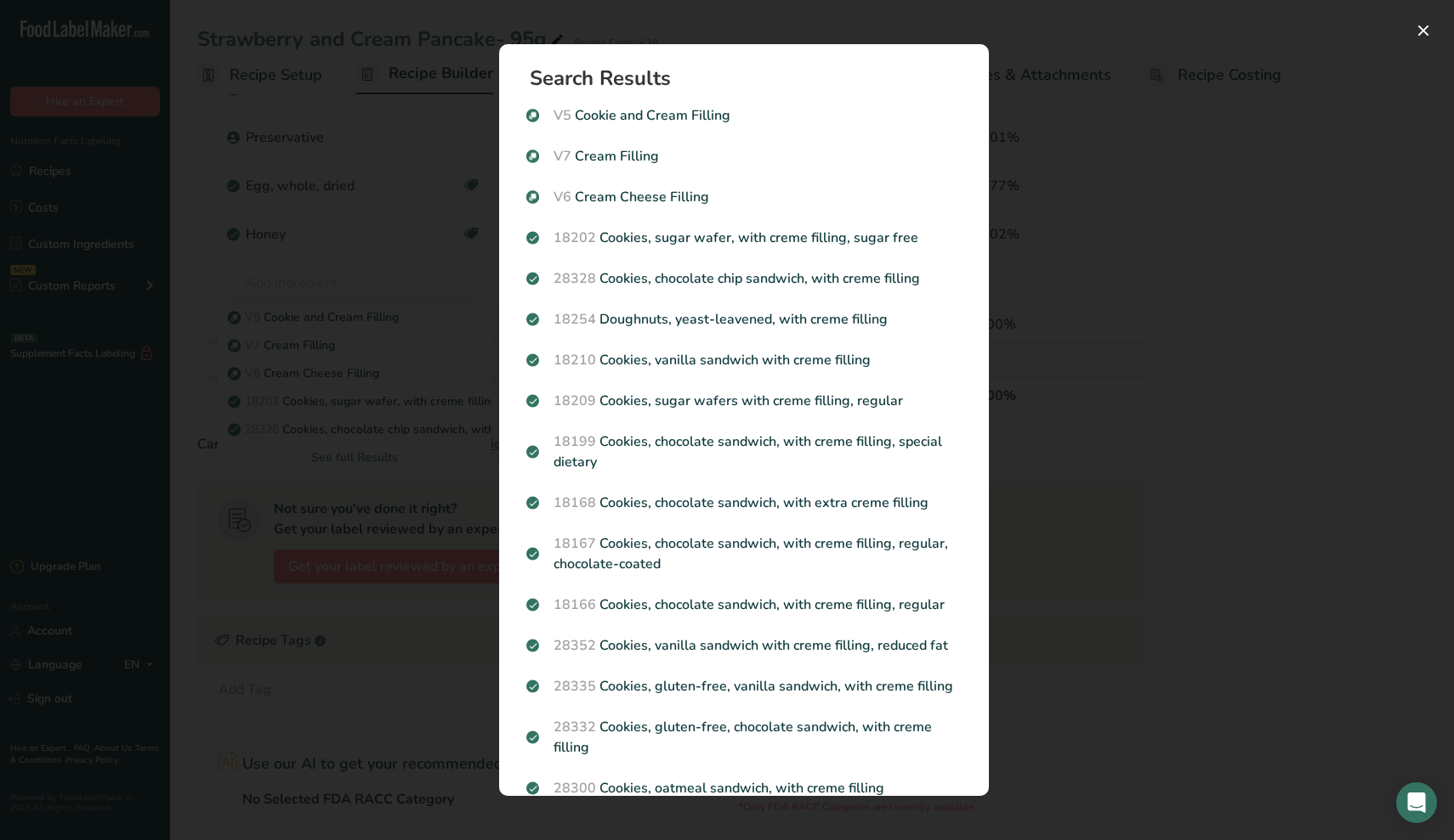
click at [307, 451] on div "Search results modal" at bounding box center [727, 420] width 1454 height 840
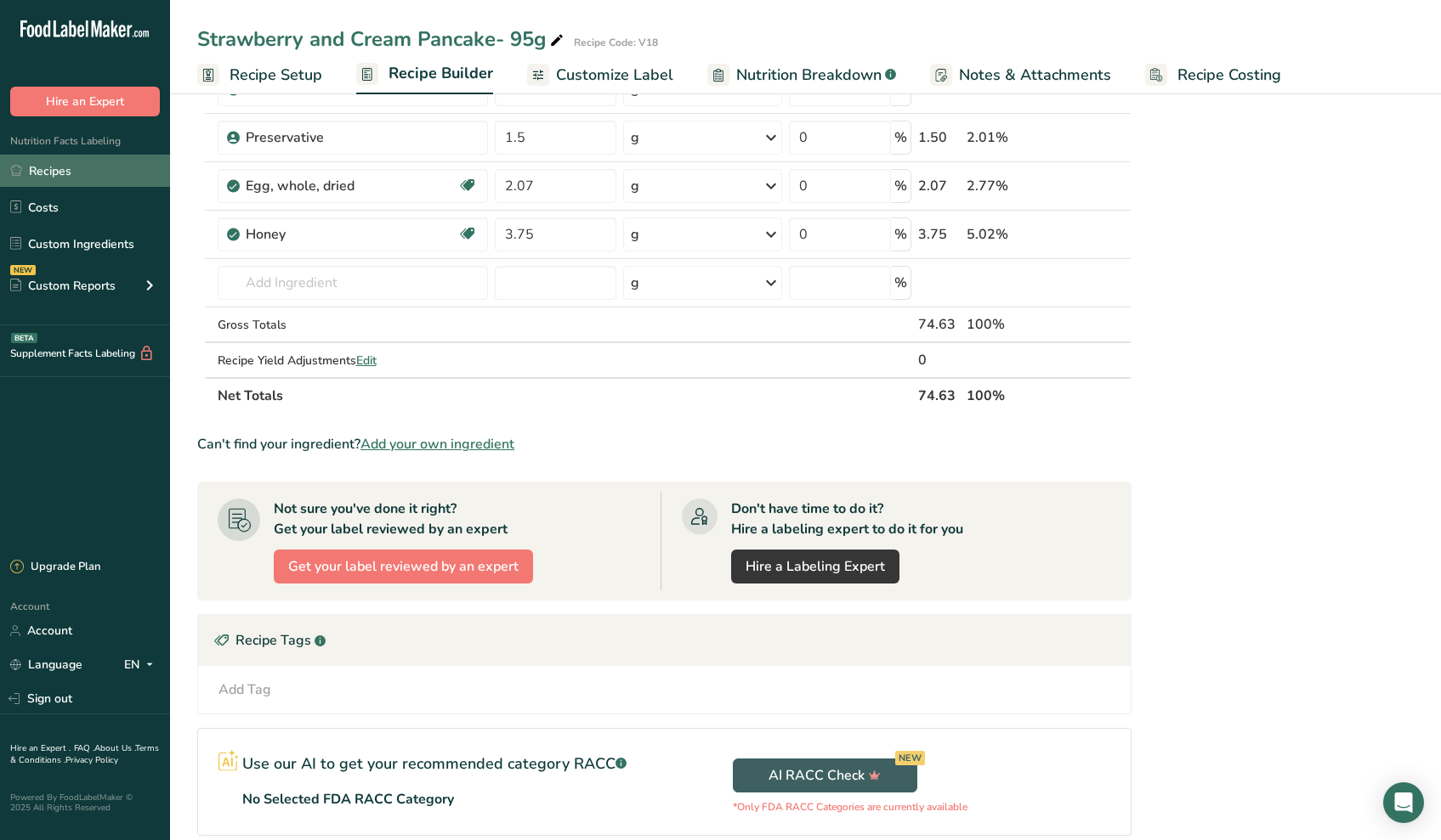
click at [95, 158] on link "Recipes" at bounding box center [85, 170] width 170 height 32
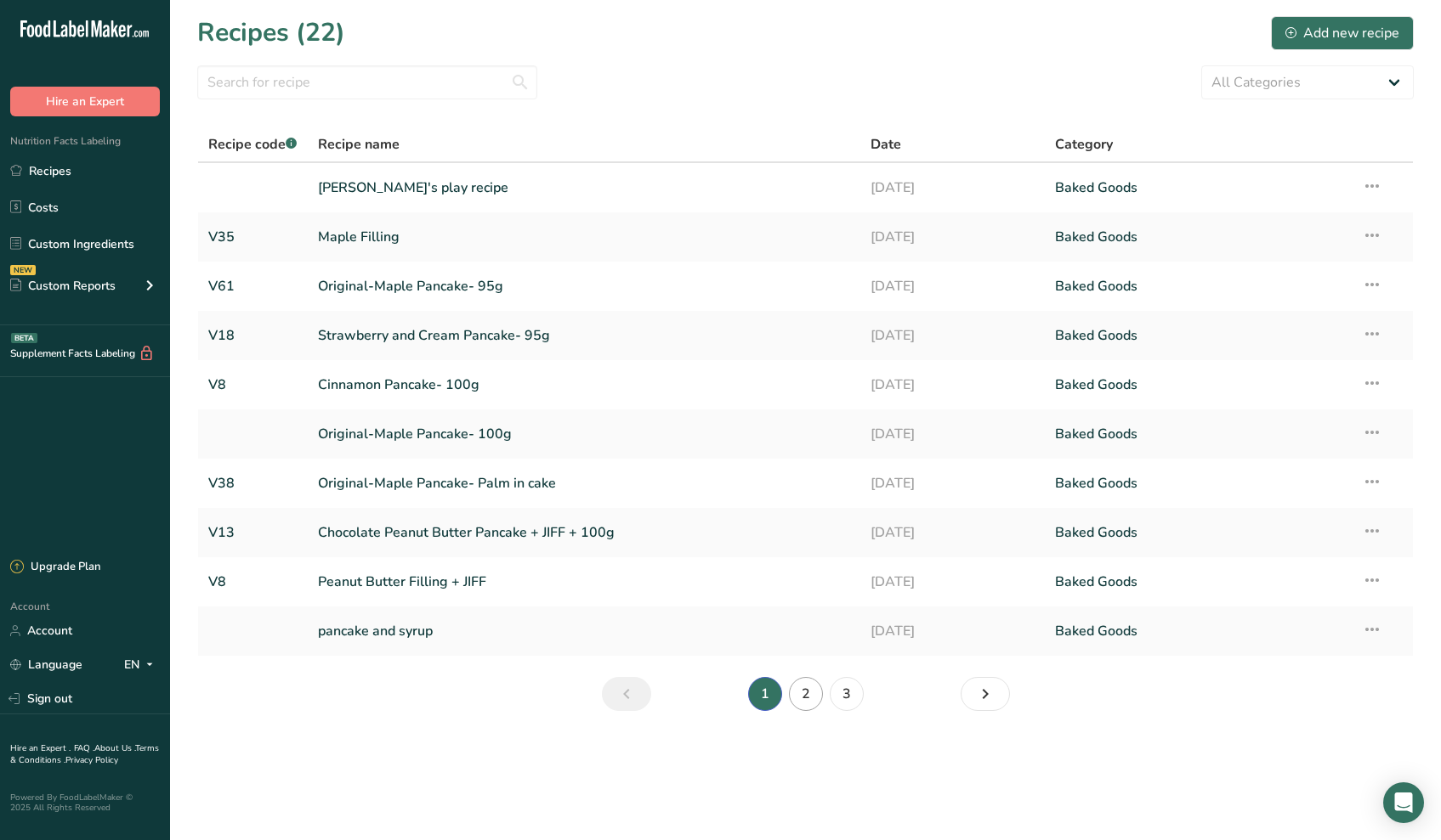
click at [814, 698] on link "2" at bounding box center [805, 693] width 34 height 34
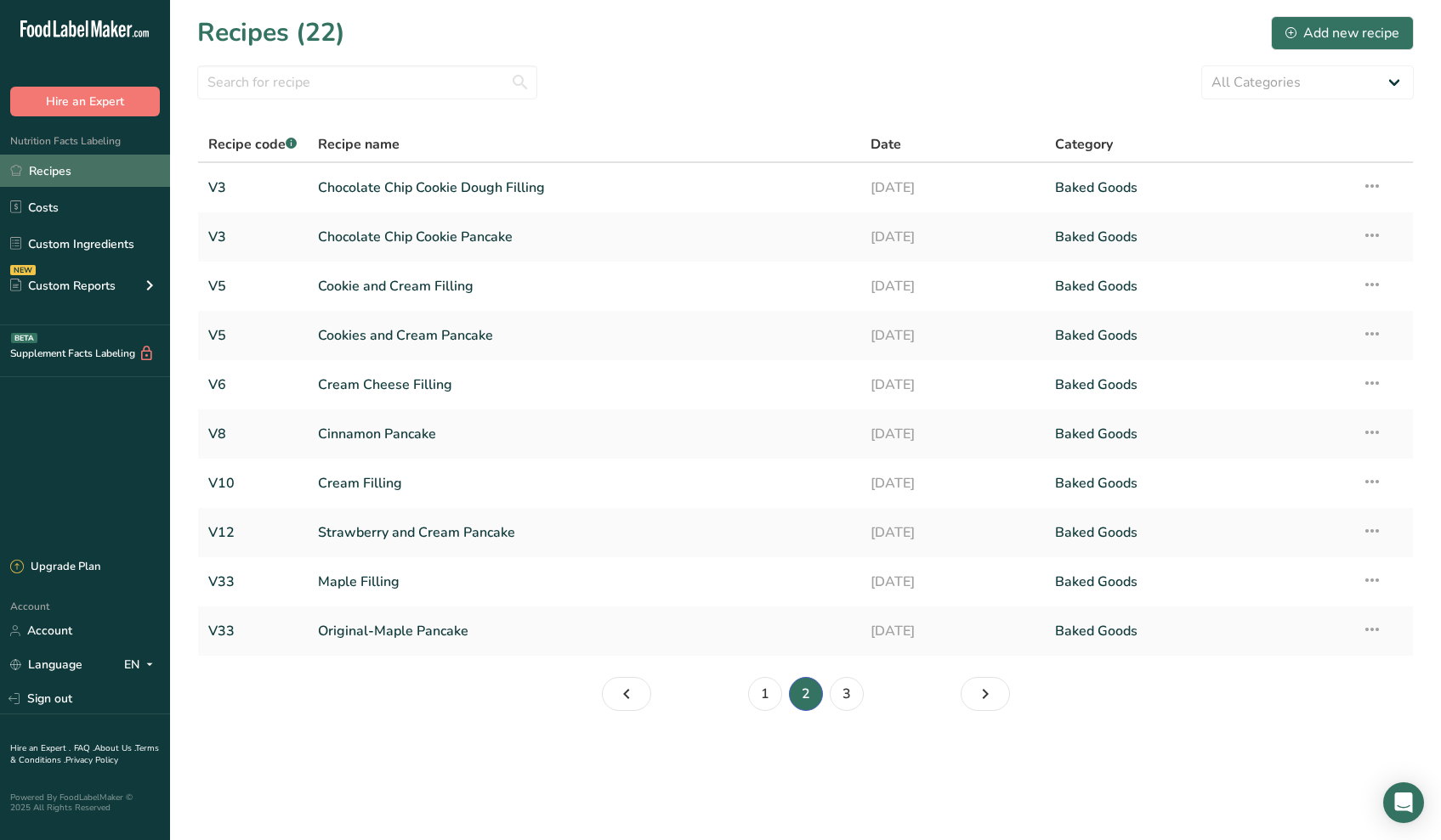
click at [99, 168] on link "Recipes" at bounding box center [85, 170] width 170 height 32
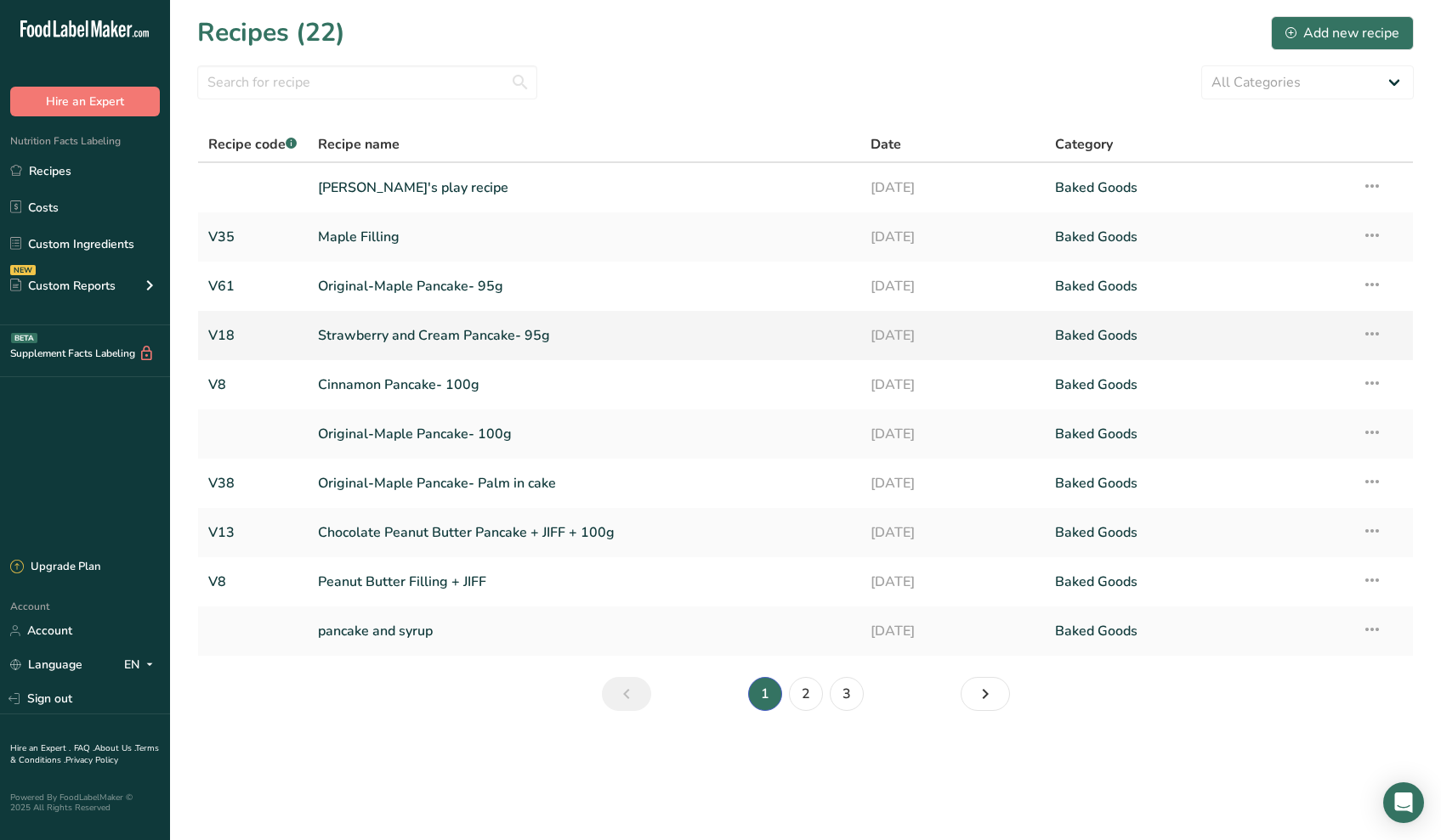
click at [359, 336] on link "Strawberry and Cream Pancake- 95g" at bounding box center [583, 335] width 532 height 35
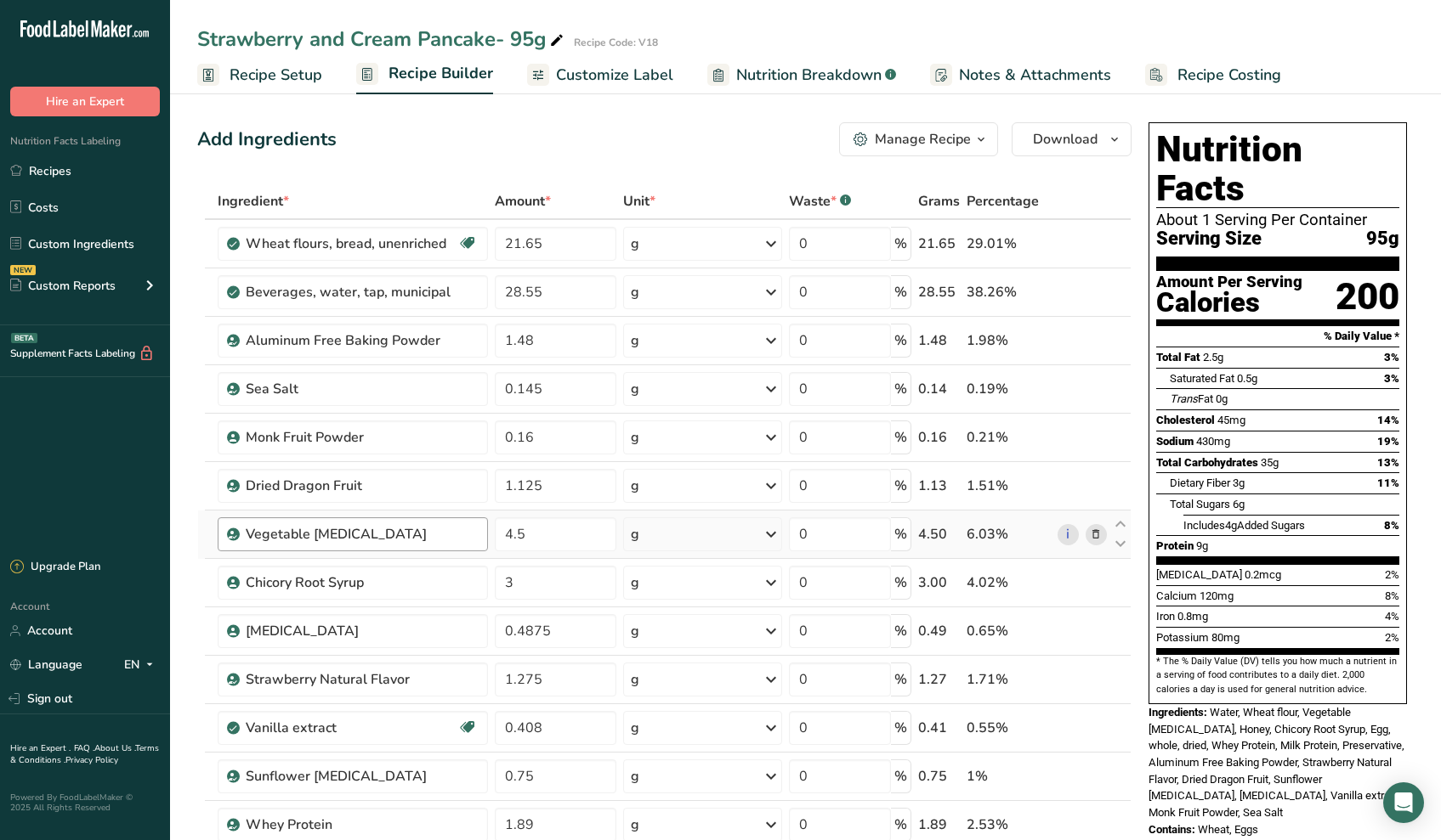
scroll to position [941, 0]
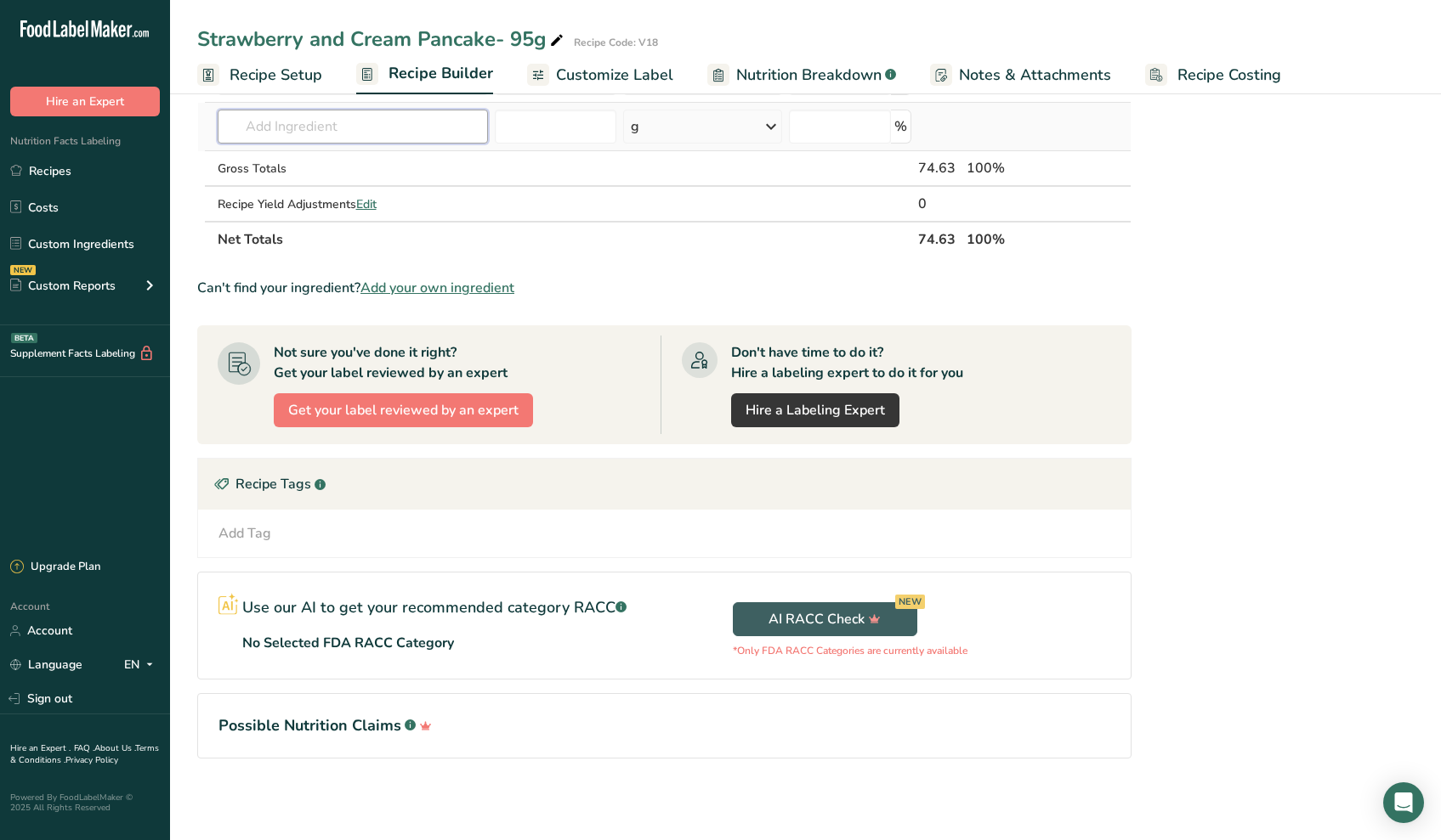
click at [325, 132] on input "text" at bounding box center [353, 126] width 271 height 34
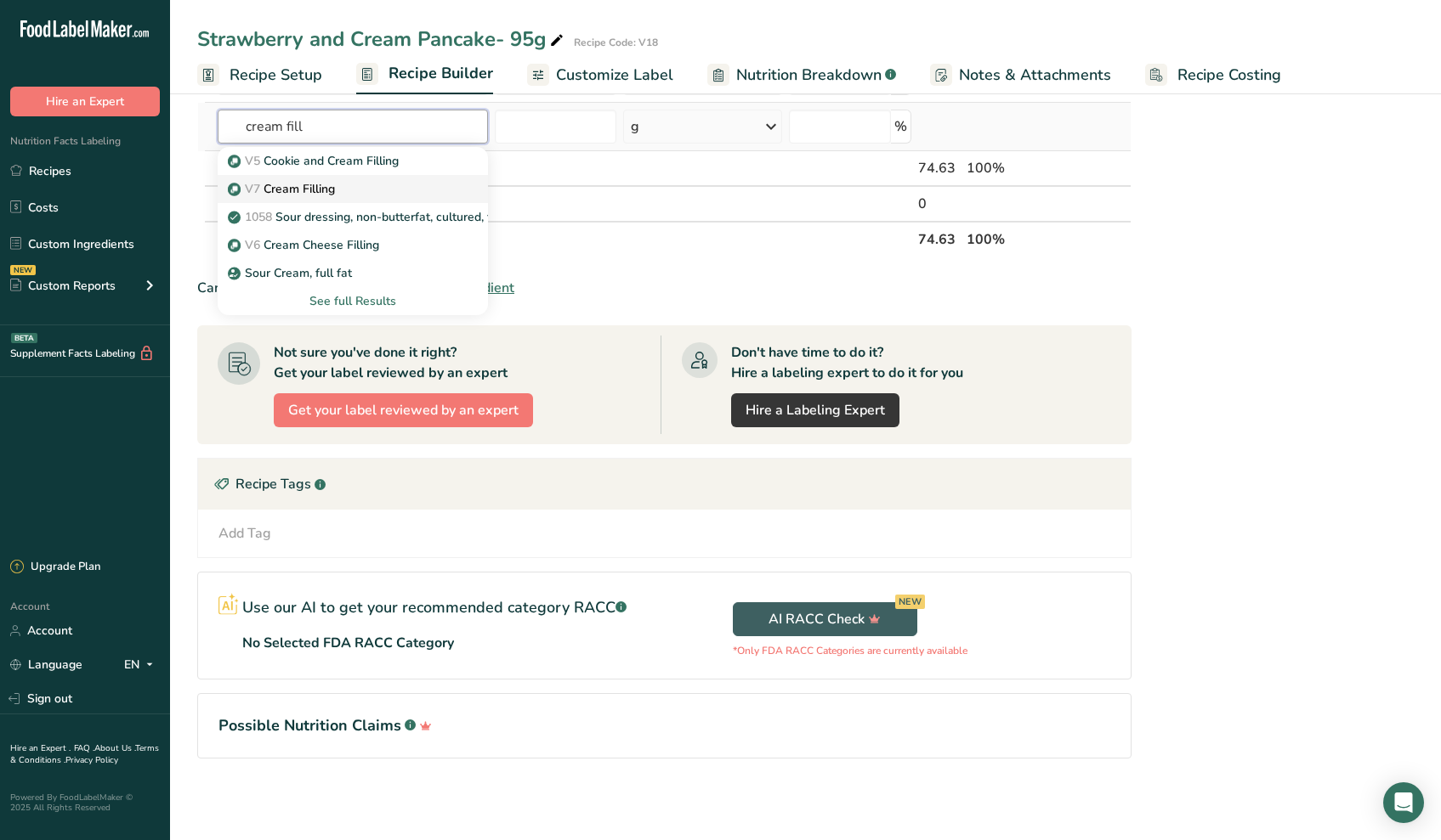
type input "cream fill"
click at [305, 186] on p "V7 Cream Filling" at bounding box center [283, 189] width 104 height 18
type input "Cream Filling"
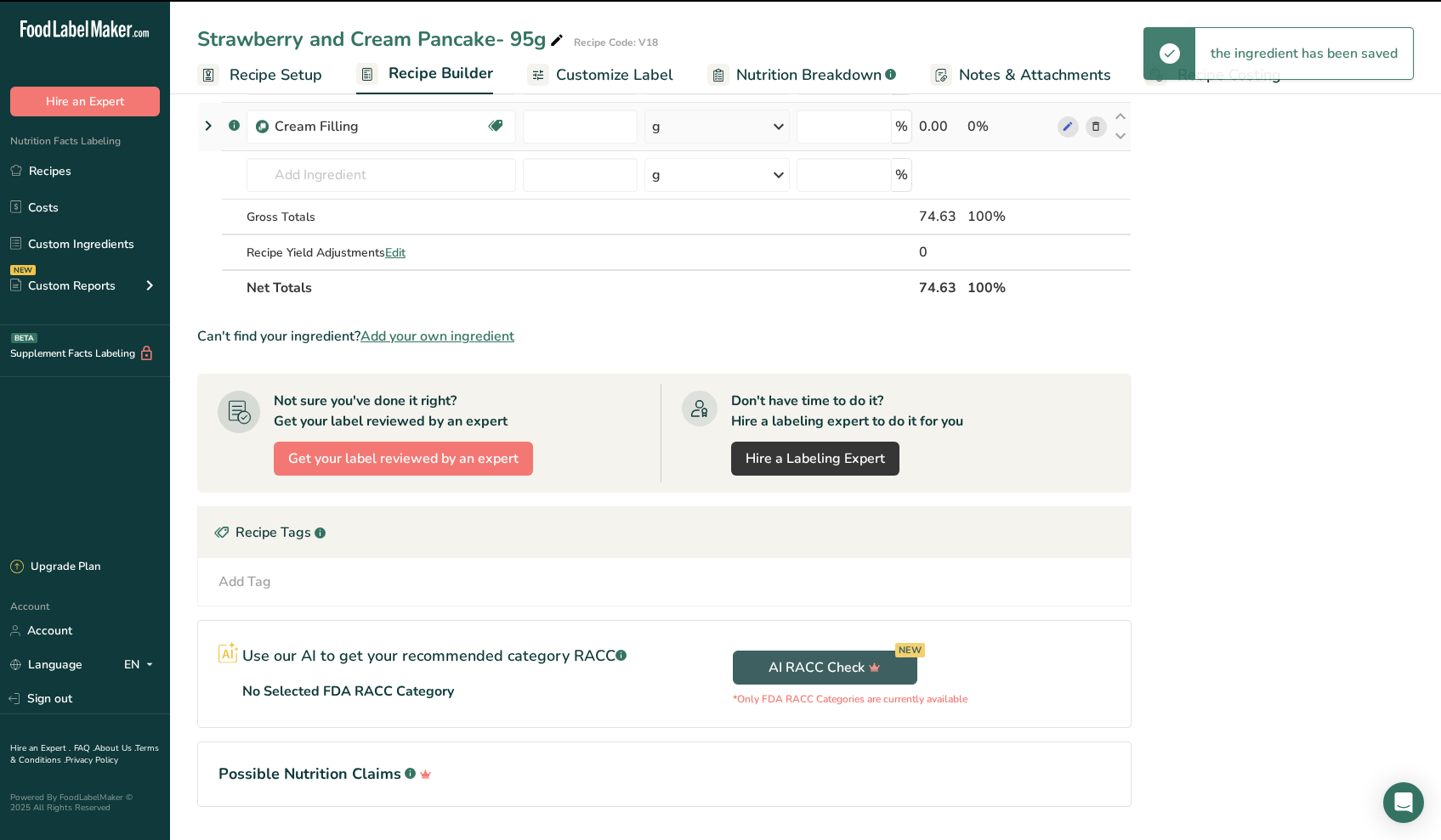
type input "0"
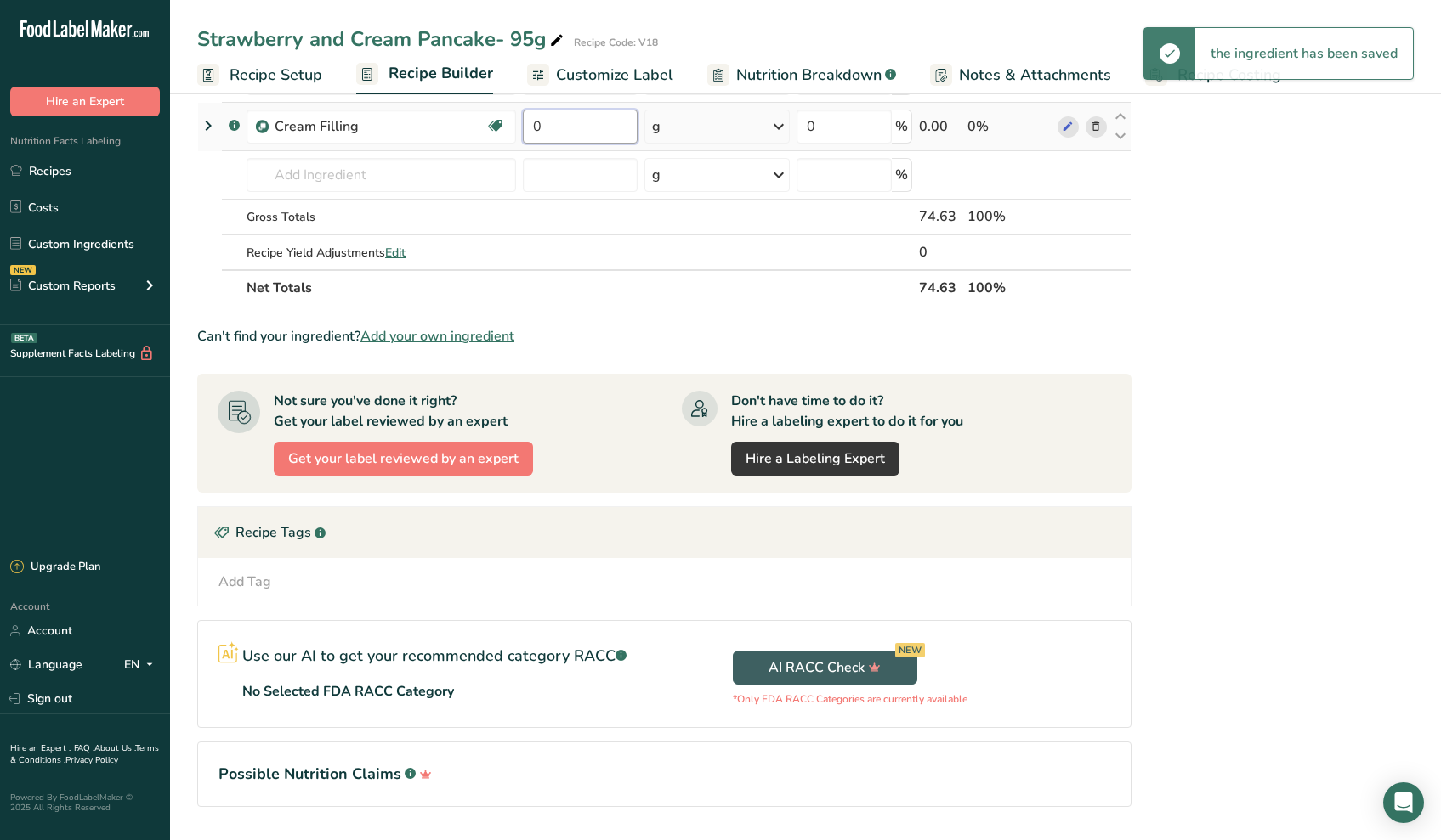
click at [541, 140] on input "0" at bounding box center [580, 126] width 115 height 34
type input "20"
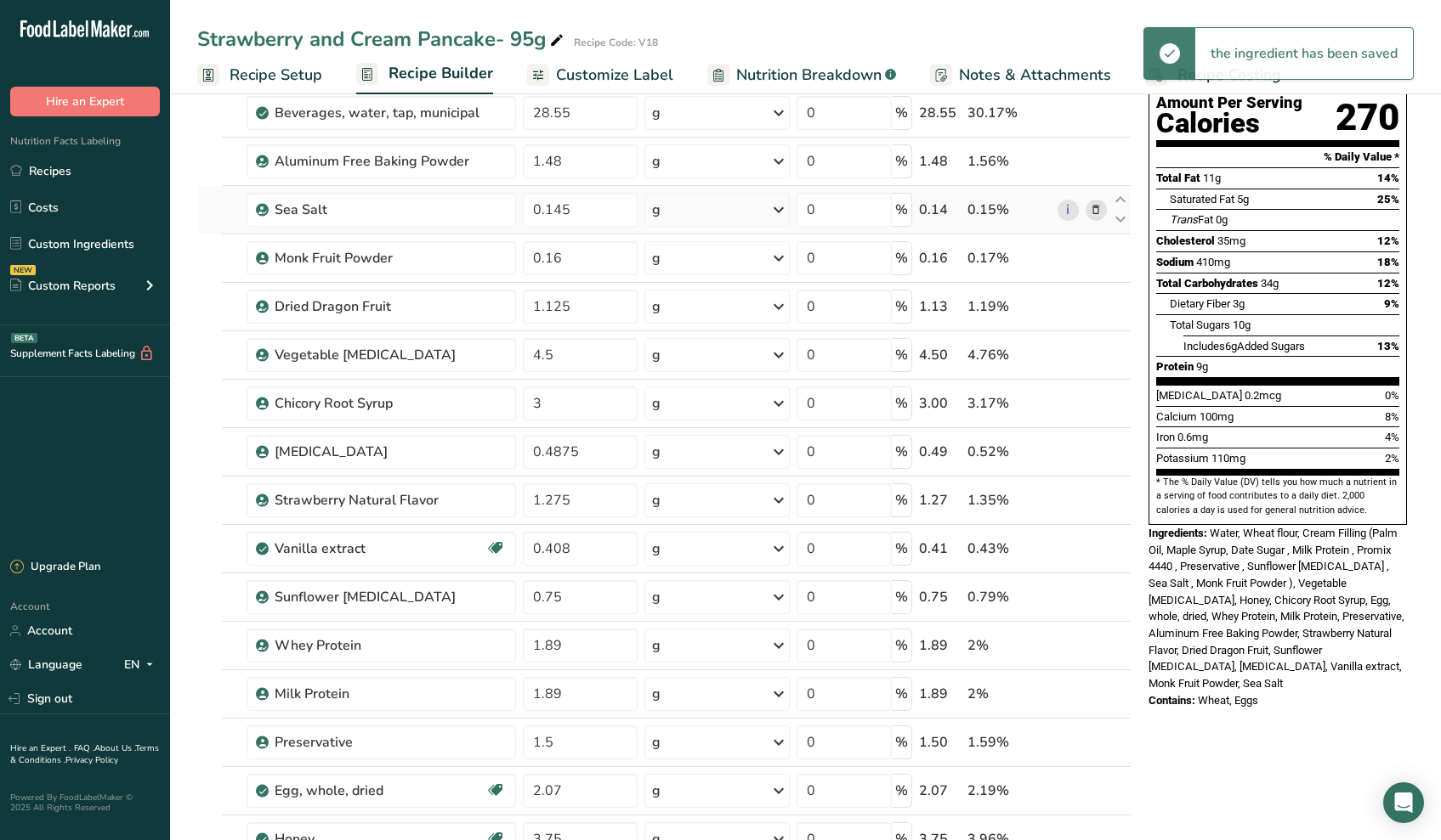
scroll to position [528, 0]
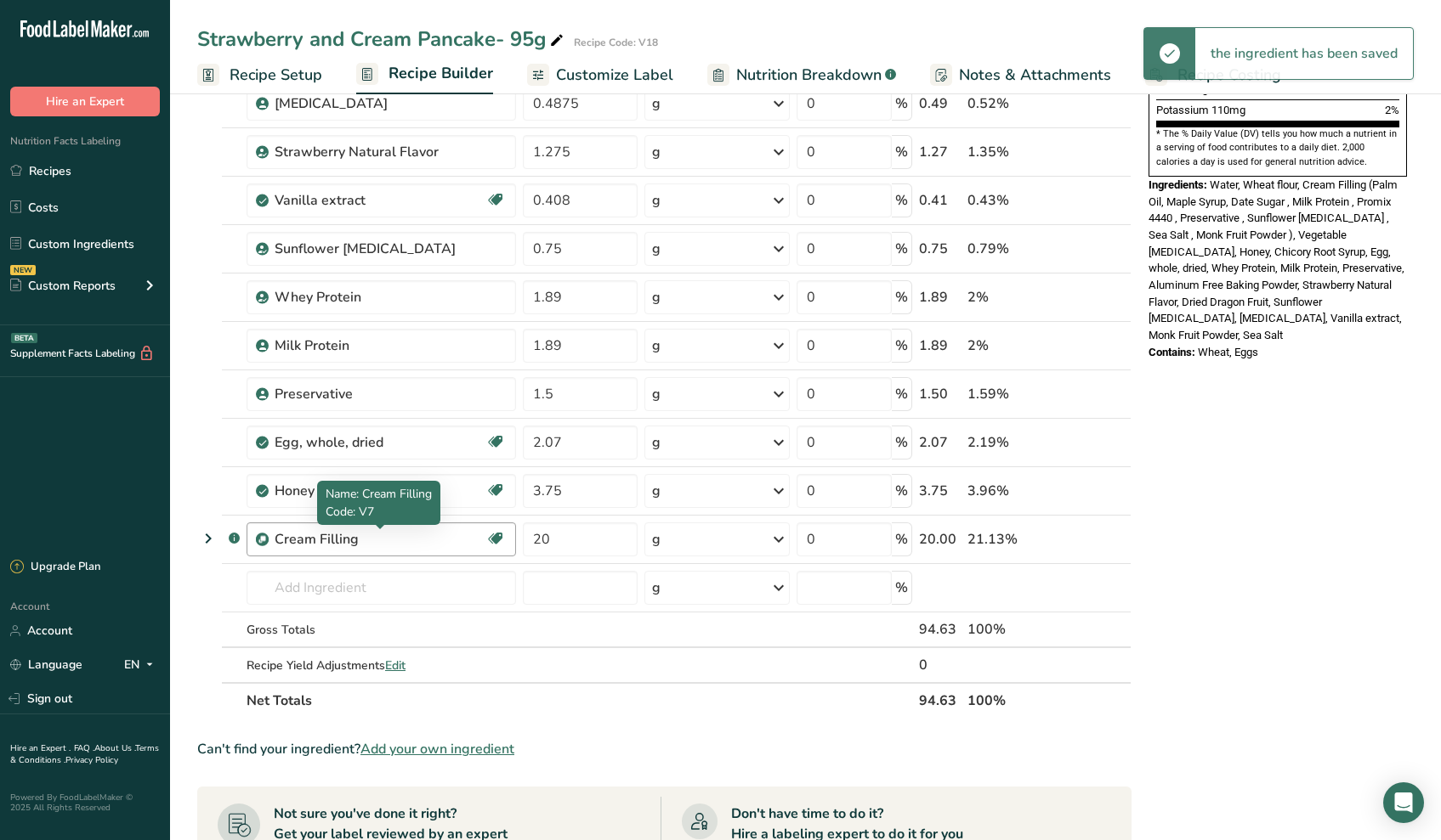
click at [351, 536] on div "Cream Filling" at bounding box center [380, 540] width 211 height 21
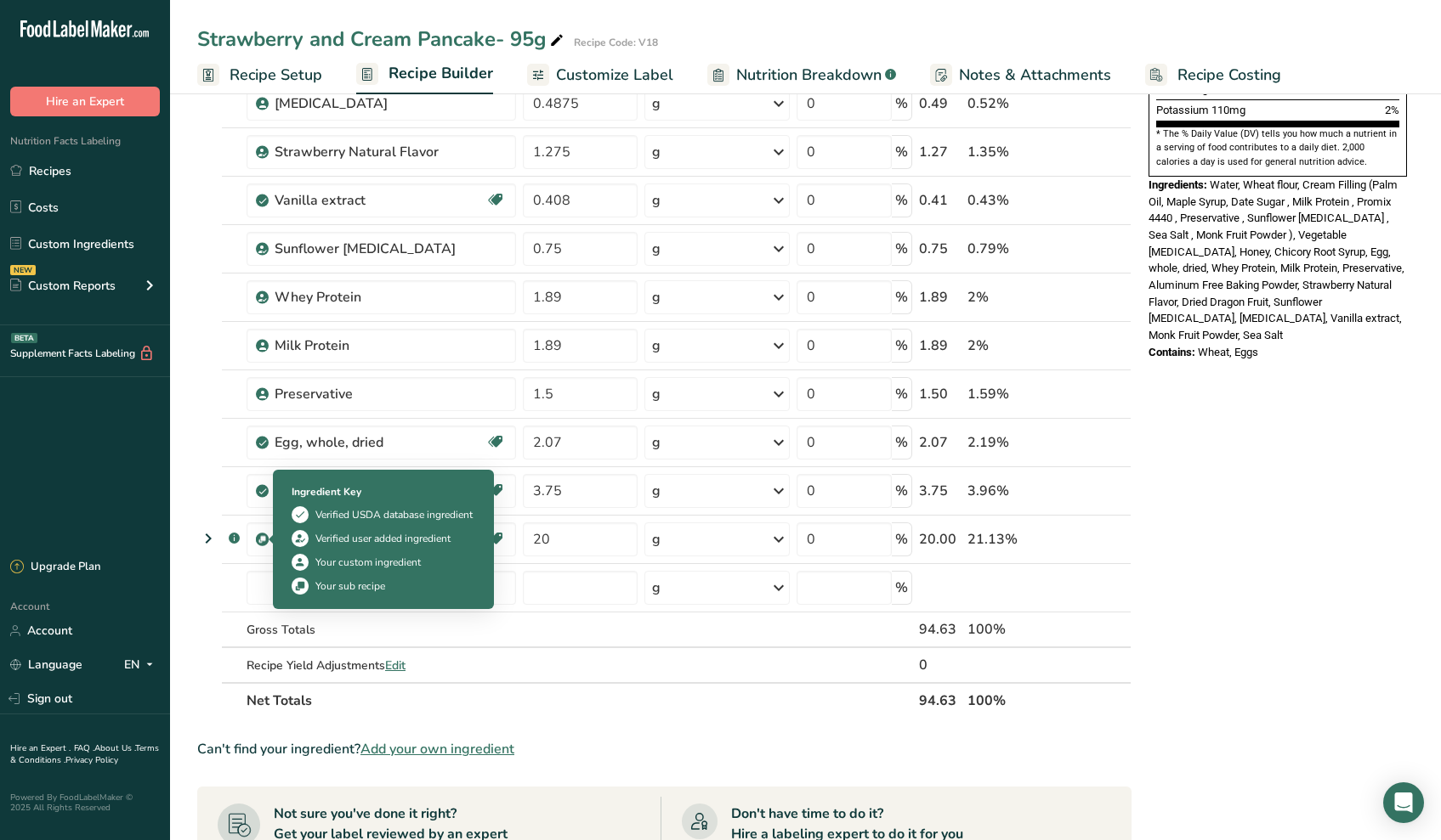
click at [262, 536] on img at bounding box center [262, 540] width 13 height 13
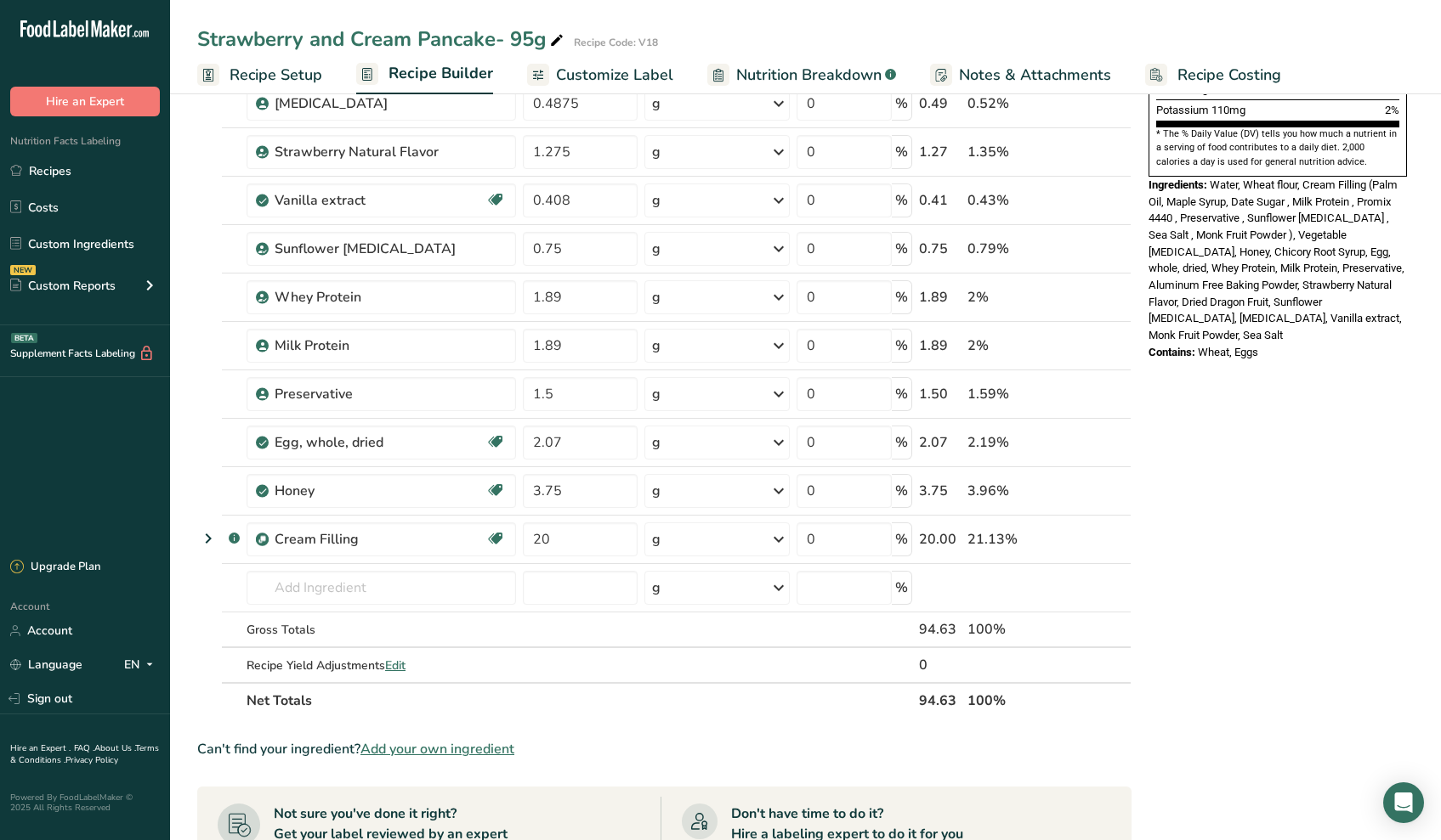
click at [262, 539] on img at bounding box center [262, 540] width 13 height 13
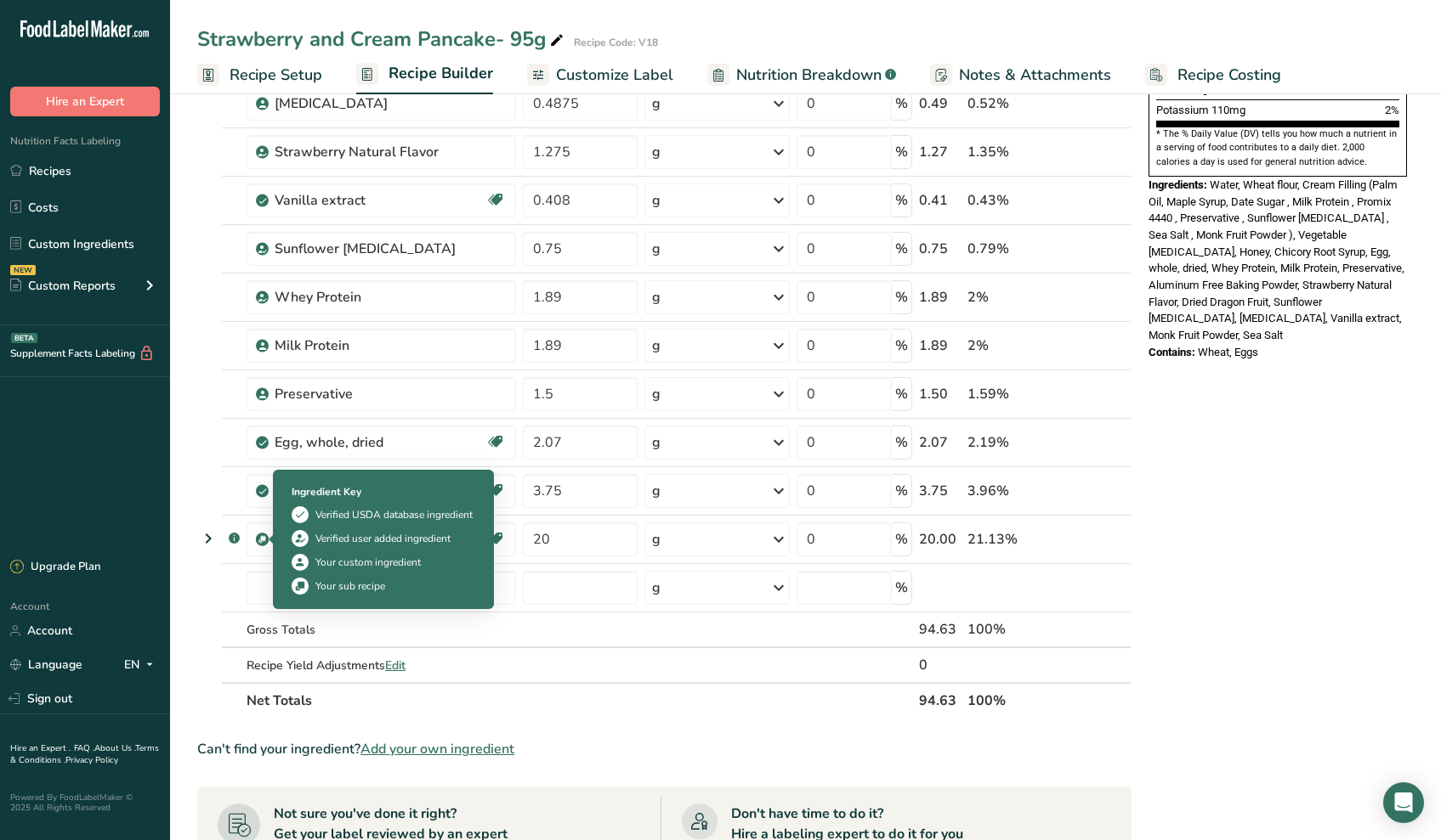
click at [262, 539] on img at bounding box center [262, 540] width 13 height 13
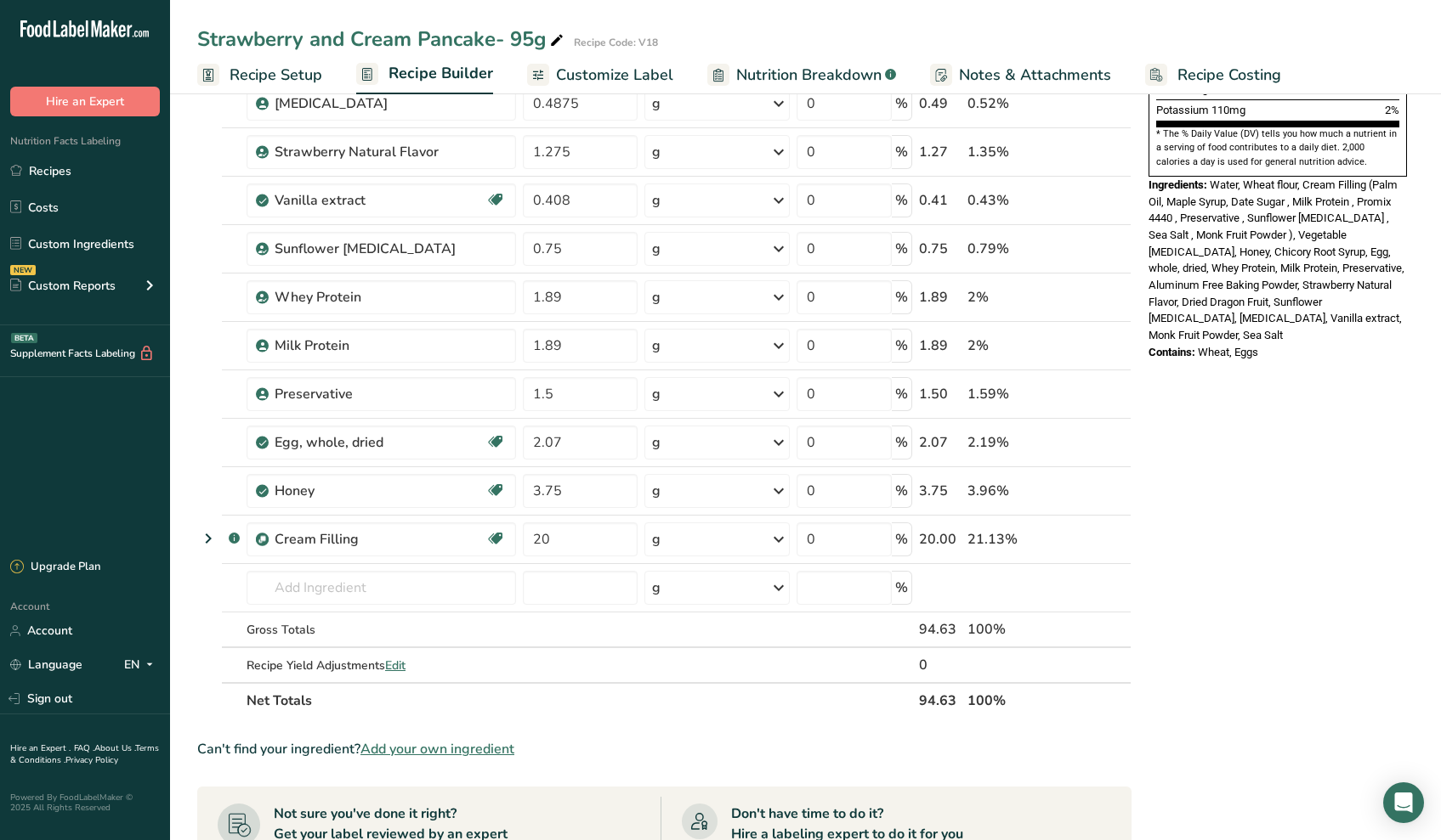
click at [262, 539] on img at bounding box center [262, 540] width 13 height 13
click at [501, 542] on icon at bounding box center [495, 539] width 17 height 27
click at [1065, 537] on icon at bounding box center [1067, 540] width 12 height 18
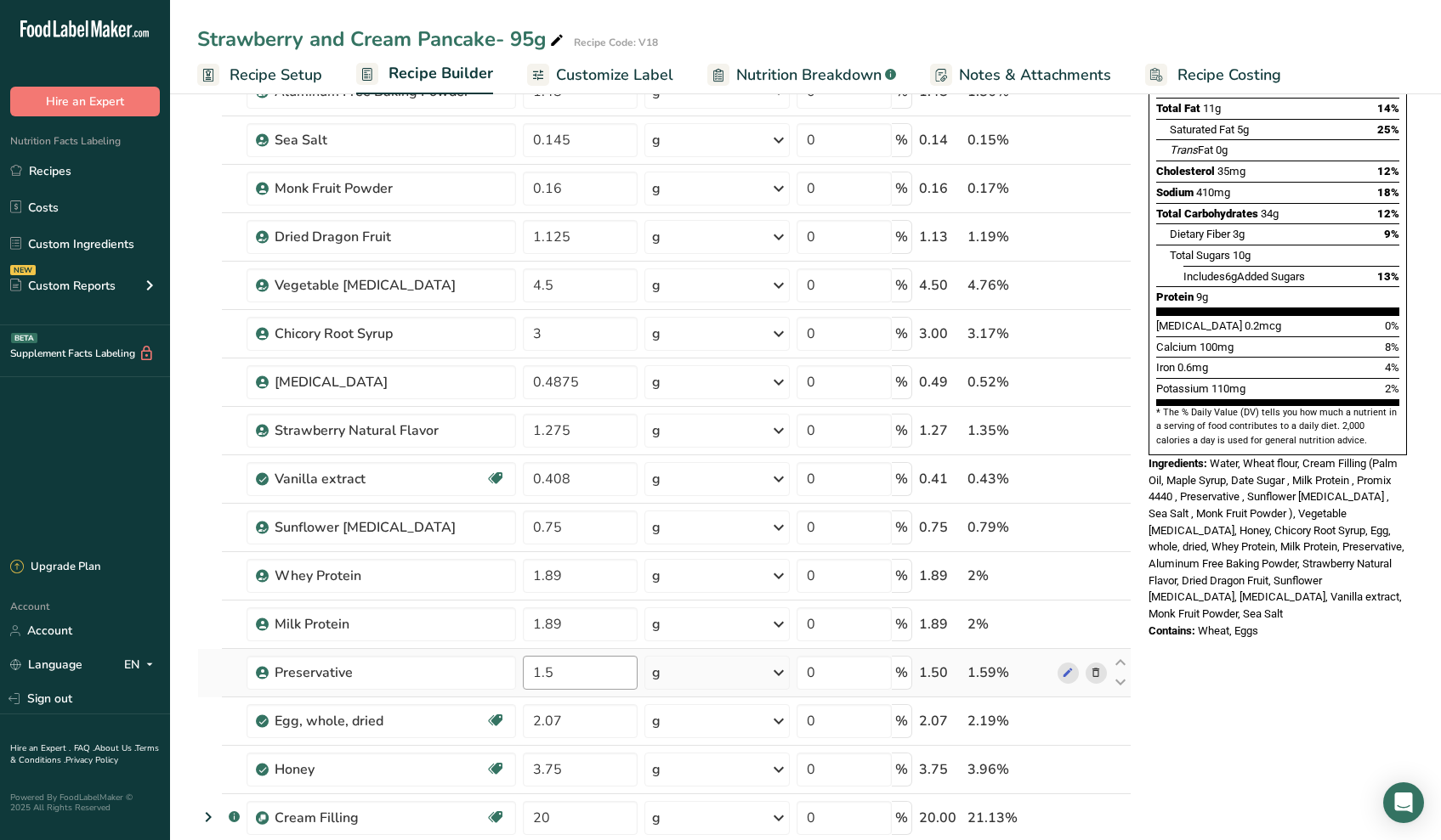
scroll to position [74, 0]
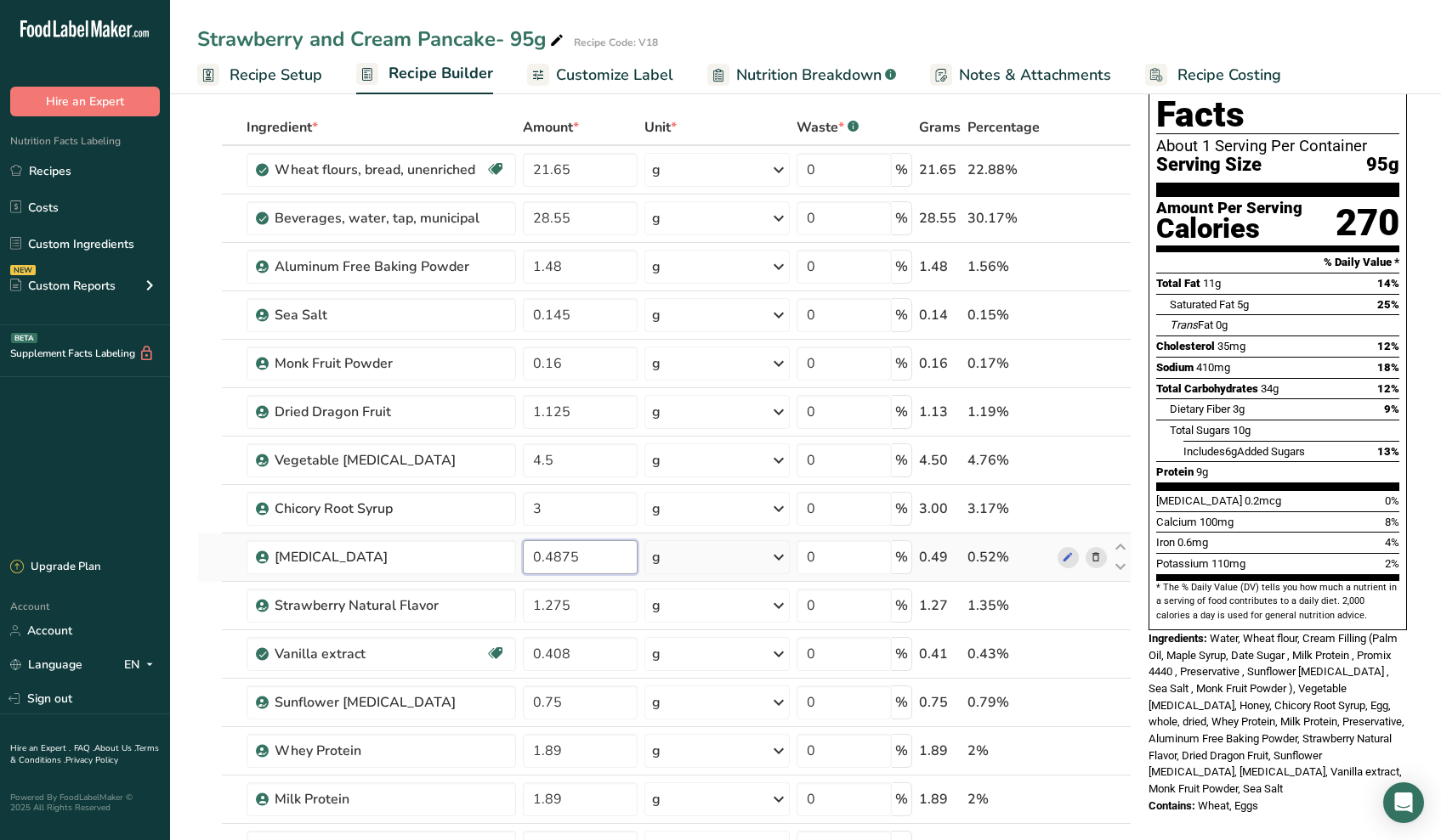
click at [610, 574] on input "0.4875" at bounding box center [580, 557] width 115 height 34
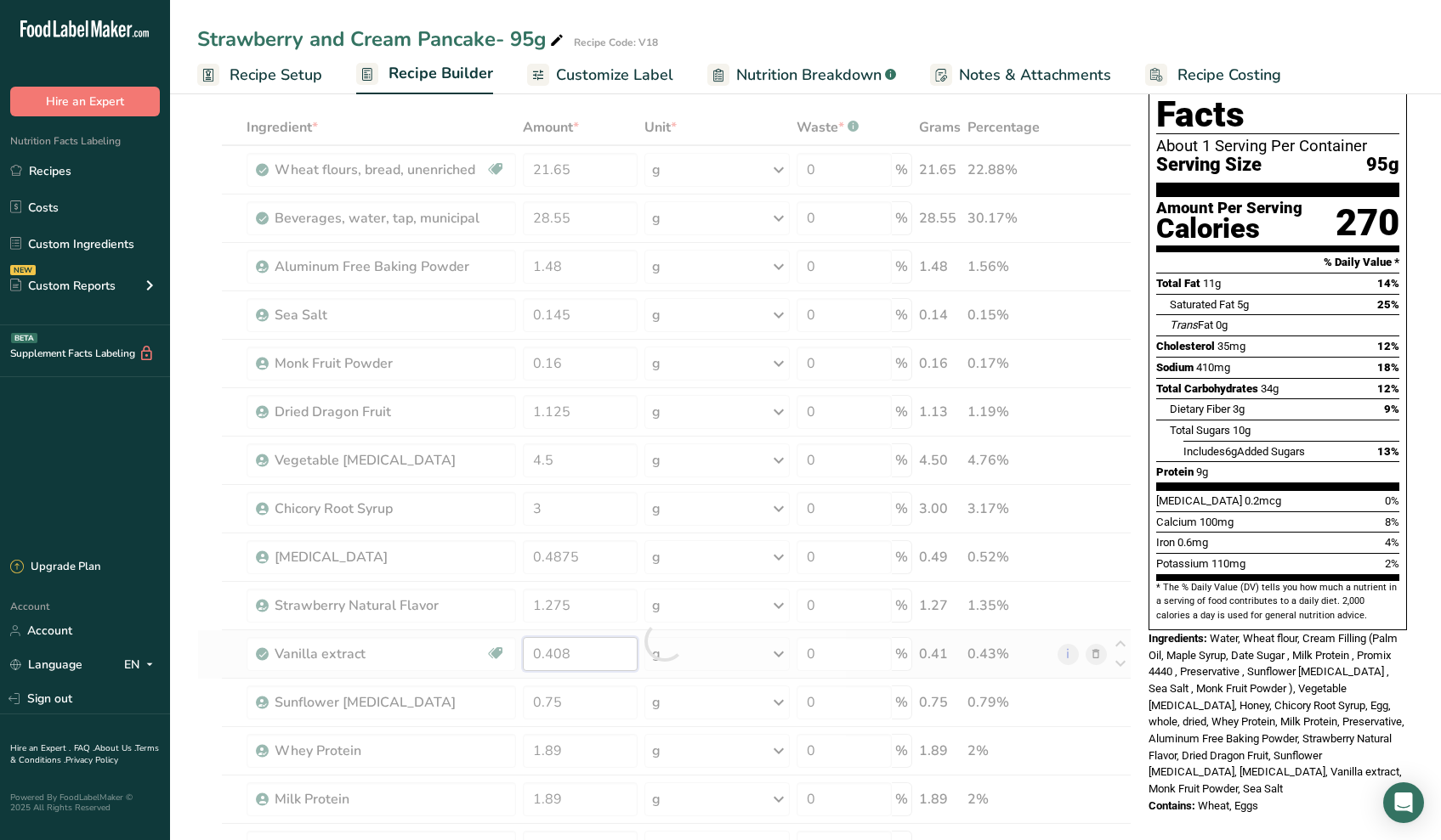
click at [582, 665] on div "Ingredient * Amount * Unit * Waste * .a-a{fill:#347362;}.b-a{fill:#fff;} Grams …" at bounding box center [664, 641] width 934 height 1063
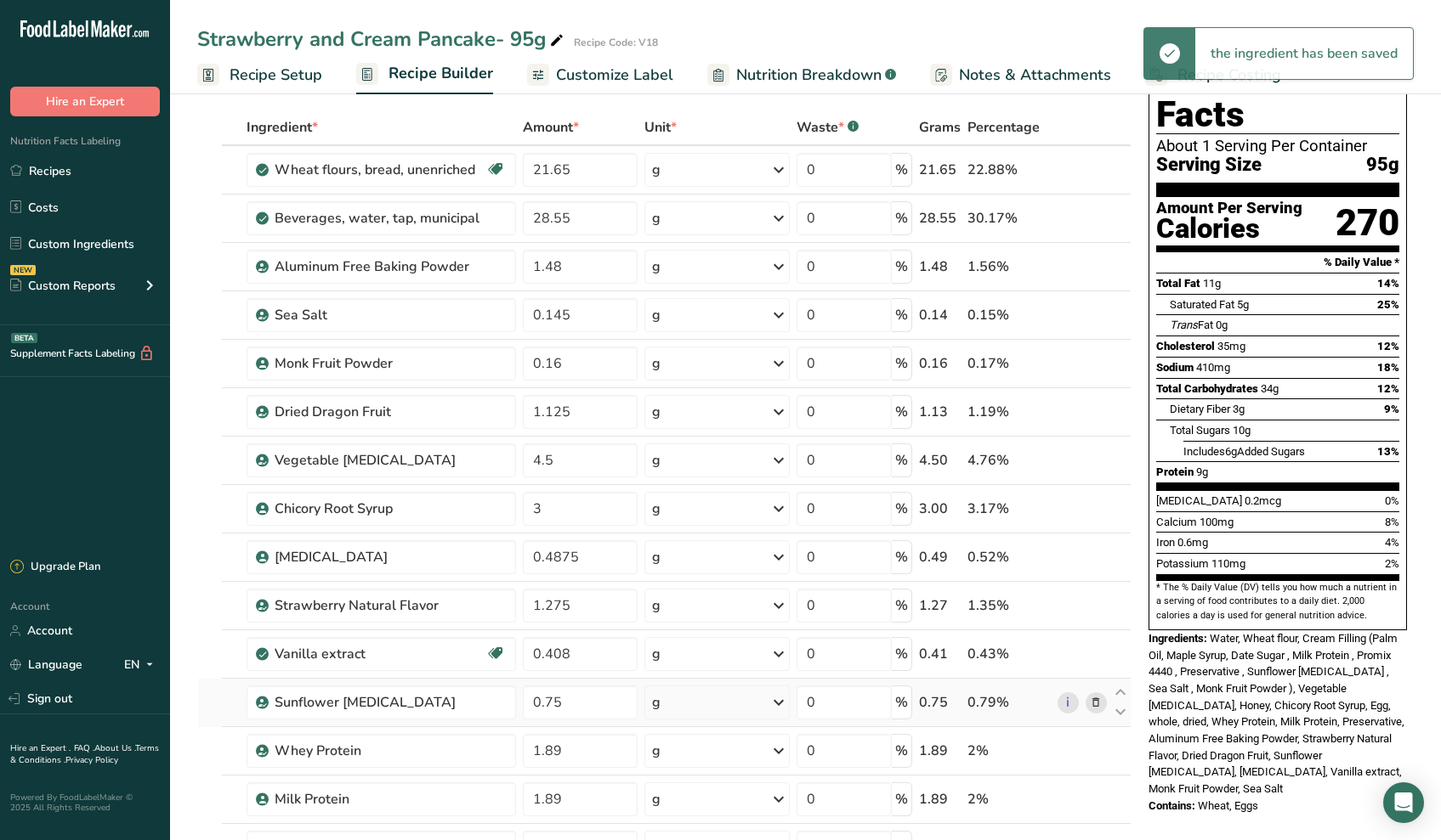
click at [595, 719] on div "Ingredient * Amount * Unit * Waste * .a-a{fill:#347362;}.b-a{fill:#fff;} Grams …" at bounding box center [664, 641] width 934 height 1063
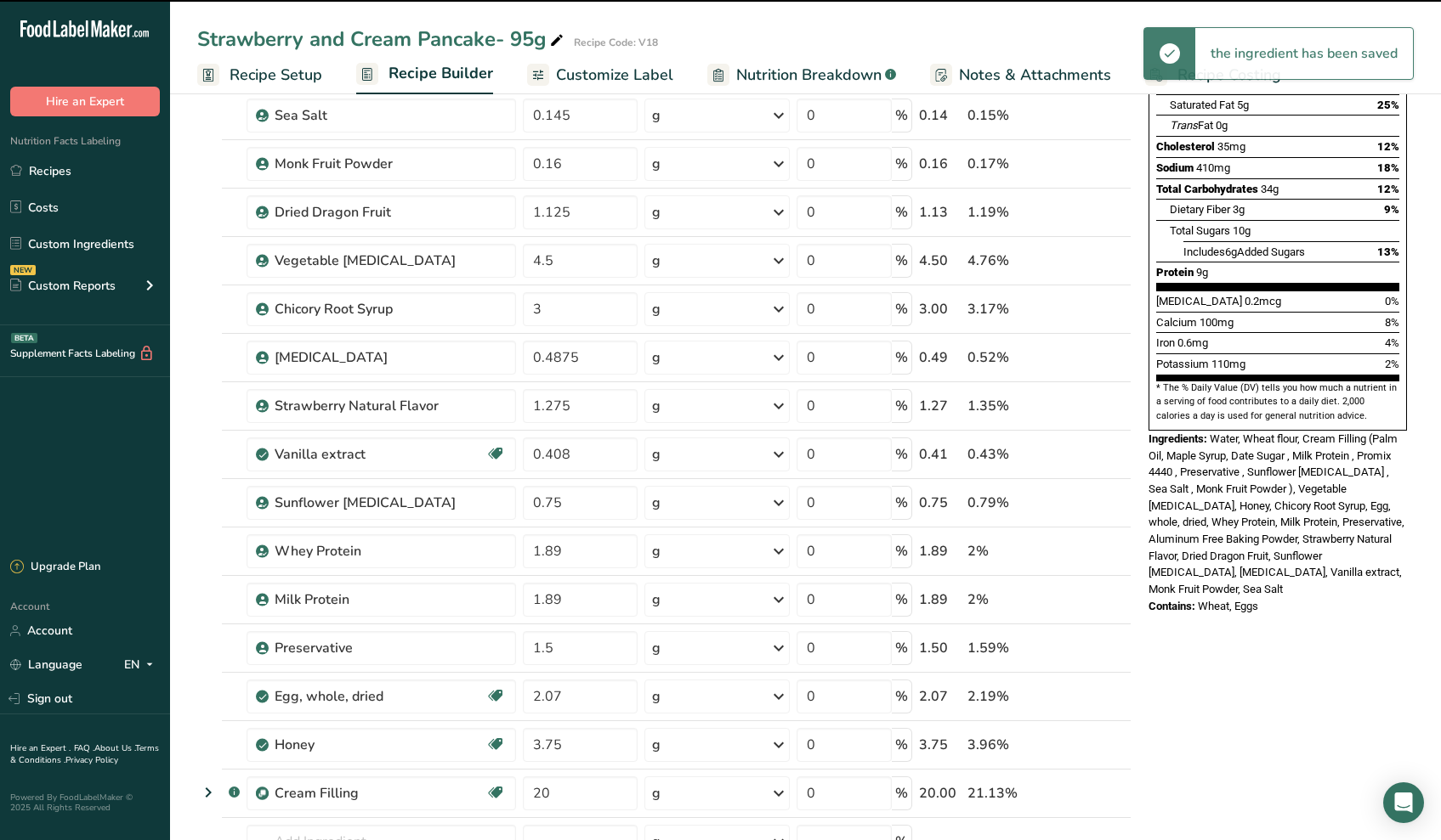
scroll to position [280, 0]
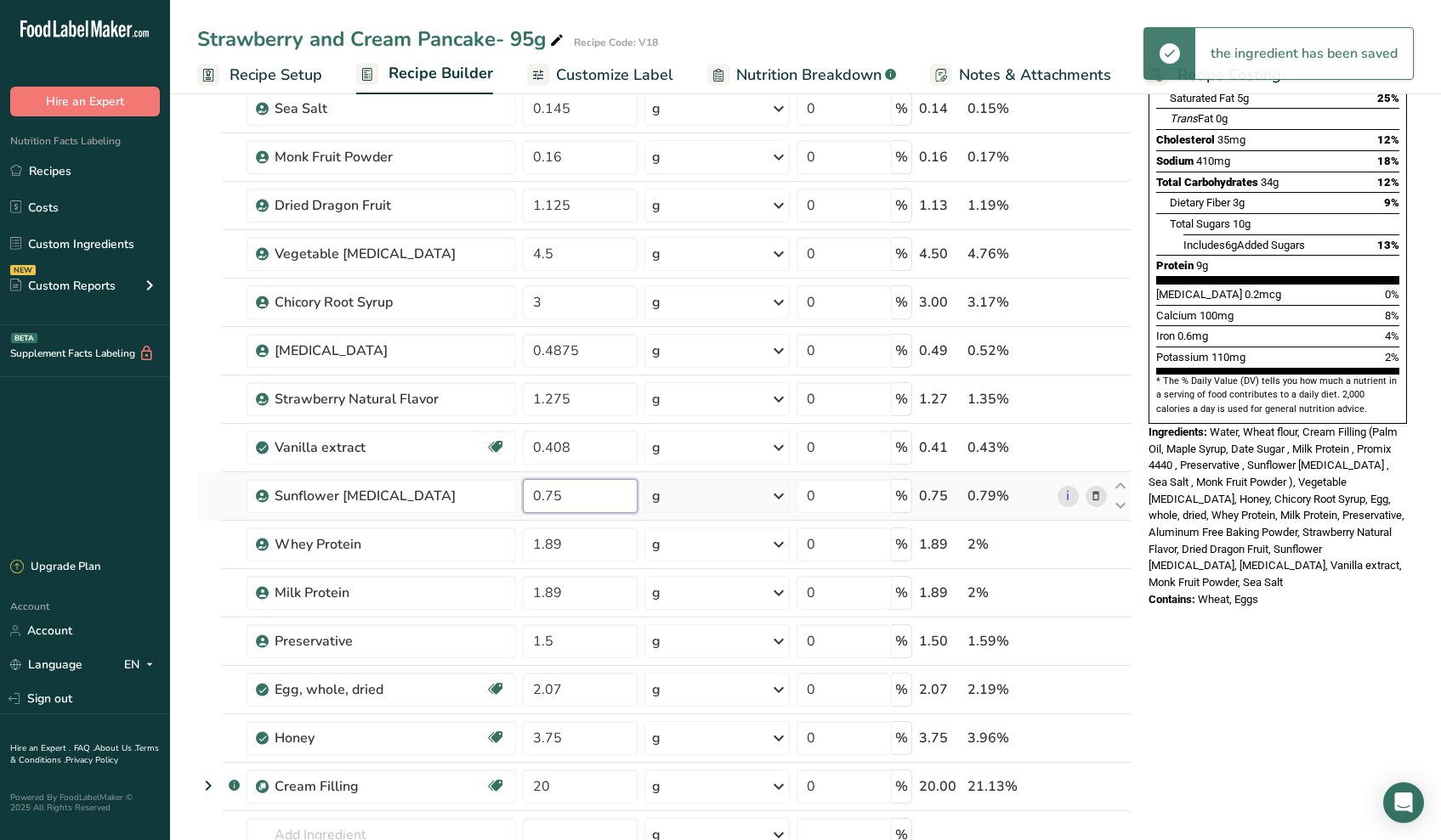
click at [580, 493] on input "0.75" at bounding box center [580, 496] width 115 height 34
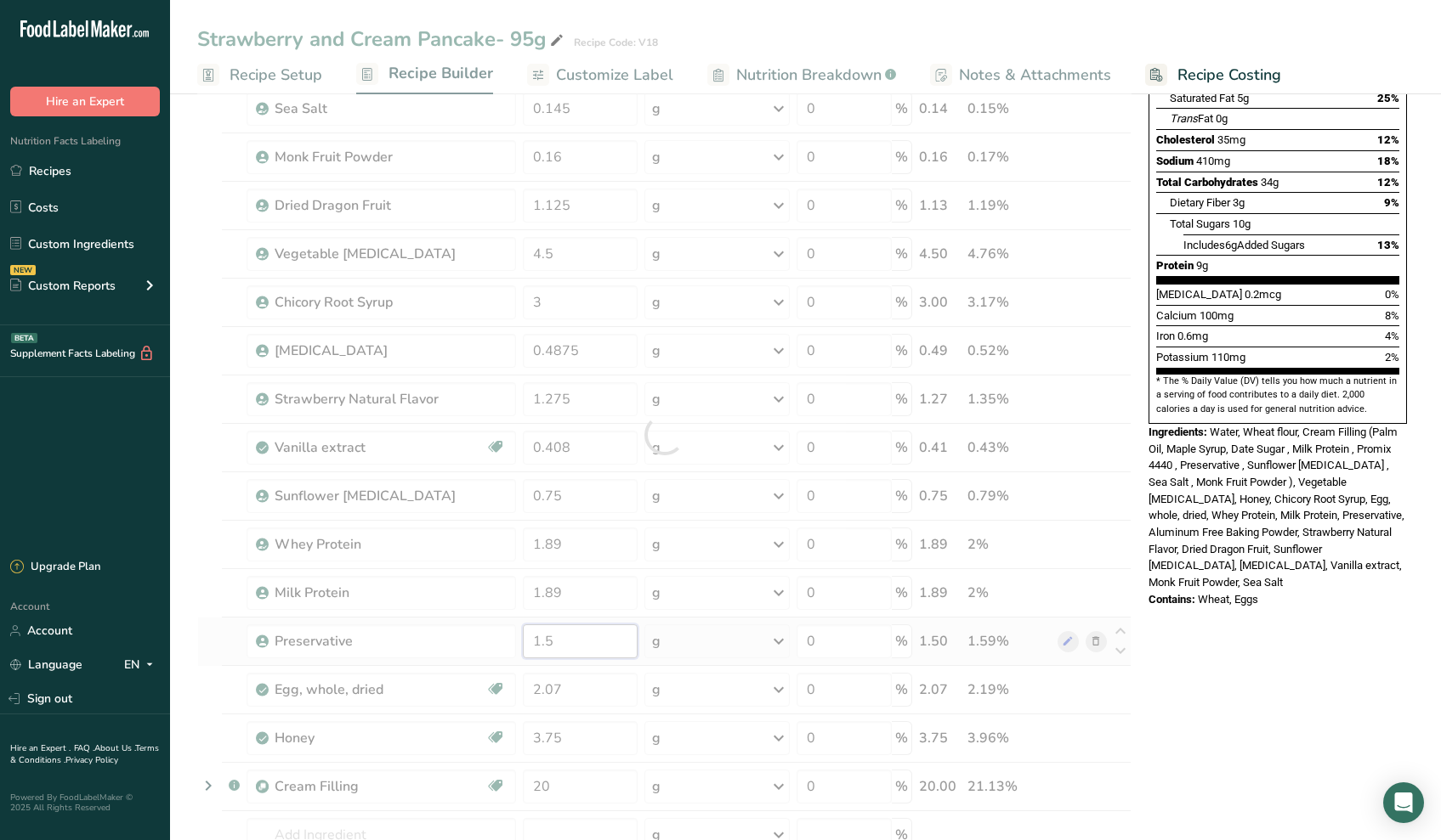
click at [593, 640] on div "Ingredient * Amount * Unit * Waste * .a-a{fill:#347362;}.b-a{fill:#fff;} Grams …" at bounding box center [664, 435] width 934 height 1063
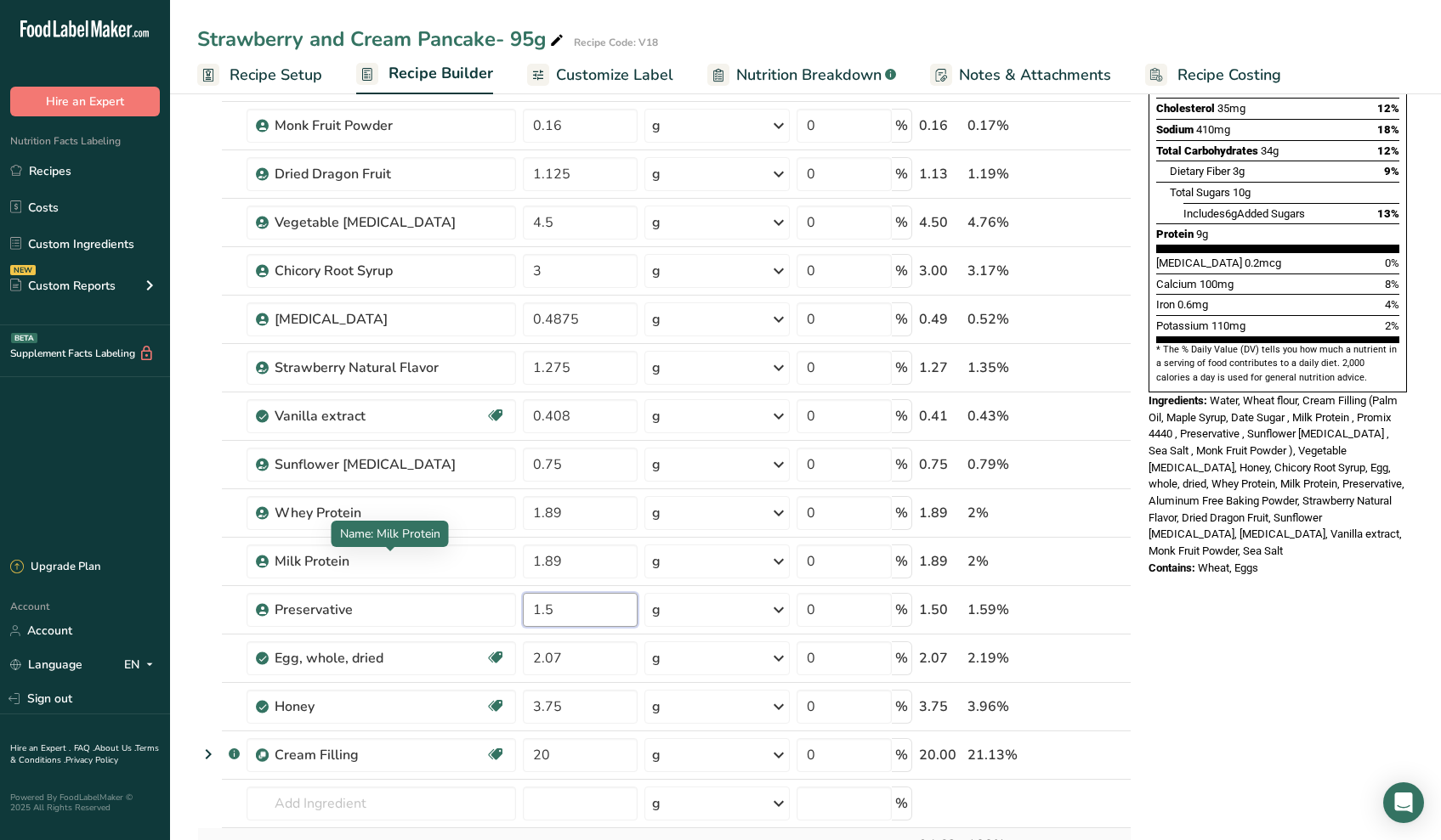
scroll to position [497, 0]
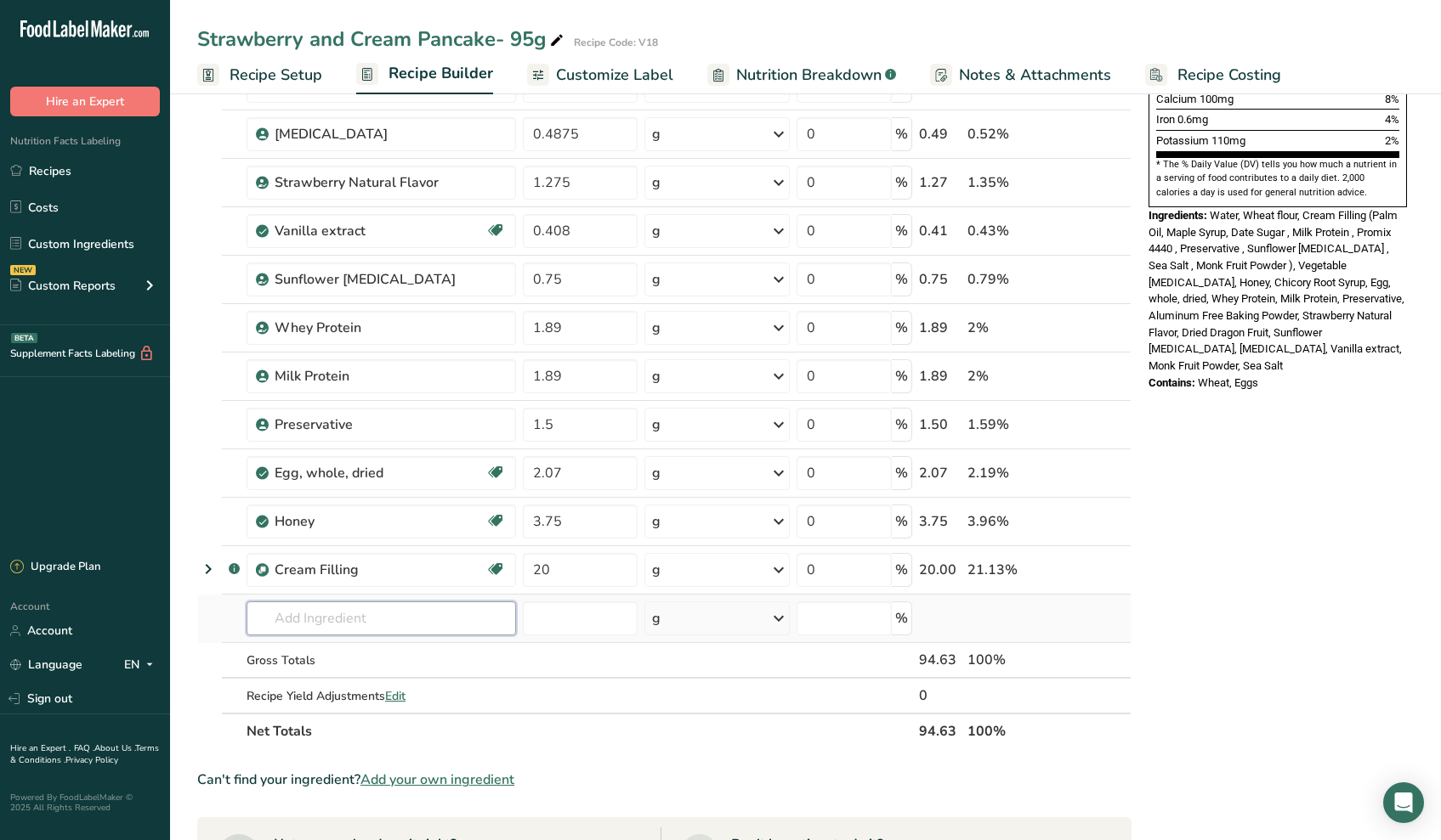
click at [387, 635] on div "Ingredient * Amount * Unit * Waste * .a-a{fill:#347362;}.b-a{fill:#fff;} Grams …" at bounding box center [664, 217] width 934 height 1063
type input "enzyme"
click at [335, 656] on p "Kerry Enzyme" at bounding box center [337, 653] width 155 height 18
type input "Kerry Enzyme"
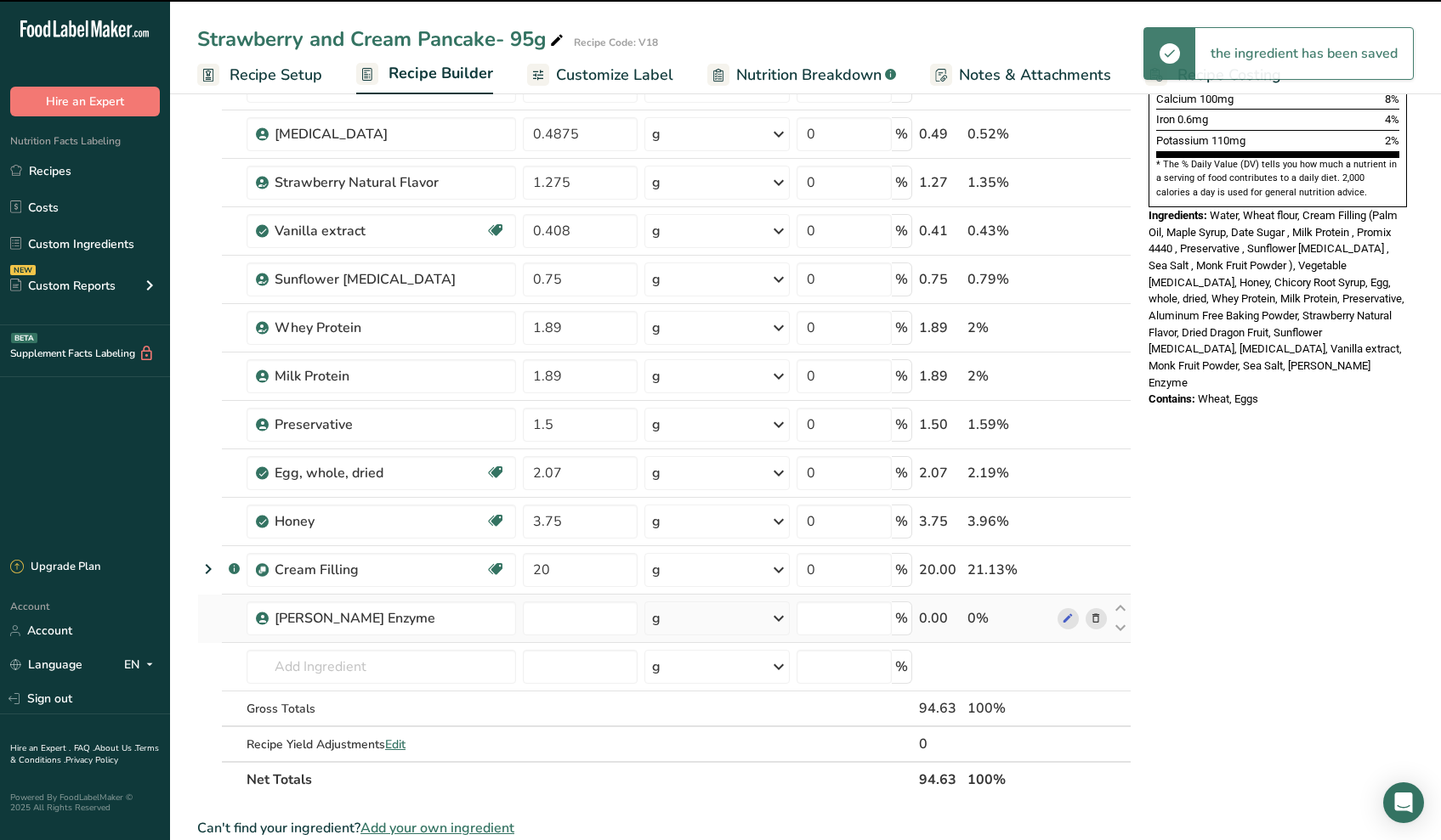
type input "0"
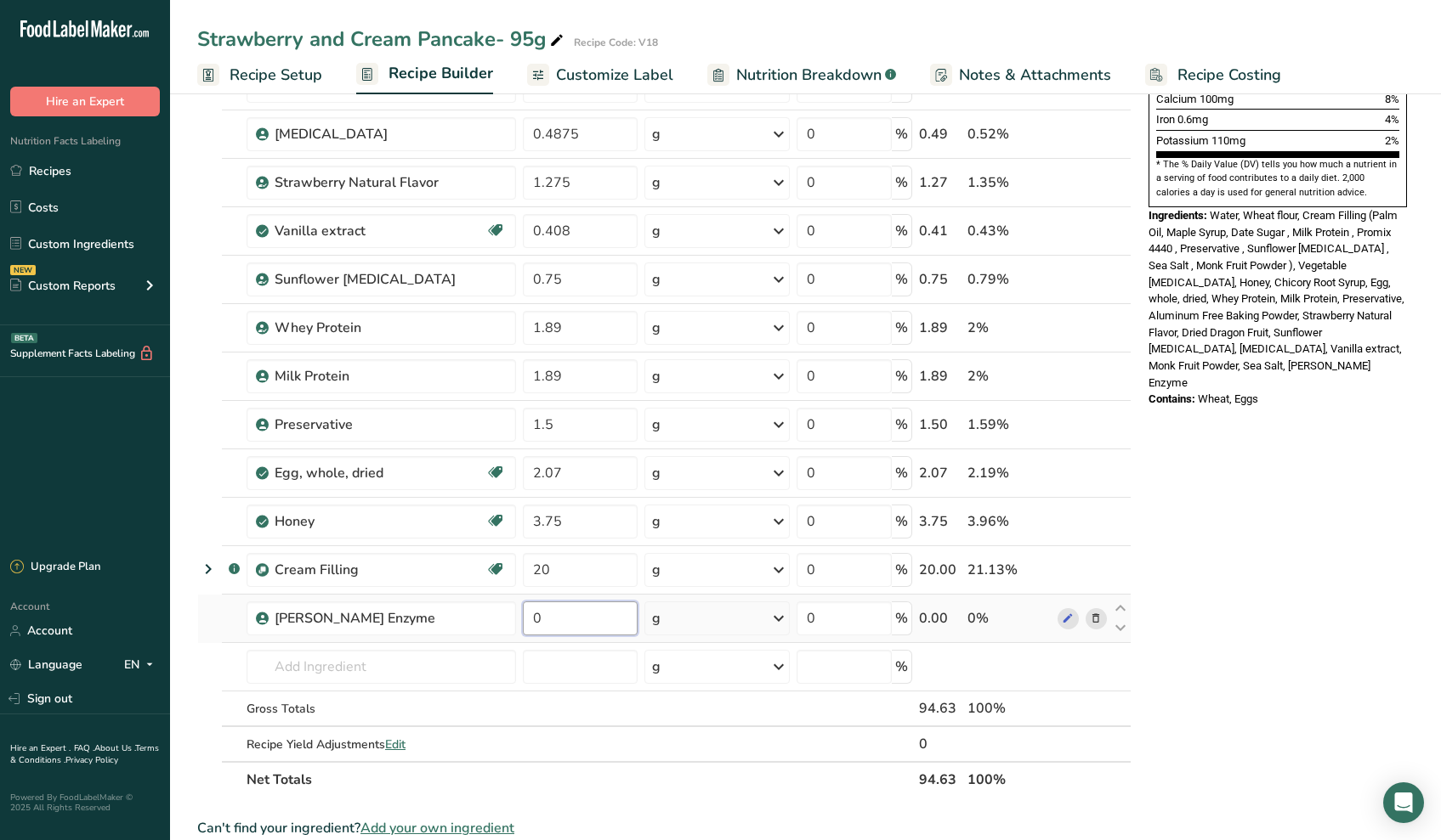
click at [576, 631] on input "0" at bounding box center [580, 617] width 115 height 34
type input "0.15"
click at [544, 665] on div "Ingredient * Amount * Unit * Waste * .a-a{fill:#347362;}.b-a{fill:#fff;} Grams …" at bounding box center [664, 241] width 934 height 1112
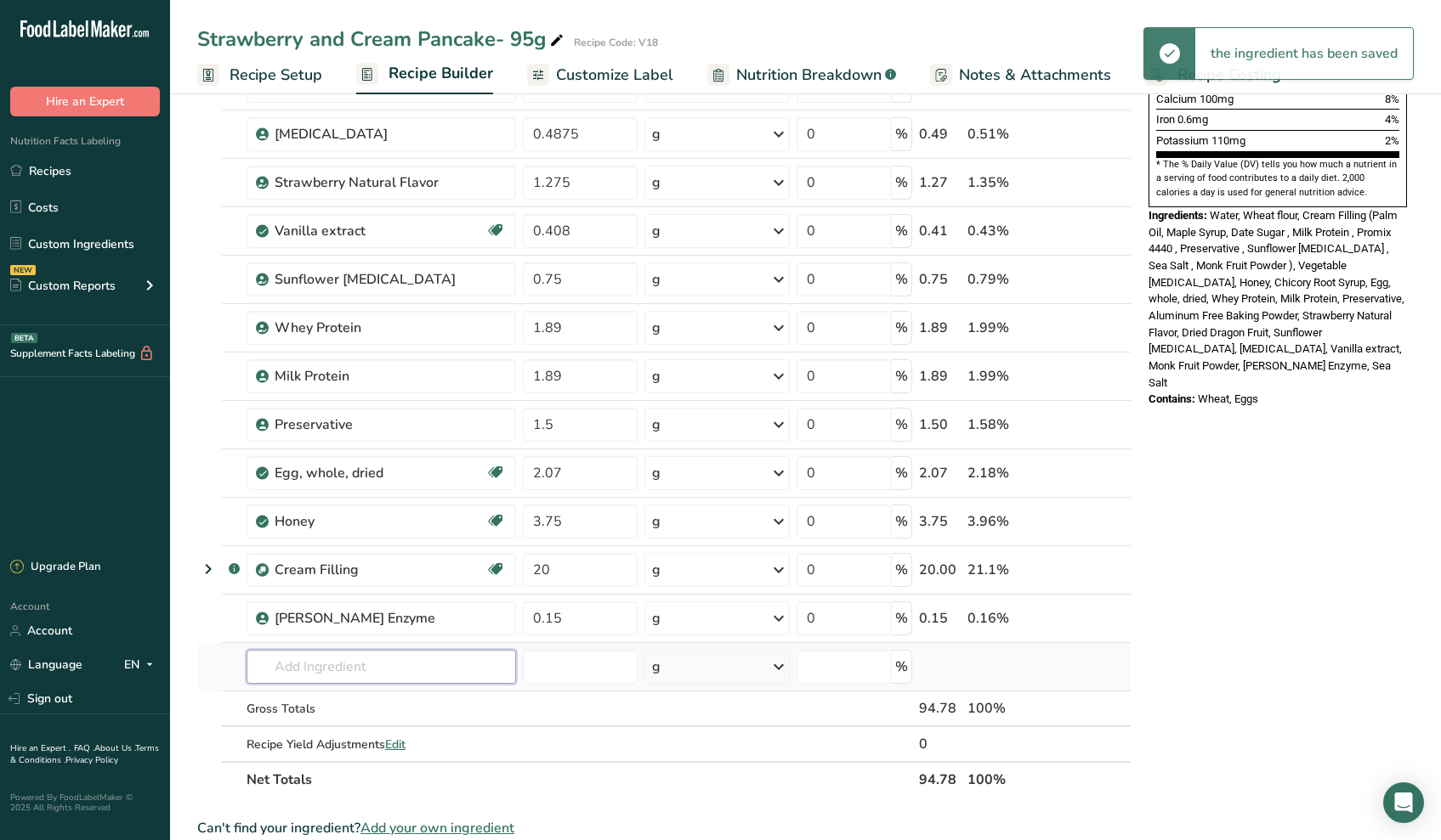
click at [464, 664] on input "text" at bounding box center [381, 667] width 269 height 34
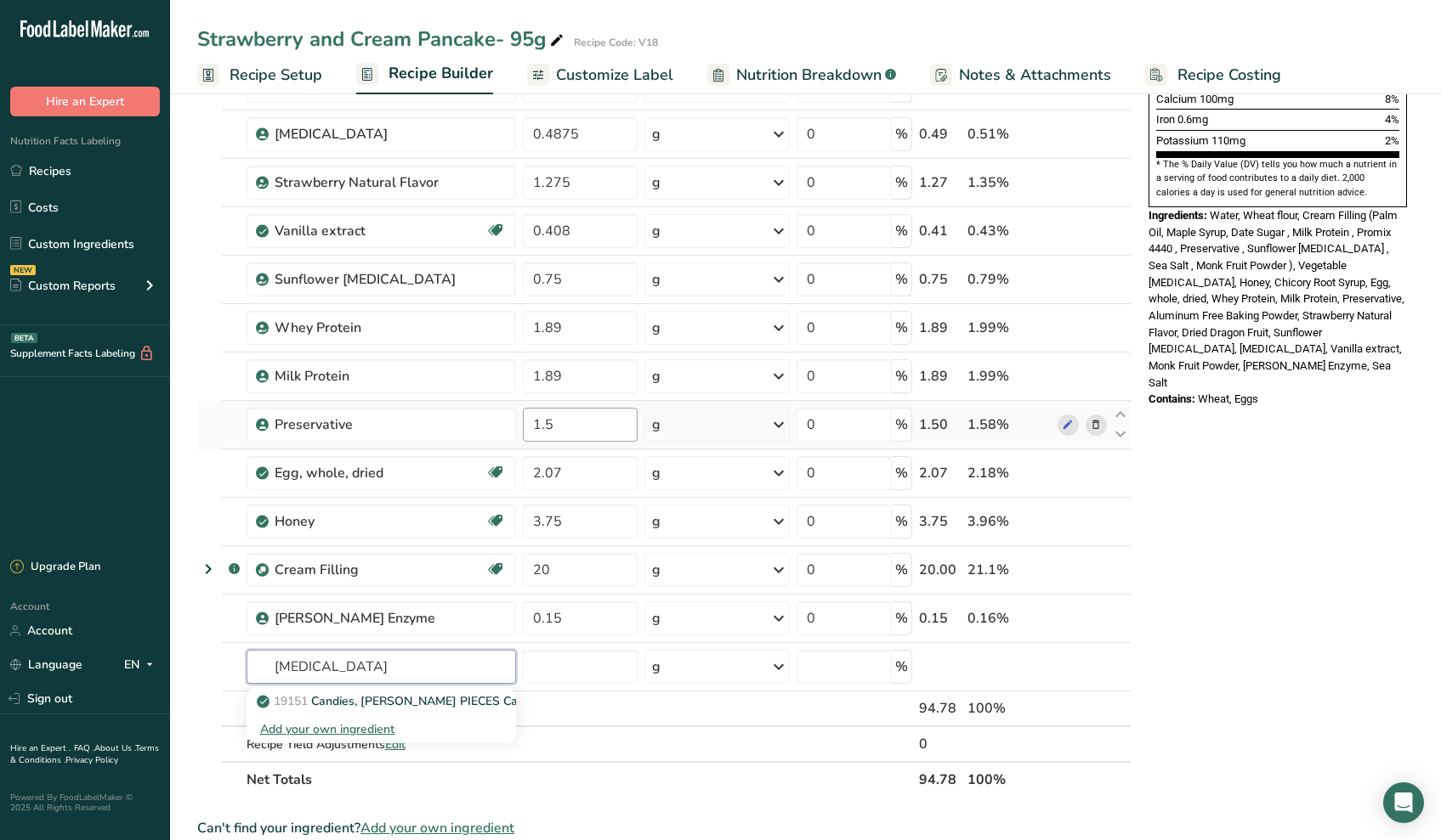
type input "dextrose"
click at [568, 428] on input "1.5" at bounding box center [580, 424] width 115 height 34
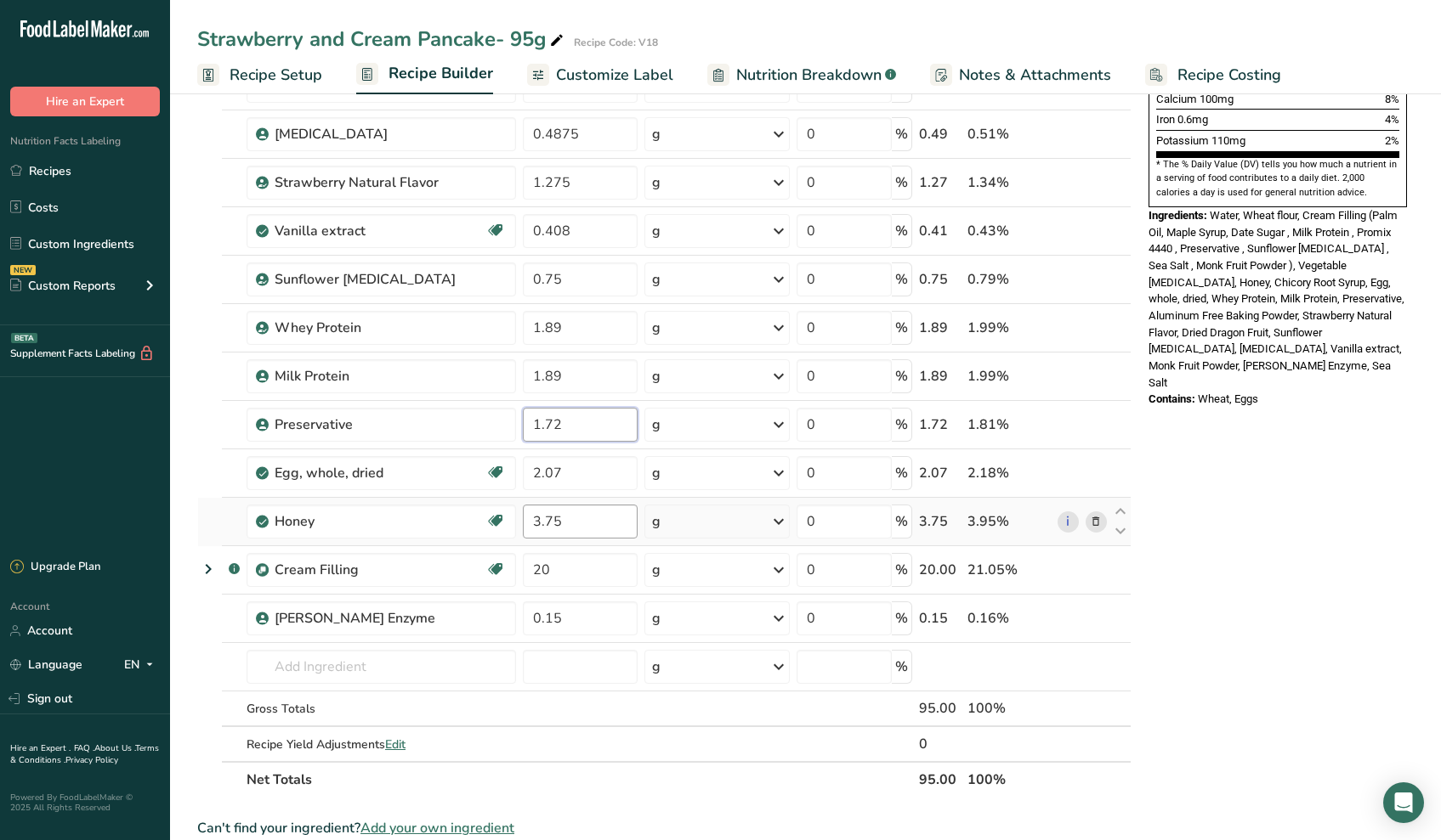
type input "1.72"
click at [584, 530] on div "Ingredient * Amount * Unit * Waste * .a-a{fill:#347362;}.b-a{fill:#fff;} Grams …" at bounding box center [664, 241] width 934 height 1112
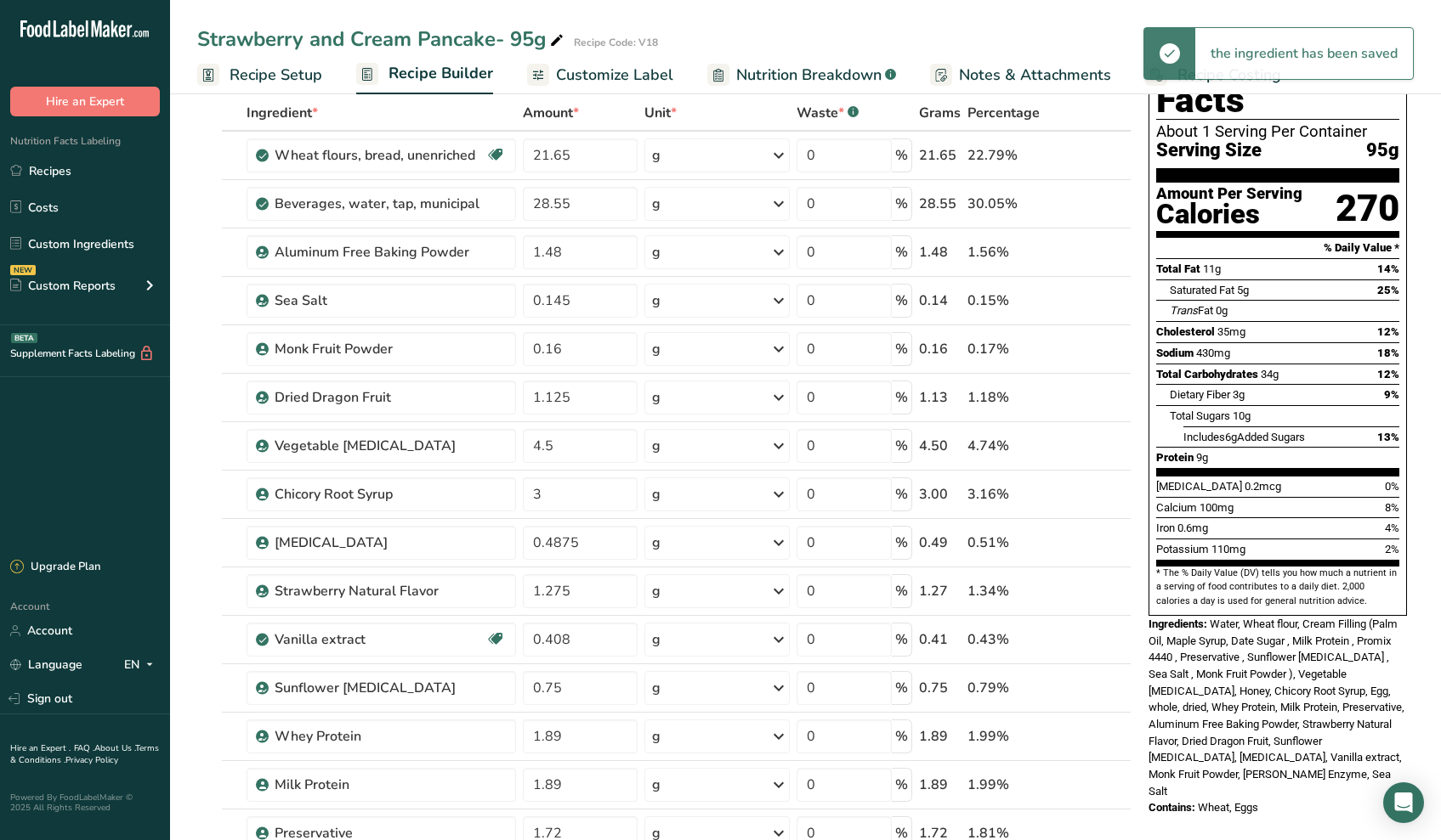
scroll to position [0, 0]
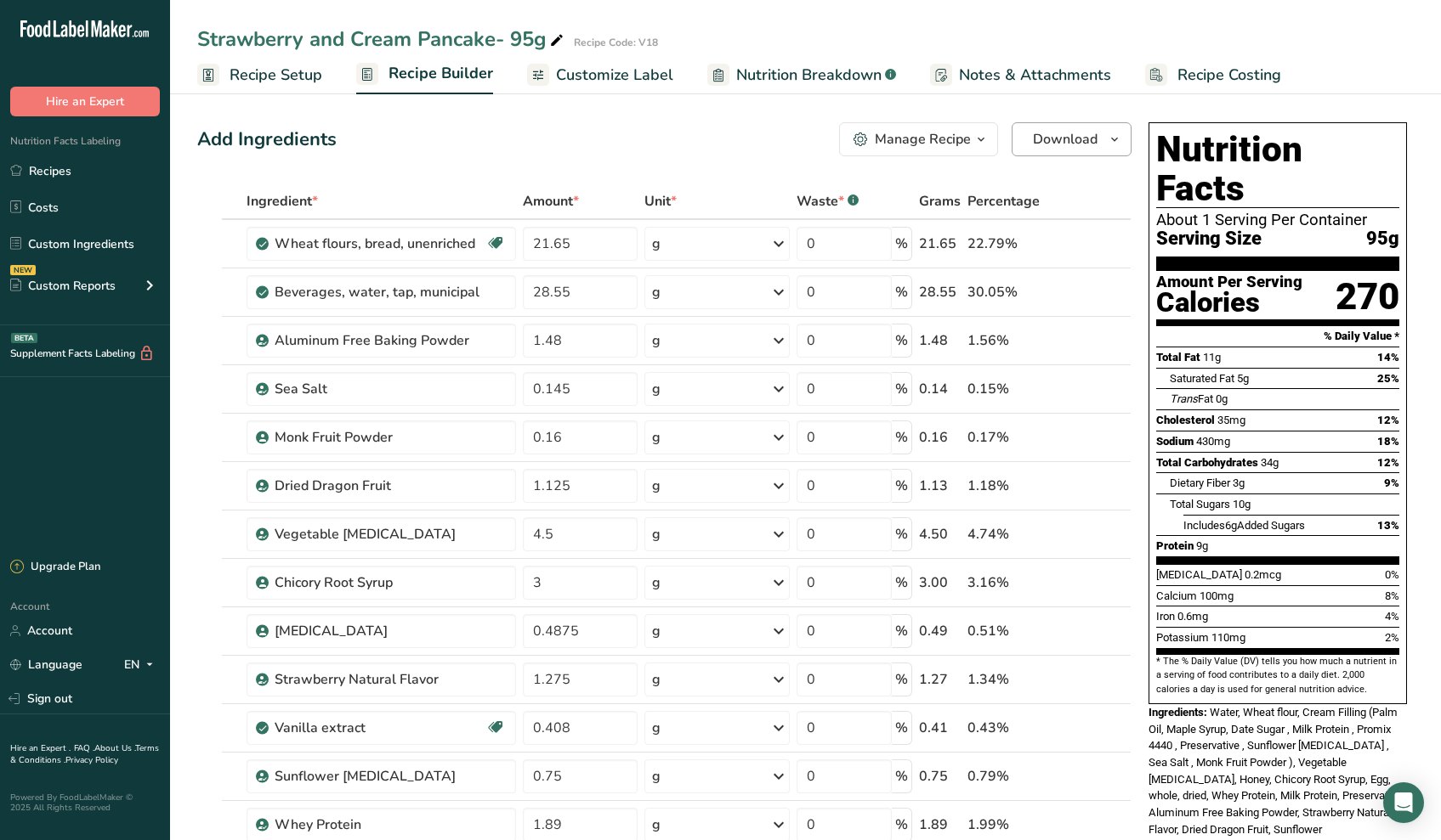
click at [1031, 141] on button "Download" at bounding box center [1071, 139] width 120 height 34
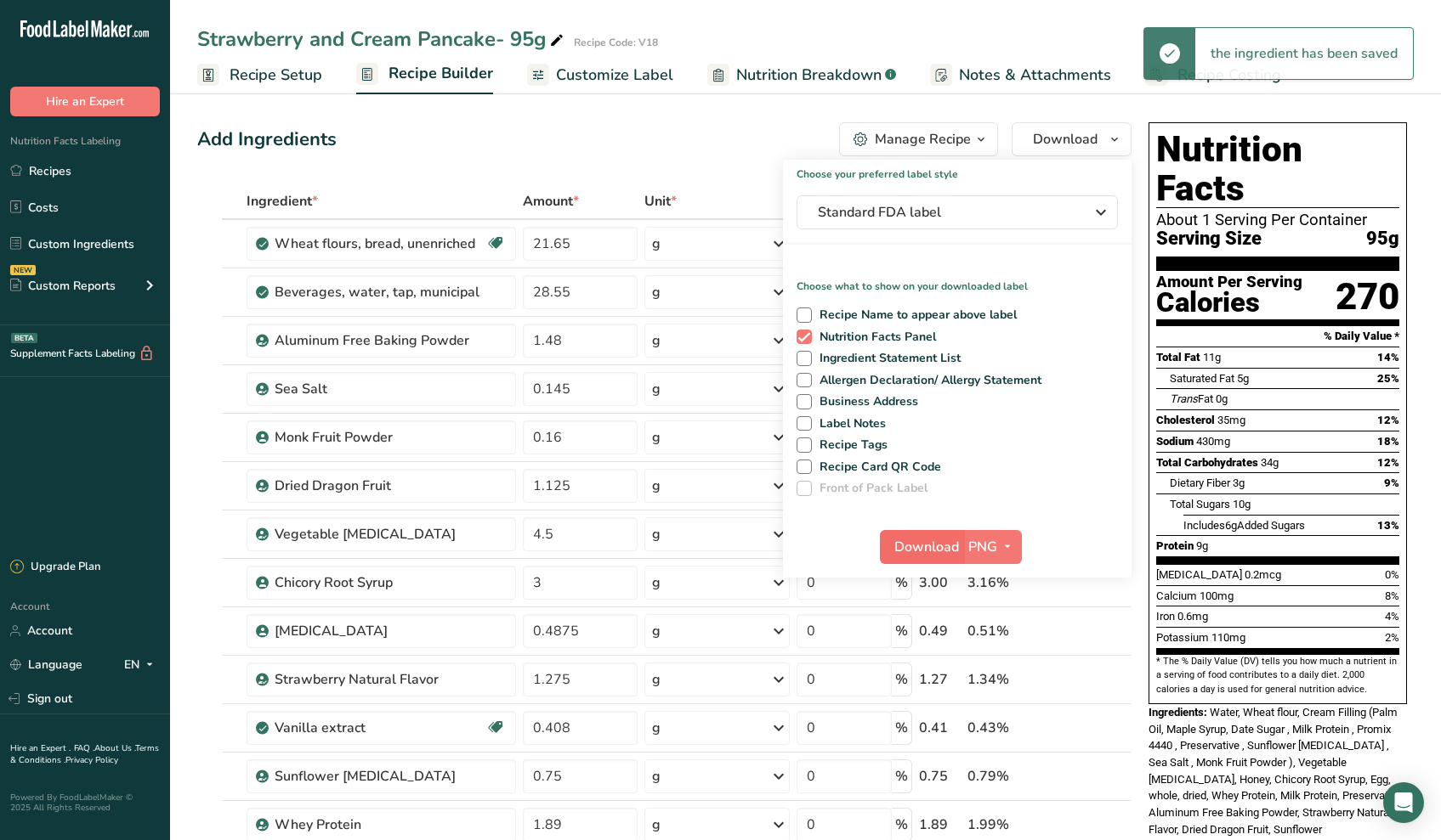
click at [916, 546] on span "Download" at bounding box center [926, 548] width 65 height 21
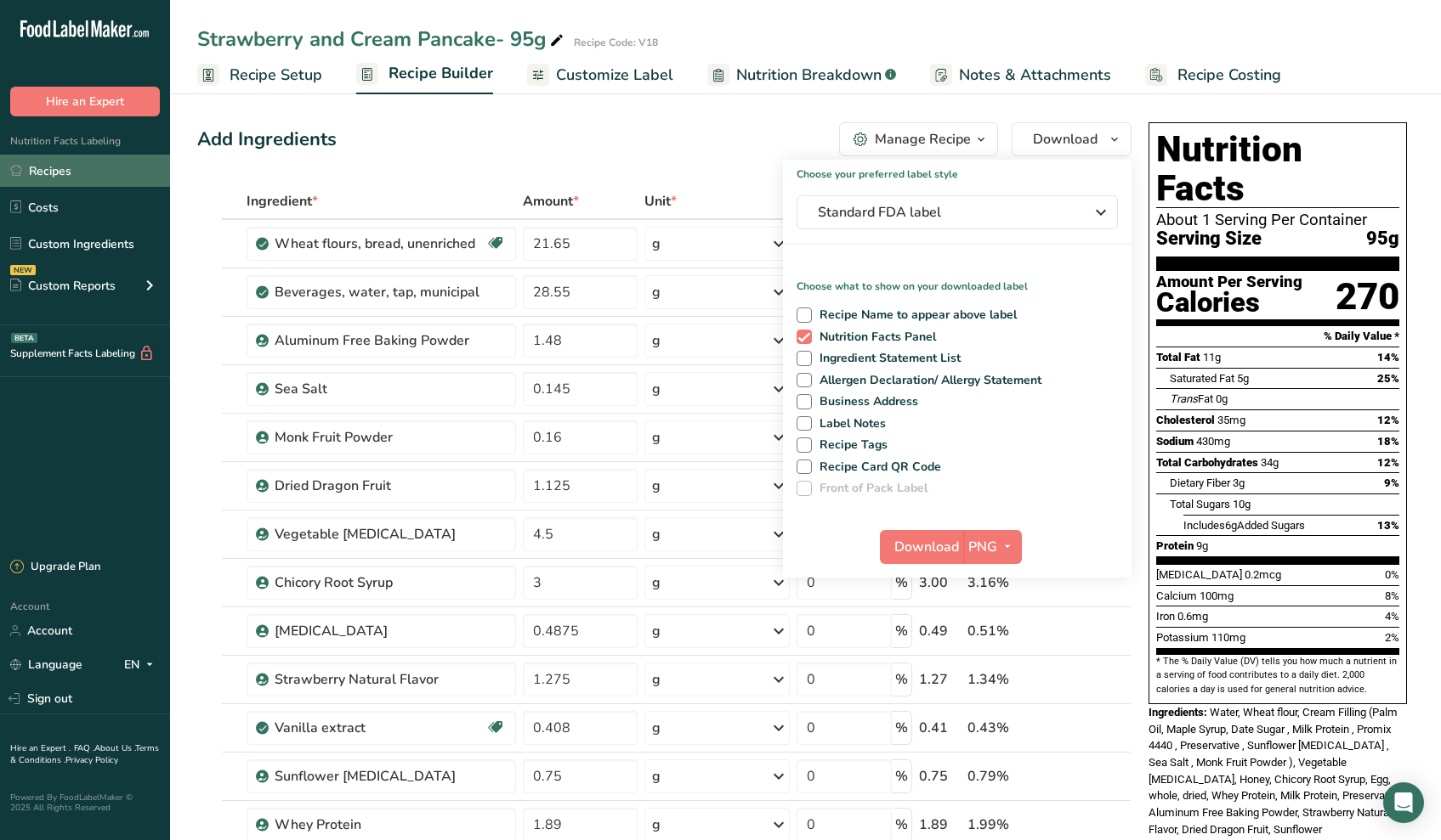
click at [90, 175] on link "Recipes" at bounding box center [85, 170] width 170 height 32
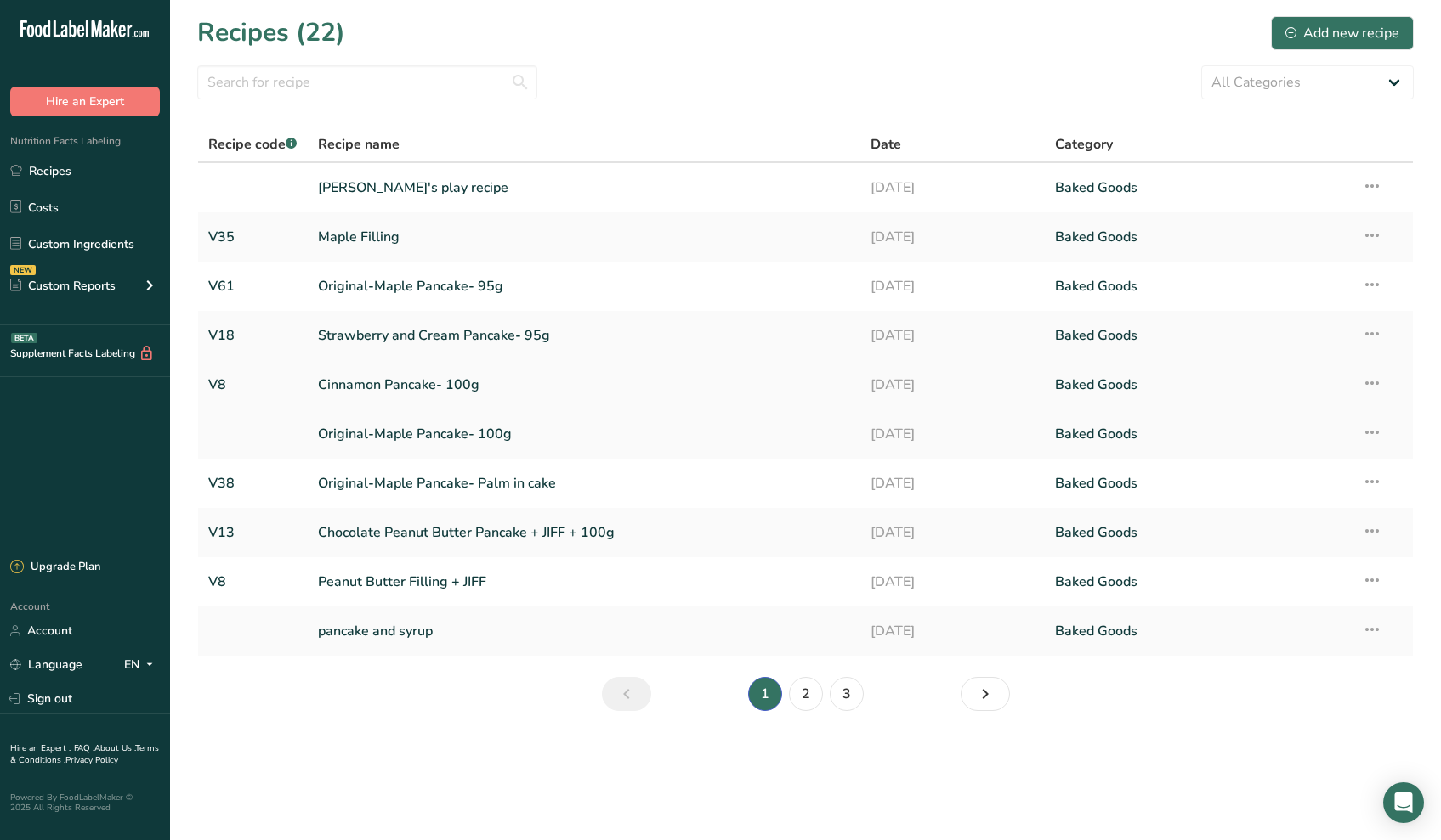
click at [383, 386] on link "Cinnamon Pancake- 100g" at bounding box center [583, 385] width 532 height 35
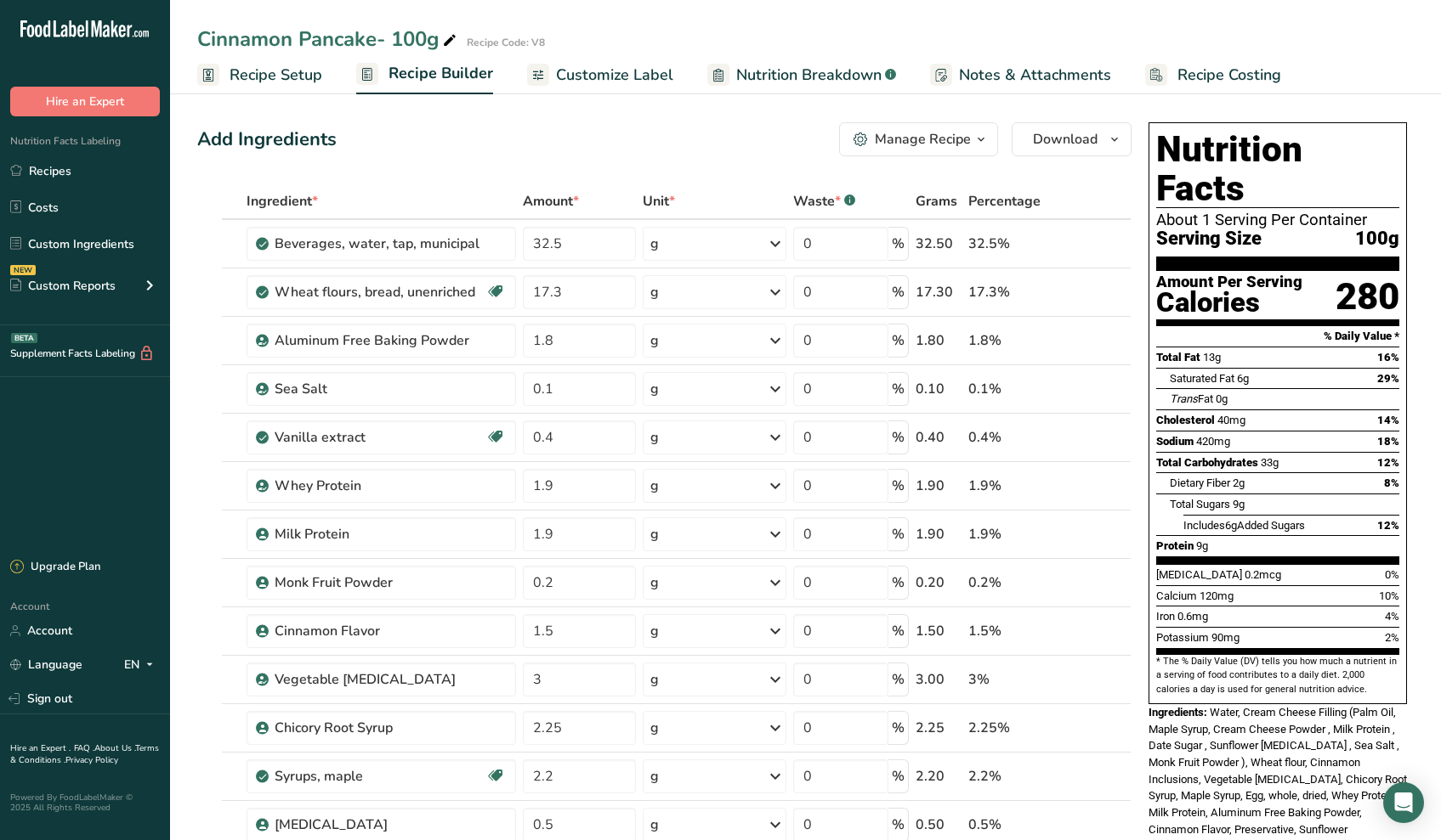
click at [301, 77] on span "Recipe Setup" at bounding box center [275, 75] width 92 height 23
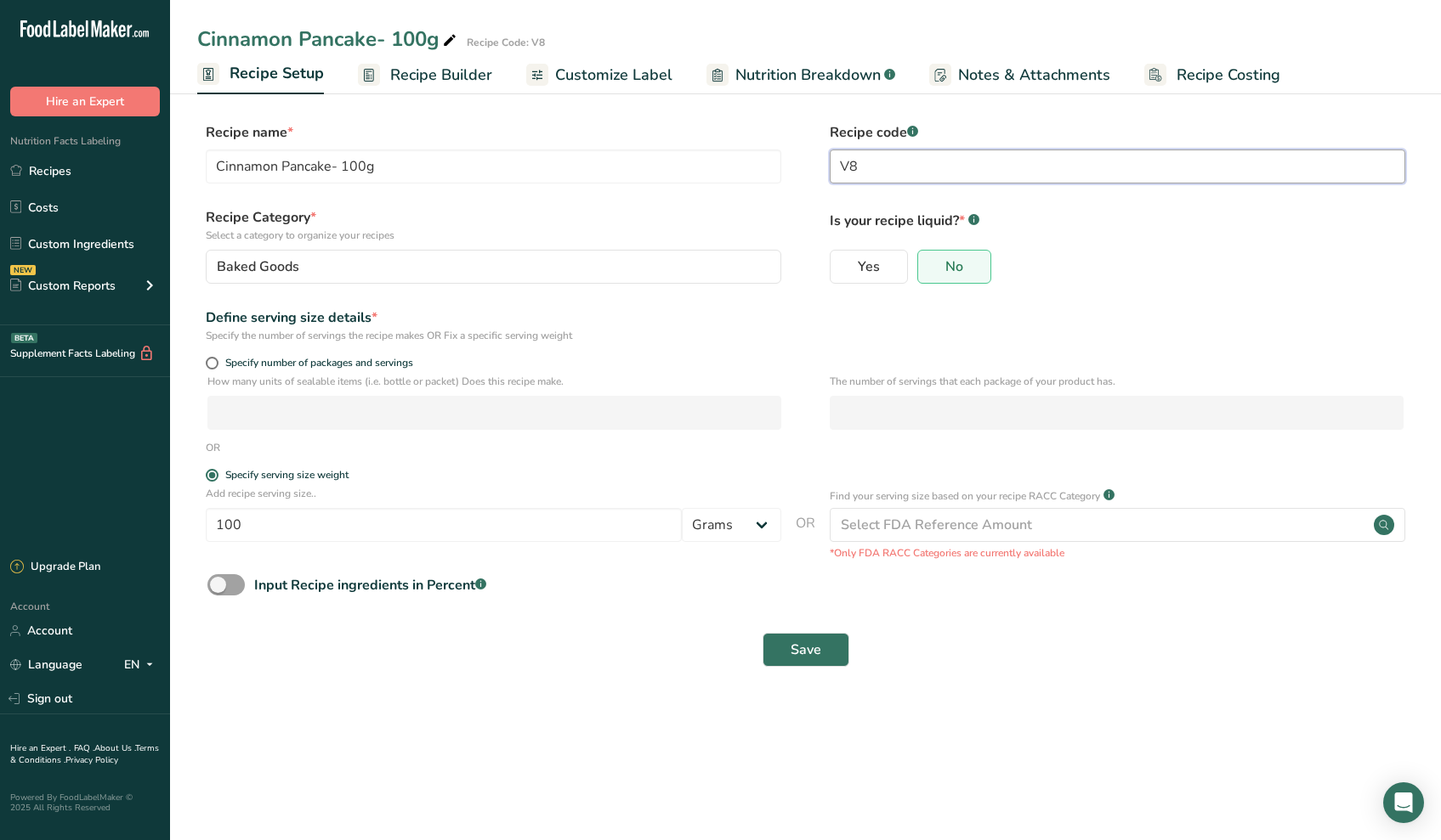
click at [882, 158] on input "V8" at bounding box center [1117, 166] width 576 height 34
type input "V12"
click at [488, 170] on input "Cinnamon Pancake- 100g" at bounding box center [493, 166] width 576 height 34
type input "Cinnamon Pancake- 95g"
drag, startPoint x: 256, startPoint y: 531, endPoint x: 125, endPoint y: 518, distance: 131.6
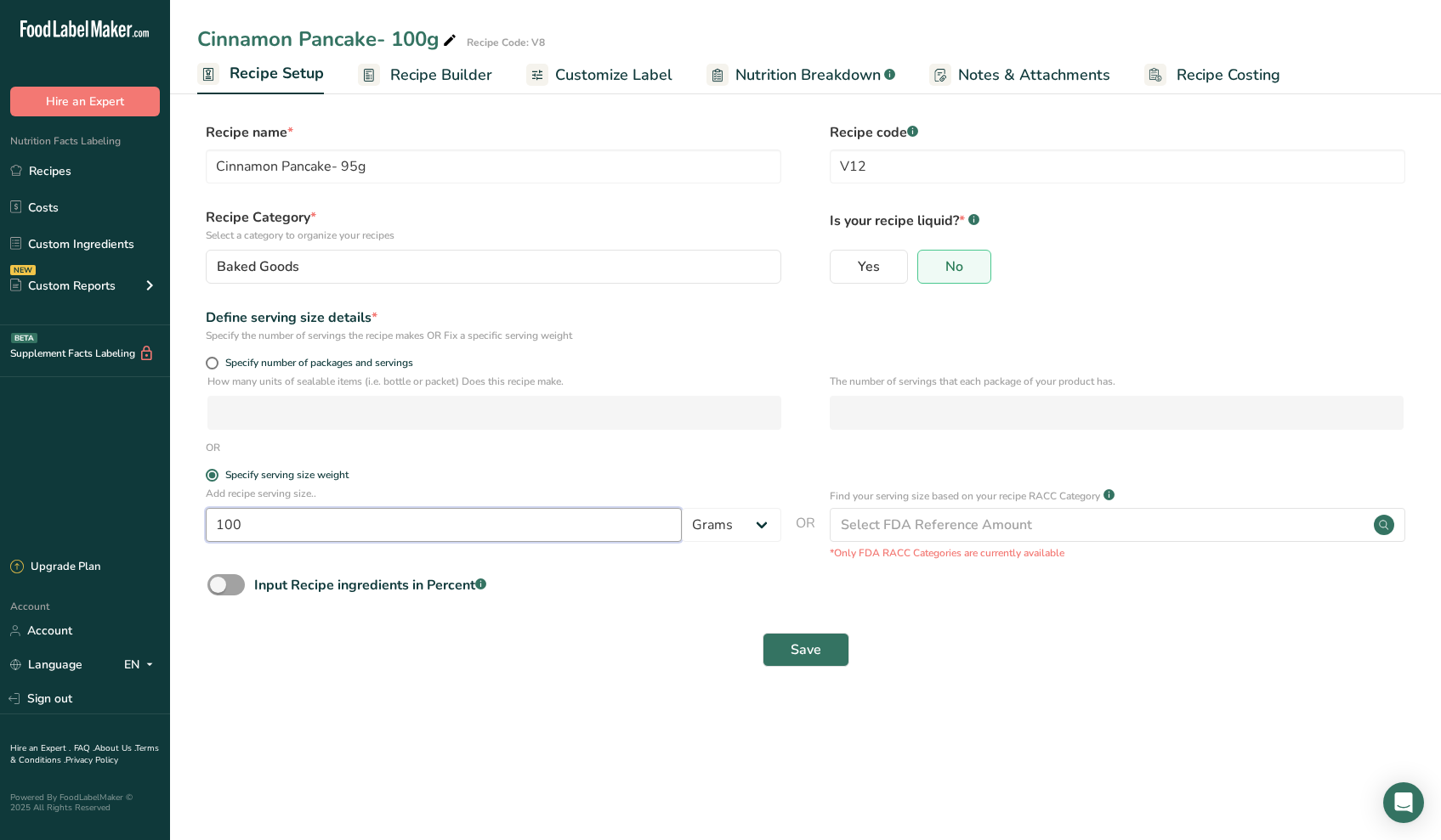
click at [128, 518] on div ".a-20{fill:#fff;} Hire an Expert Nutrition Facts Labeling Recipes Costs Custom …" at bounding box center [720, 420] width 1441 height 840
type input "95"
click at [790, 661] on button "Save" at bounding box center [806, 649] width 86 height 34
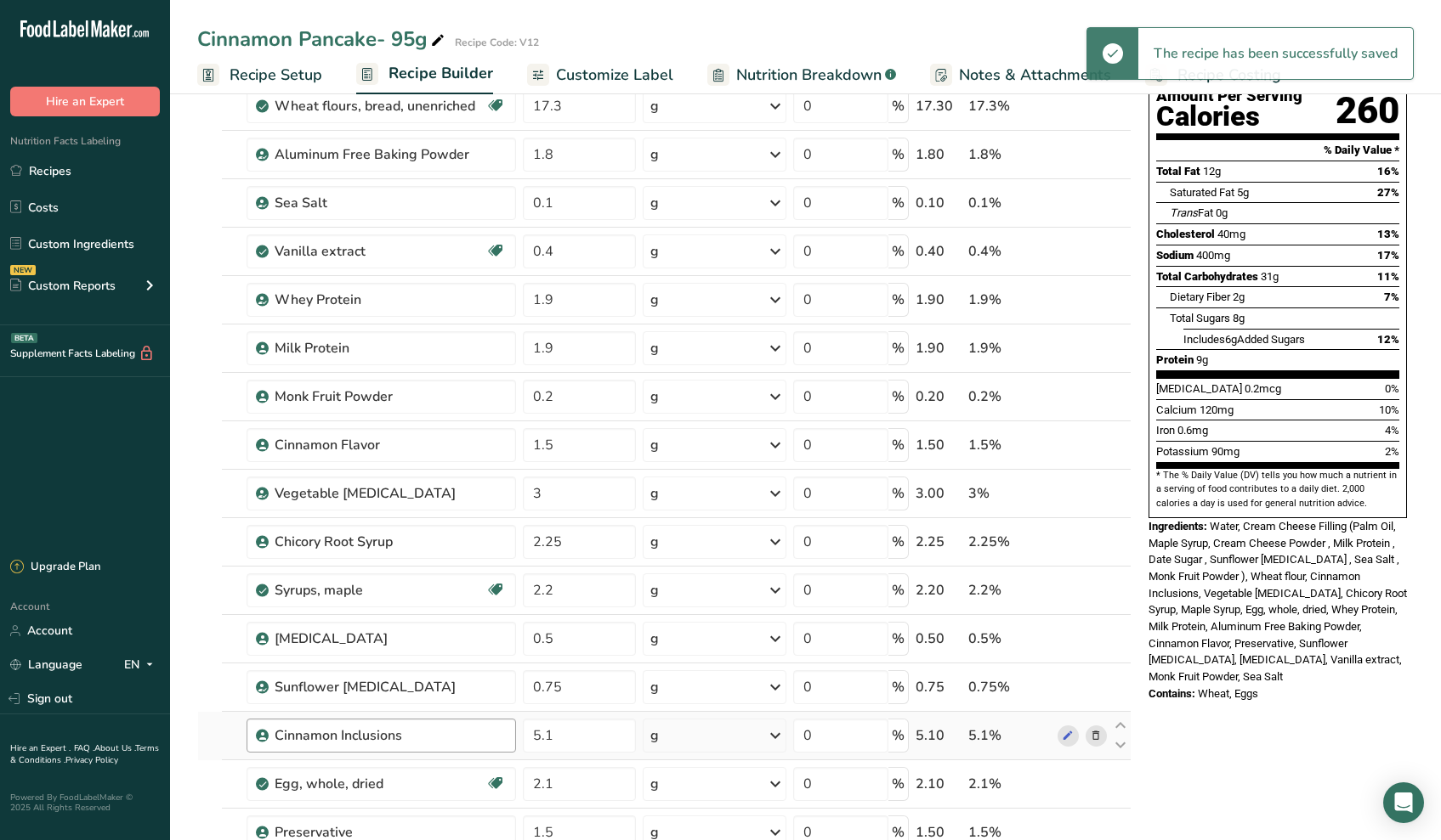
scroll to position [367, 0]
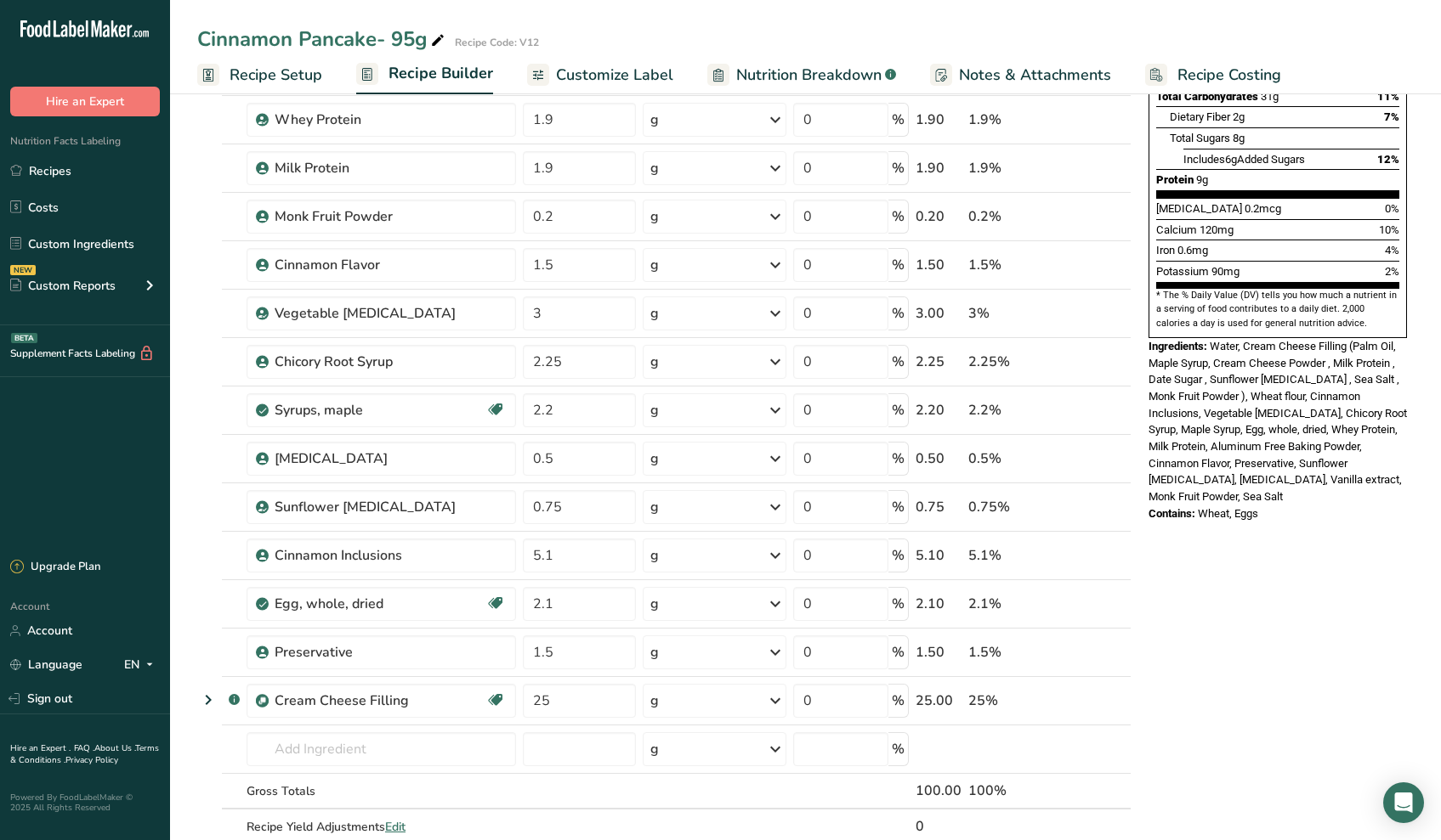
click at [330, 1] on div "Cinnamon Pancake- 95g Recipe Code: V12 Recipe Setup Recipe Builder Customize La…" at bounding box center [805, 47] width 1271 height 94
click at [65, 177] on link "Recipes" at bounding box center [85, 170] width 170 height 32
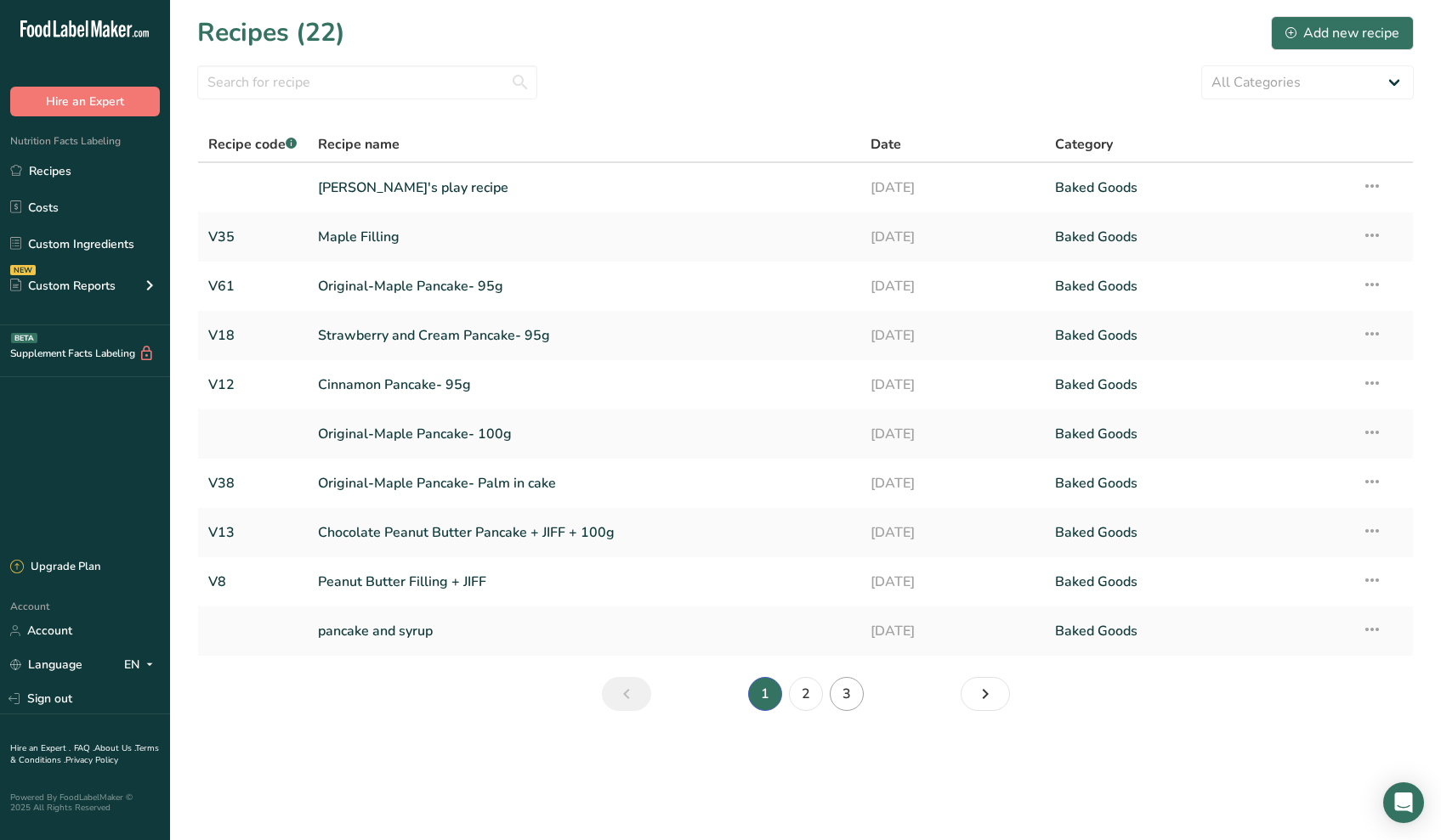
click at [838, 693] on link "3" at bounding box center [846, 693] width 34 height 34
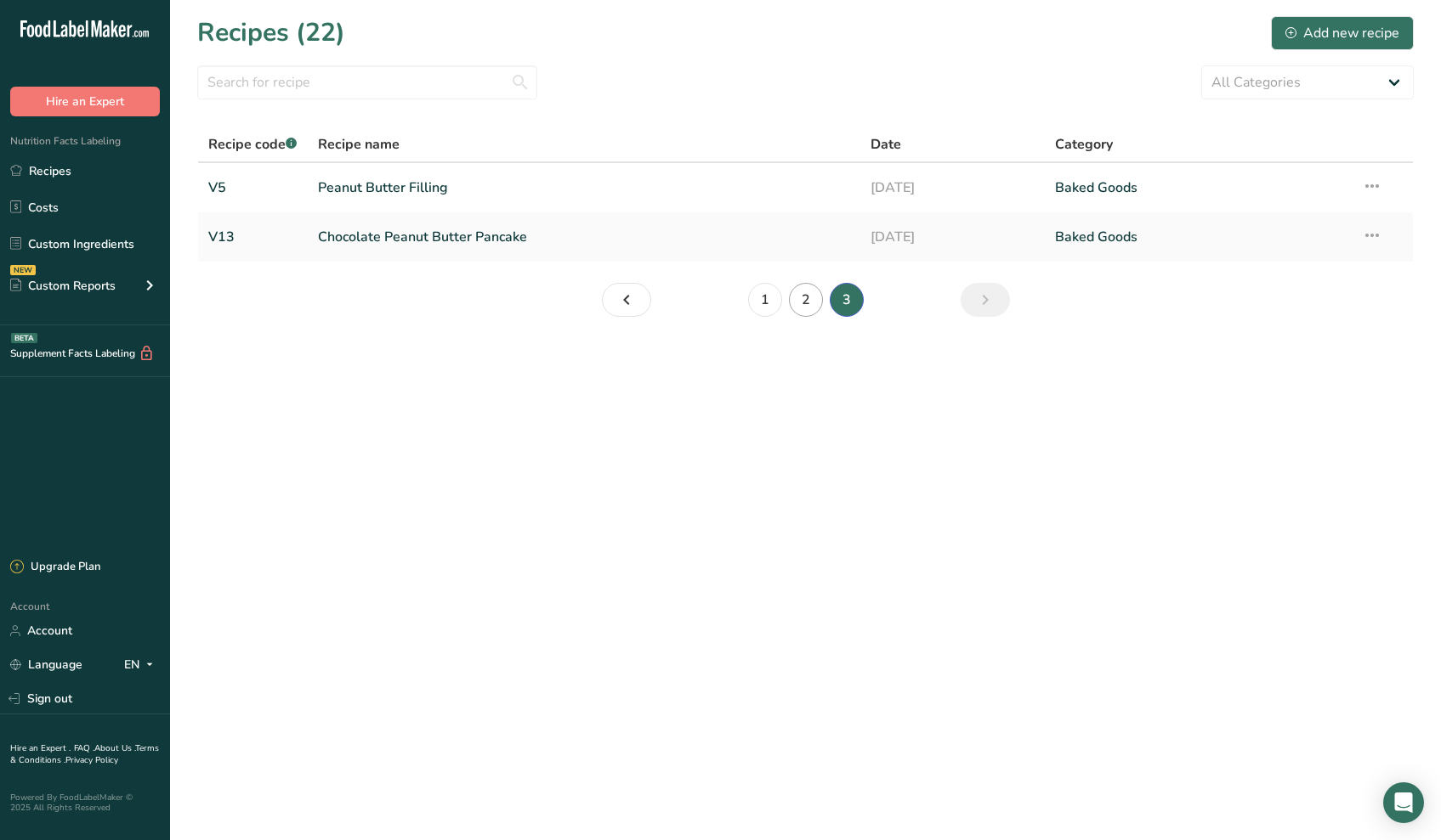
click at [802, 310] on link "2" at bounding box center [805, 299] width 34 height 34
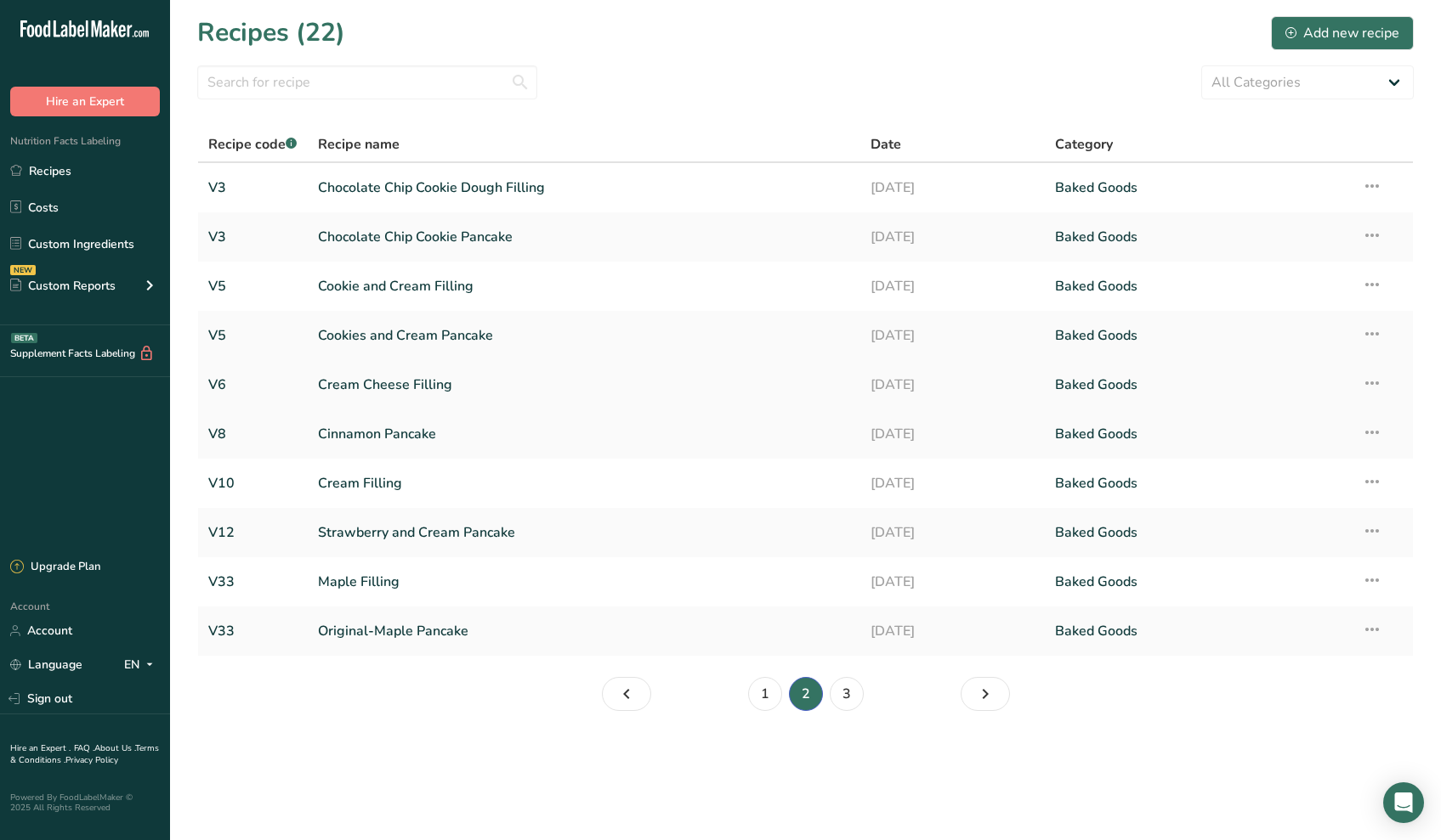
click at [376, 381] on link "Cream Cheese Filling" at bounding box center [583, 385] width 532 height 35
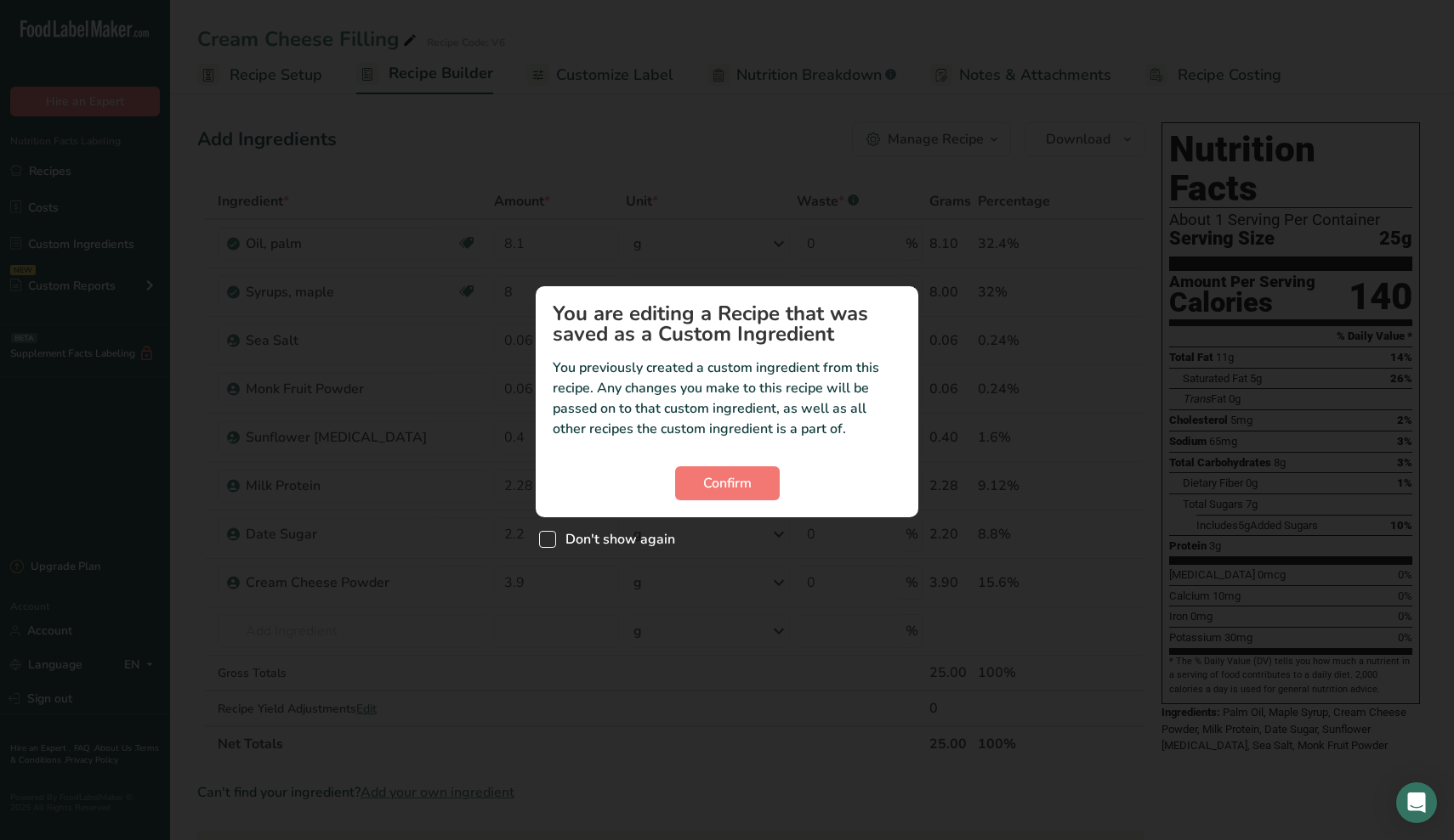
click at [639, 538] on span "Don't show again" at bounding box center [615, 540] width 119 height 17
click at [550, 538] on input "Don't show again" at bounding box center [544, 540] width 11 height 11
checkbox input "true"
click at [719, 490] on span "Confirm" at bounding box center [727, 484] width 48 height 21
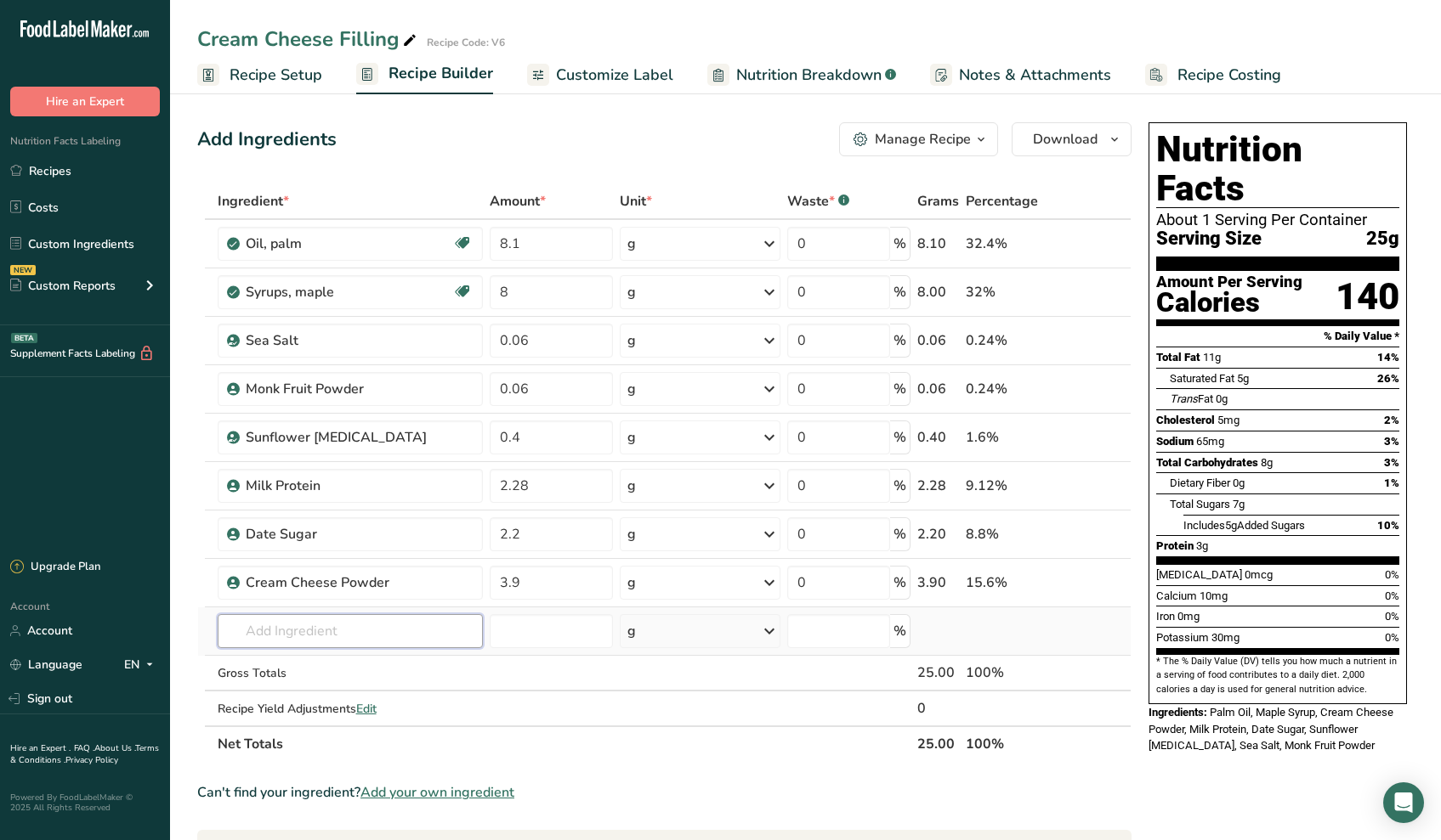
click at [367, 639] on input "text" at bounding box center [350, 630] width 266 height 34
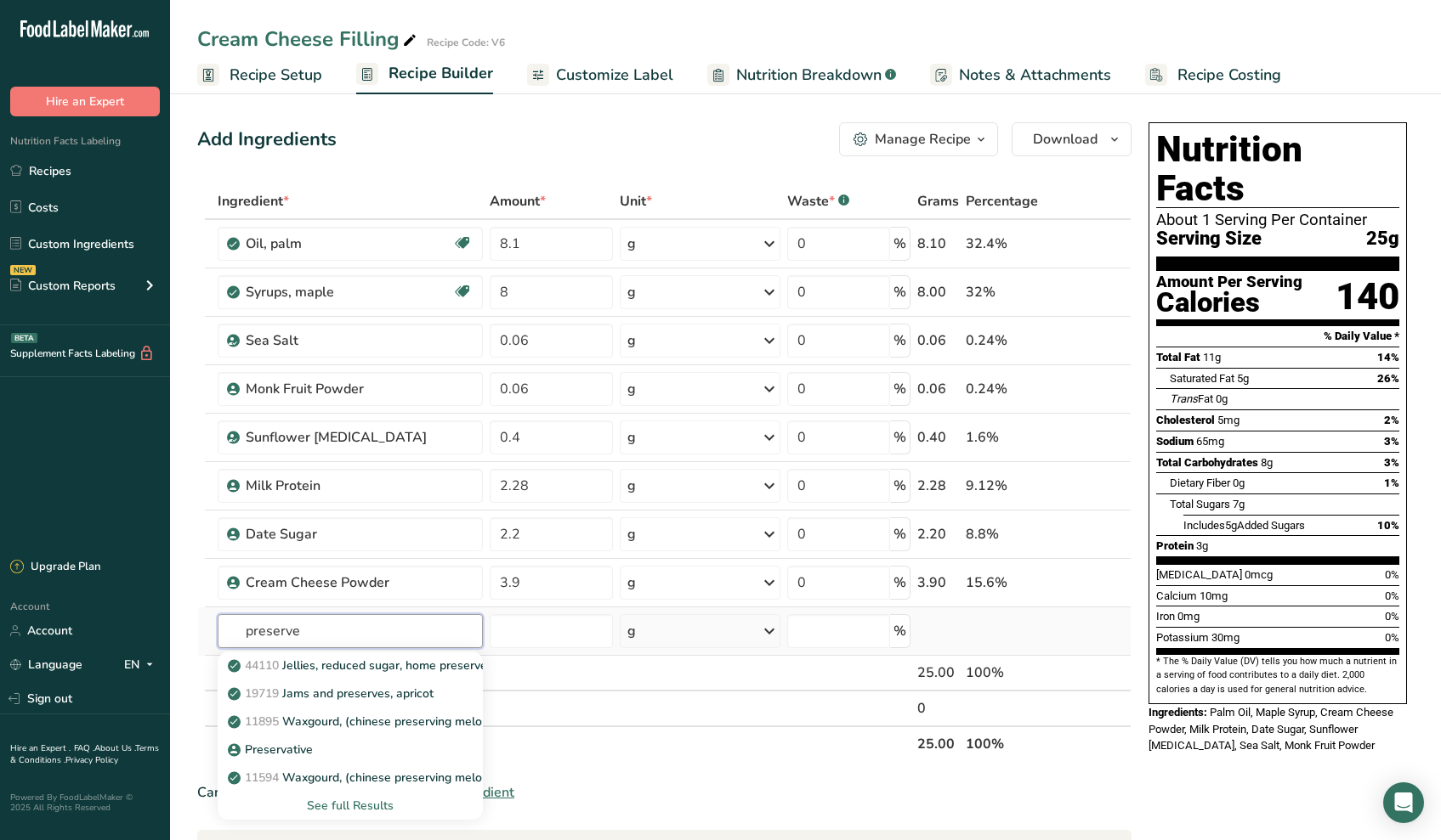
type input "preserve"
drag, startPoint x: 367, startPoint y: 639, endPoint x: 293, endPoint y: 752, distance: 135.1
click at [293, 752] on p "Preservative" at bounding box center [272, 749] width 82 height 18
type input "Preservative"
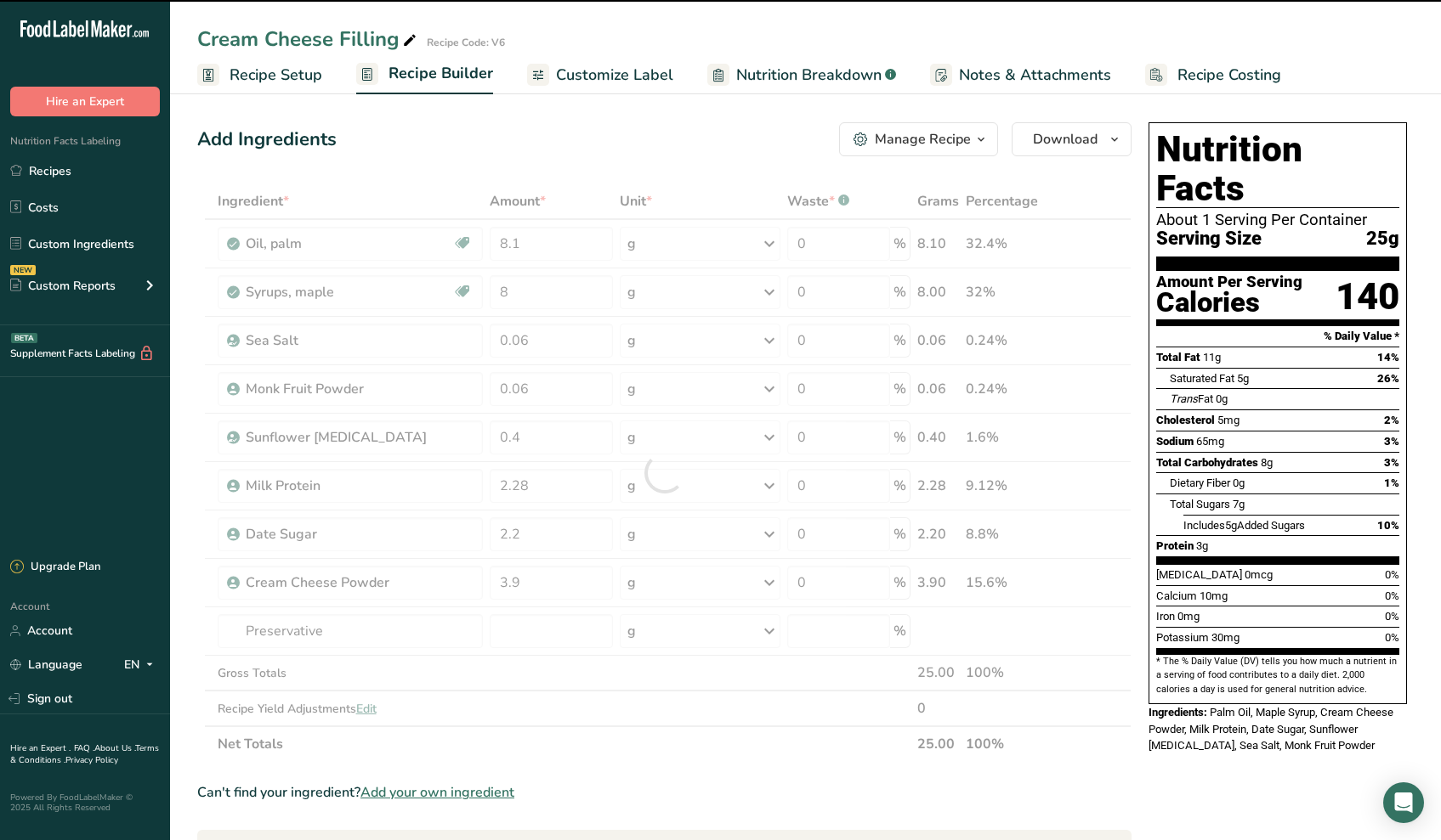
type input "0"
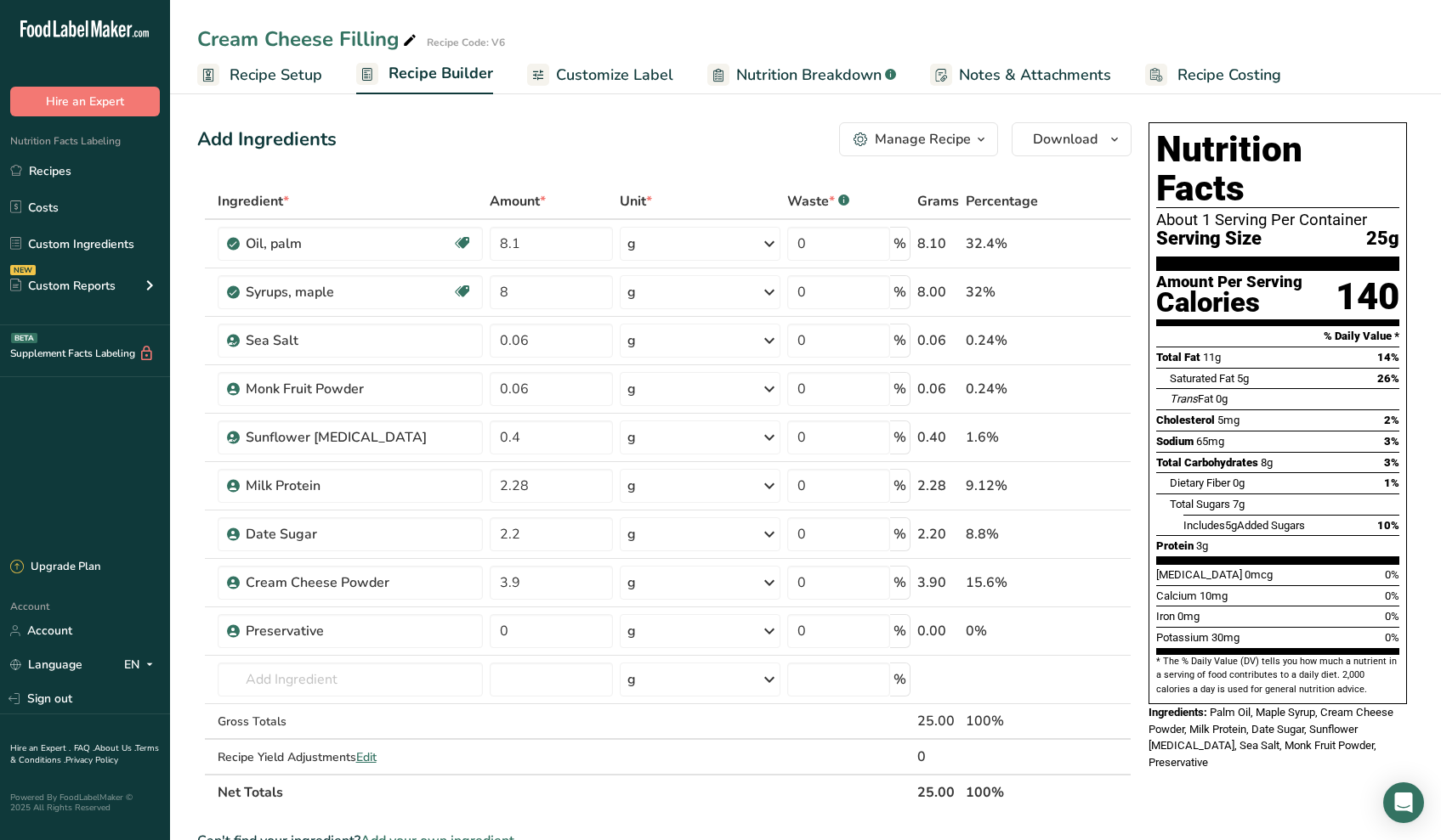
click at [254, 75] on span "Recipe Setup" at bounding box center [275, 75] width 92 height 23
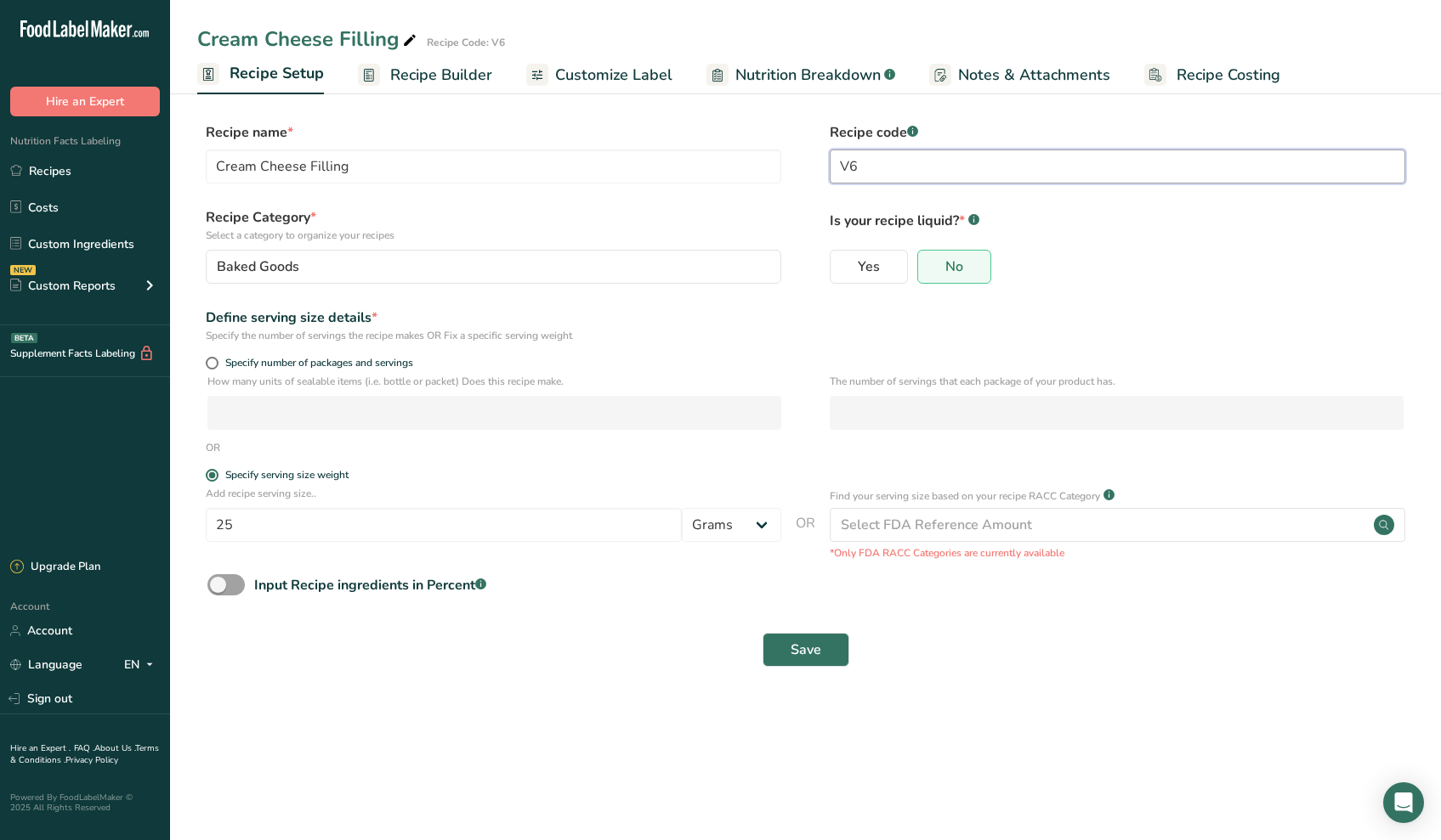
click at [888, 174] on input "V6" at bounding box center [1117, 166] width 576 height 34
type input "V8"
click at [788, 659] on button "Save" at bounding box center [806, 649] width 86 height 34
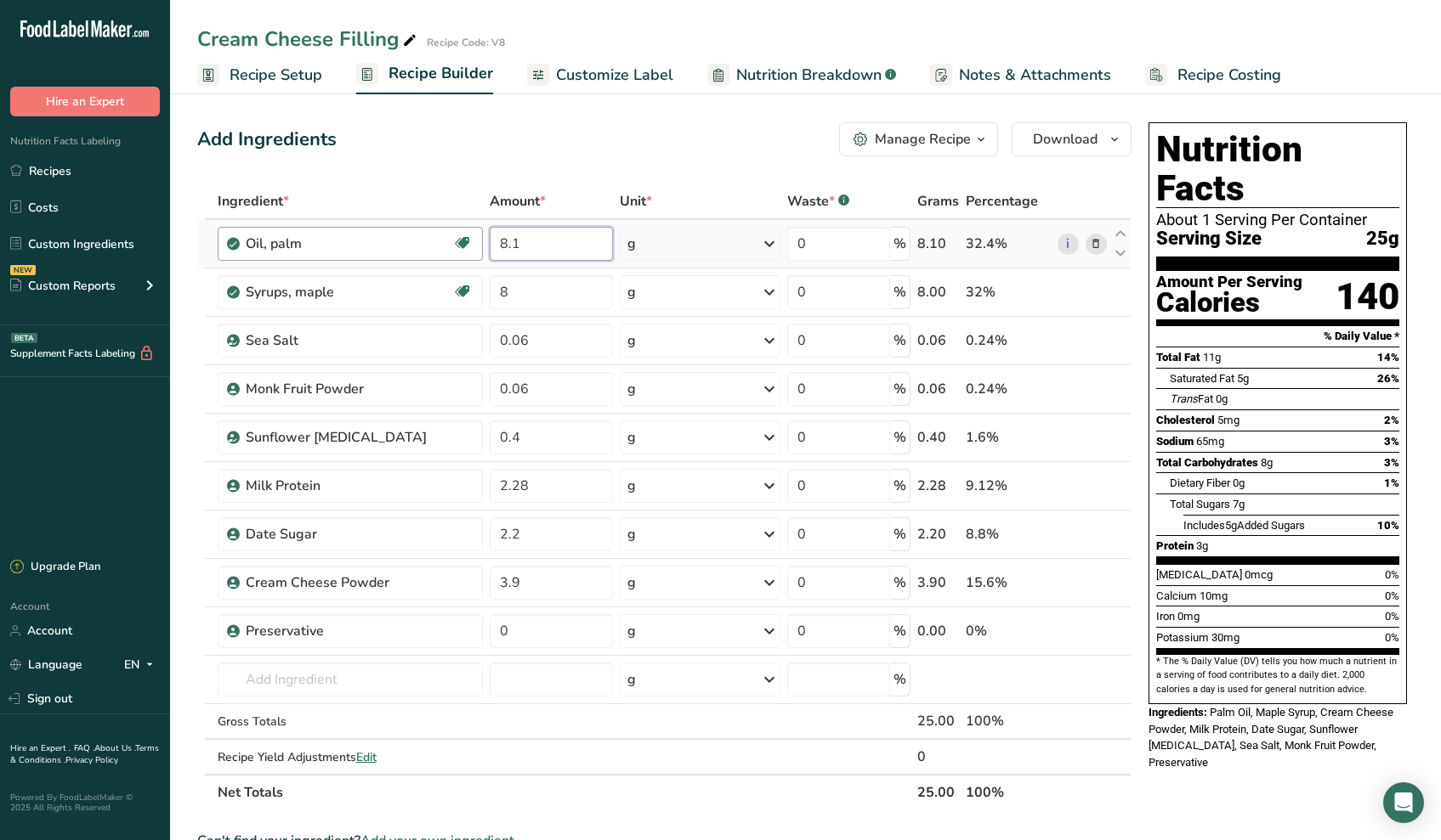
click at [296, 221] on body ".a-20{fill:#fff;} Hire an Expert Nutrition Facts Labeling Recipes Costs Custom …" at bounding box center [720, 697] width 1441 height 1394
type input "8"
type input "6.65"
click at [512, 291] on div "Ingredient * Amount * Unit * Waste * .a-a{fill:#347362;}.b-a{fill:#fff;} Grams …" at bounding box center [664, 497] width 934 height 627
type input "5.22"
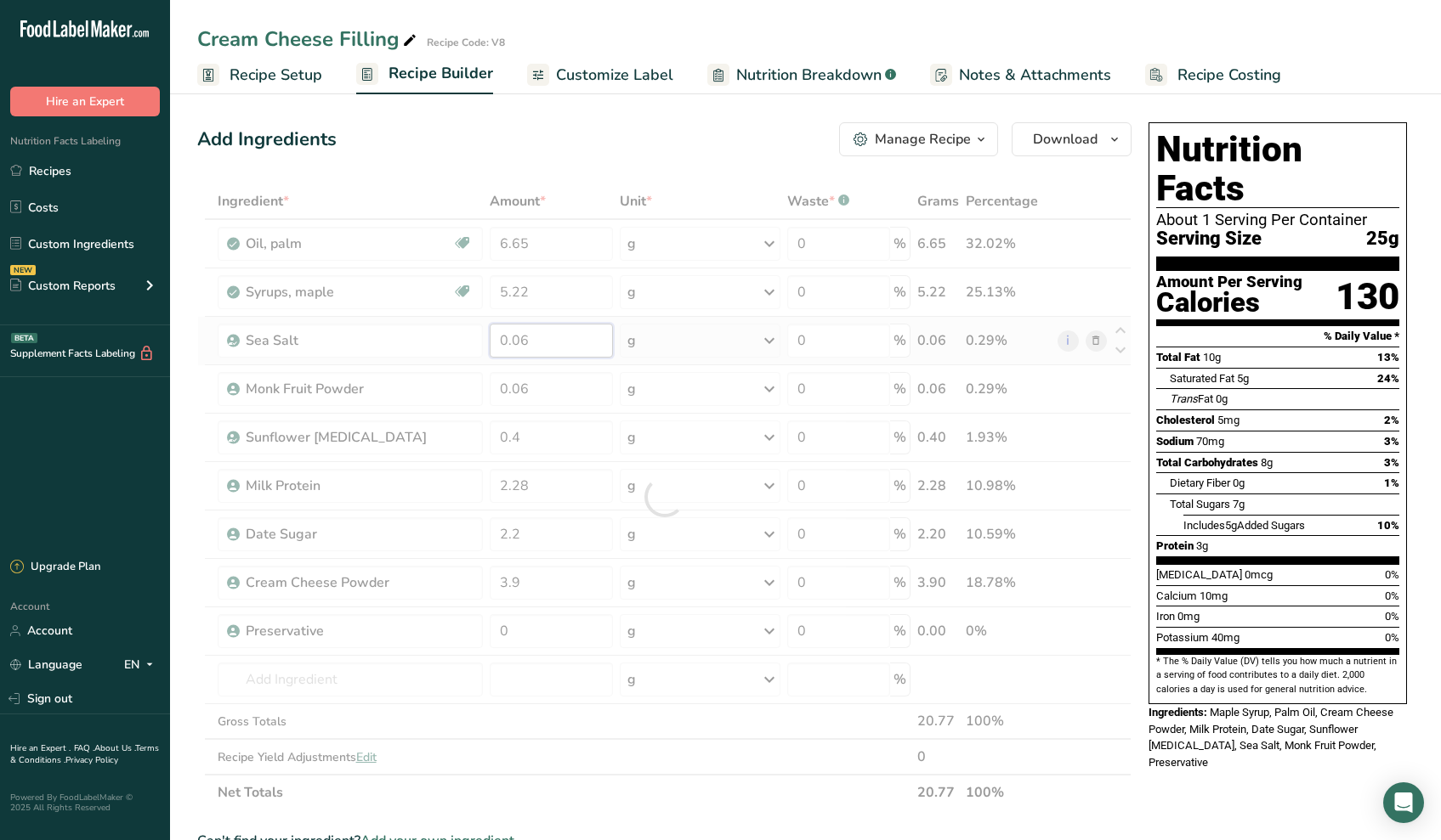
click at [538, 345] on div "Ingredient * Amount * Unit * Waste * .a-a{fill:#347362;}.b-a{fill:#fff;} Grams …" at bounding box center [664, 497] width 934 height 627
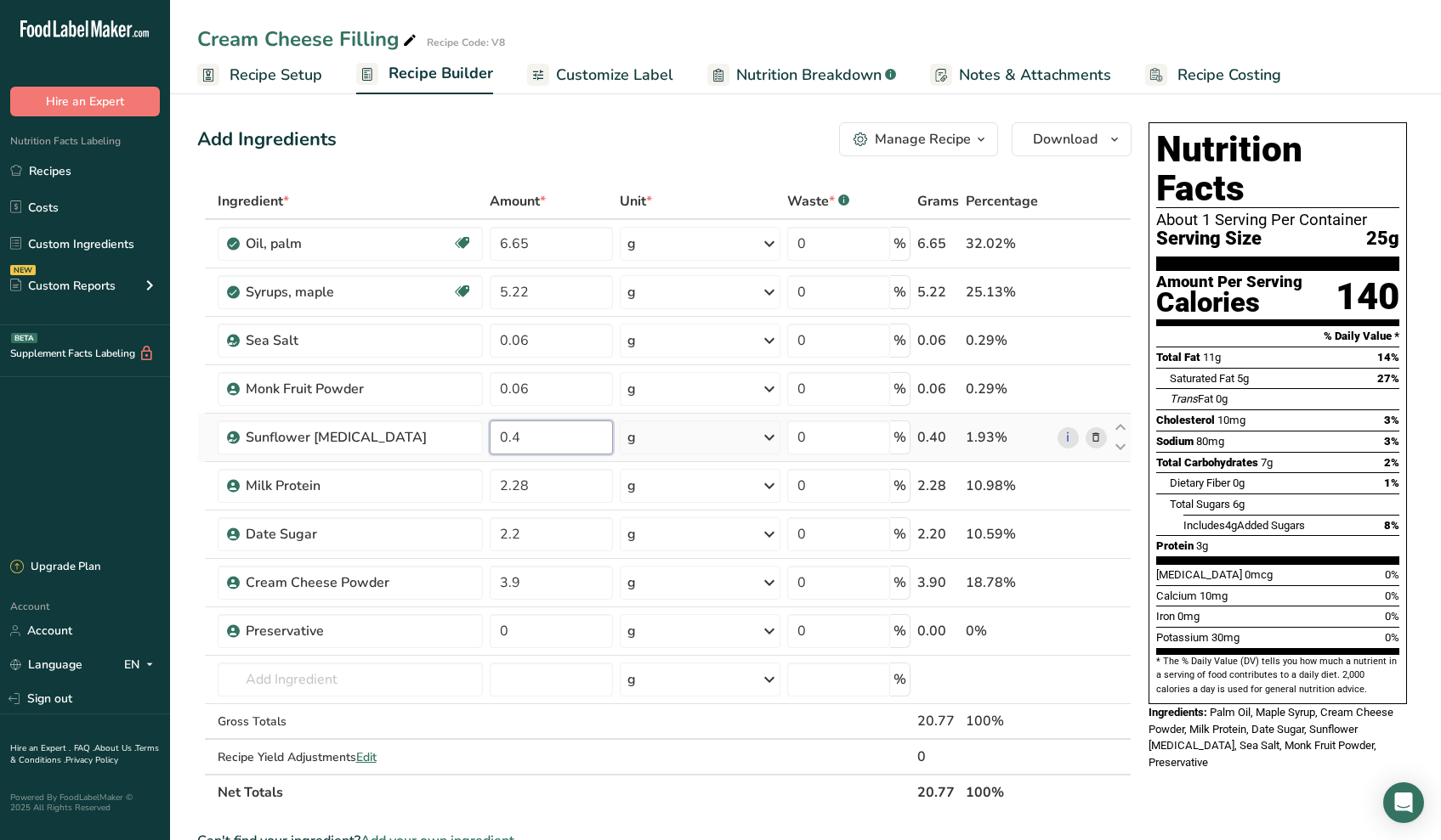
click at [550, 440] on div "Ingredient * Amount * Unit * Waste * .a-a{fill:#347362;}.b-a{fill:#fff;} Grams …" at bounding box center [664, 497] width 934 height 627
type input "0.16"
click at [552, 486] on div "Ingredient * Amount * Unit * Waste * .a-a{fill:#347362;}.b-a{fill:#fff;} Grams …" at bounding box center [664, 497] width 934 height 627
type input "2"
type input "1.8"
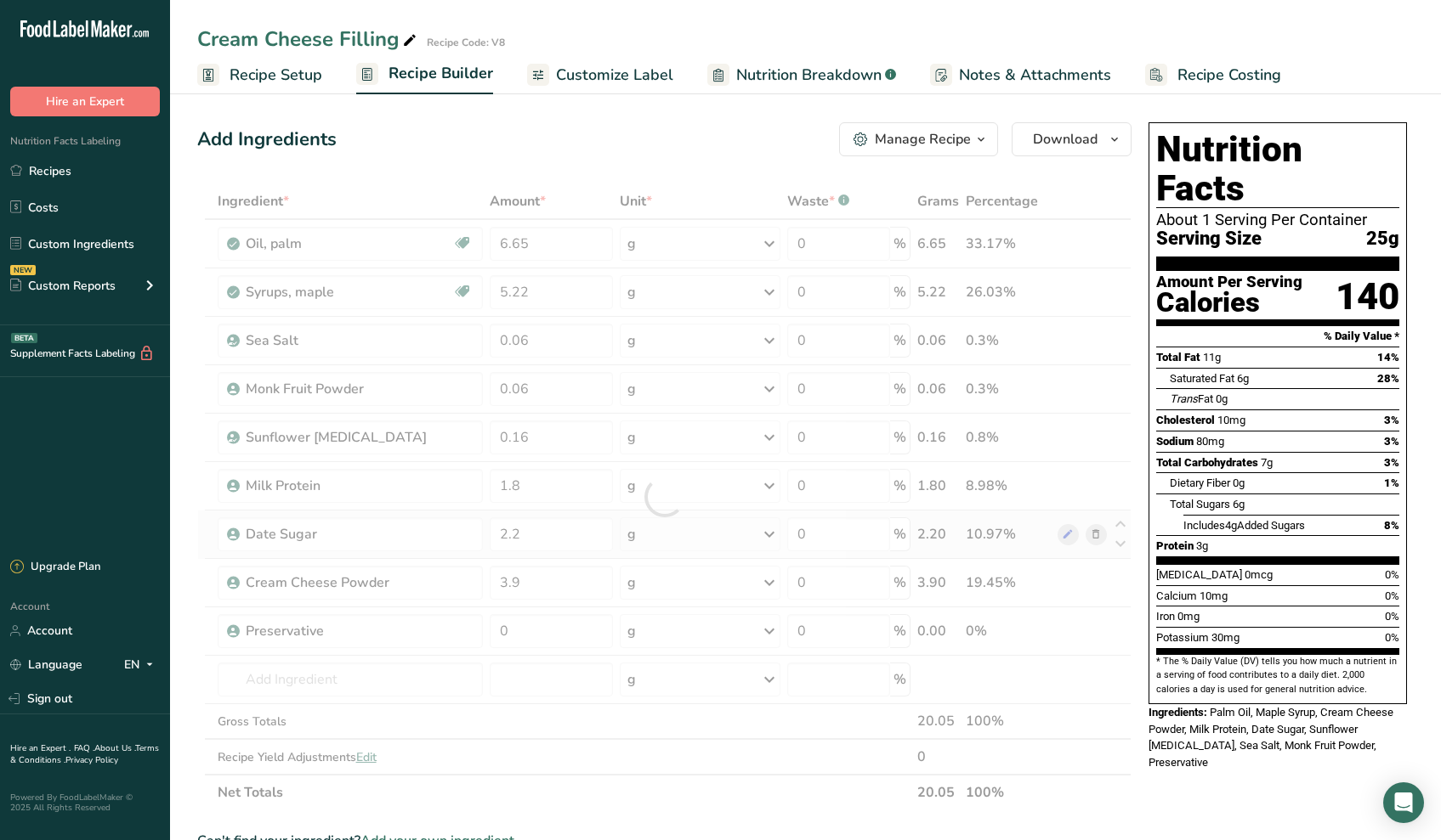
click at [539, 552] on div "Ingredient * Amount * Unit * Waste * .a-a{fill:#347362;}.b-a{fill:#fff;} Grams …" at bounding box center [664, 497] width 934 height 627
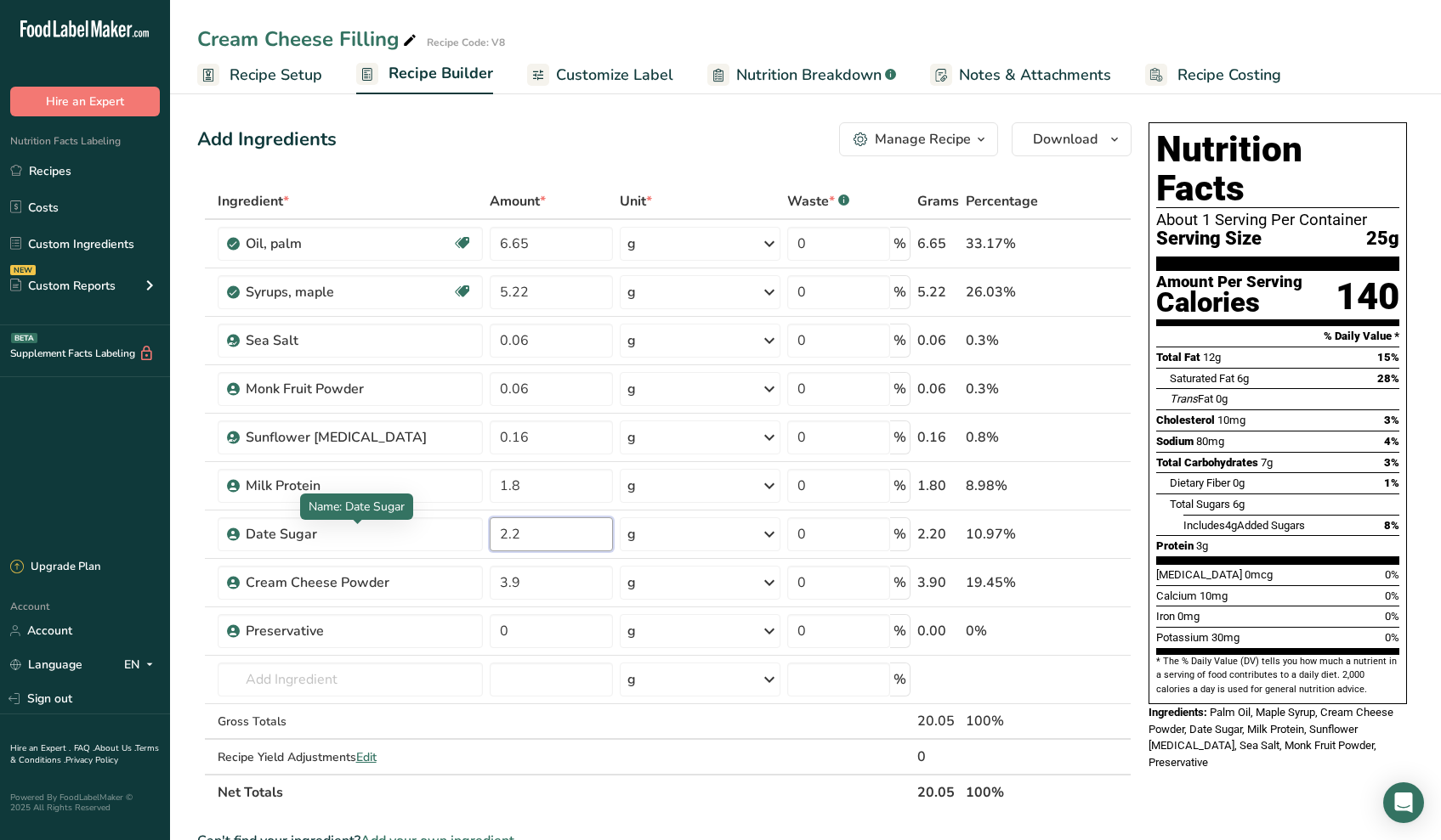
drag, startPoint x: 544, startPoint y: 540, endPoint x: 339, endPoint y: 519, distance: 206.1
click at [343, 529] on tr "Date Sugar 2.2 g Weight Units g kg mg See more Volume Units l Volume units requ…" at bounding box center [664, 535] width 933 height 48
type input "1.48"
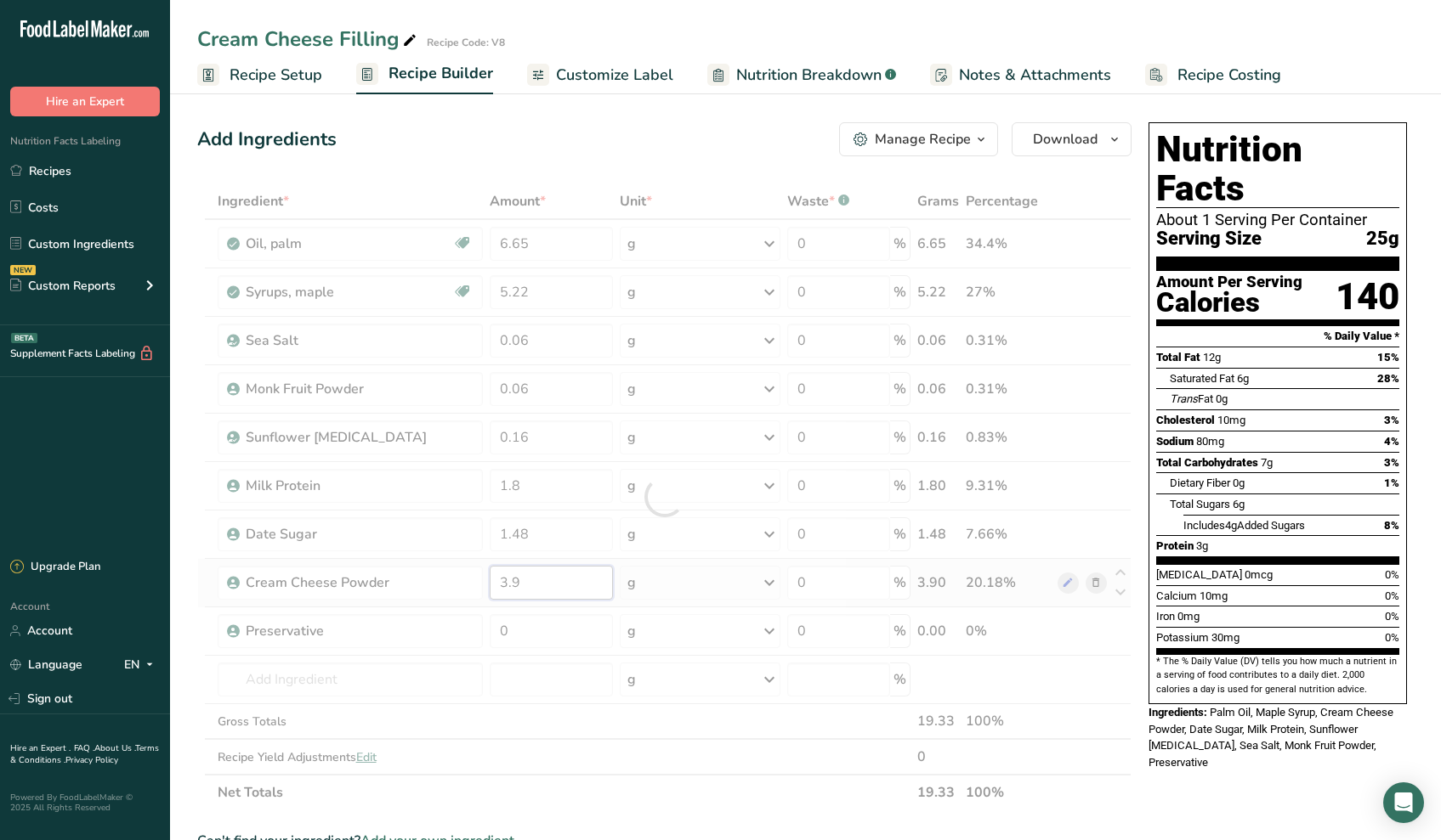
click at [533, 574] on div "Ingredient * Amount * Unit * Waste * .a-a{fill:#347362;}.b-a{fill:#fff;} Grams …" at bounding box center [664, 497] width 934 height 627
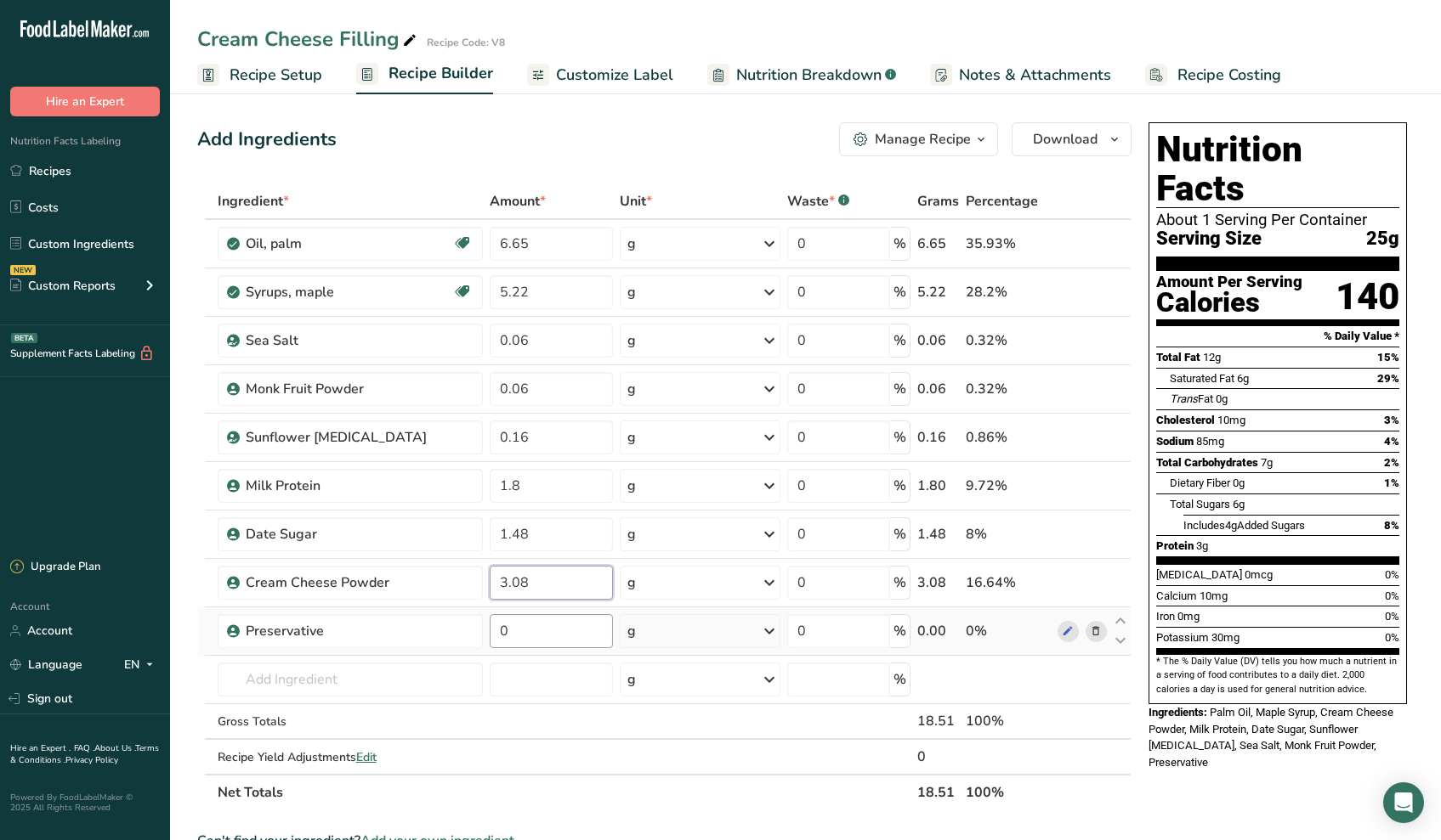
type input "3.08"
click at [573, 635] on div "Ingredient * Amount * Unit * Waste * .a-a{fill:#347362;}.b-a{fill:#fff;} Grams …" at bounding box center [664, 497] width 934 height 627
type input "0.2"
click at [337, 688] on div "Ingredient * Amount * Unit * Waste * .a-a{fill:#347362;}.b-a{fill:#fff;} Grams …" at bounding box center [664, 497] width 934 height 627
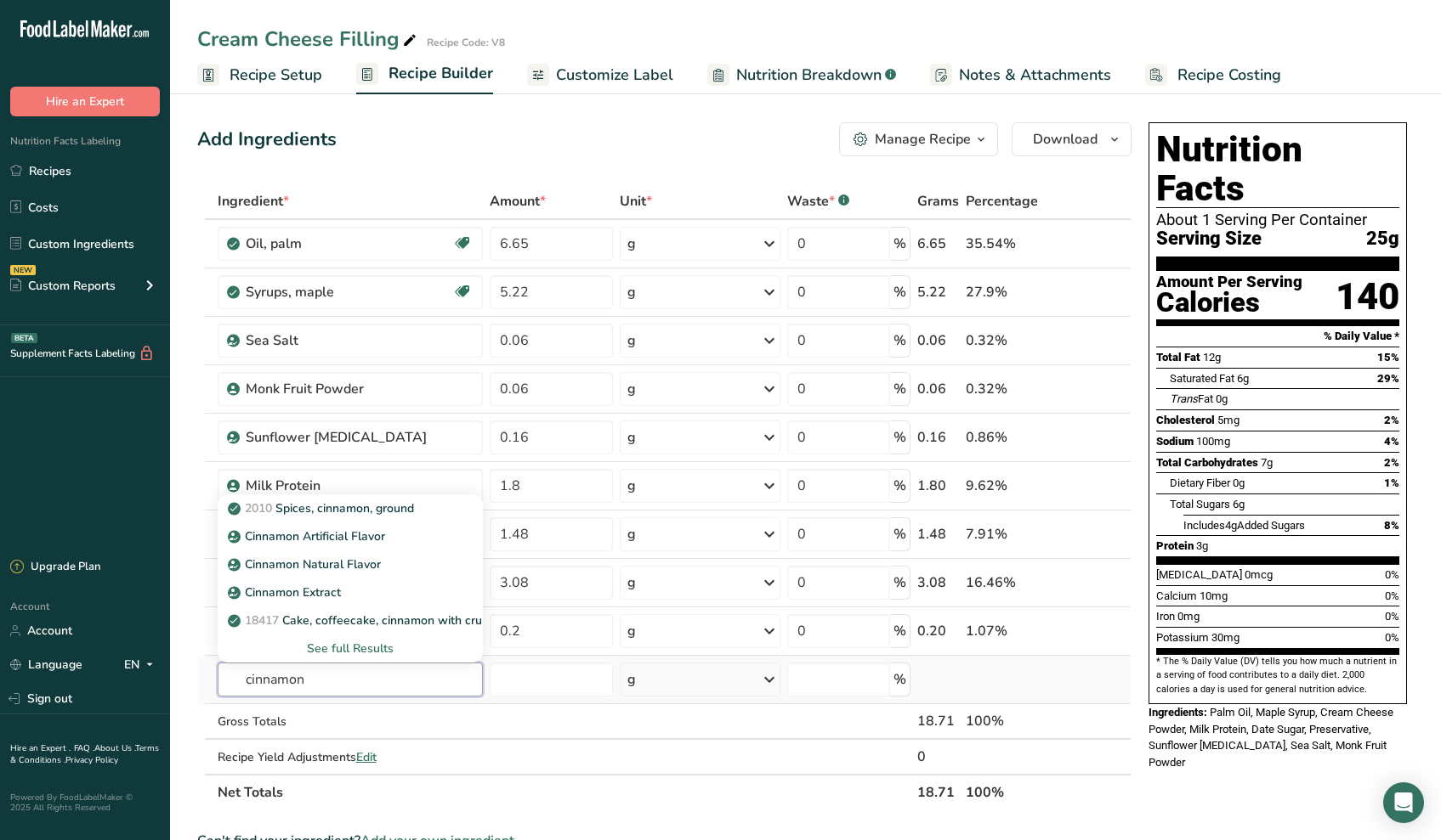
type input "cinnamon"
click at [352, 654] on div "See full Results" at bounding box center [350, 649] width 239 height 18
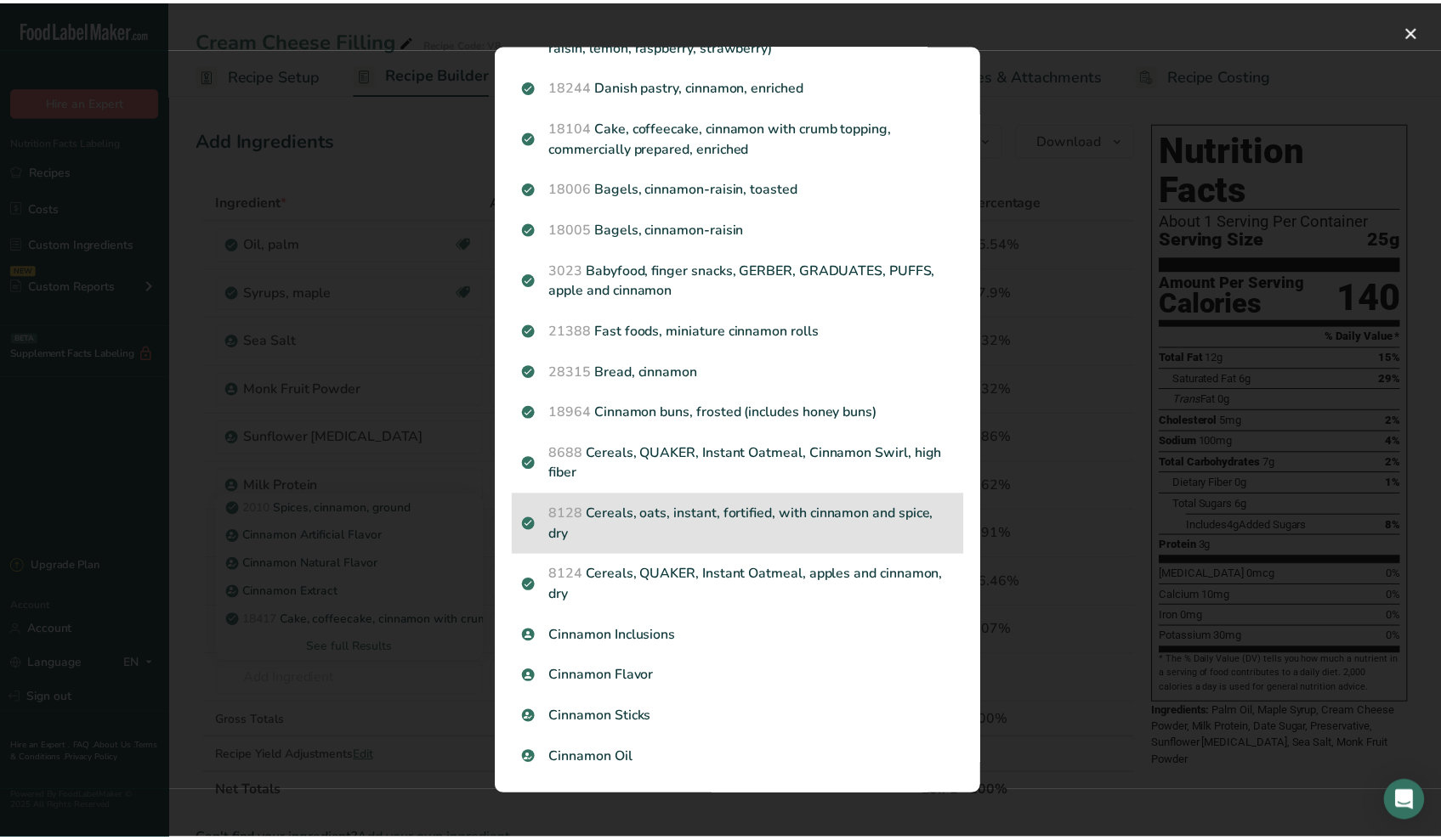
scroll to position [1457, 0]
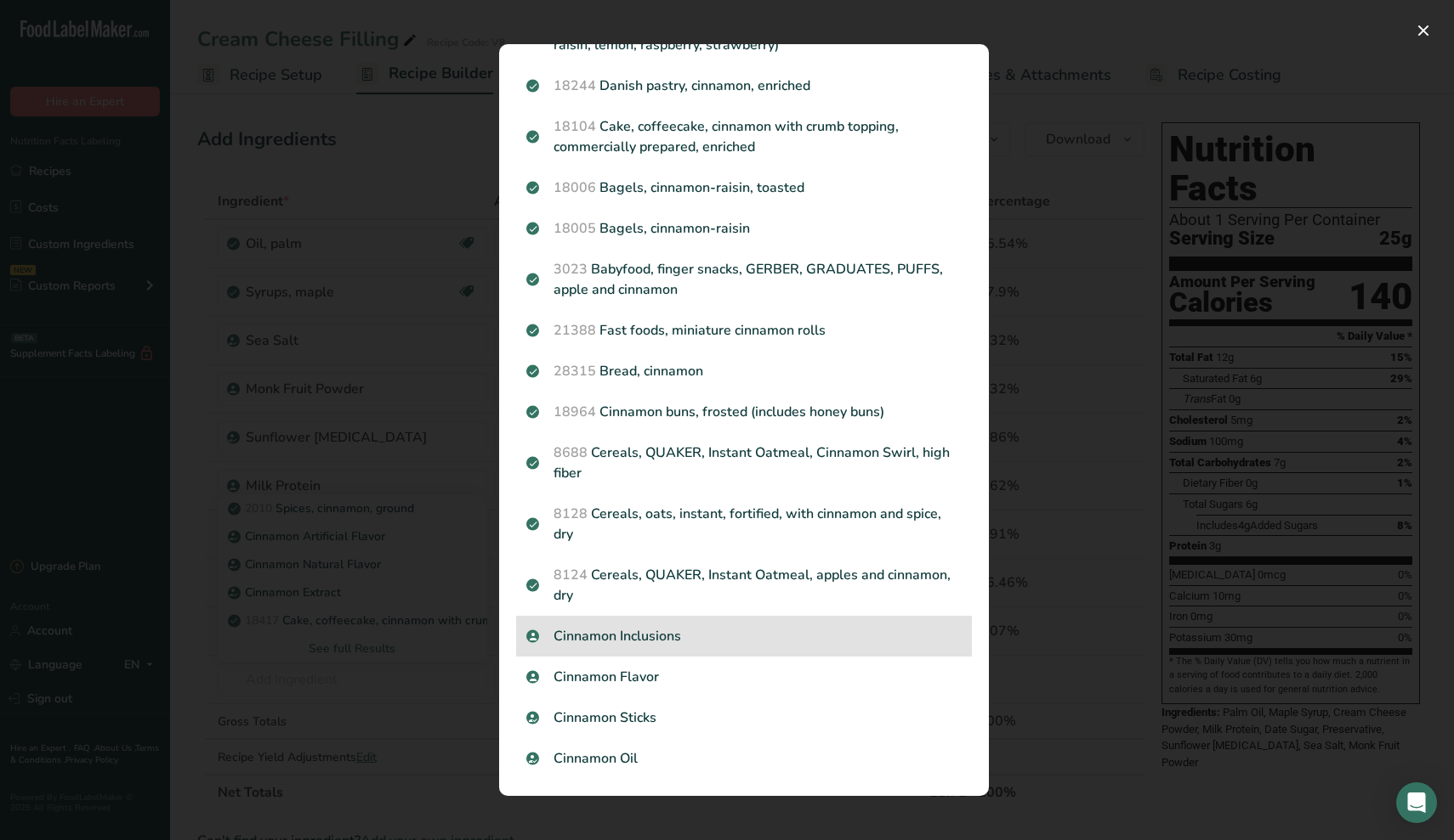
click at [576, 648] on div "Cinnamon Inclusions" at bounding box center [744, 636] width 456 height 41
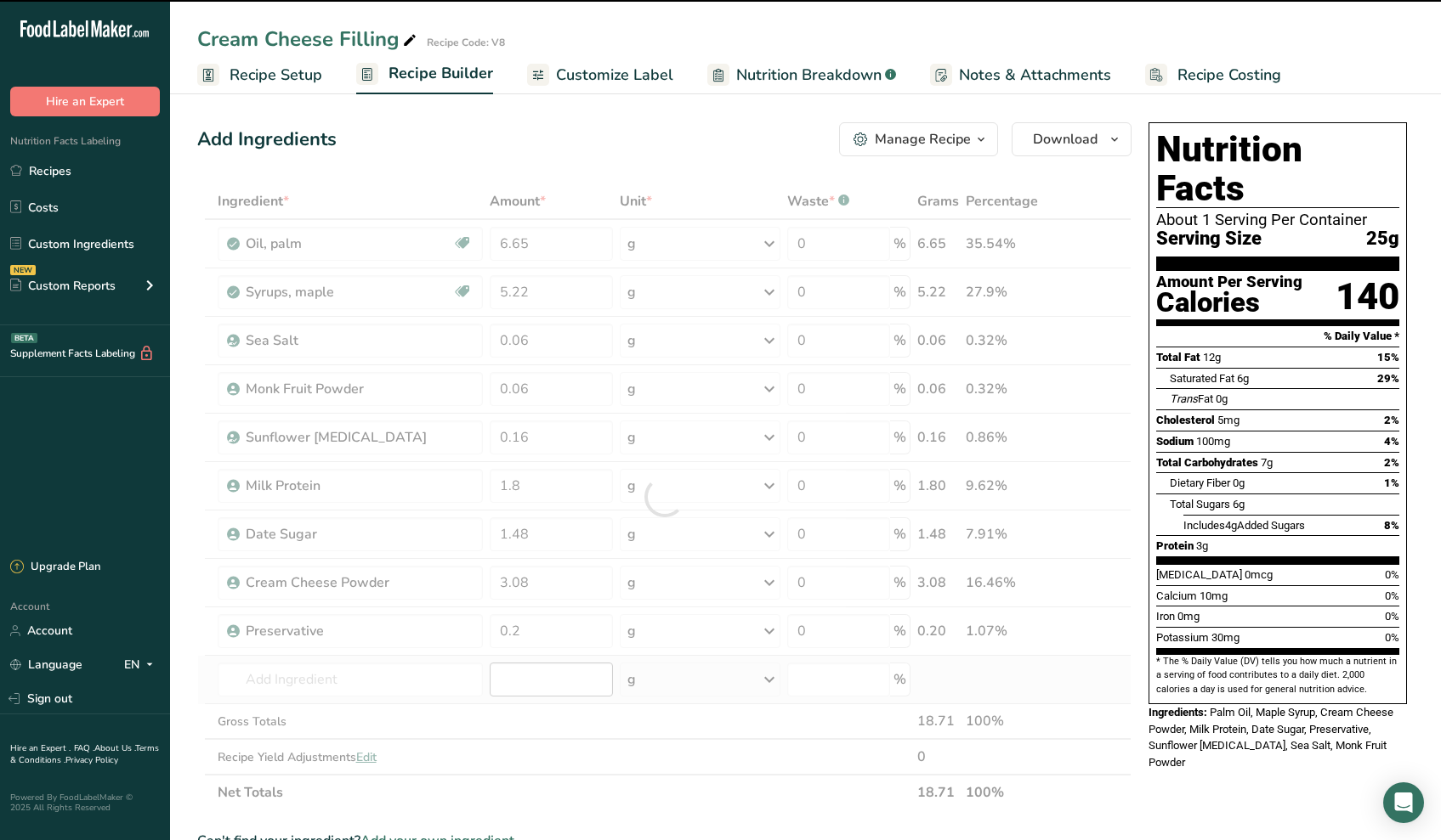
type input "0"
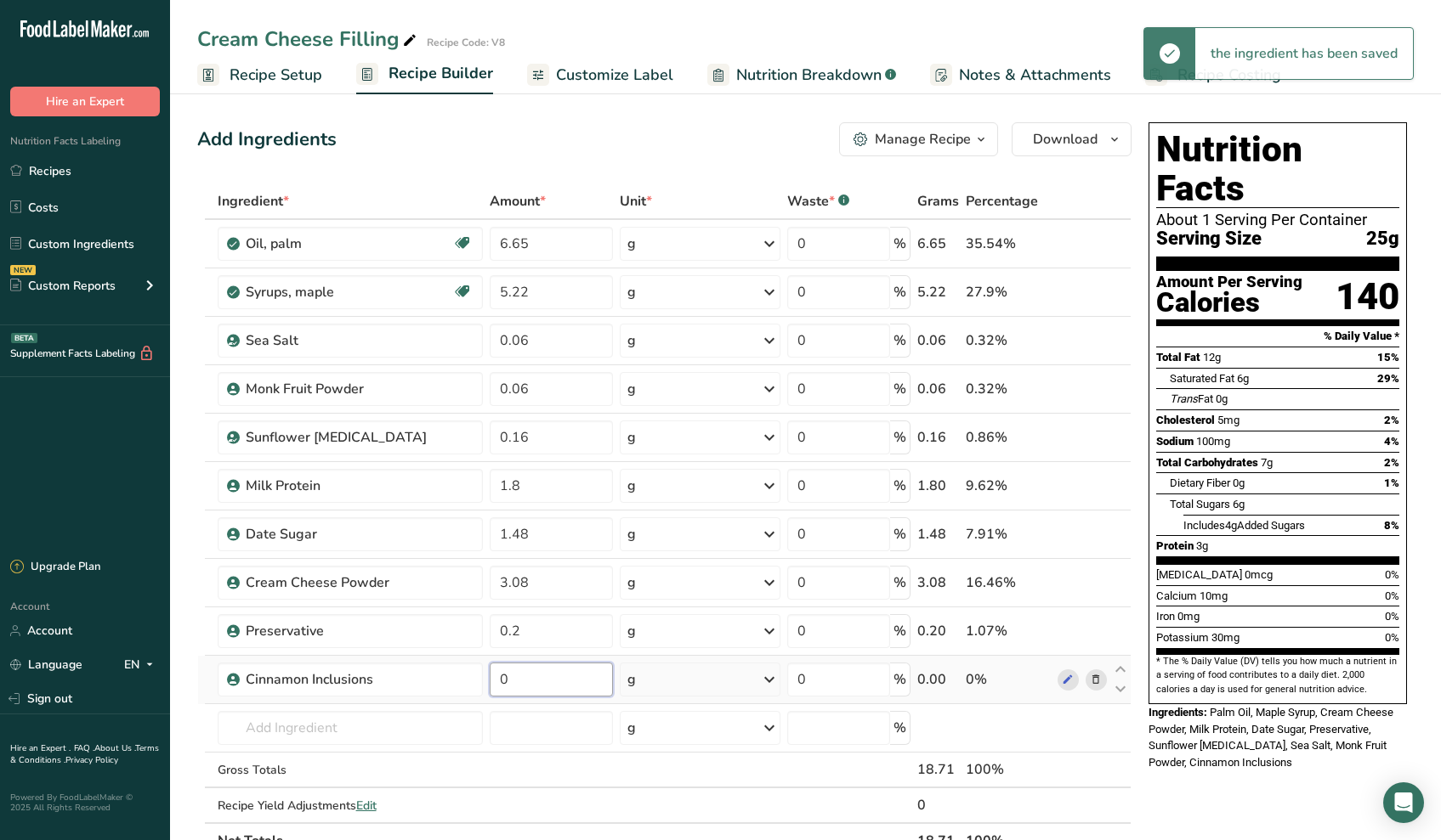
click at [515, 686] on input "0" at bounding box center [551, 679] width 123 height 34
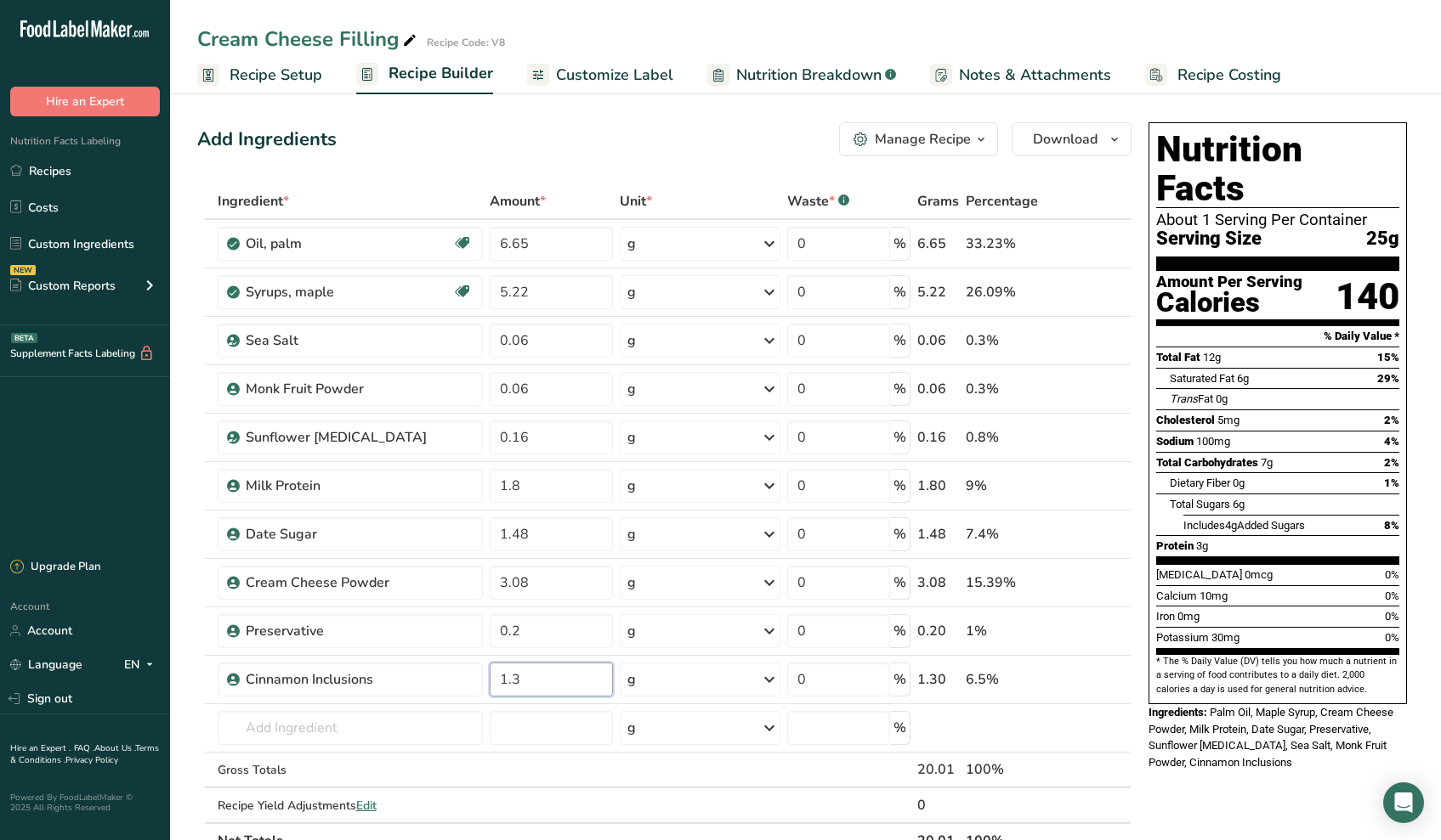
type input "1.3"
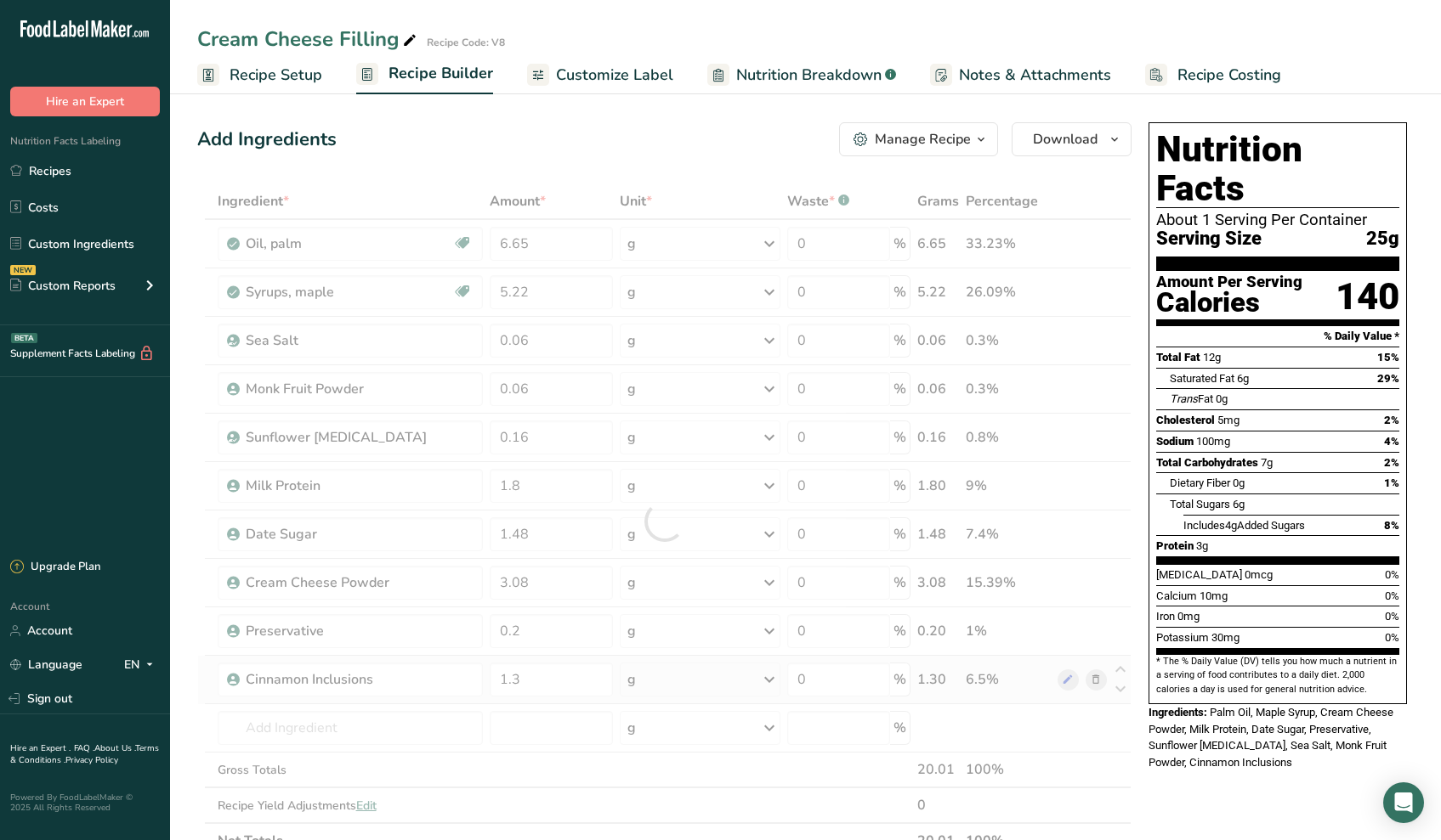
click at [489, 657] on div "Ingredient * Amount * Unit * Waste * .a-a{fill:#347362;}.b-a{fill:#fff;} Grams …" at bounding box center [664, 521] width 934 height 675
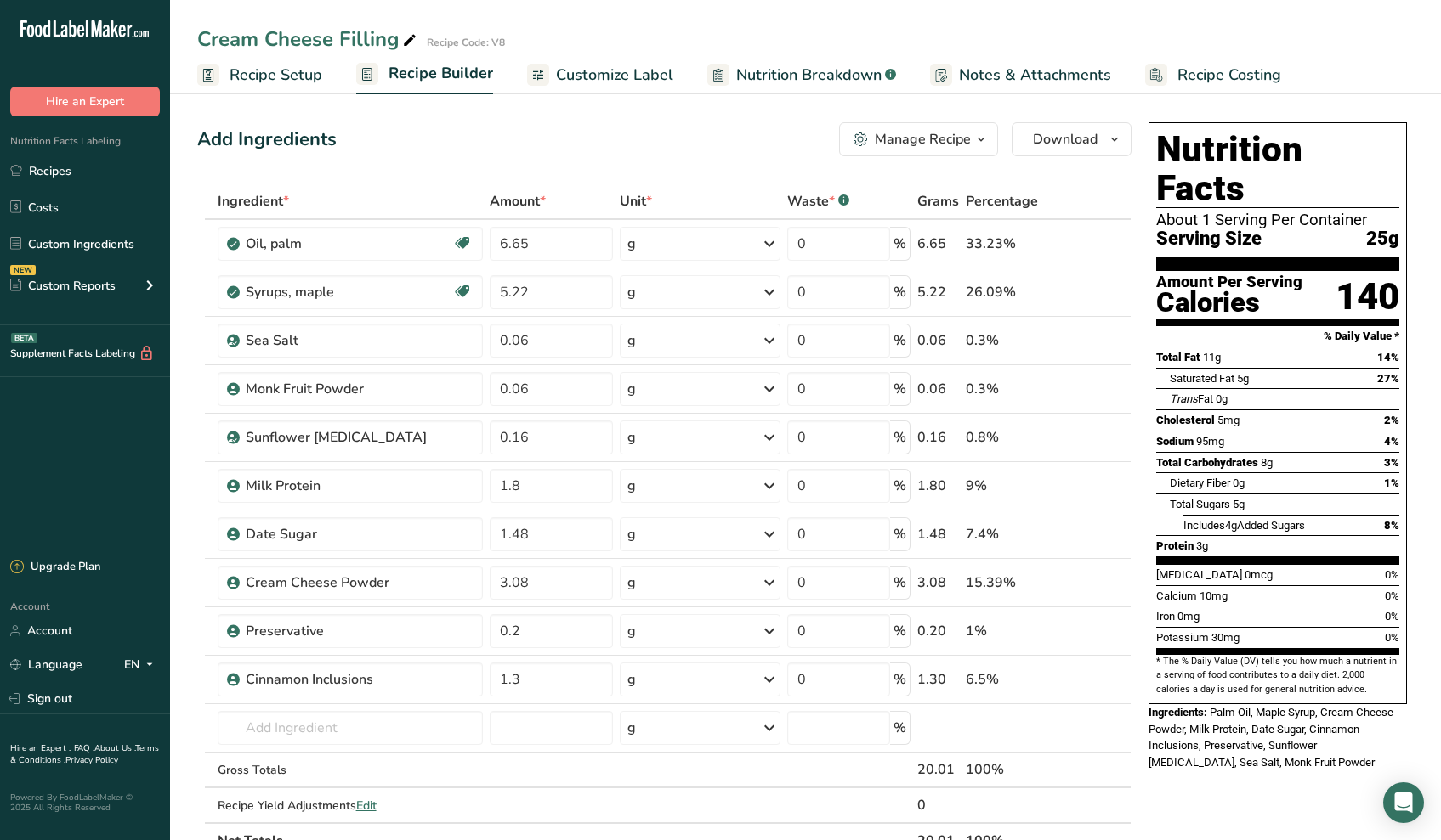
click at [897, 133] on div "Manage Recipe" at bounding box center [922, 140] width 96 height 21
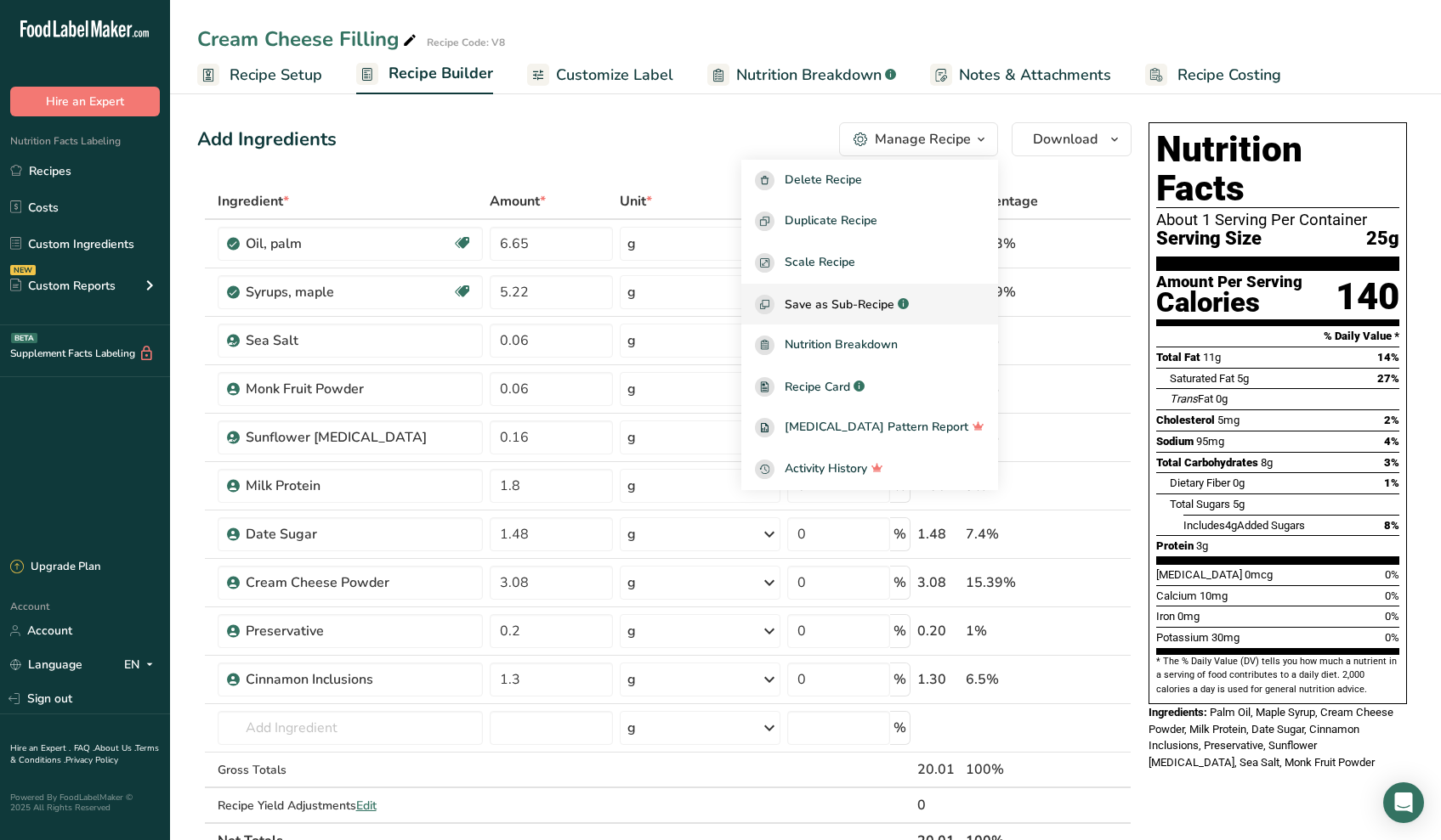
click at [866, 296] on span "Save as Sub-Recipe" at bounding box center [839, 304] width 110 height 18
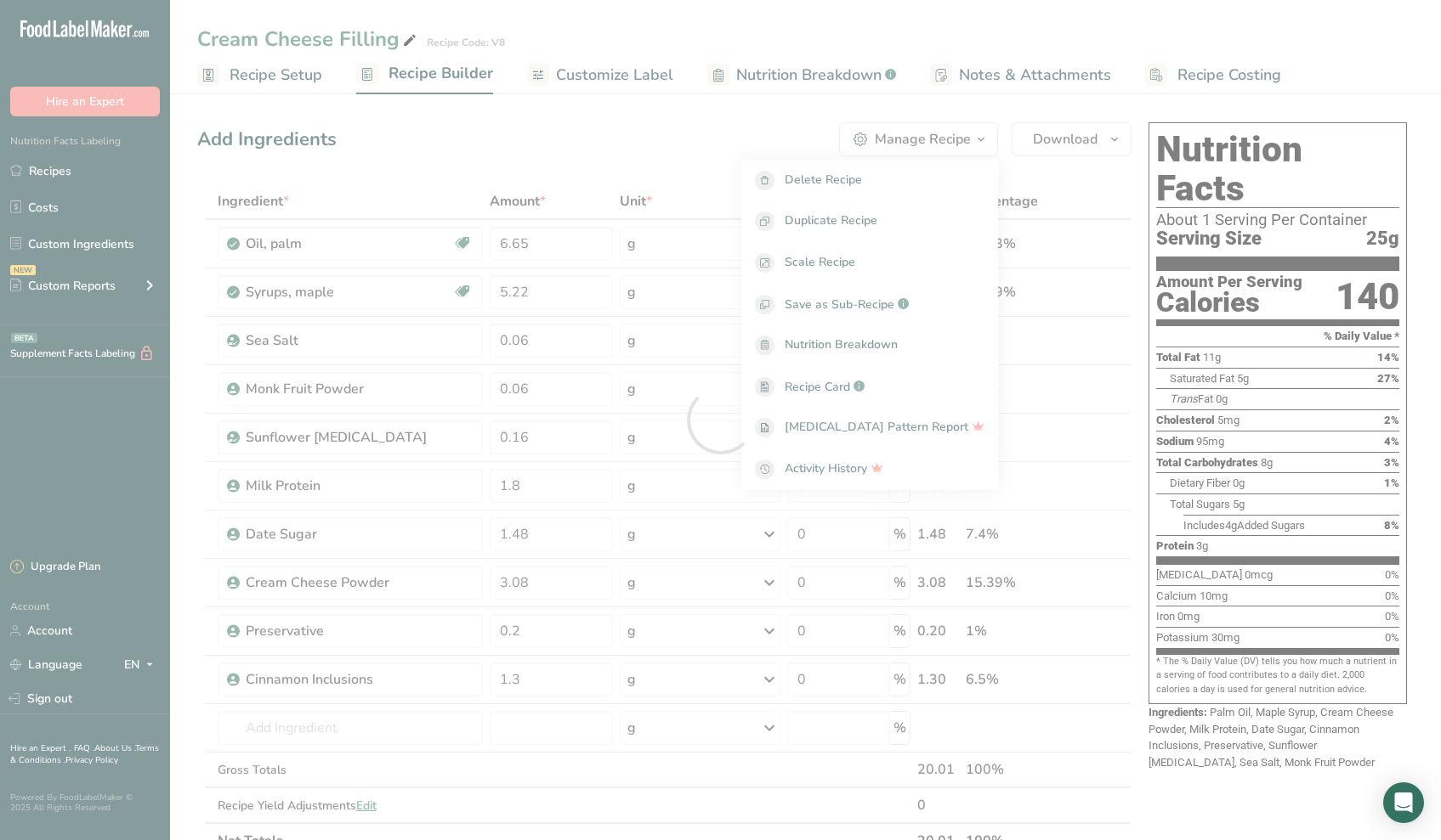
select select "30"
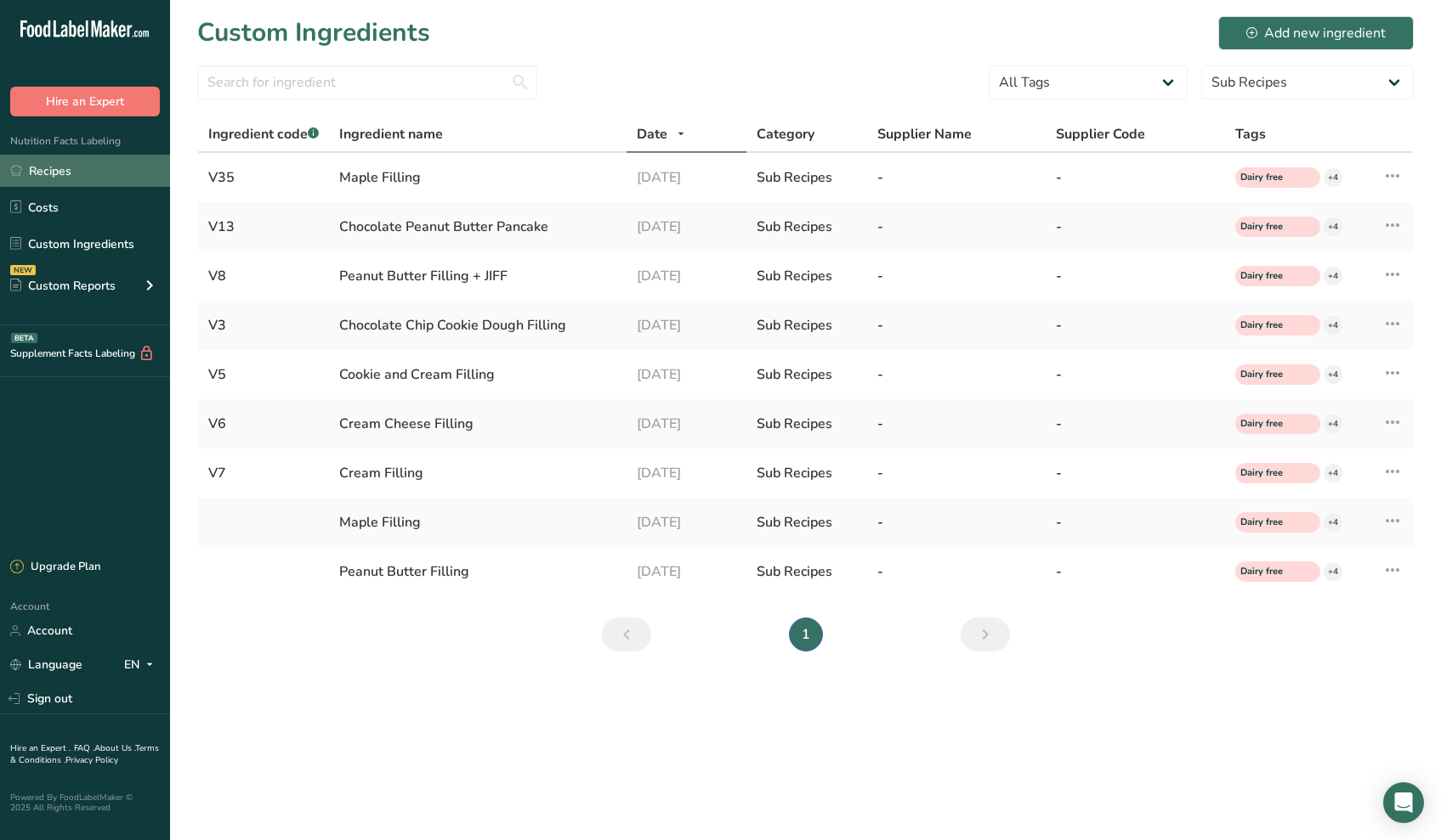
click at [71, 176] on link "Recipes" at bounding box center [85, 170] width 170 height 32
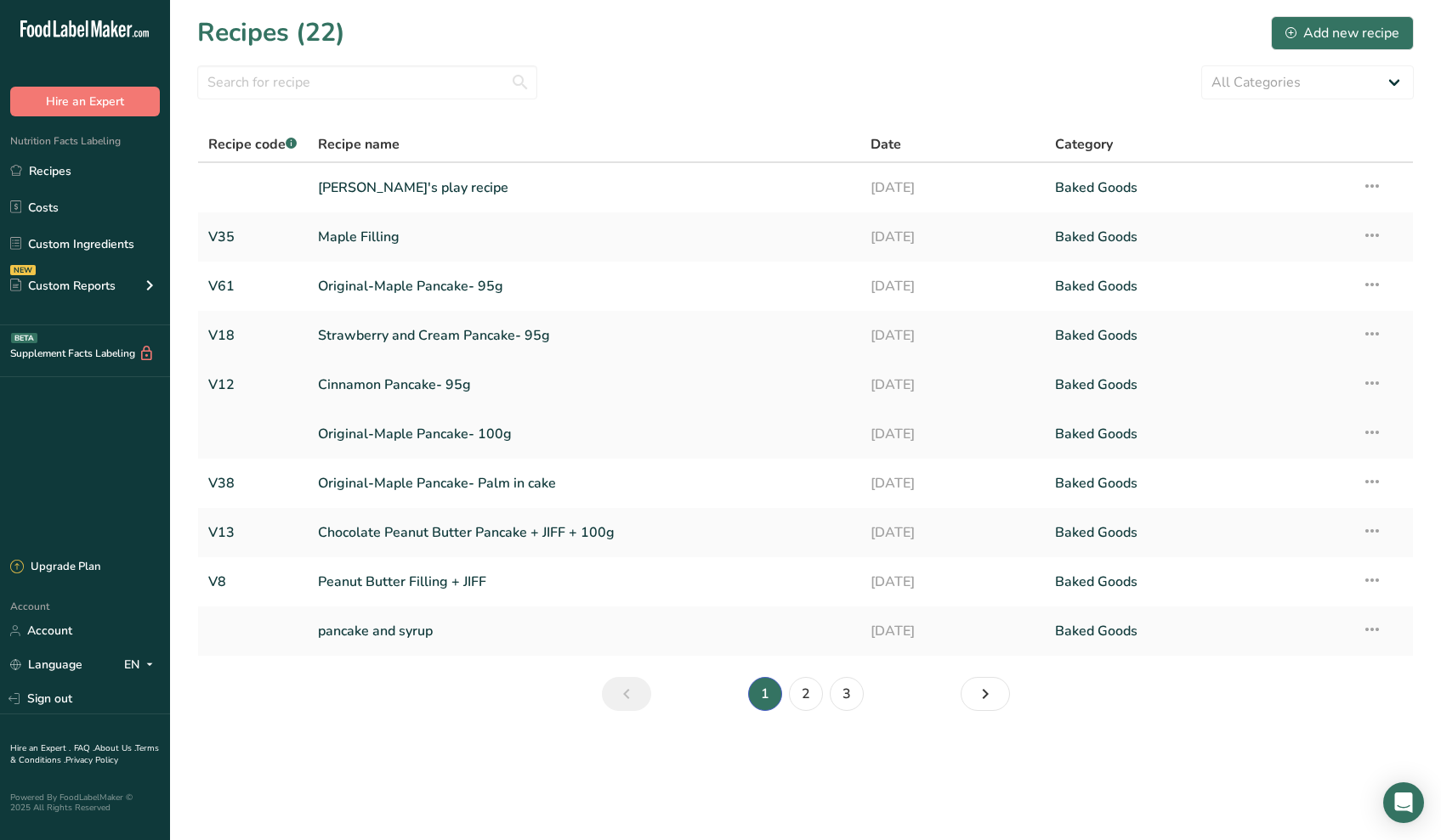
click at [397, 390] on link "Cinnamon Pancake- 95g" at bounding box center [583, 385] width 532 height 35
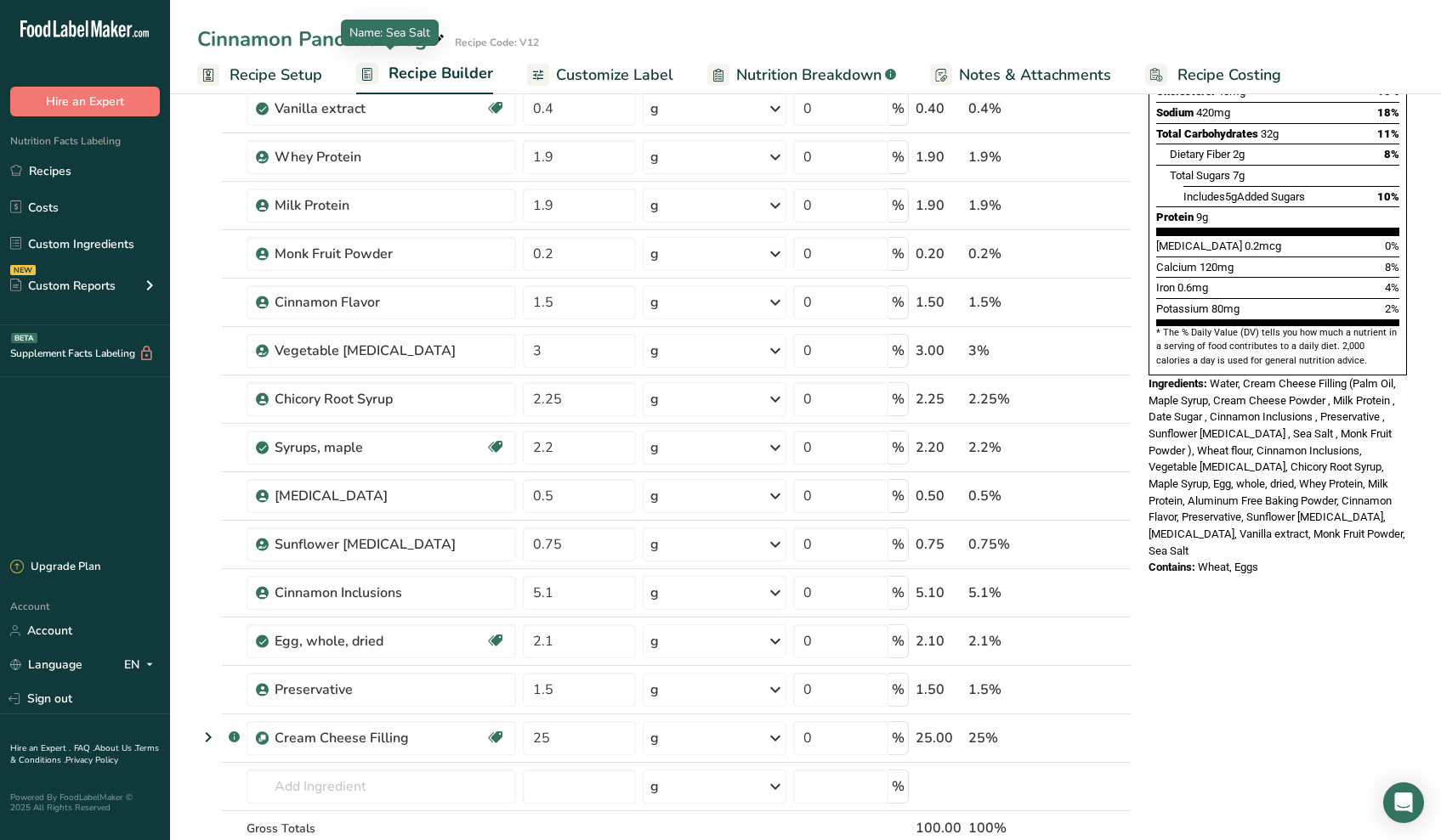
scroll to position [333, 0]
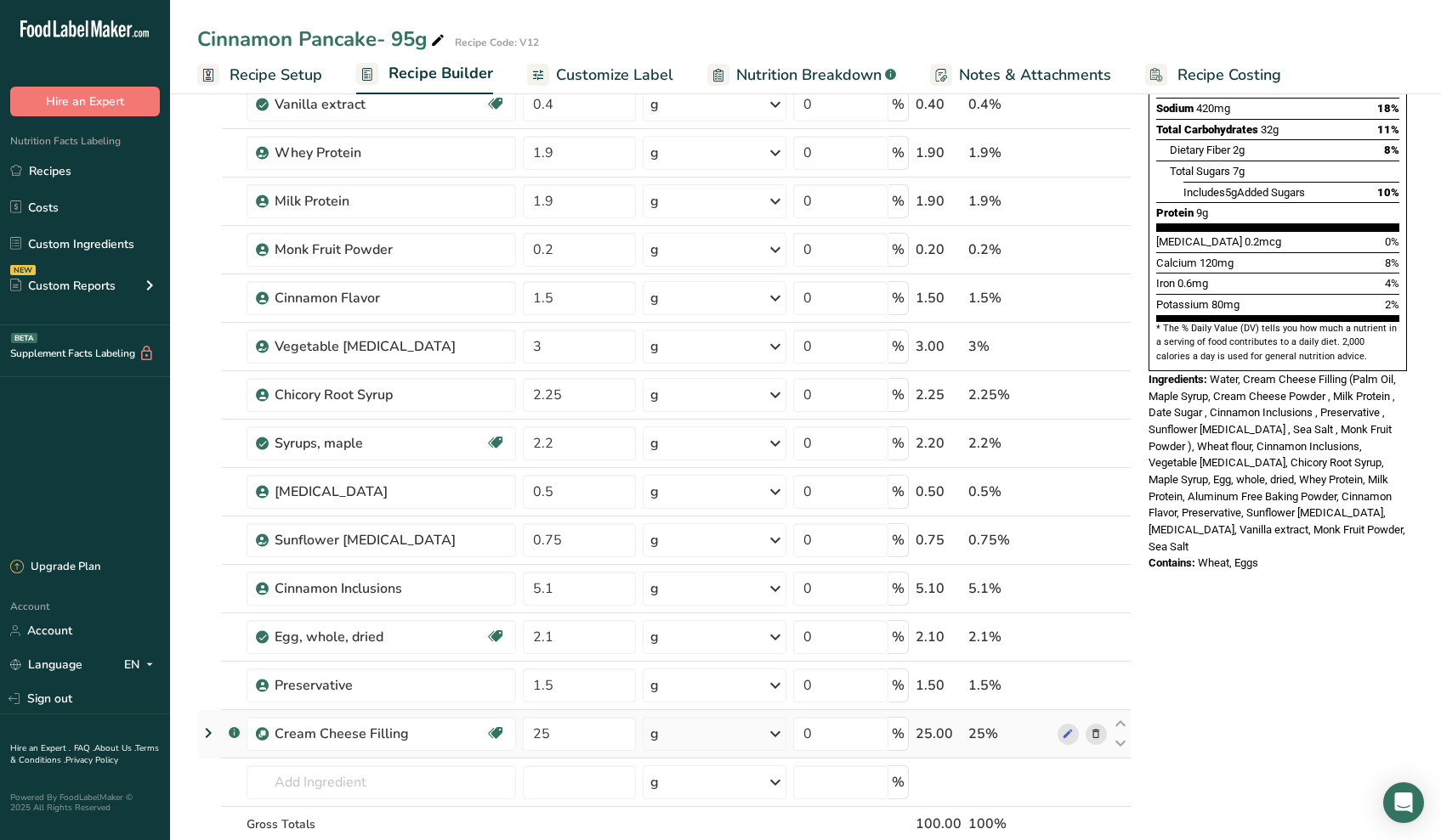
click at [1096, 731] on icon at bounding box center [1096, 734] width 12 height 18
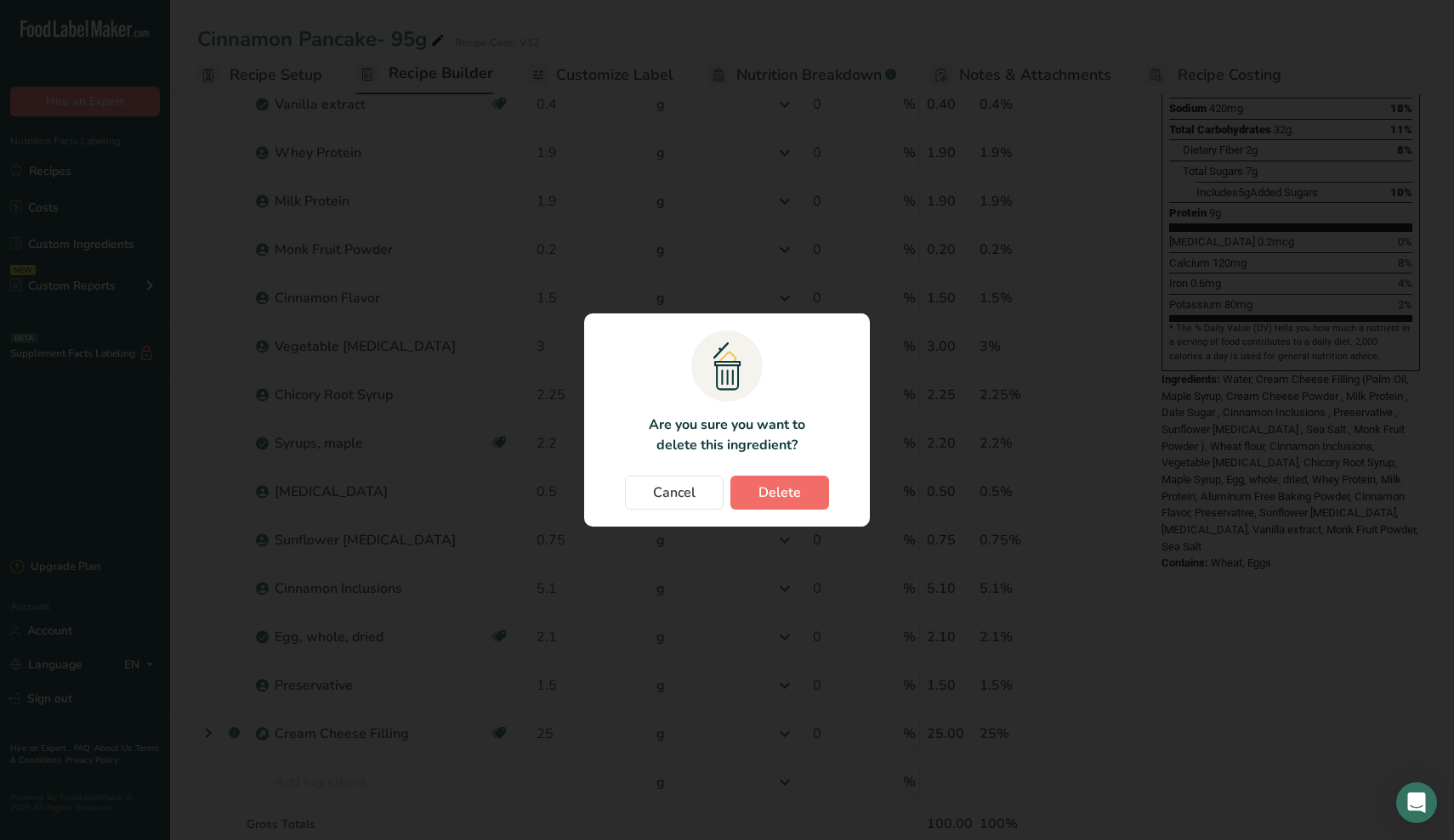
click at [772, 498] on span "Delete" at bounding box center [779, 493] width 42 height 21
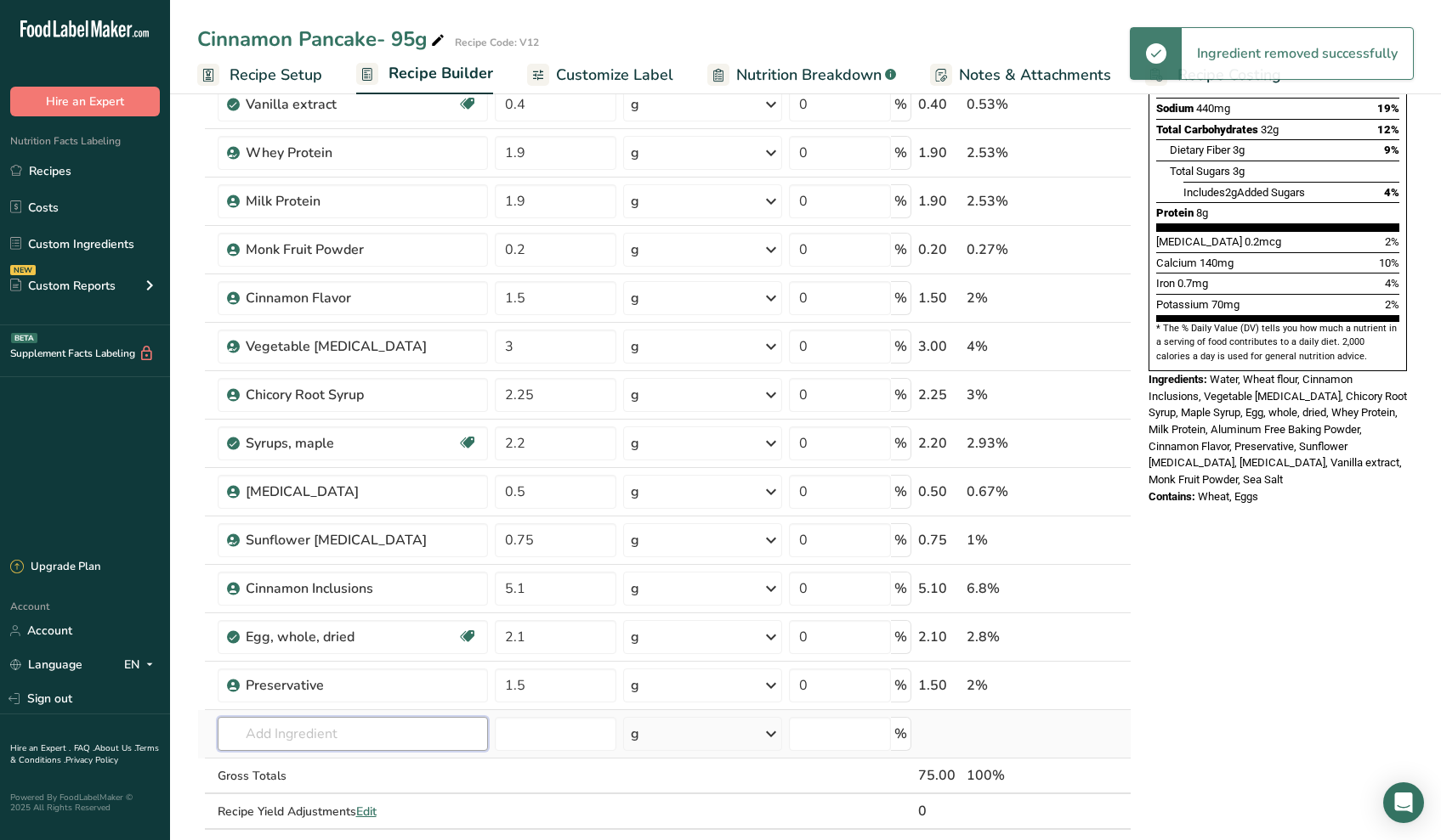
click at [337, 744] on input "text" at bounding box center [353, 733] width 271 height 34
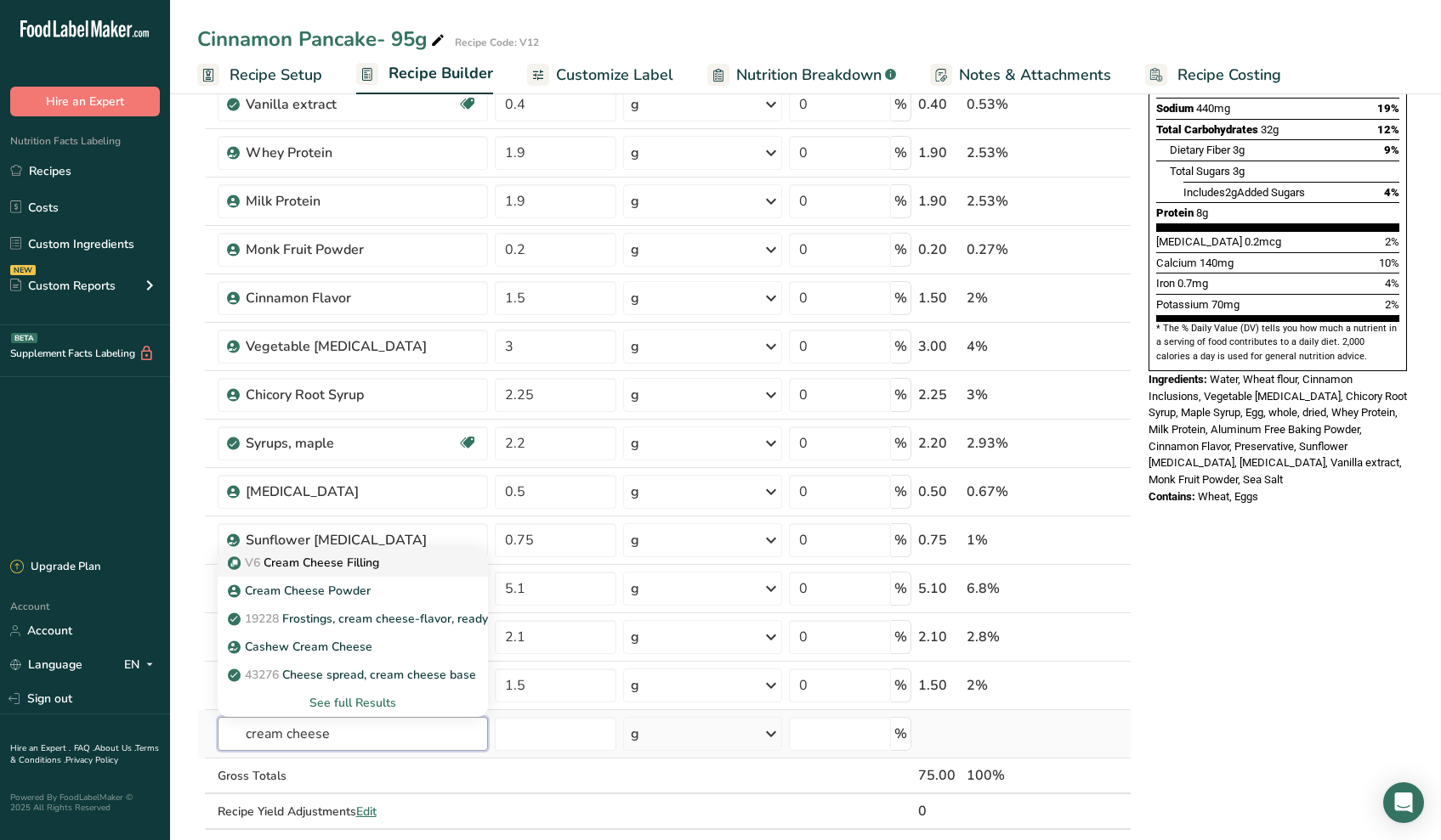
type input "cream cheese"
click at [332, 566] on p "V6 Cream Cheese Filling" at bounding box center [305, 562] width 148 height 18
type input "Cream Cheese Filling"
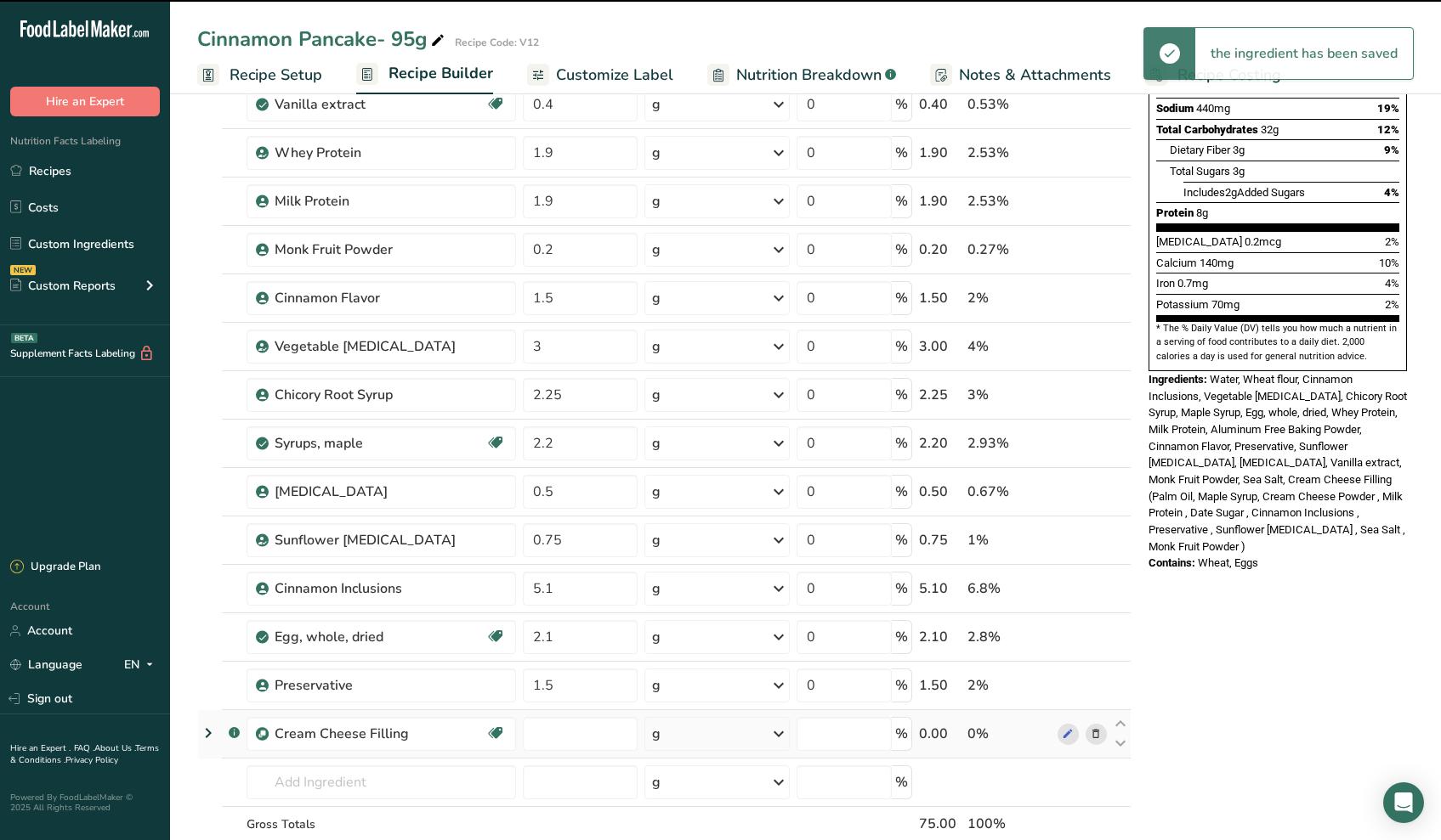
type input "0"
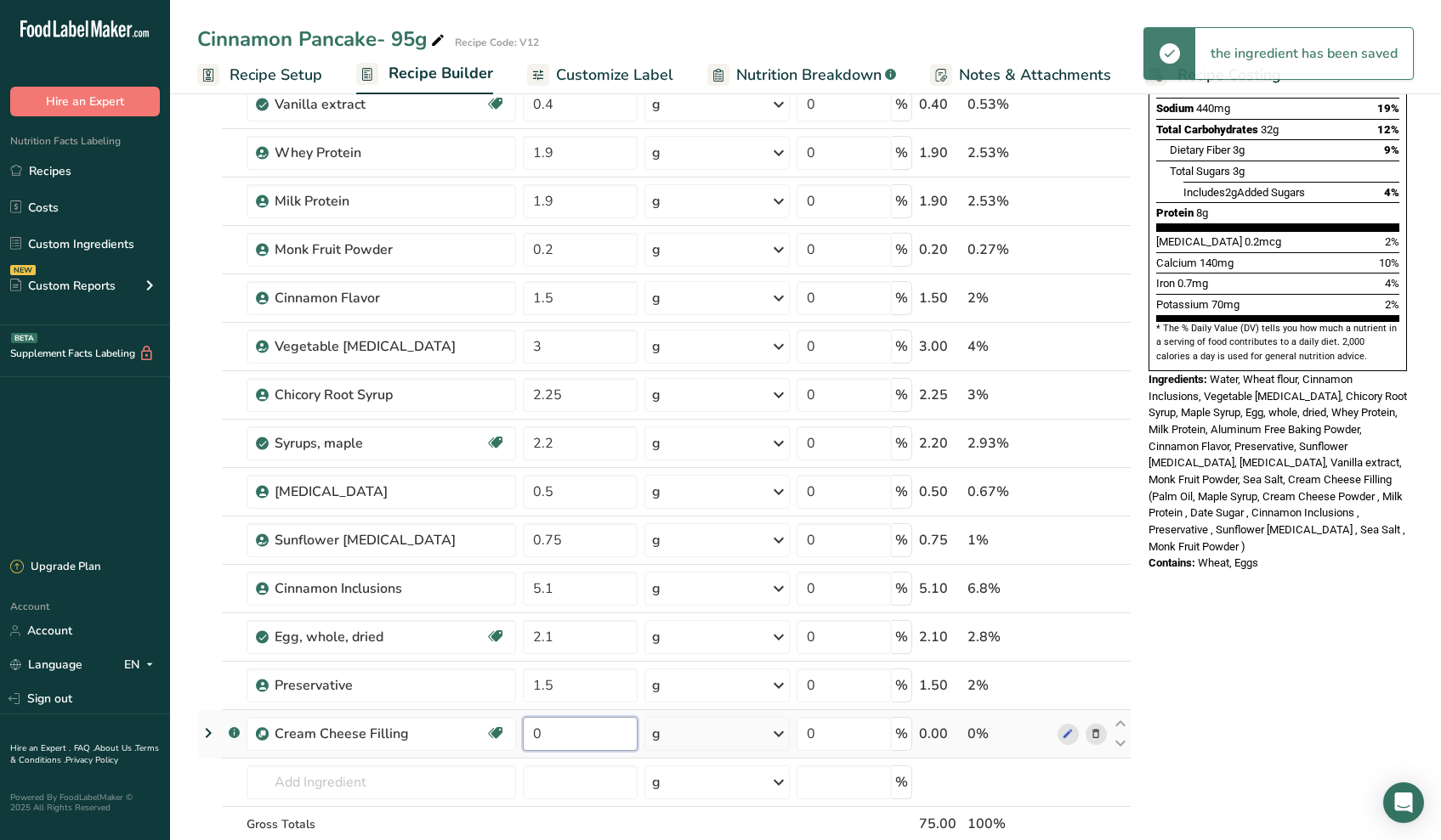
click at [576, 743] on input "0" at bounding box center [580, 733] width 115 height 34
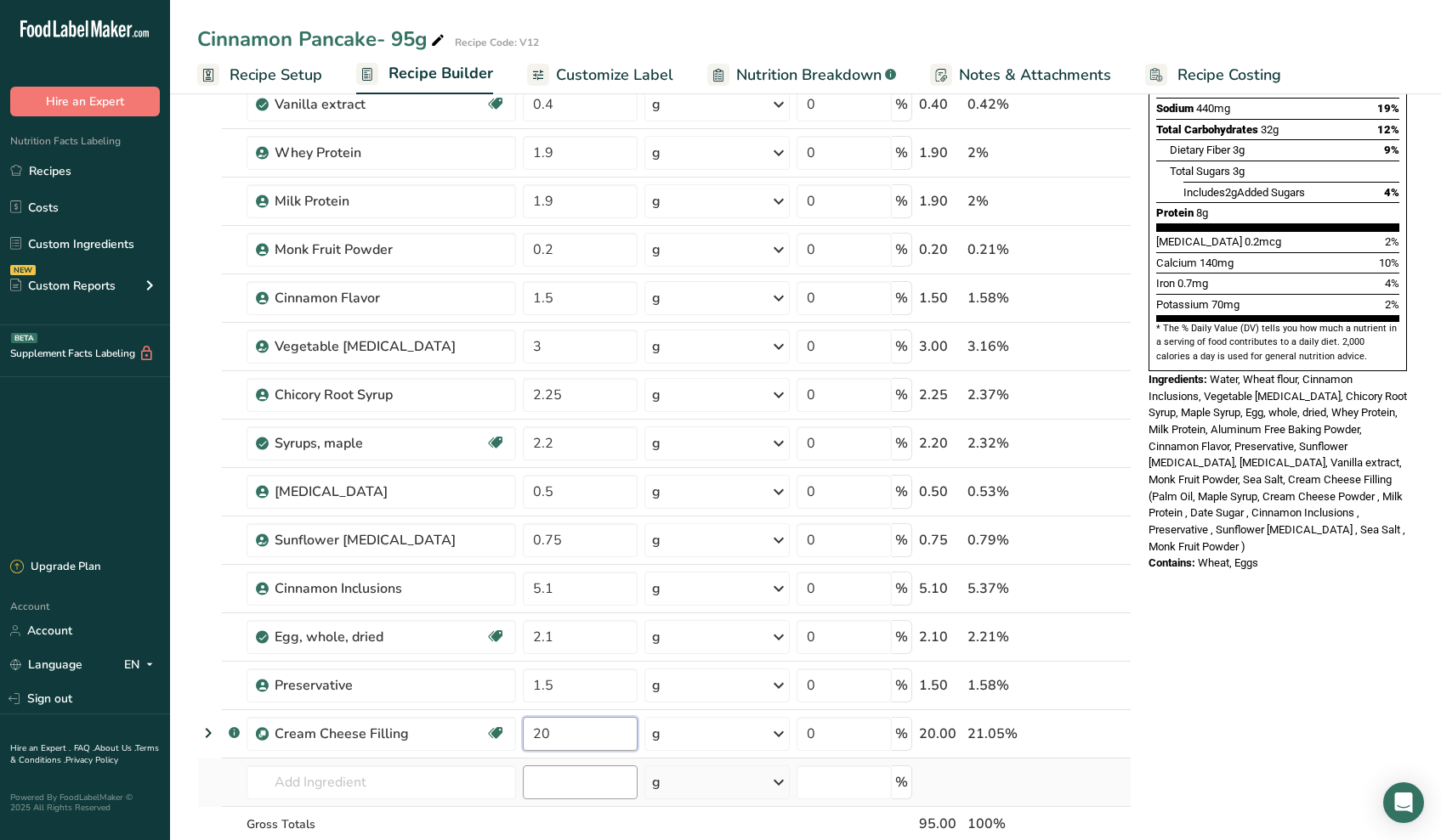
type input "20"
click at [576, 770] on div "Ingredient * Amount * Unit * Waste * .a-a{fill:#347362;}.b-a{fill:#fff;} Grams …" at bounding box center [664, 382] width 934 height 1063
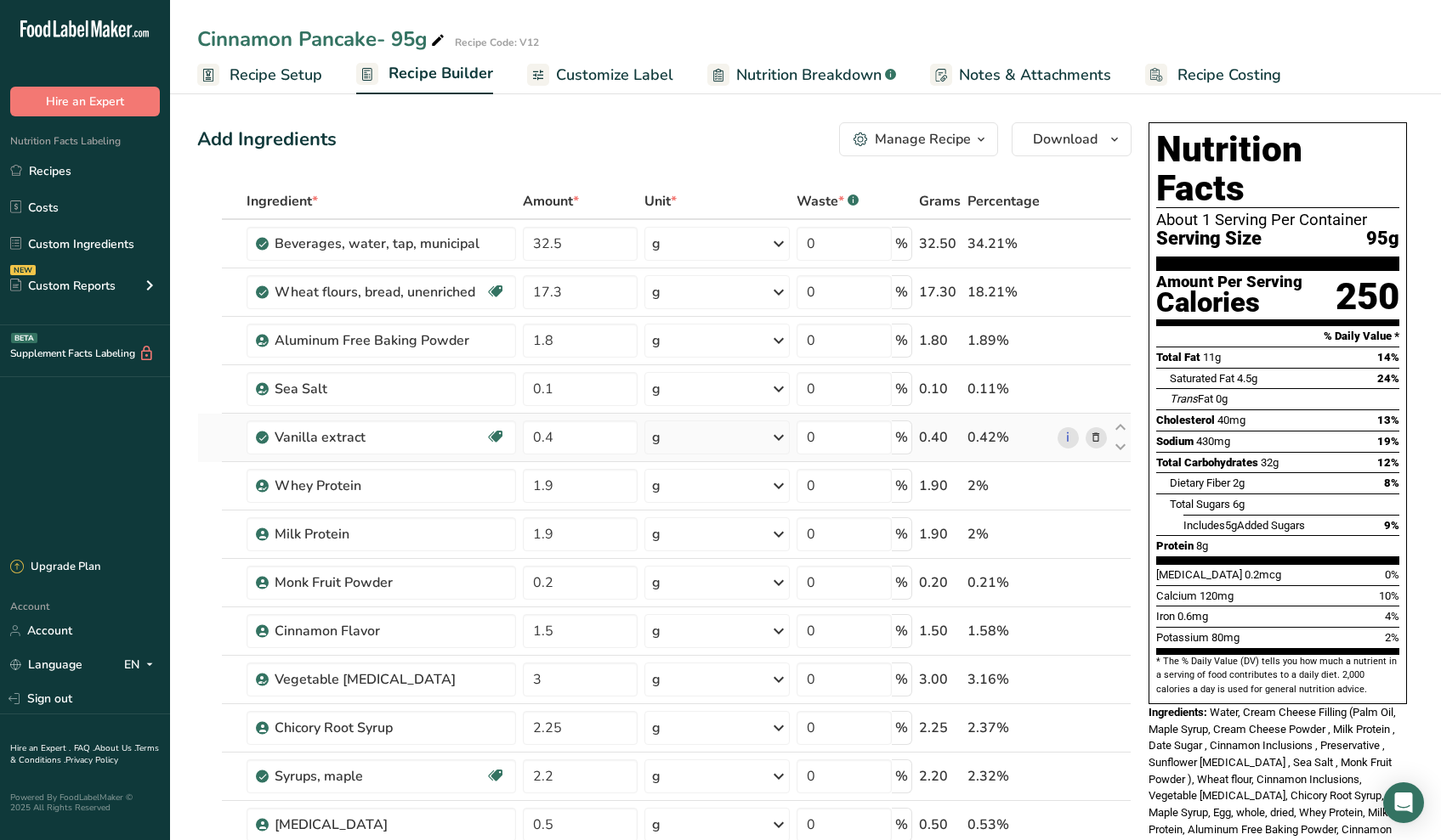
scroll to position [537, 0]
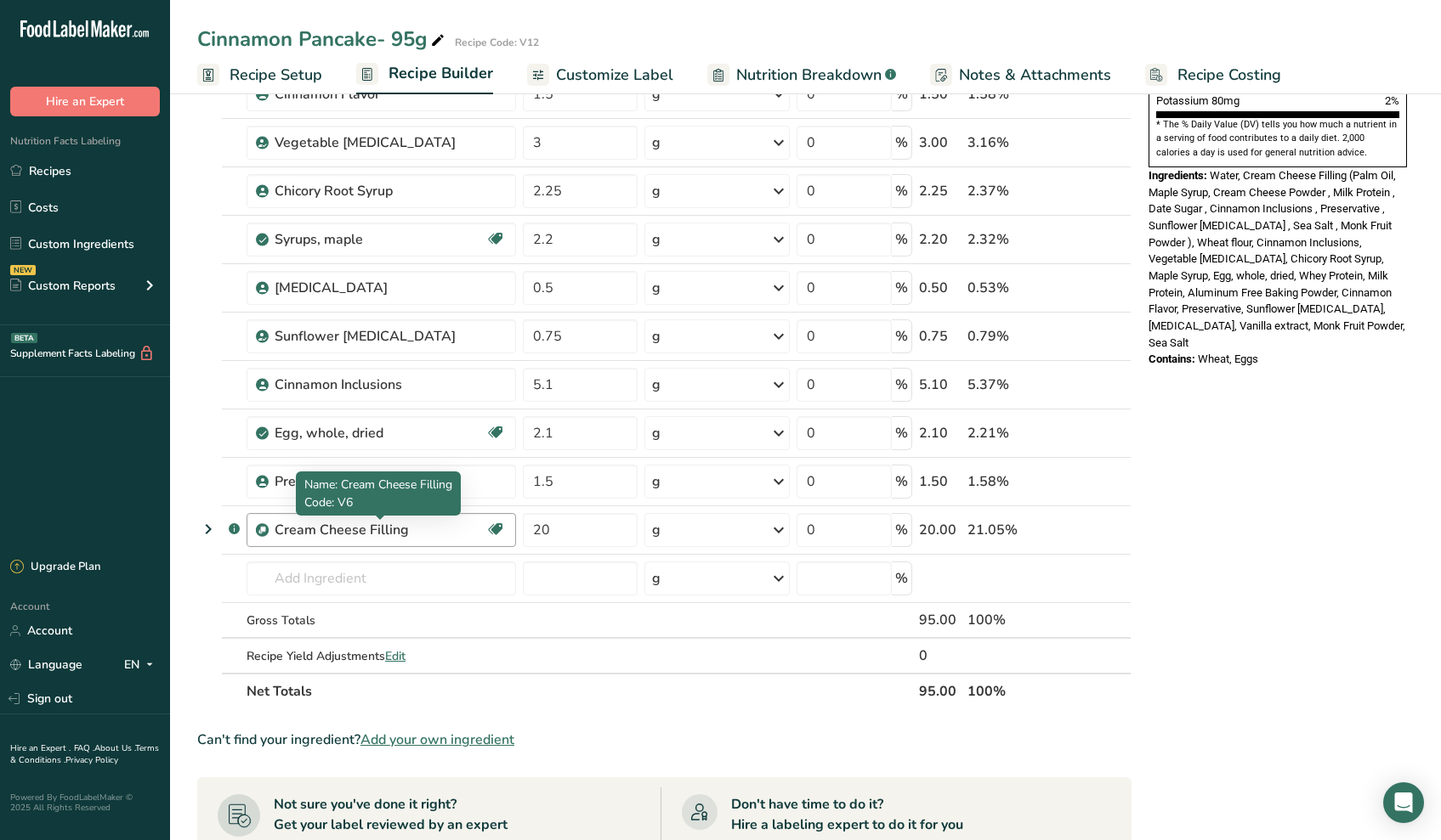
click at [322, 534] on div "Cream Cheese Filling" at bounding box center [380, 530] width 211 height 21
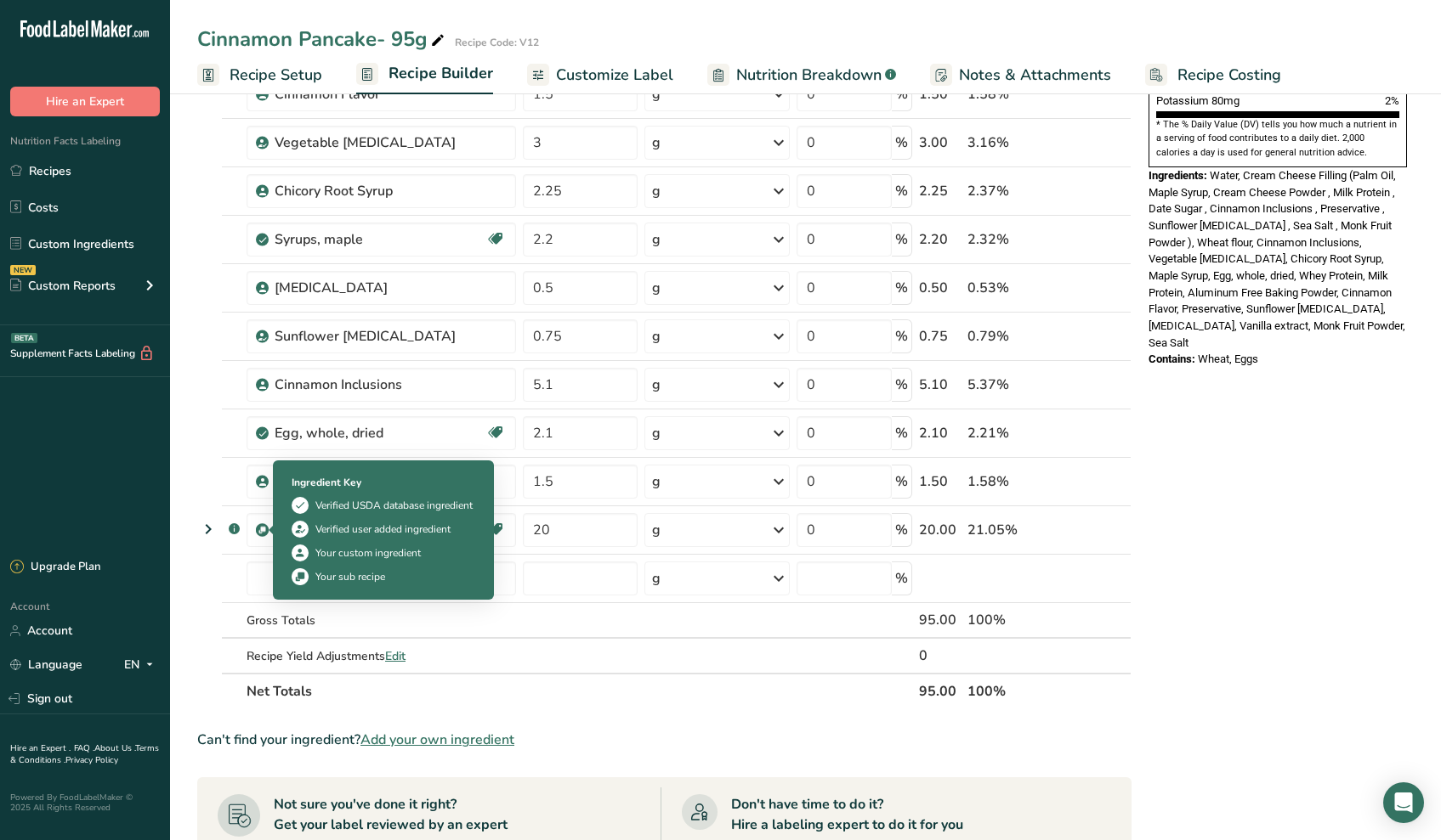
click at [261, 529] on img at bounding box center [262, 530] width 13 height 13
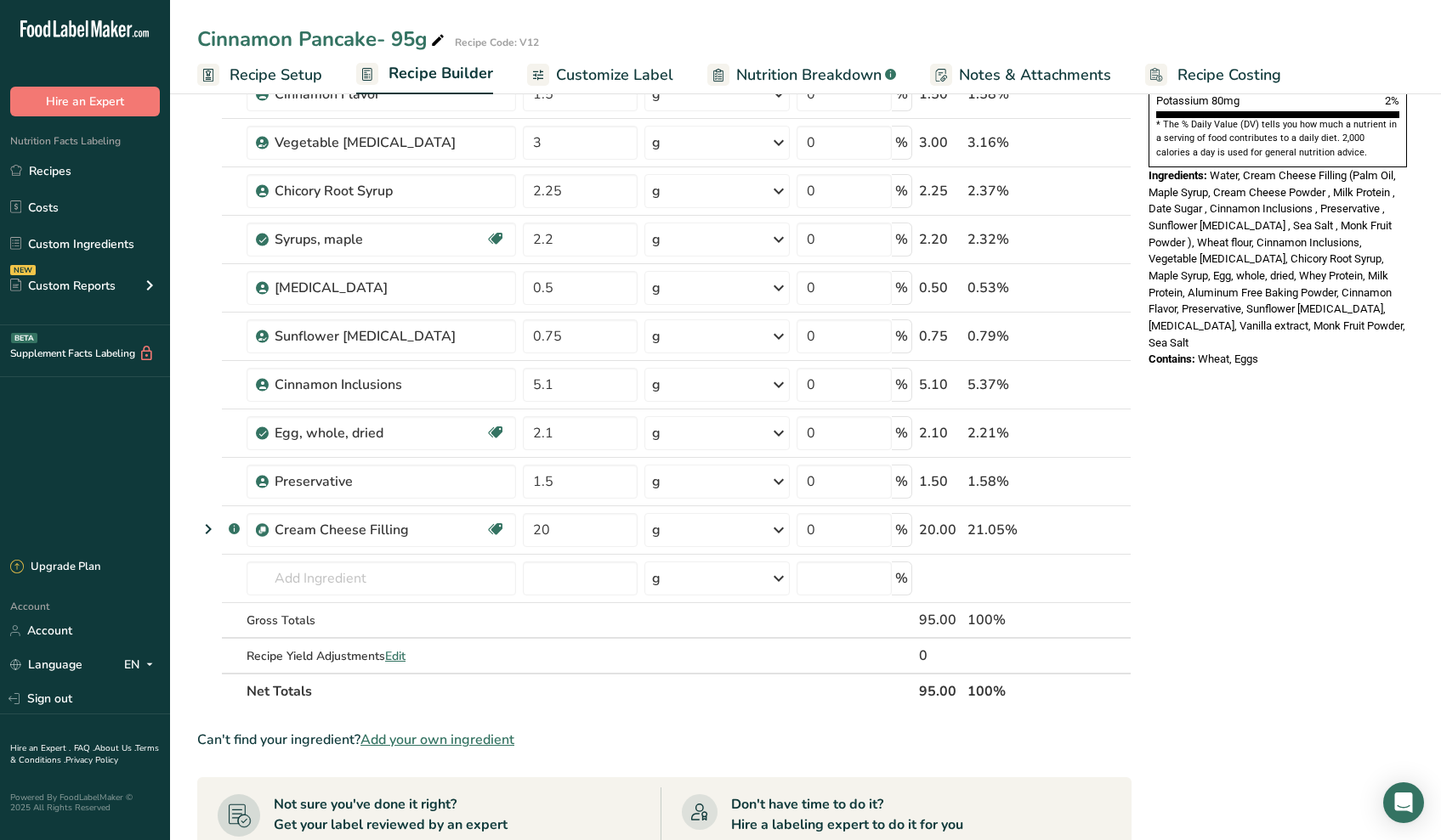
click at [1070, 530] on icon at bounding box center [1067, 530] width 12 height 18
click at [1095, 384] on icon at bounding box center [1096, 385] width 12 height 18
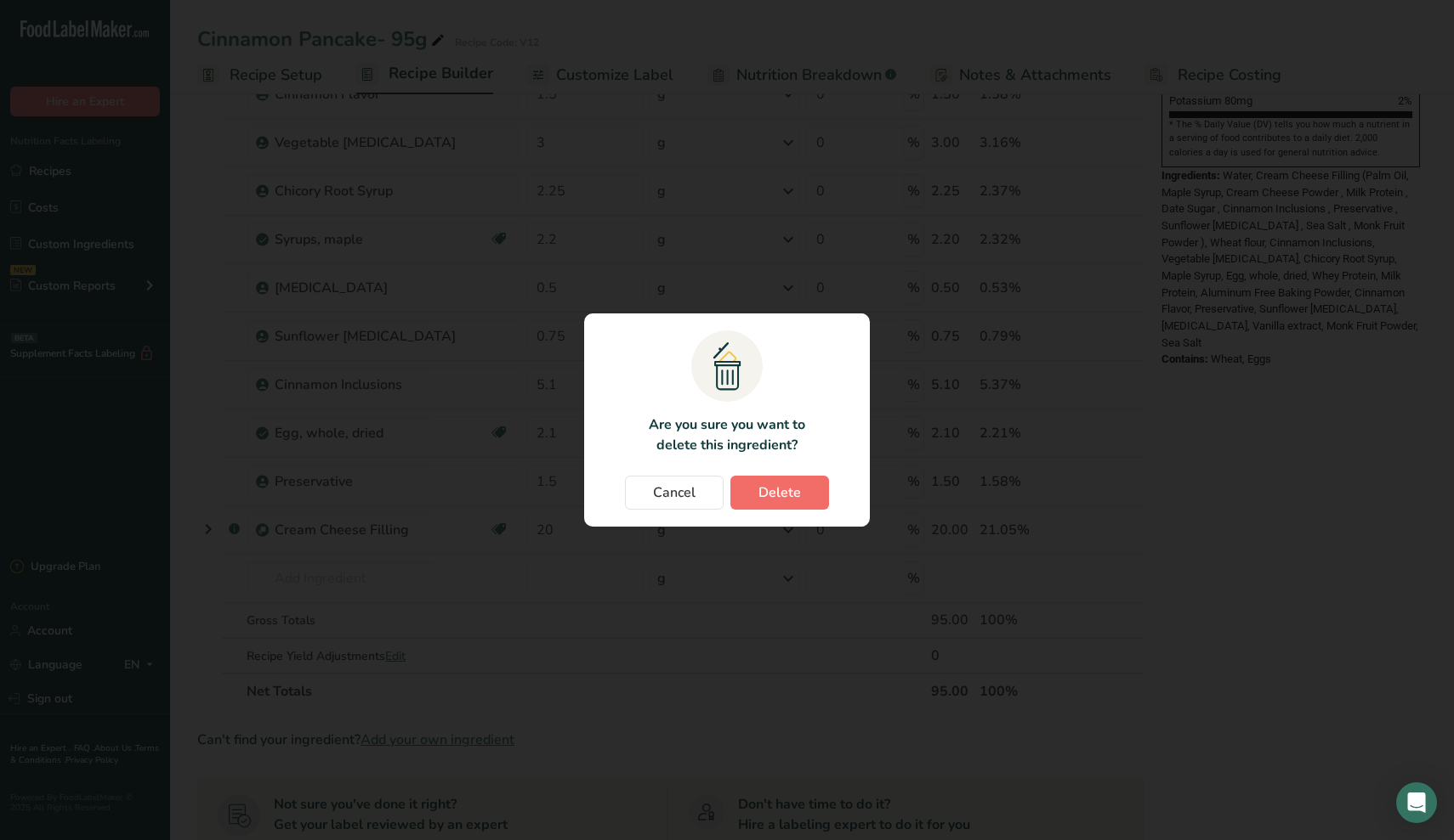
click at [797, 486] on span "Delete" at bounding box center [779, 493] width 42 height 21
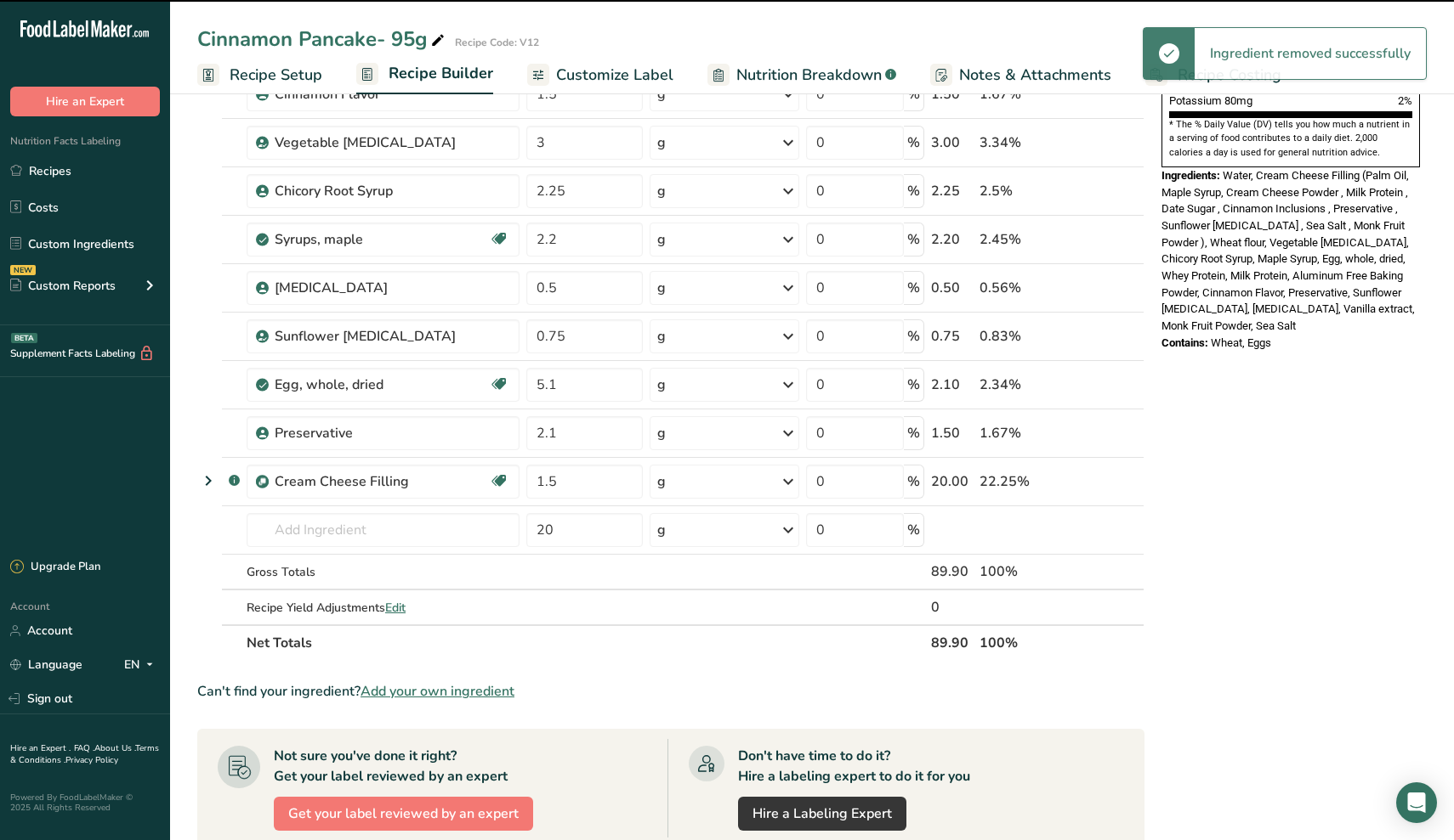
type input "2.1"
type input "1.5"
type input "20"
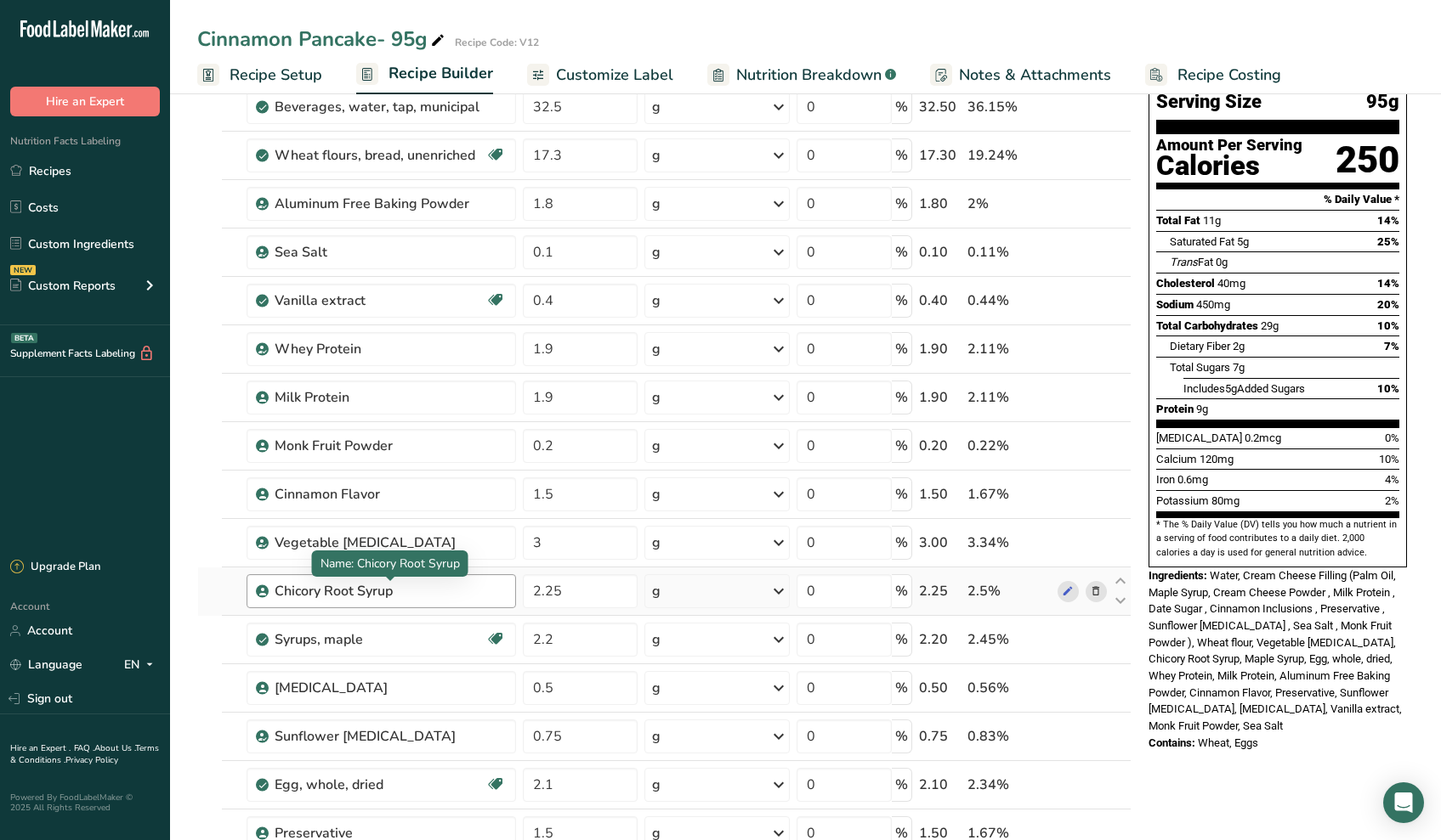
scroll to position [111, 0]
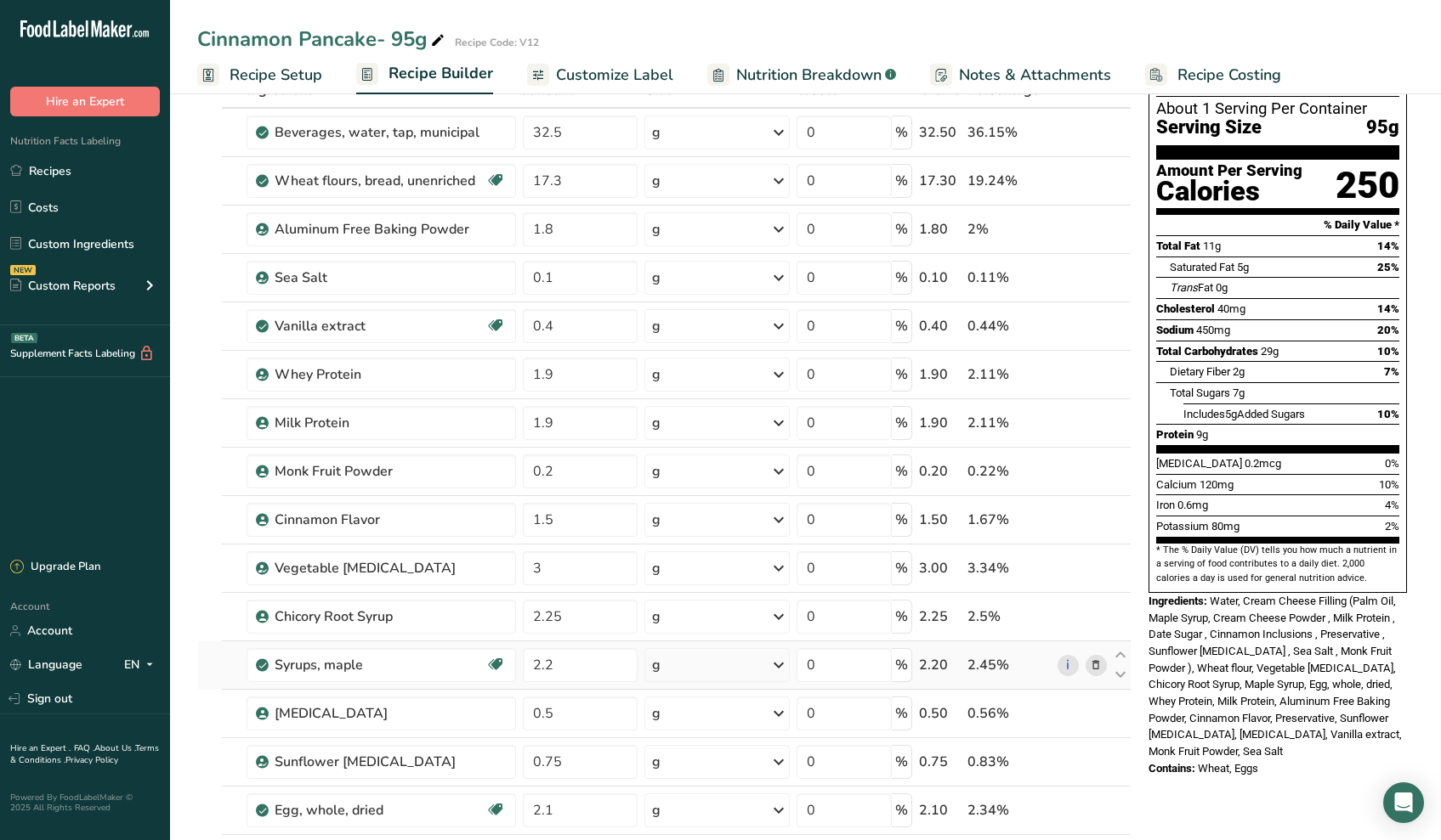
click at [1092, 662] on icon at bounding box center [1096, 665] width 12 height 18
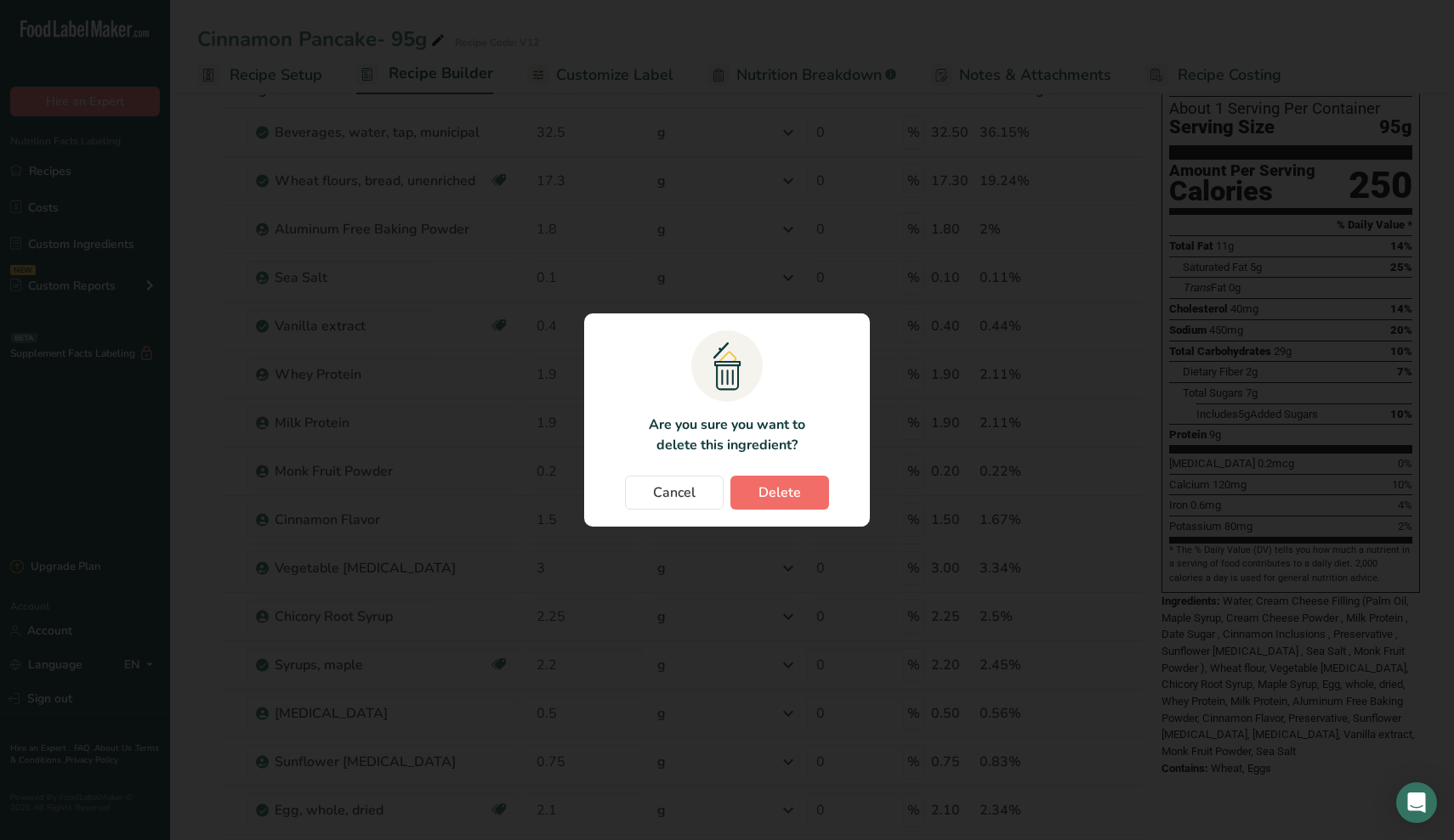
click at [776, 492] on span "Delete" at bounding box center [779, 493] width 42 height 21
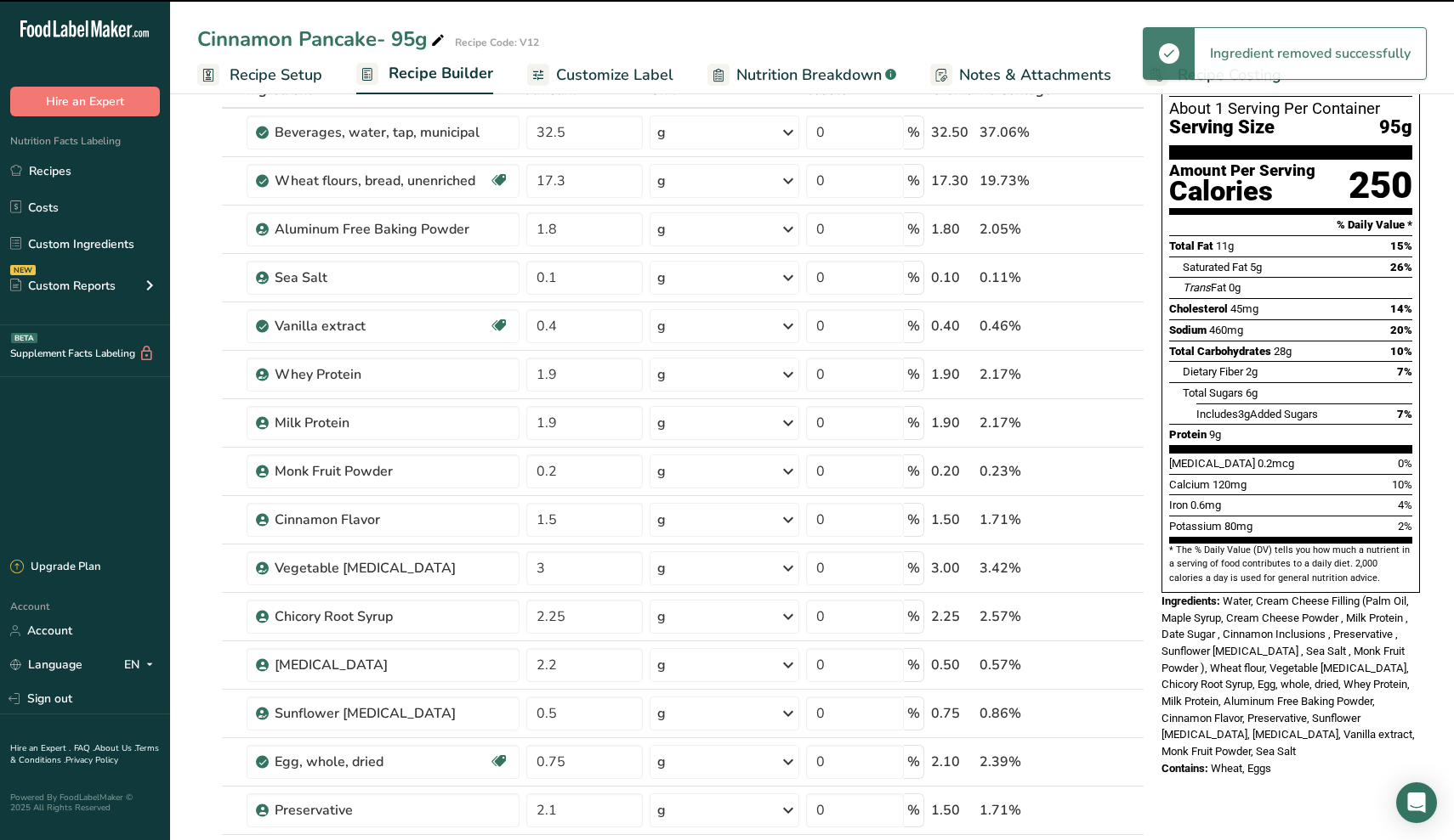
type input "0.5"
type input "0.75"
type input "2.1"
type input "1.5"
type input "20"
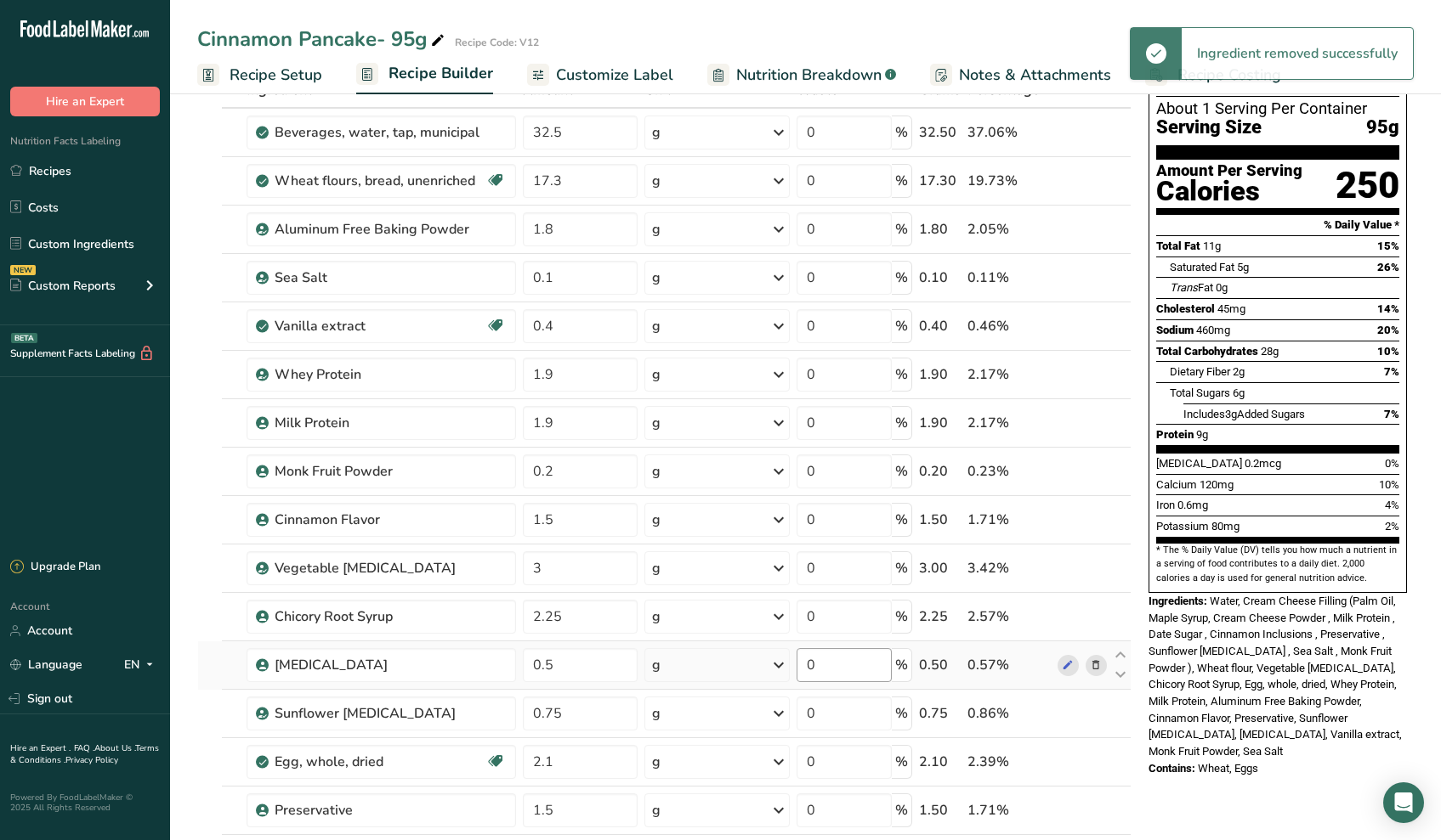
scroll to position [254, 0]
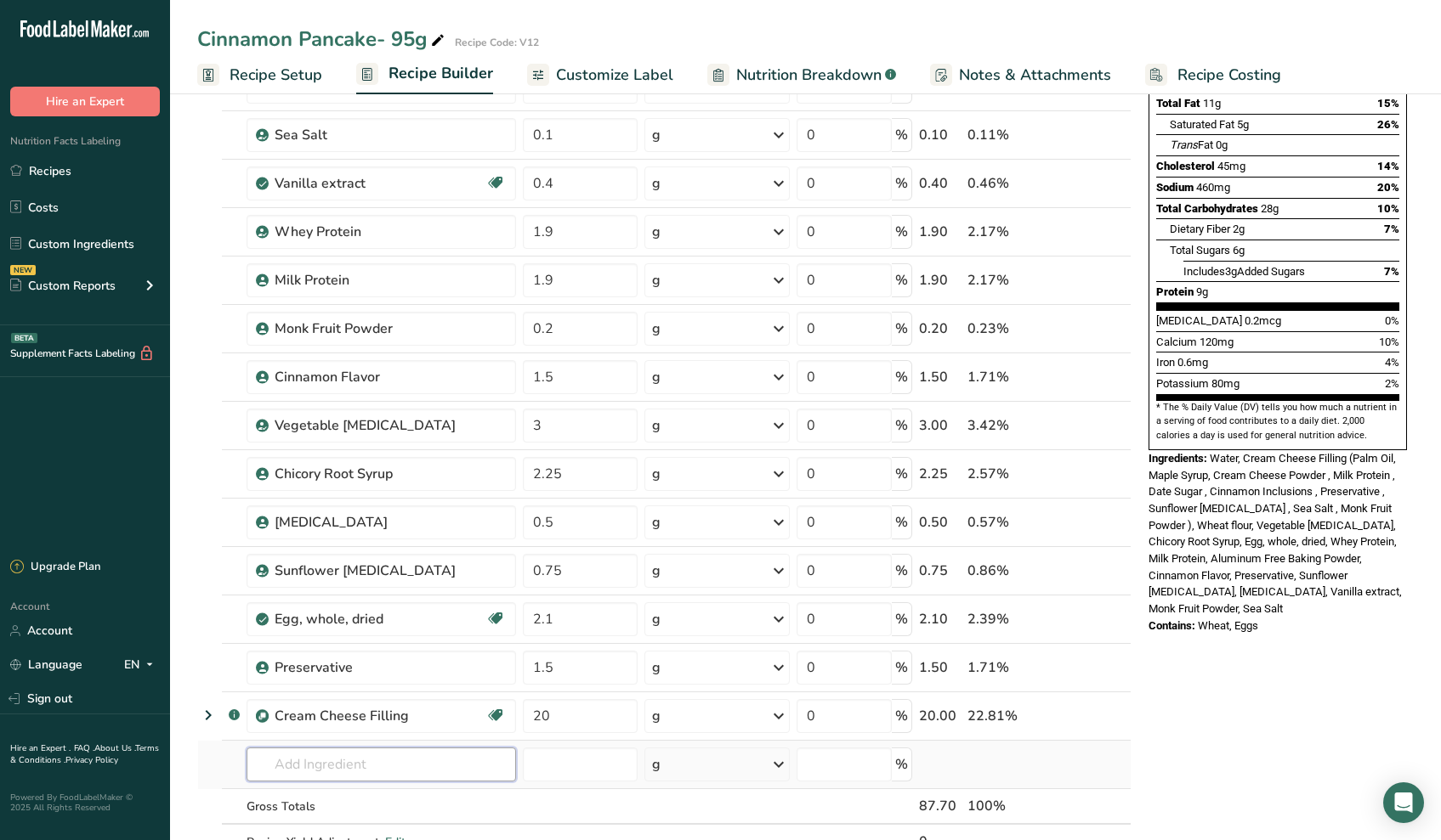
click at [371, 756] on input "text" at bounding box center [381, 764] width 269 height 34
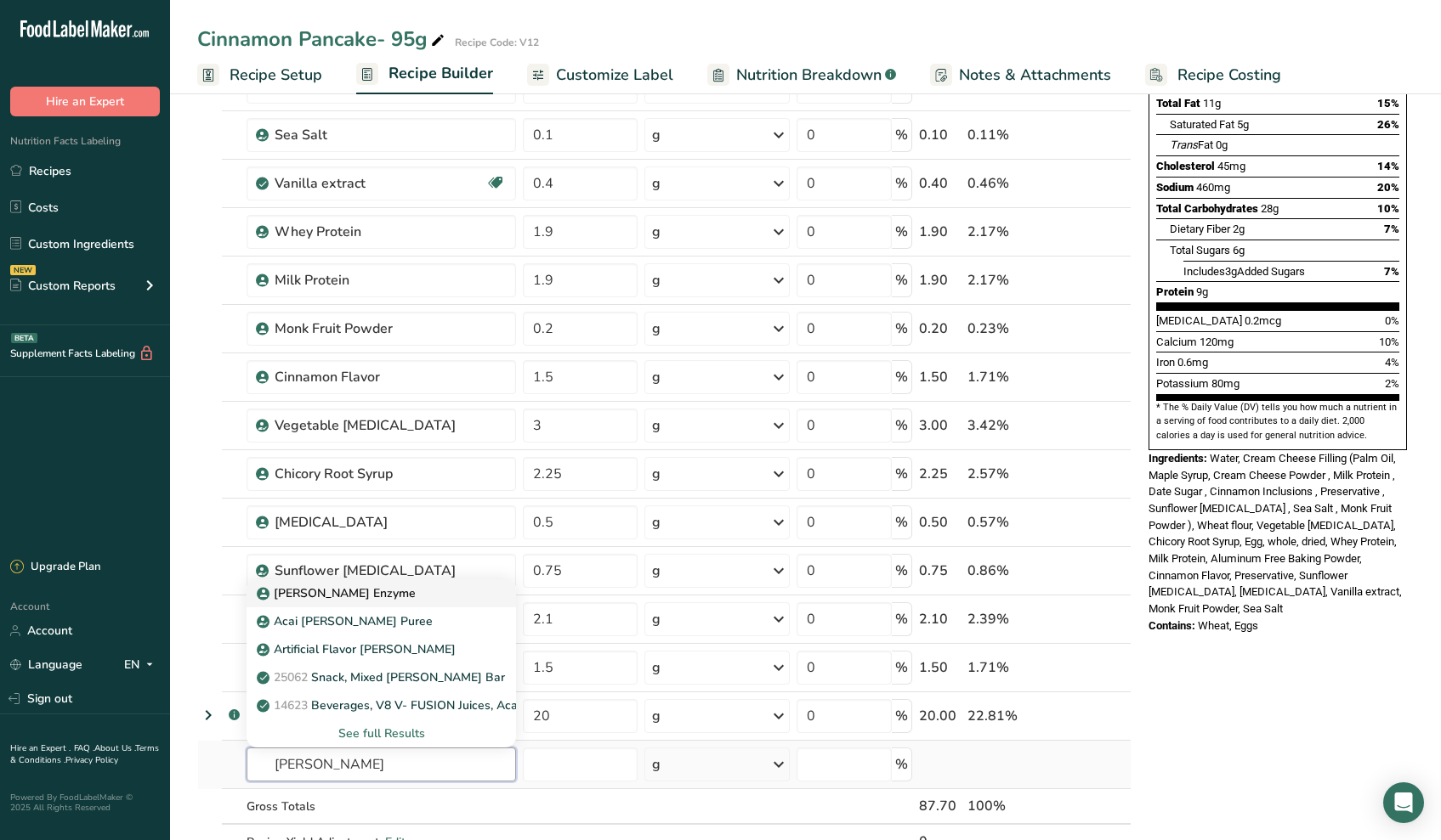
type input "kerry"
click at [314, 599] on p "Kerry Enzyme" at bounding box center [337, 593] width 155 height 18
type input "Kerry Enzyme"
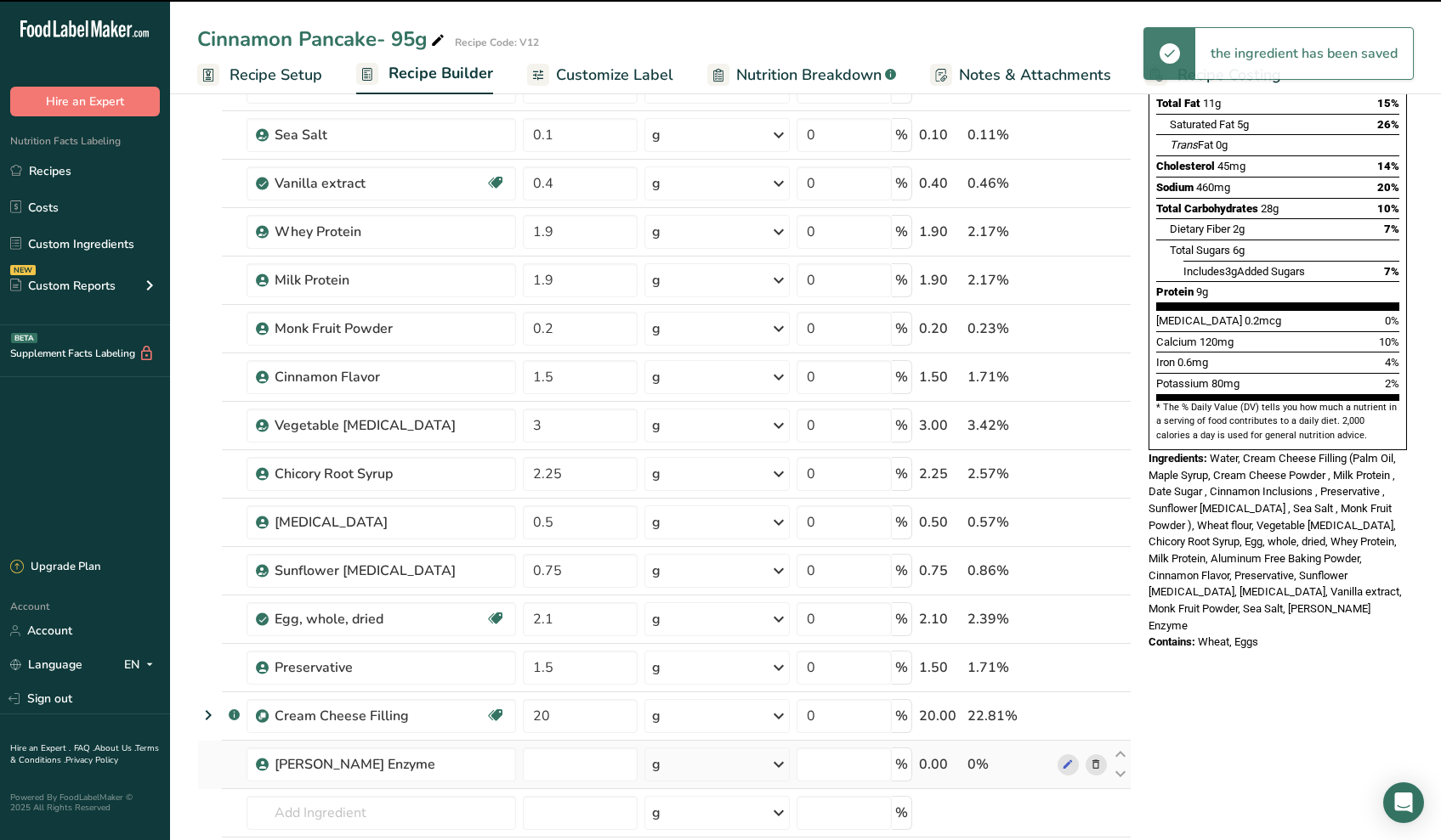
type input "0"
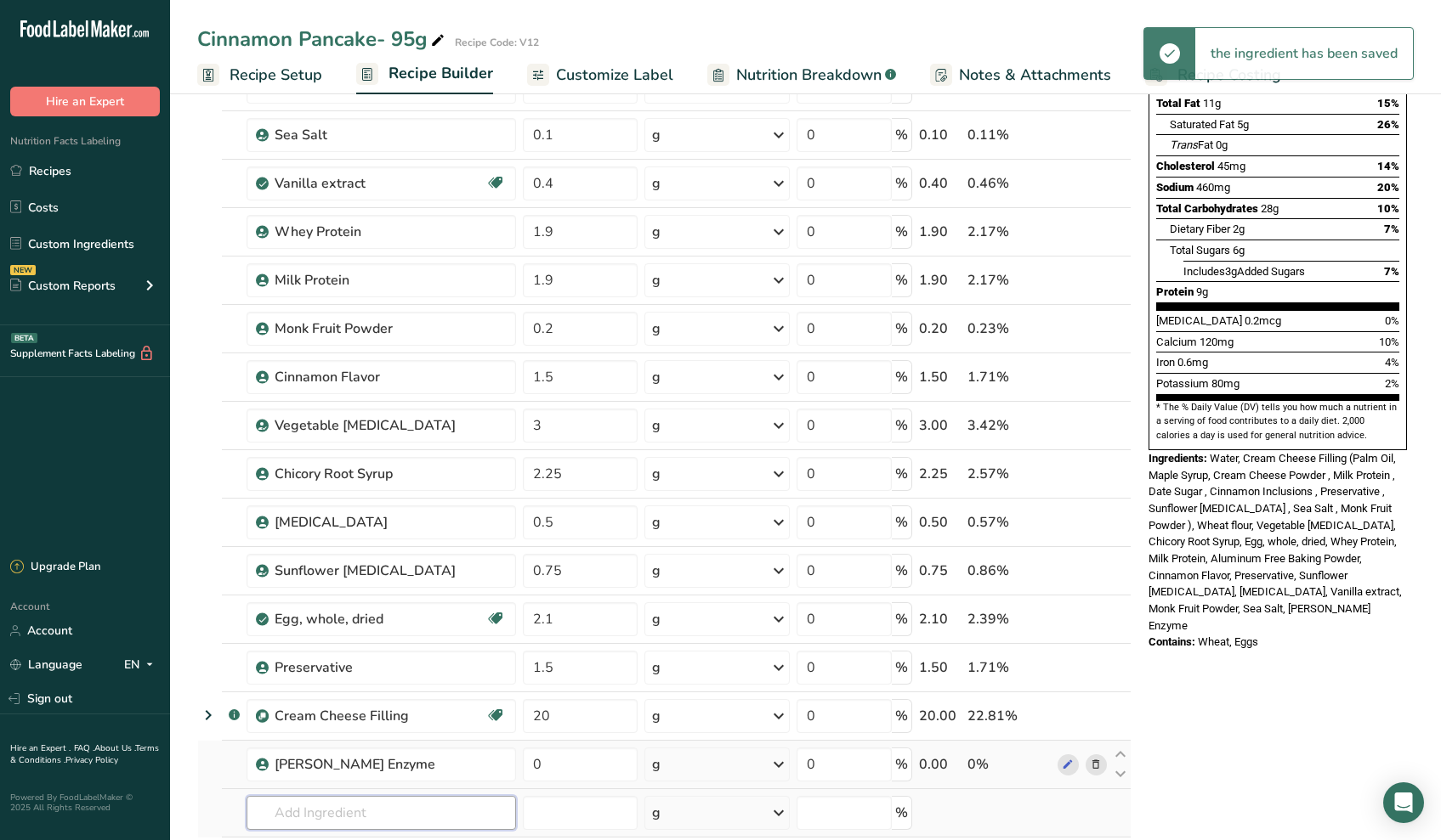
click at [306, 806] on input "text" at bounding box center [381, 812] width 269 height 34
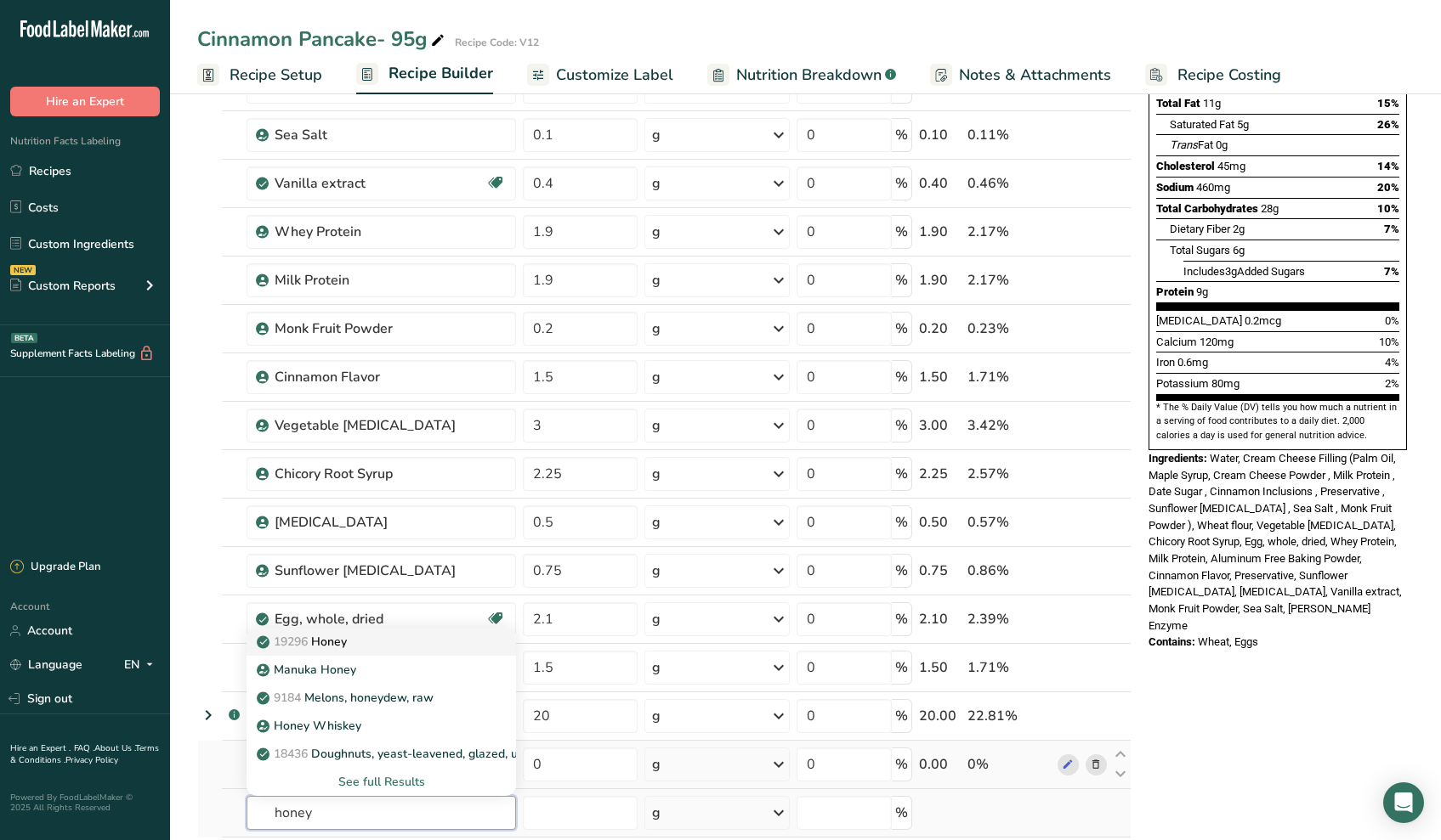
type input "honey"
click at [318, 648] on p "19296 Honey" at bounding box center [303, 642] width 86 height 18
type input "Honey"
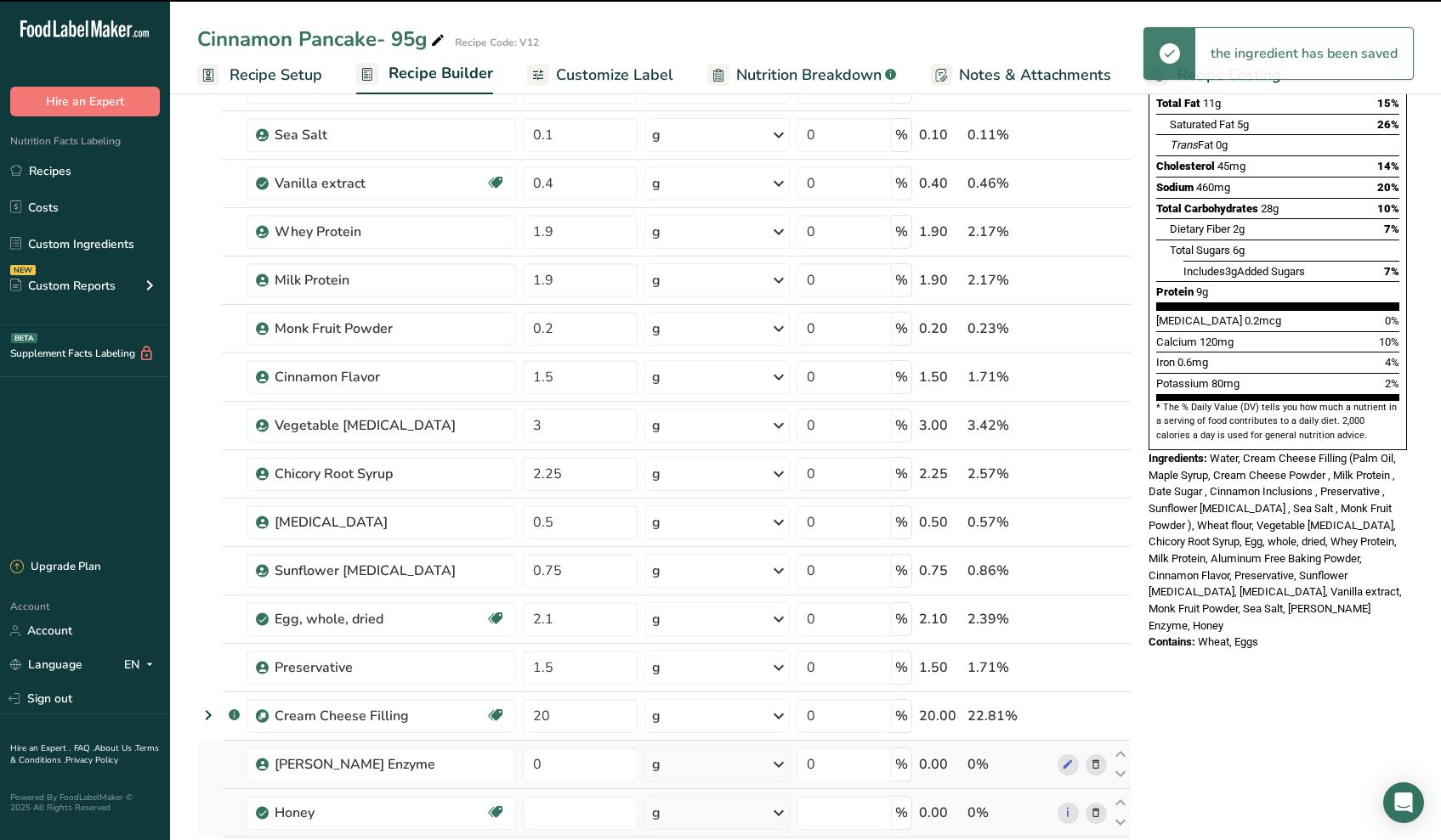
type input "0"
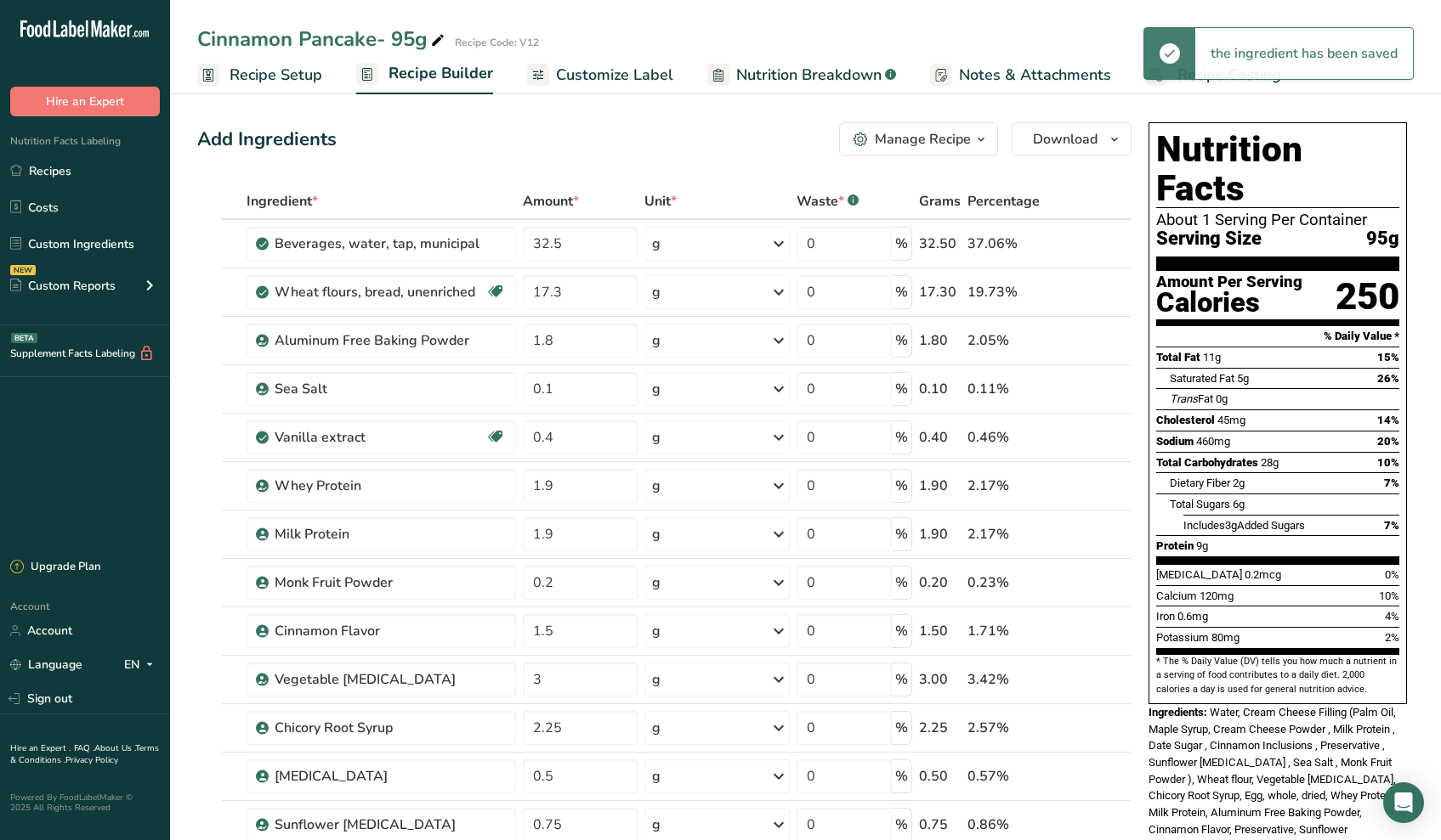
scroll to position [0, 0]
